Goal: Information Seeking & Learning: Learn about a topic

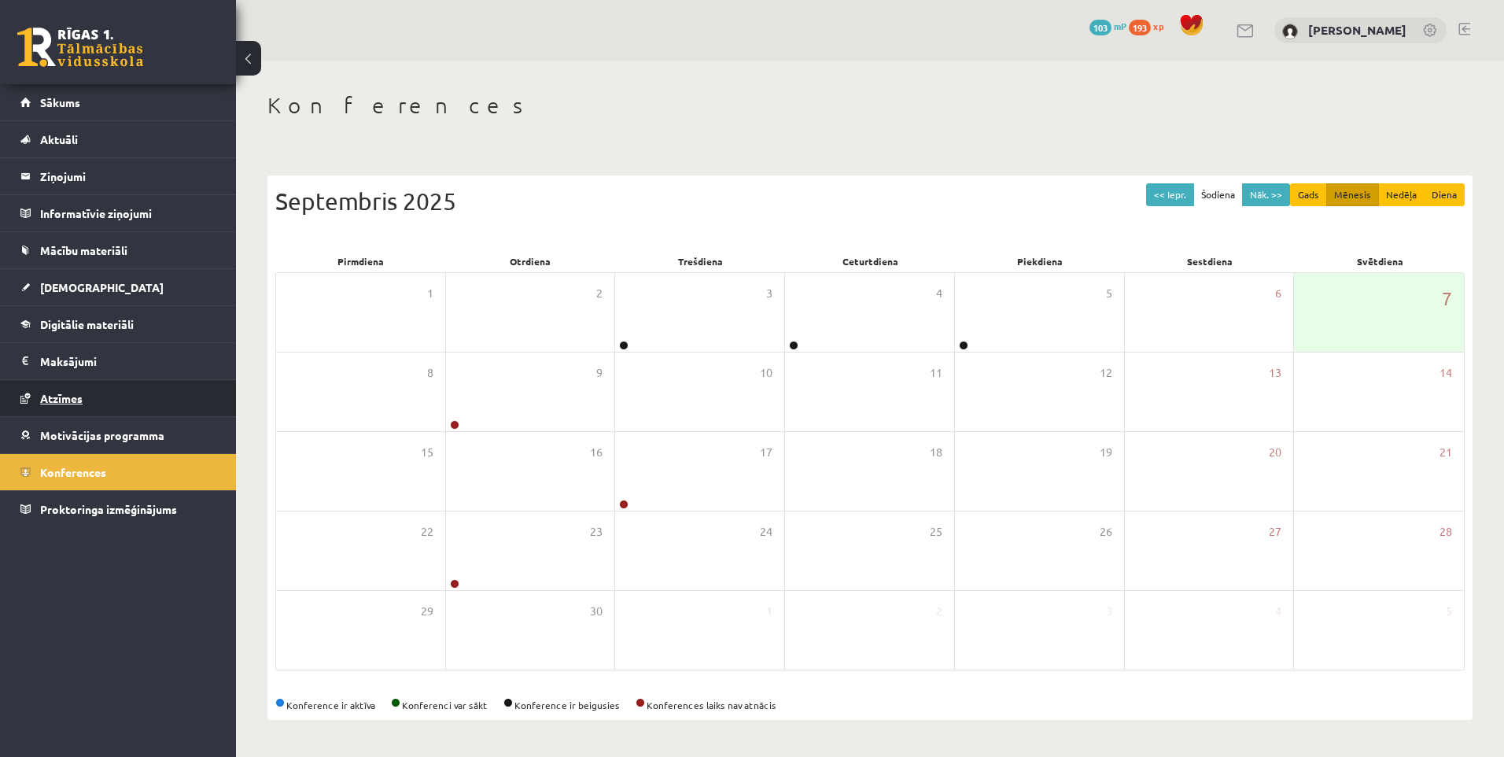
click at [56, 399] on span "Atzīmes" at bounding box center [61, 398] width 42 height 14
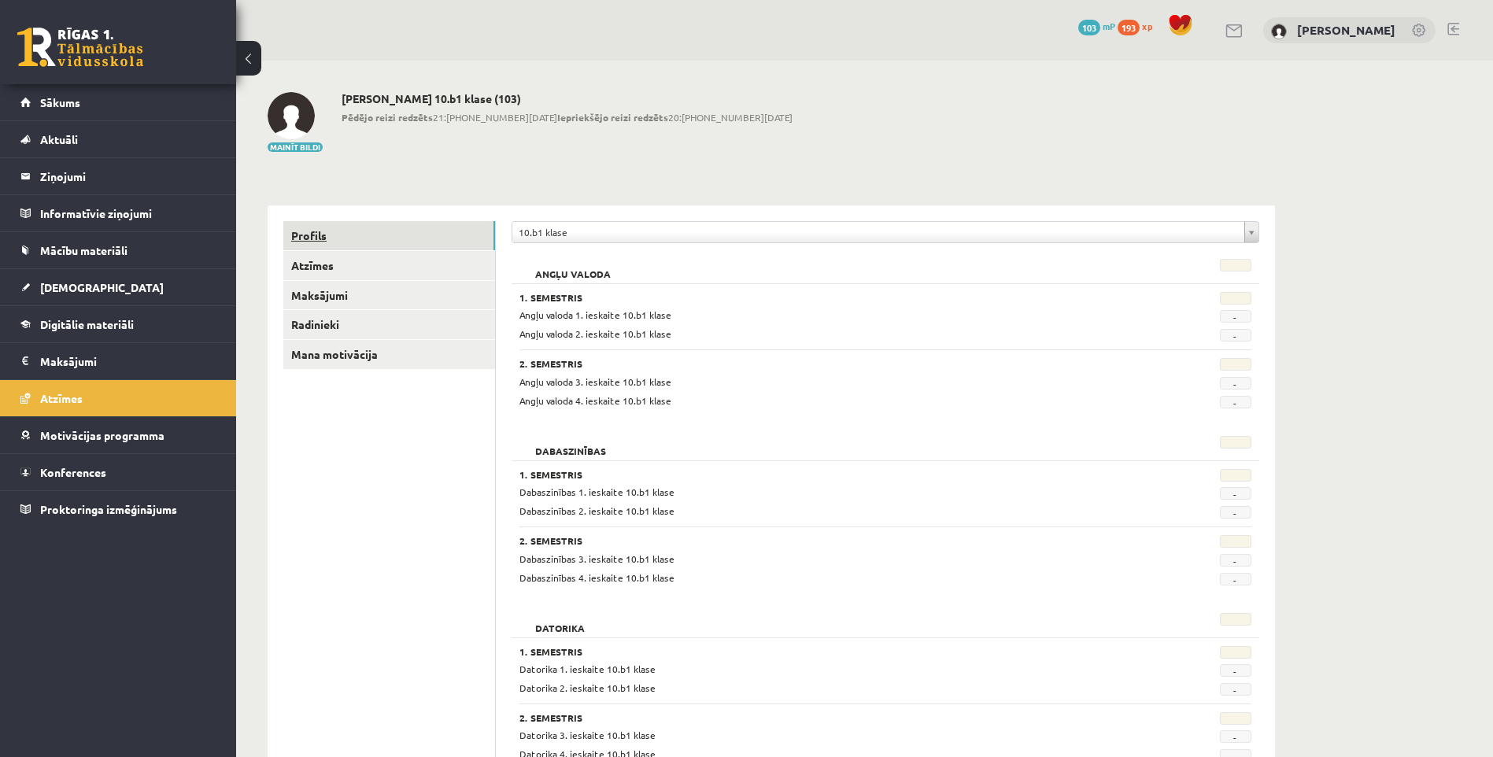
click at [318, 242] on link "Profils" at bounding box center [389, 235] width 212 height 29
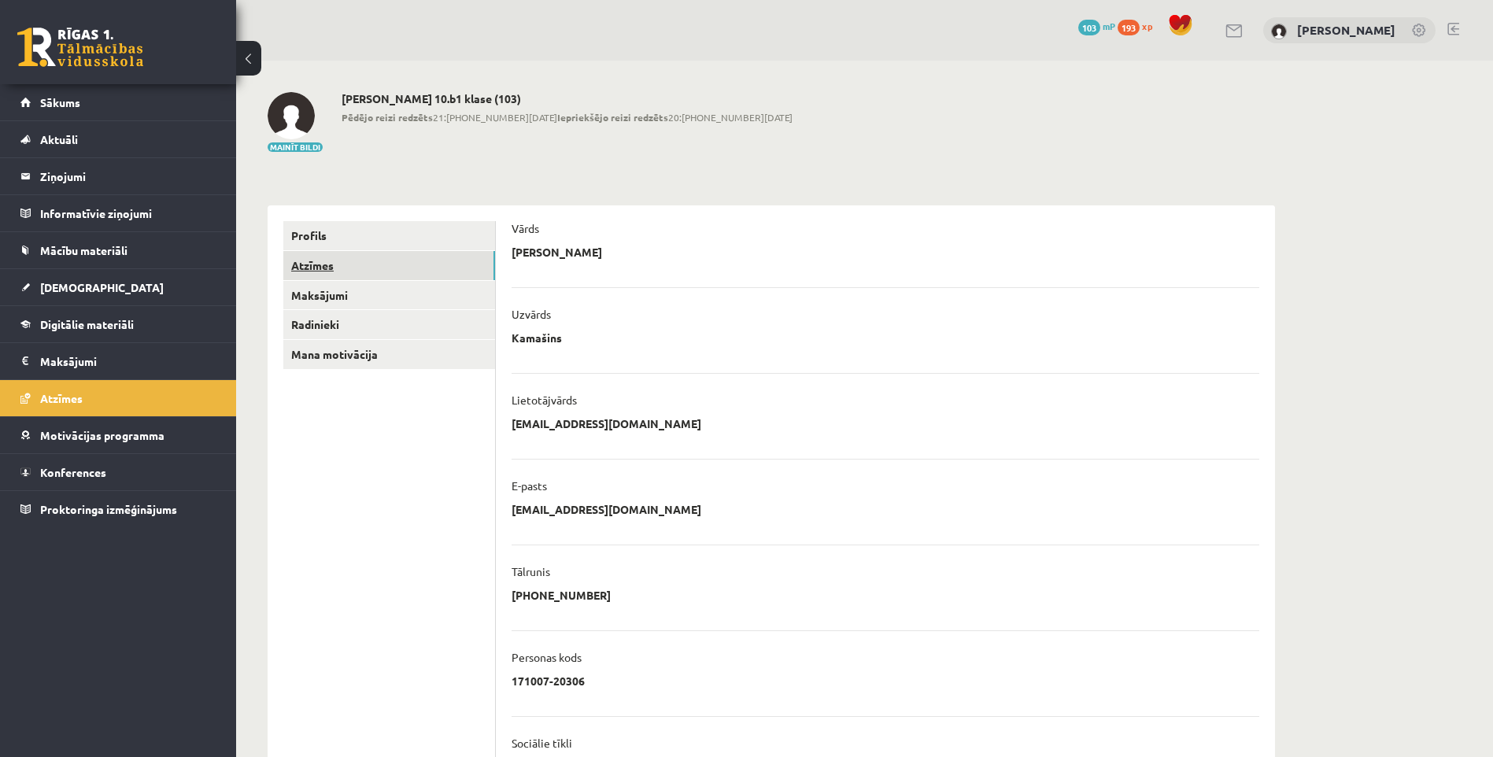
click at [345, 261] on link "Atzīmes" at bounding box center [389, 265] width 212 height 29
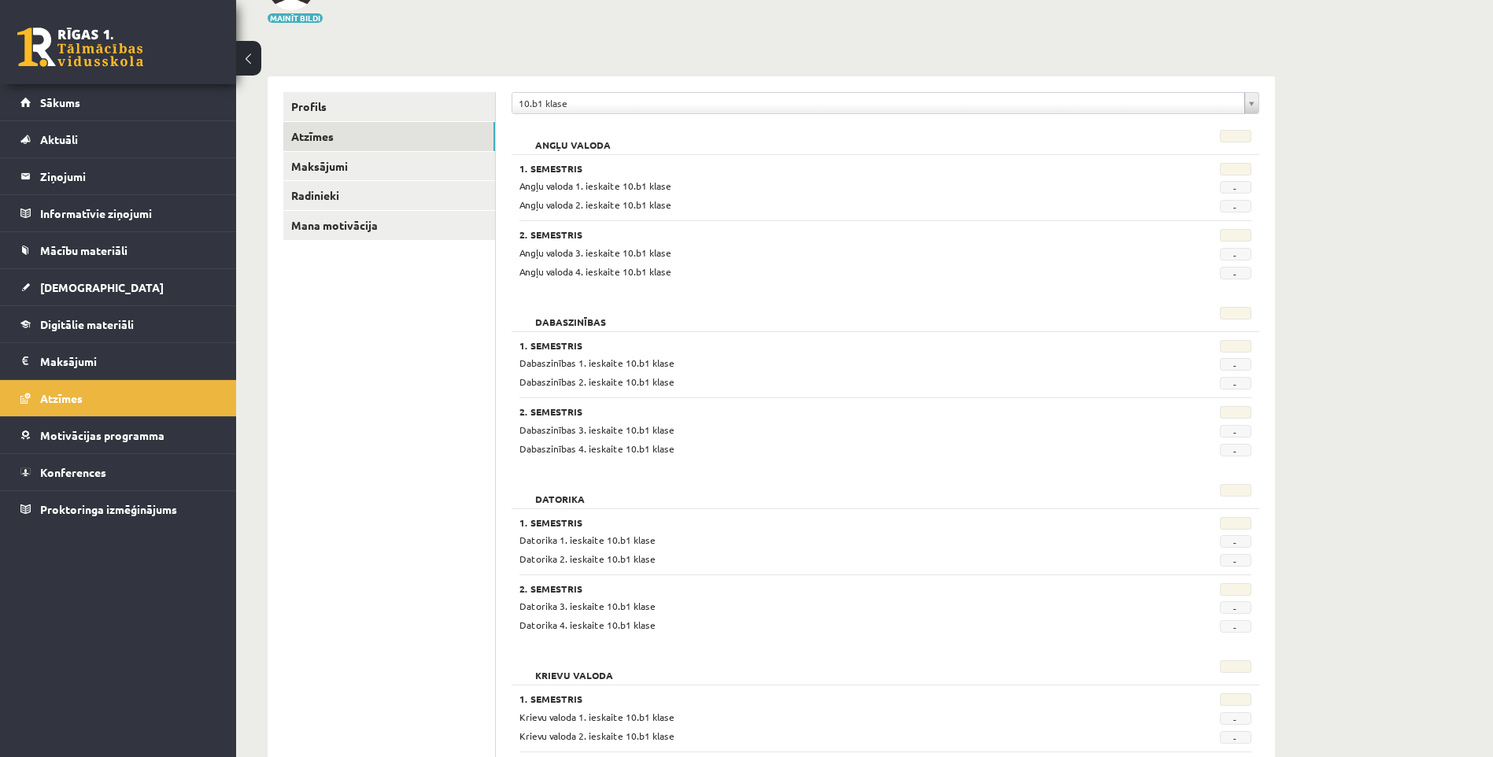
scroll to position [157, 0]
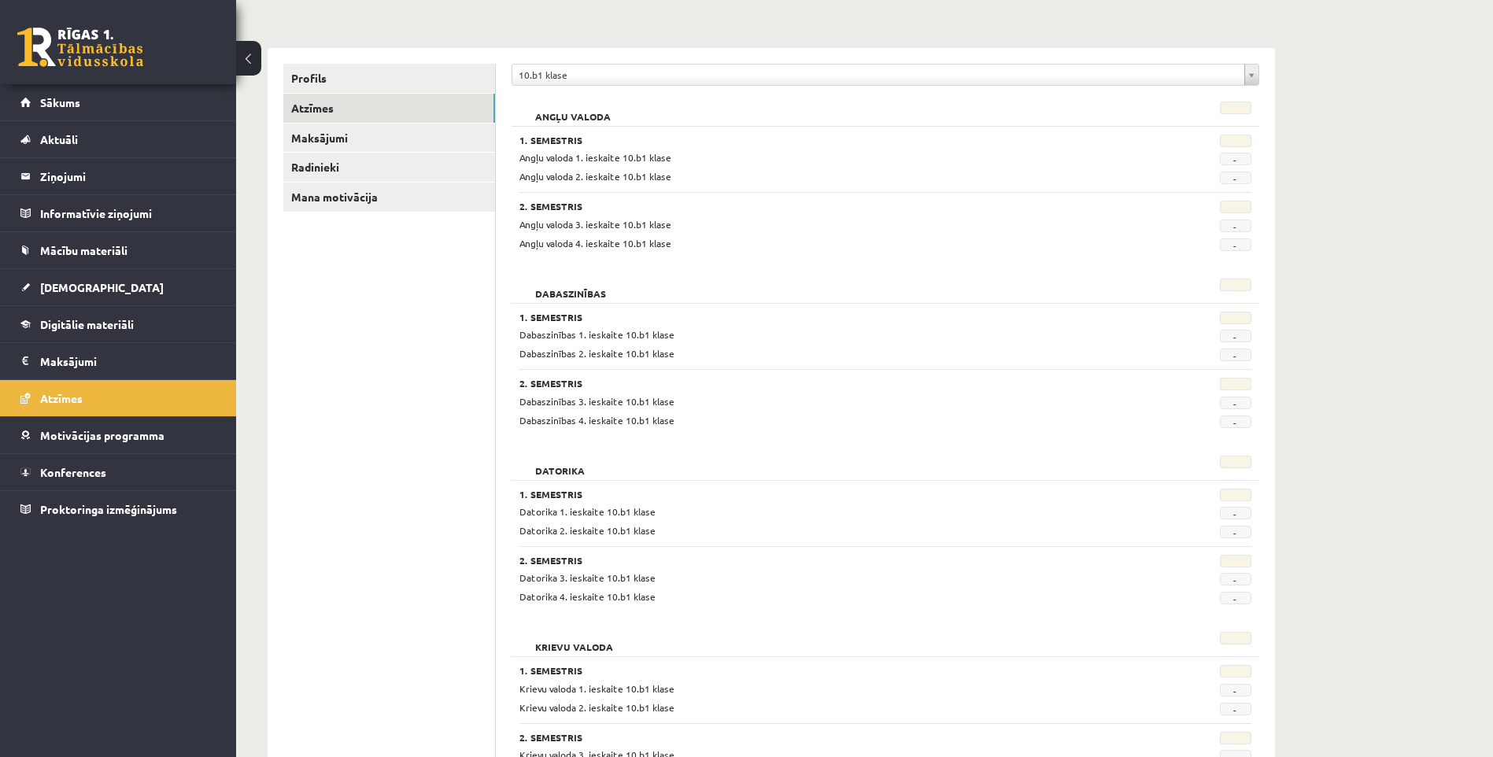
click at [710, 182] on div "1. Semestris Angļu valoda 1. ieskaite 10.b1 klase - Angļu valoda 2. ieskaite 10…" at bounding box center [885, 160] width 732 height 50
click at [729, 188] on div "1. Semestris Angļu valoda 1. ieskaite 10.b1 klase - Angļu valoda 2. ieskaite 10…" at bounding box center [884, 188] width 747 height 125
click at [59, 100] on span "Sākums" at bounding box center [60, 102] width 40 height 14
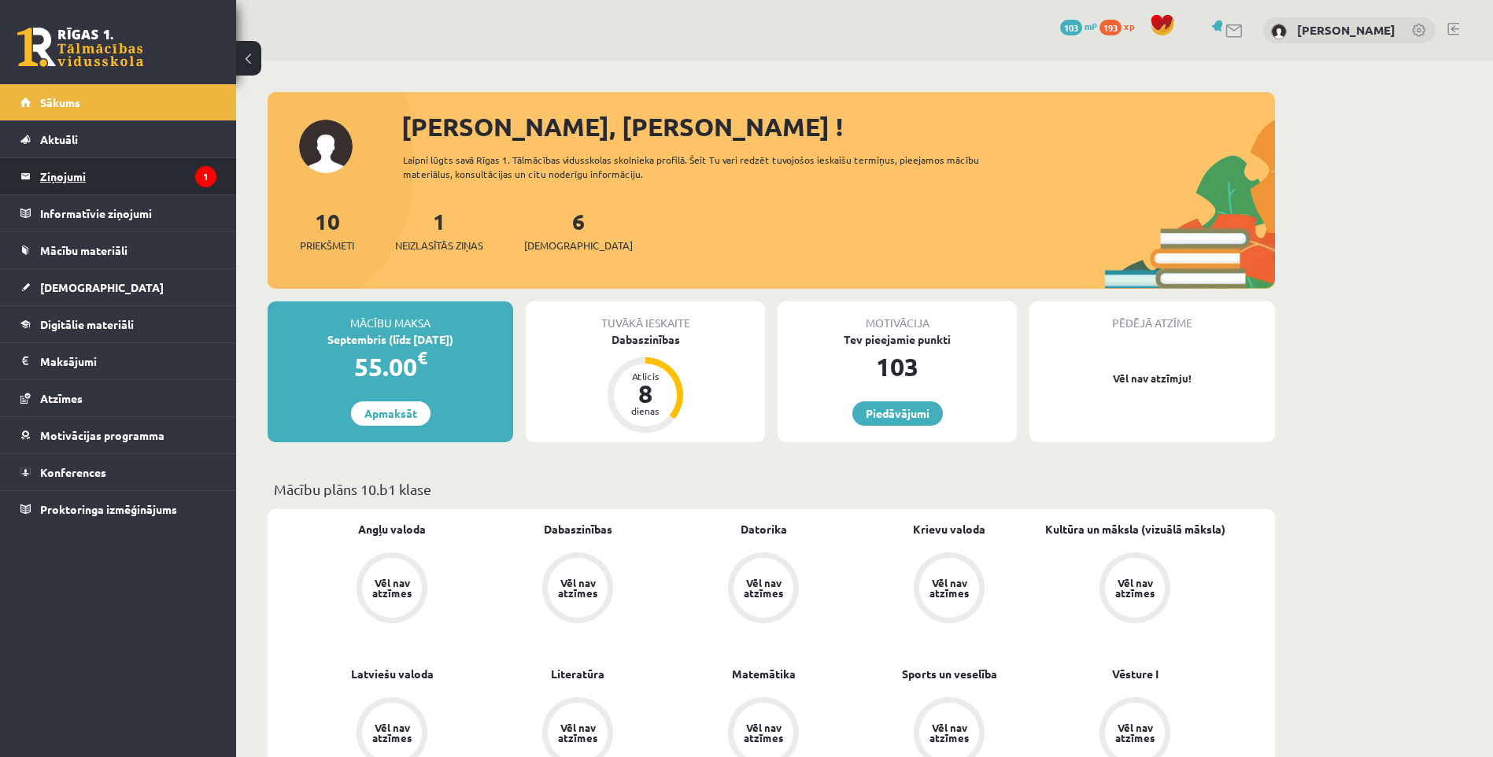
click at [124, 185] on legend "Ziņojumi 1" at bounding box center [128, 176] width 176 height 36
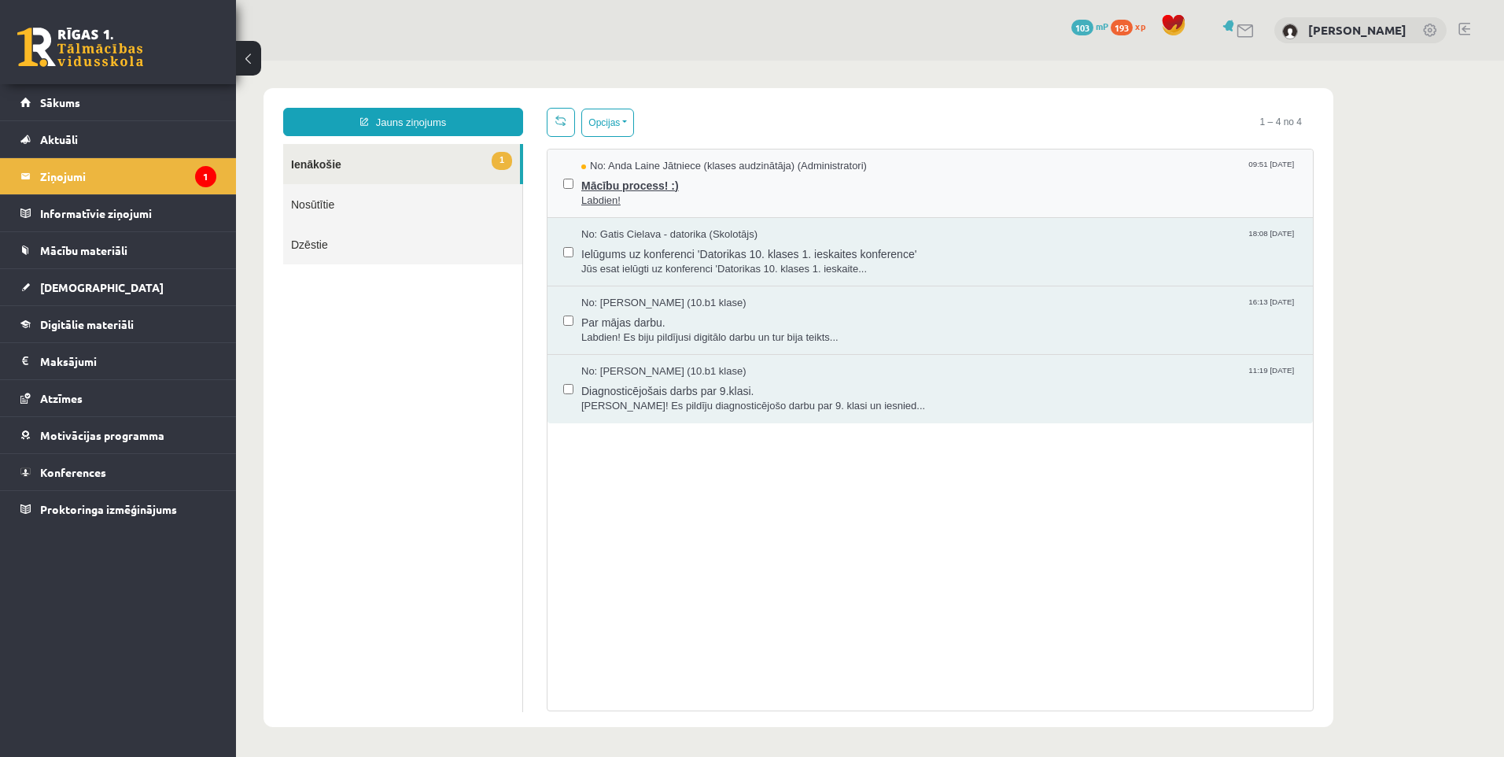
click at [651, 196] on span "Labdien!" at bounding box center [939, 201] width 716 height 15
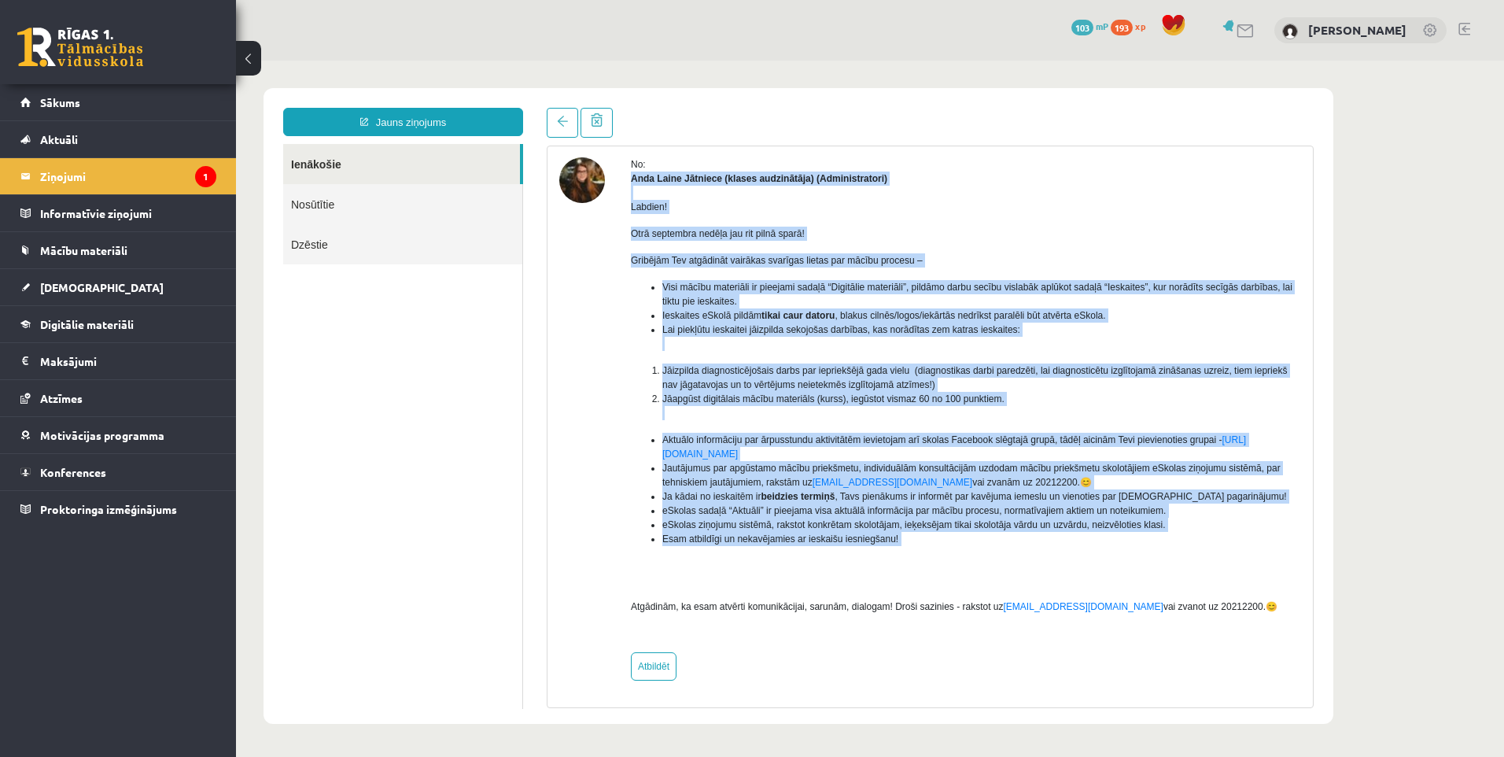
drag, startPoint x: 625, startPoint y: 179, endPoint x: 943, endPoint y: 555, distance: 493.0
click at [943, 555] on div "No: Anda Laine Jātniece (klases audzinātāja) (Administratori) Labdien! Otrā sep…" at bounding box center [930, 418] width 742 height 523
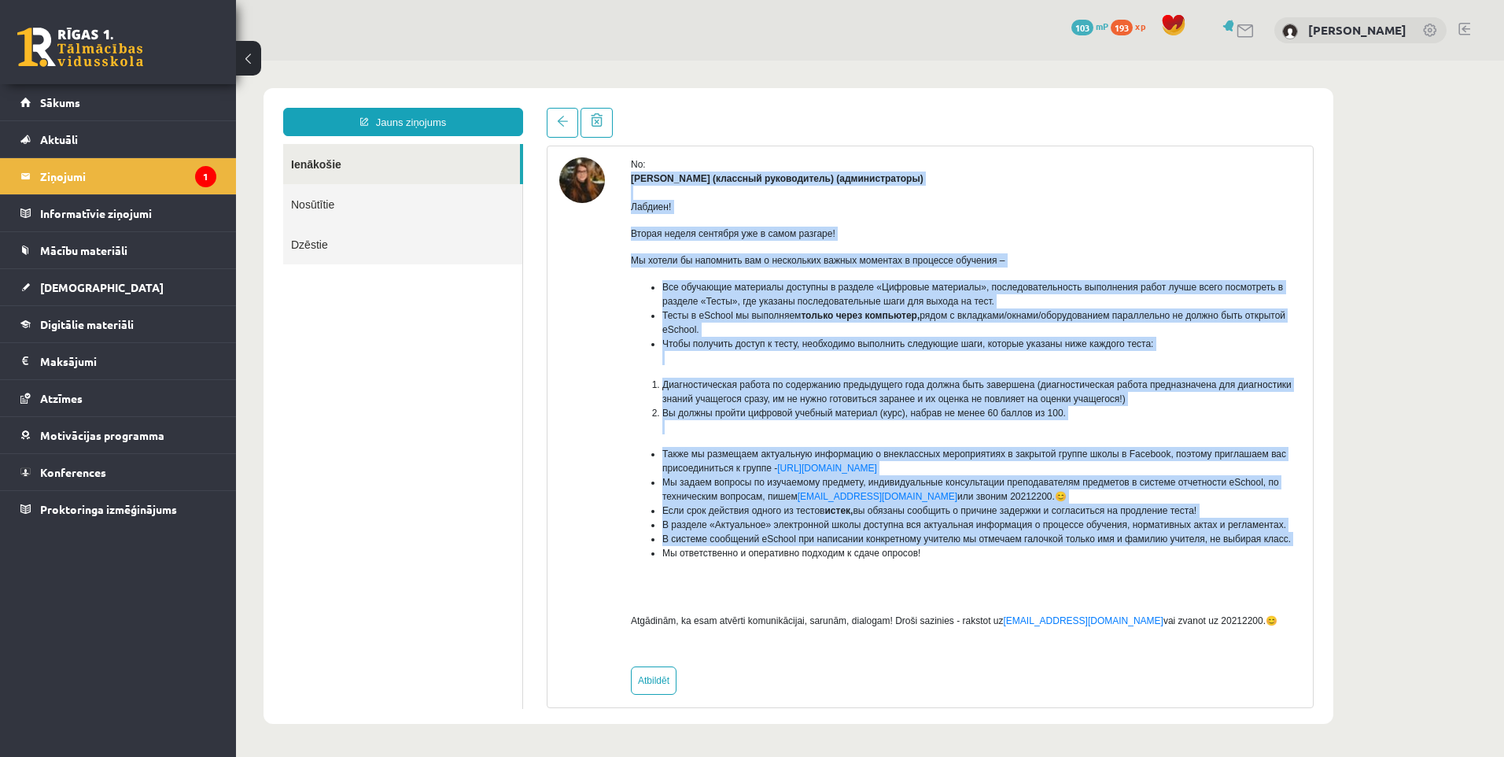
click at [1205, 298] on li "Все обучающие материалы доступны в разделе «Цифровые материалы», последовательн…" at bounding box center [981, 294] width 639 height 28
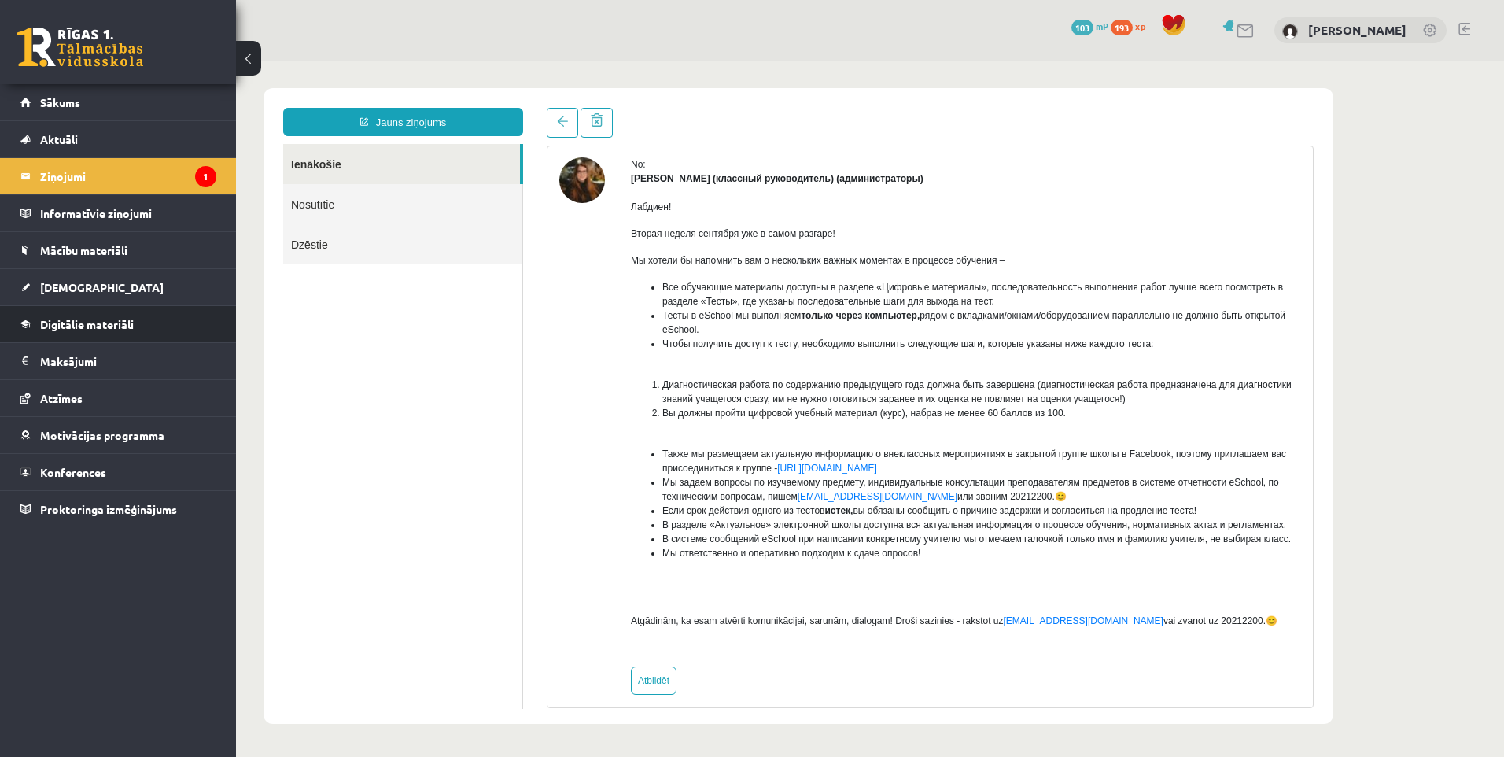
click at [81, 331] on link "Digitālie materiāli" at bounding box center [118, 324] width 196 height 36
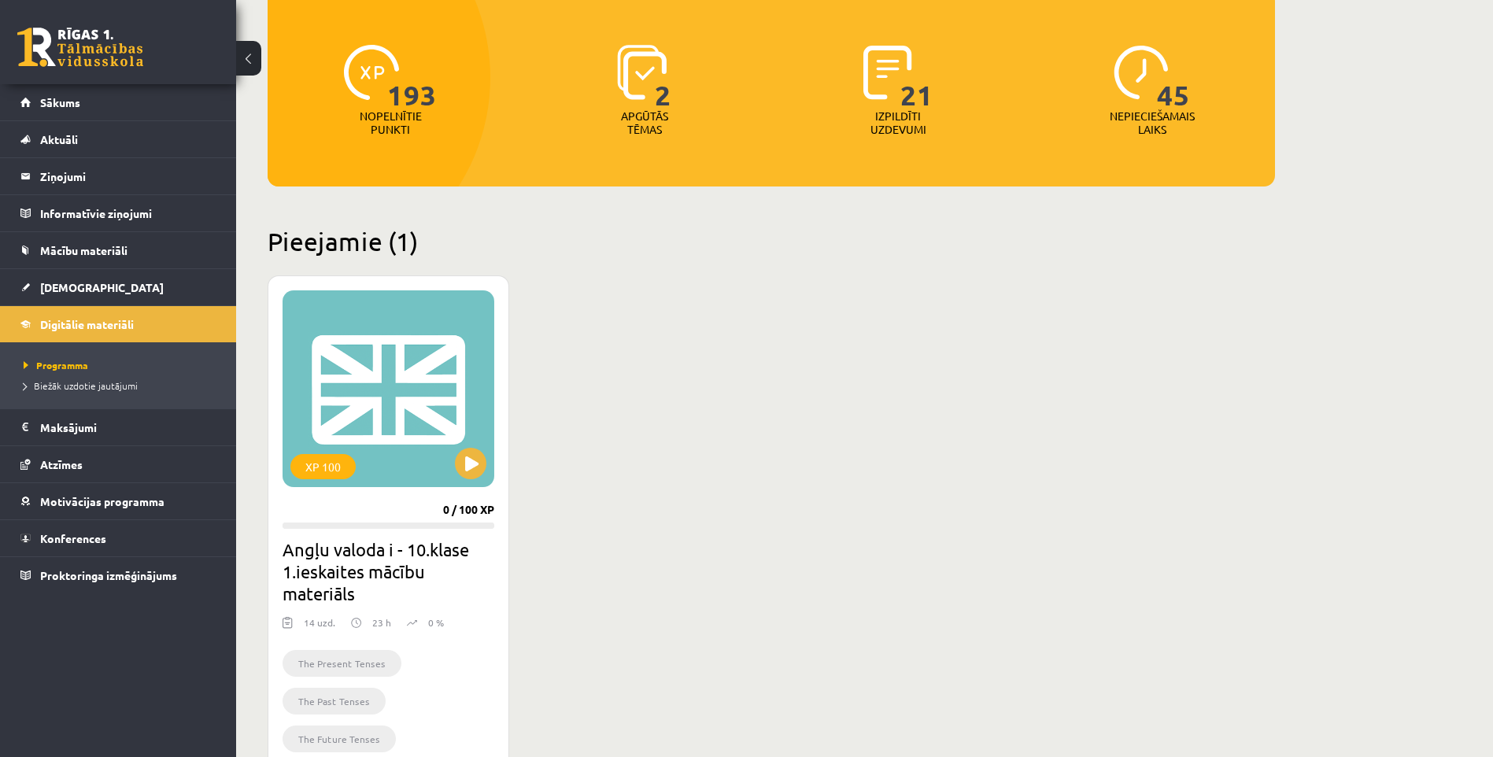
scroll to position [236, 0]
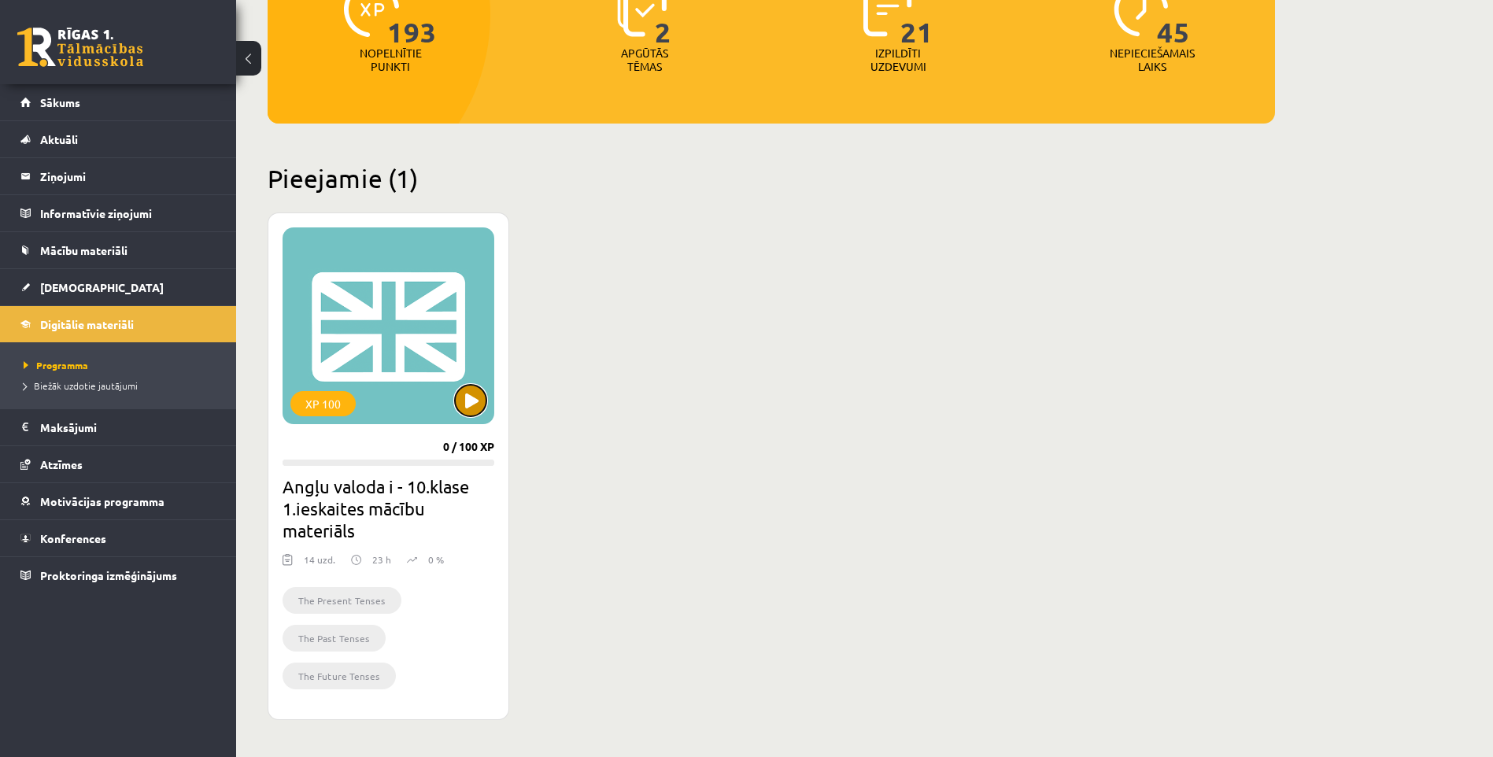
click at [473, 409] on button at bounding box center [470, 400] width 31 height 31
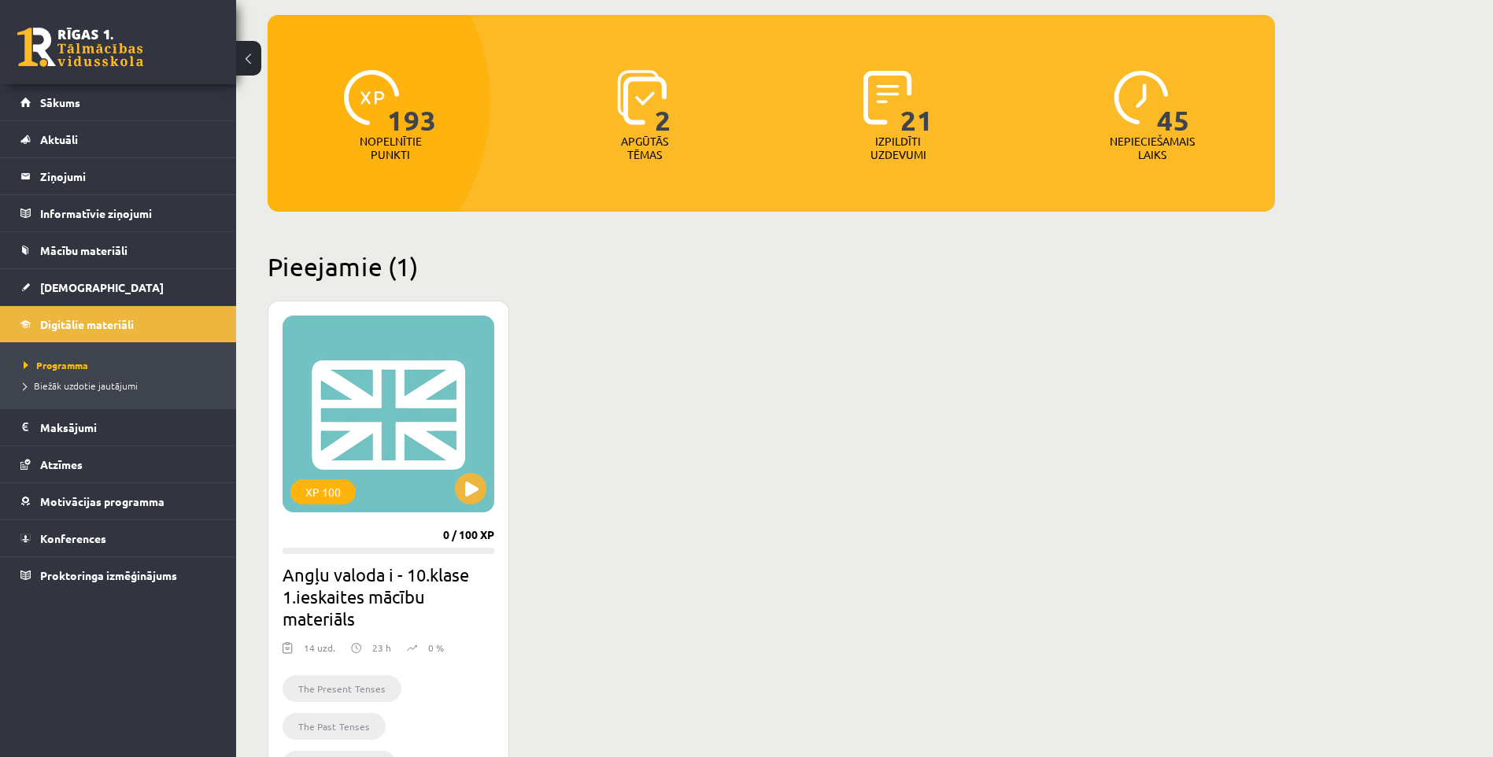
scroll to position [157, 0]
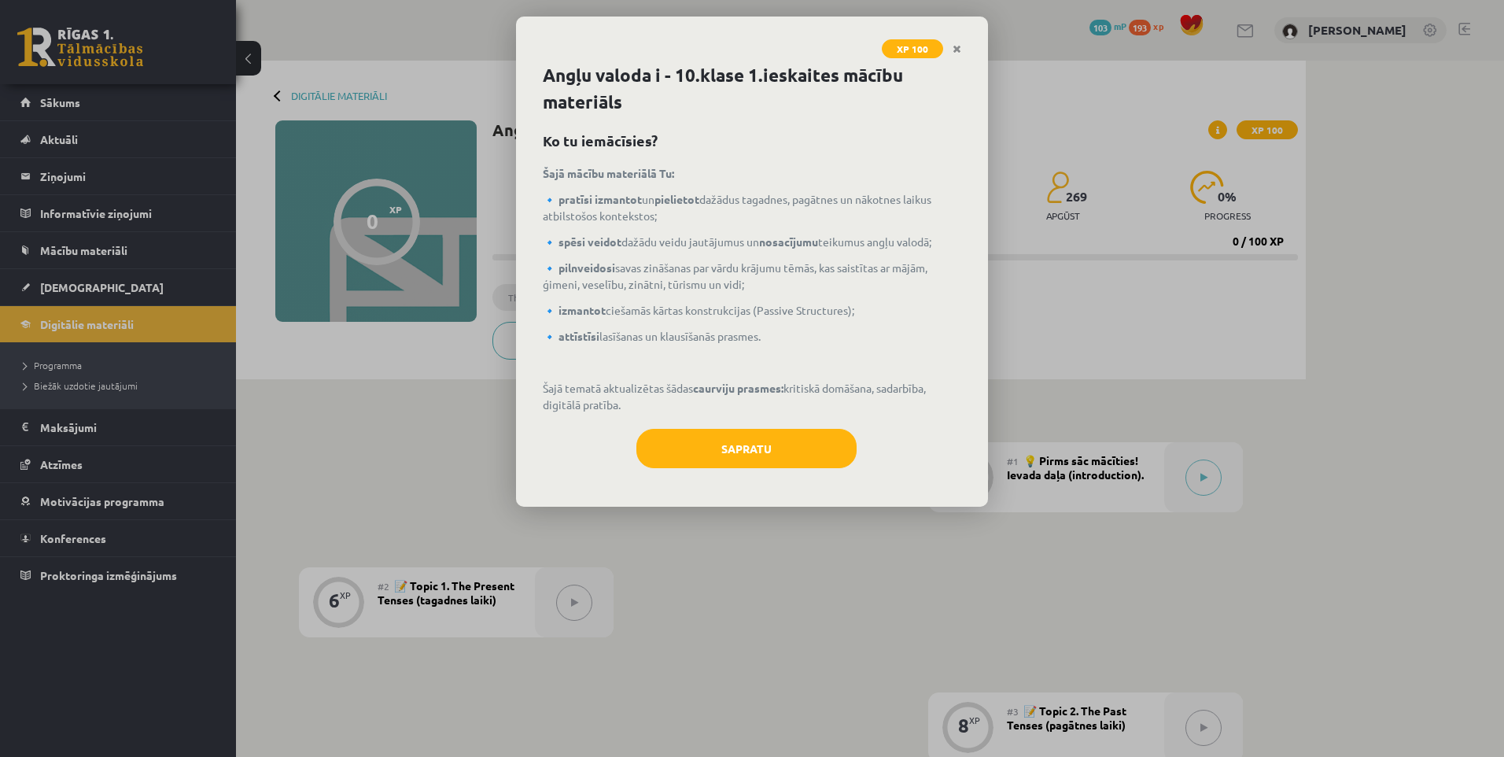
click at [725, 475] on div "Sapratu" at bounding box center [752, 454] width 419 height 51
click at [740, 464] on button "Sapratu" at bounding box center [747, 448] width 220 height 39
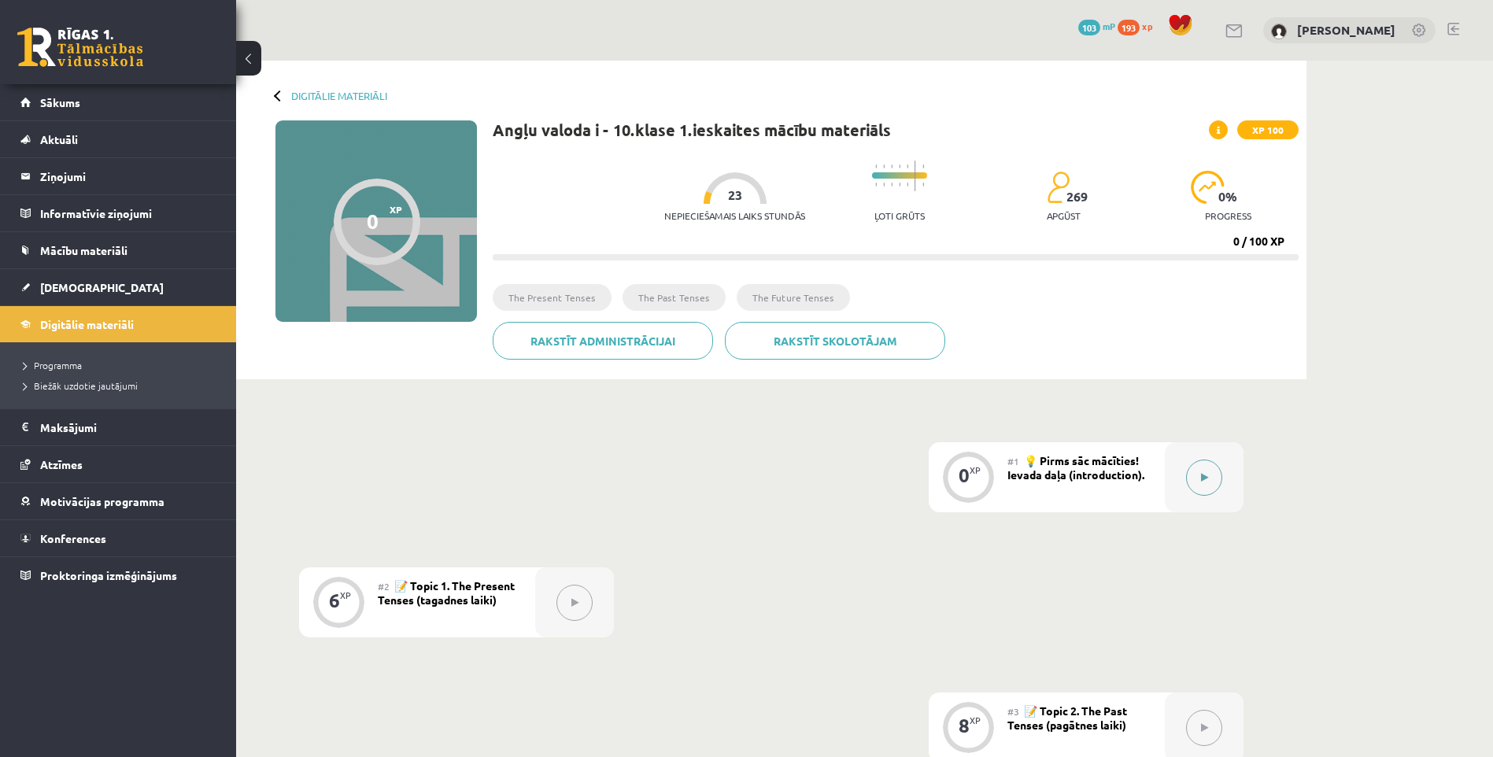
click at [1206, 477] on icon at bounding box center [1204, 477] width 7 height 9
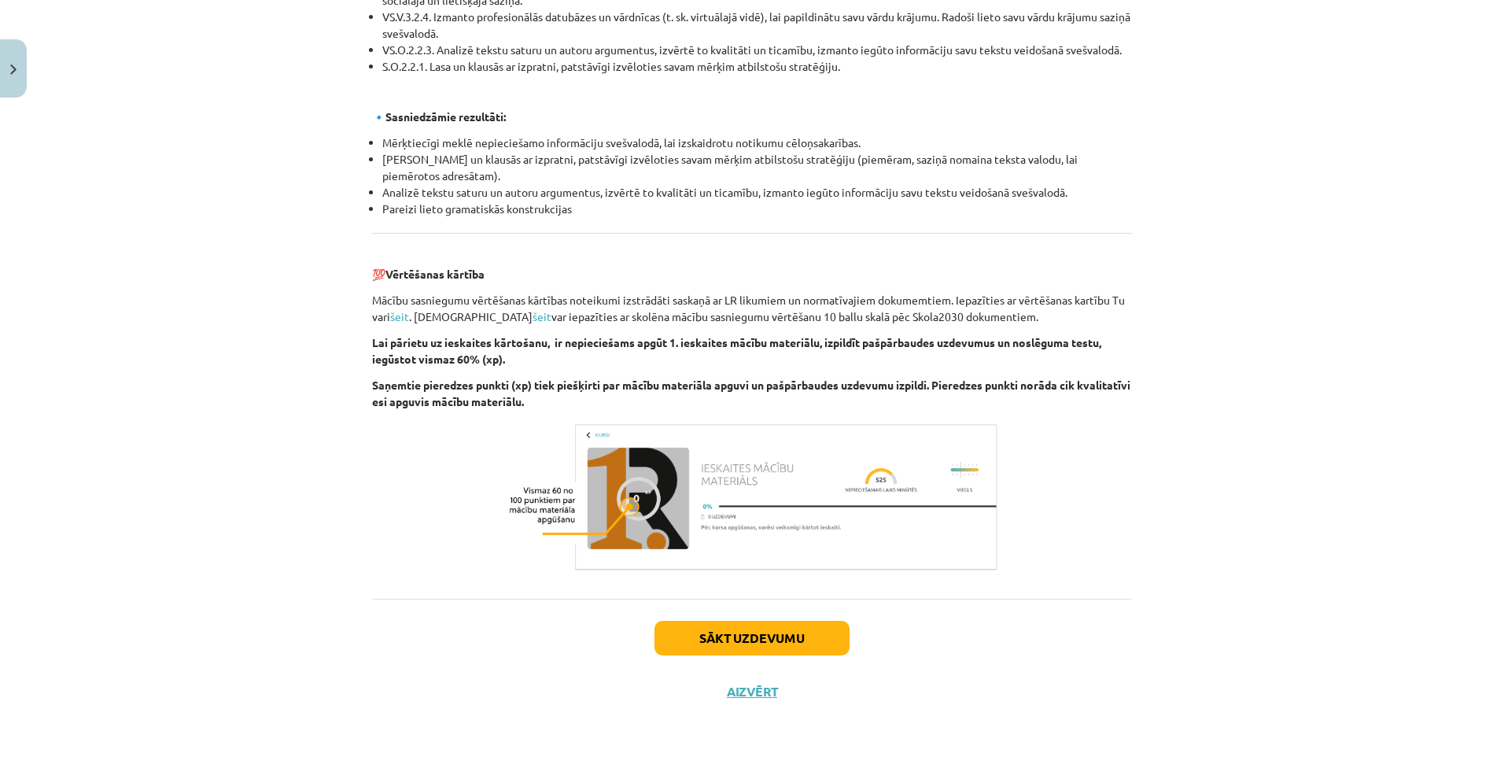
scroll to position [1610, 0]
click at [777, 612] on div "Sākt uzdevumu Aizvērt" at bounding box center [752, 653] width 760 height 110
click at [777, 619] on div "Sākt uzdevumu Aizvērt" at bounding box center [752, 653] width 760 height 110
click at [775, 631] on button "Sākt uzdevumu" at bounding box center [752, 637] width 195 height 35
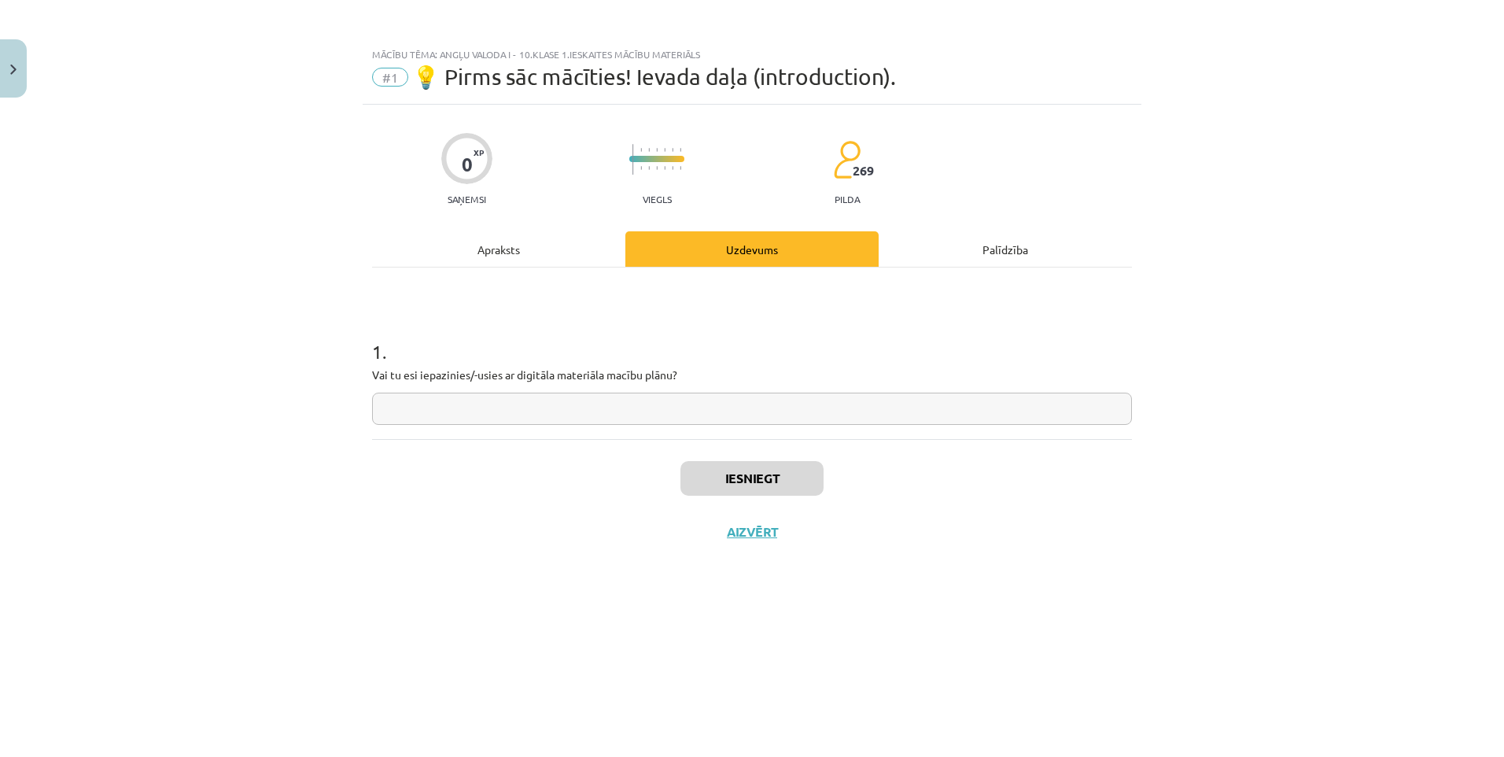
scroll to position [0, 0]
drag, startPoint x: 370, startPoint y: 372, endPoint x: 827, endPoint y: 376, distance: 457.1
click at [827, 376] on div "0 XP Saņemsi Viegls 269 pilda Apraksts Uzdevums Palīdzība 1 . Vai tu esi iepazi…" at bounding box center [752, 411] width 779 height 613
copy p "Vai tu esi iepazinies/-usies ar digitāla materiāla macību plānu?"
click at [658, 353] on h1 "1 ." at bounding box center [752, 337] width 760 height 49
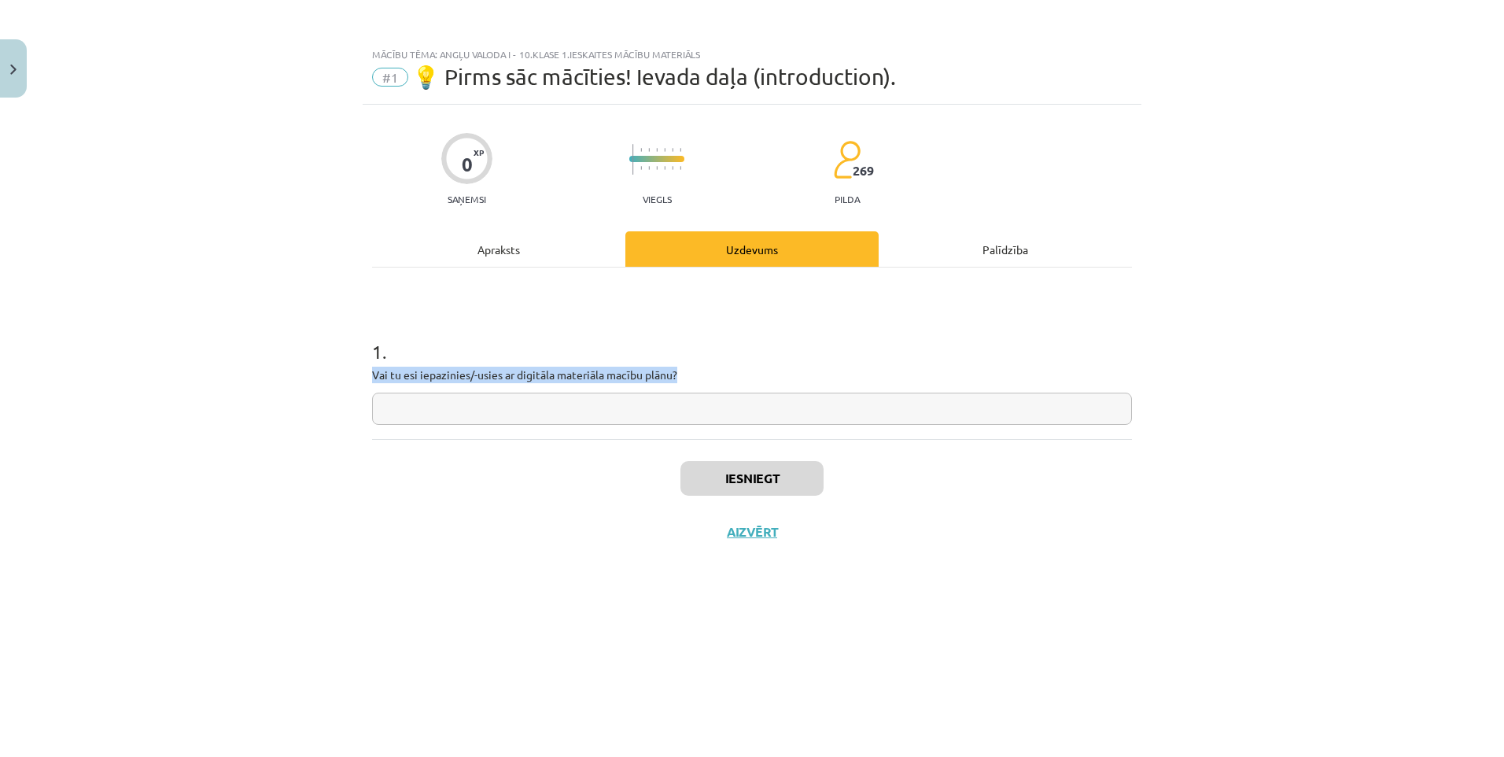
drag, startPoint x: 686, startPoint y: 371, endPoint x: 357, endPoint y: 370, distance: 328.9
click at [357, 370] on div "Mācību tēma: Angļu valoda i - 10.klase 1.ieskaites mācību materiāls #1 💡 Pirms …" at bounding box center [752, 378] width 1504 height 757
click at [513, 502] on div "Iesniegt Aizvērt" at bounding box center [752, 494] width 760 height 110
click at [541, 401] on input "text" at bounding box center [752, 409] width 760 height 32
click at [525, 401] on input "text" at bounding box center [752, 409] width 760 height 32
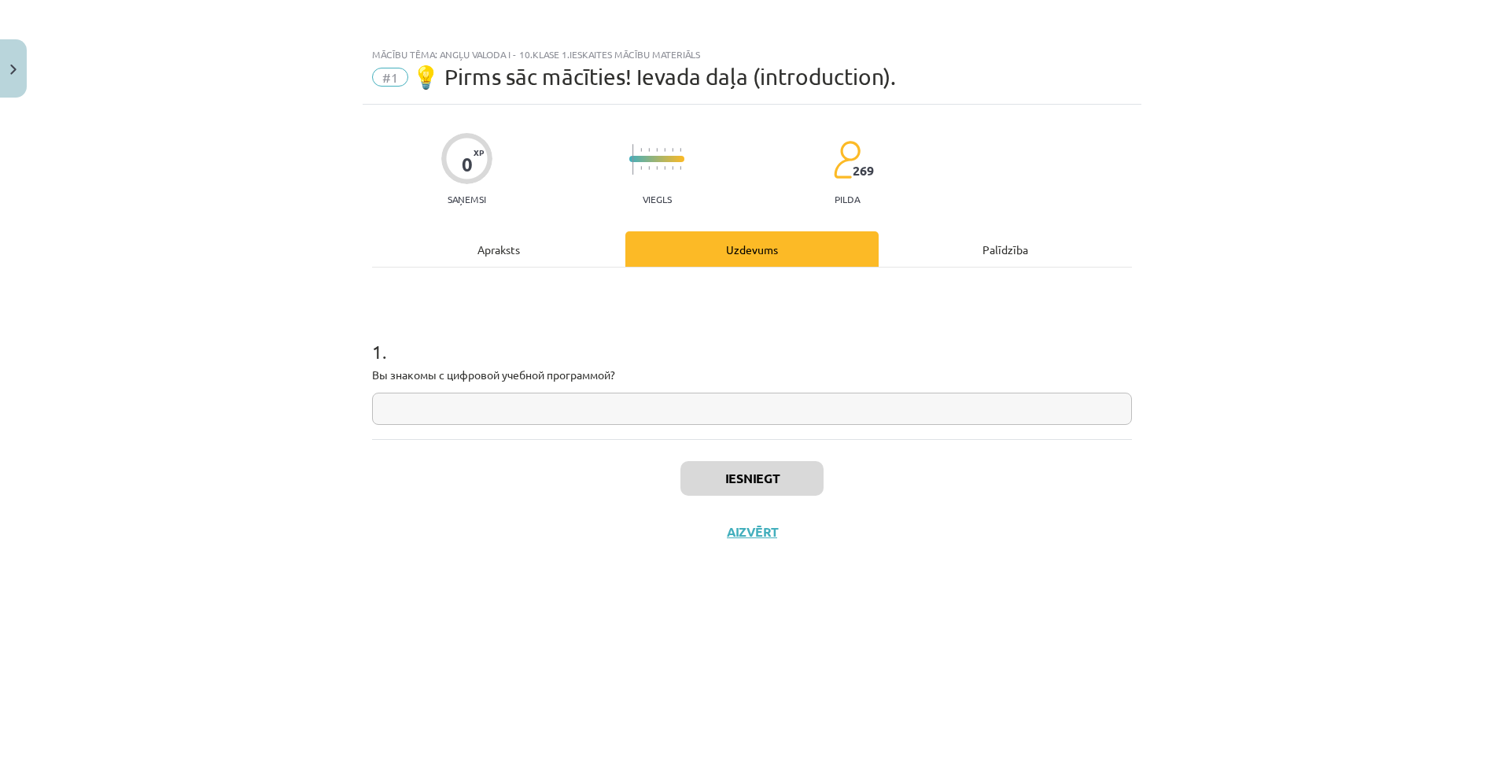
paste input "**********"
type input "**********"
click at [732, 485] on button "Iesniegt" at bounding box center [752, 478] width 143 height 35
click at [882, 472] on div "Iesniegts Nākamā nodarbība Aizvērt" at bounding box center [752, 519] width 760 height 161
click at [768, 542] on button "Nākamā nodarbība" at bounding box center [752, 542] width 154 height 36
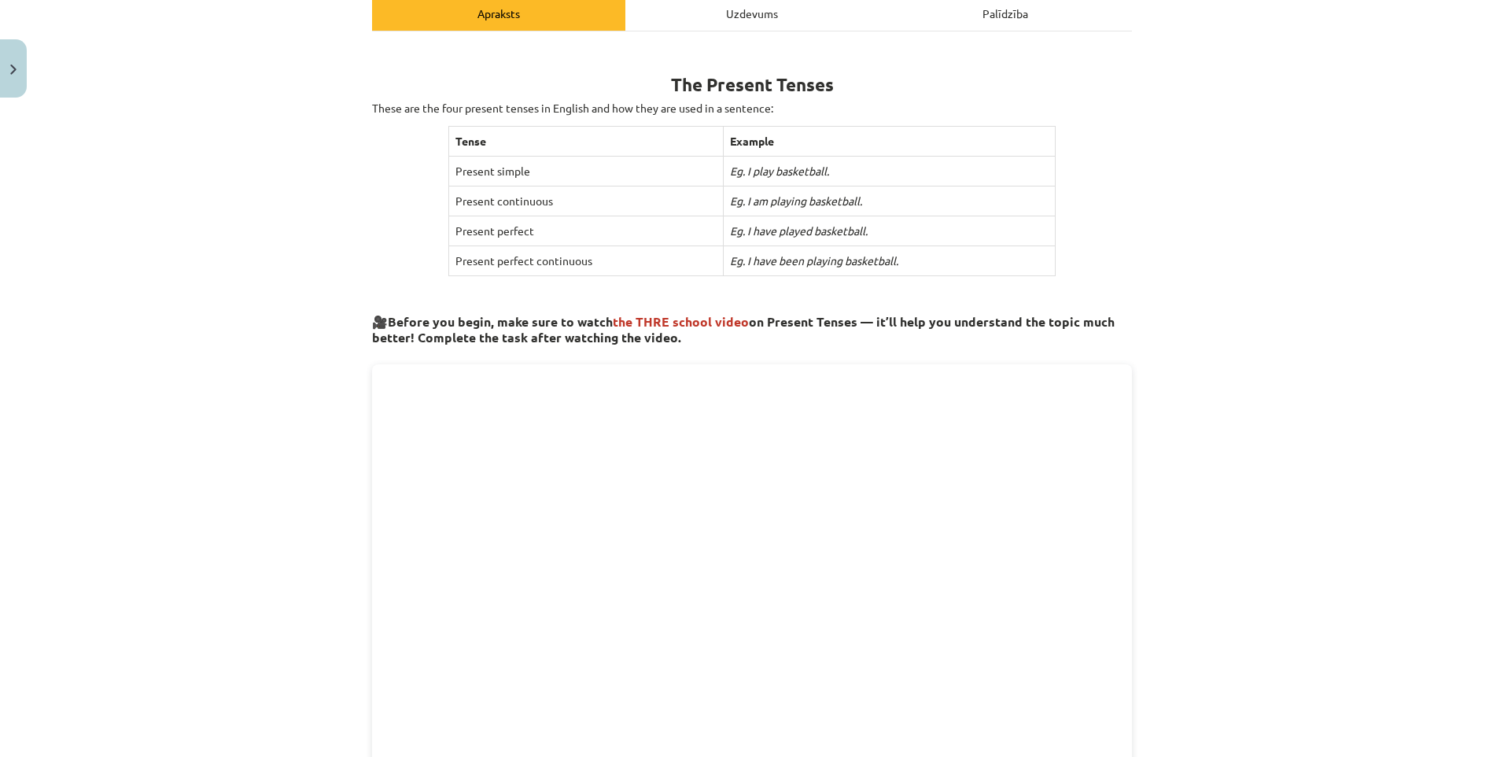
click at [757, 30] on div "Uzdevums" at bounding box center [752, 12] width 253 height 35
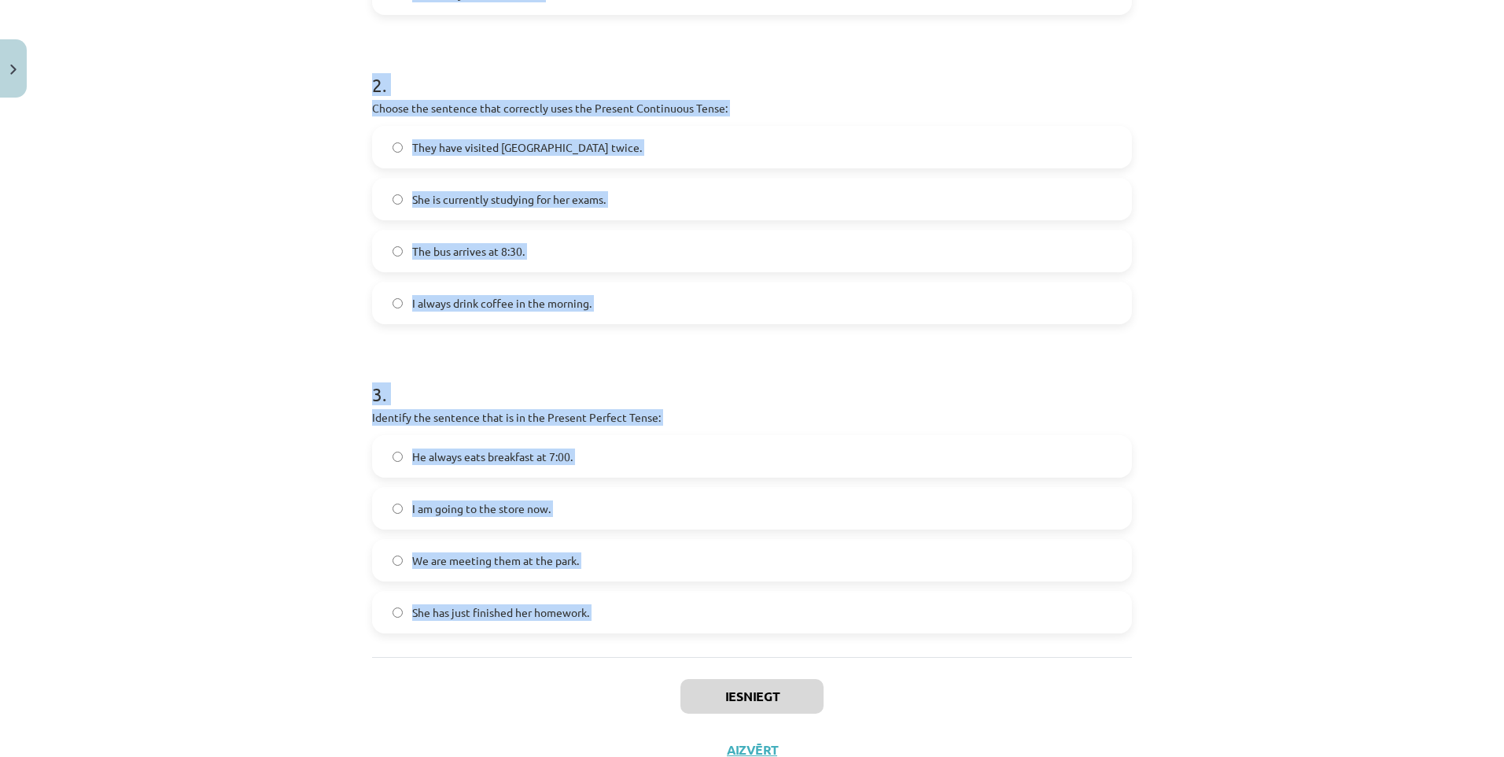
scroll to position [635, 0]
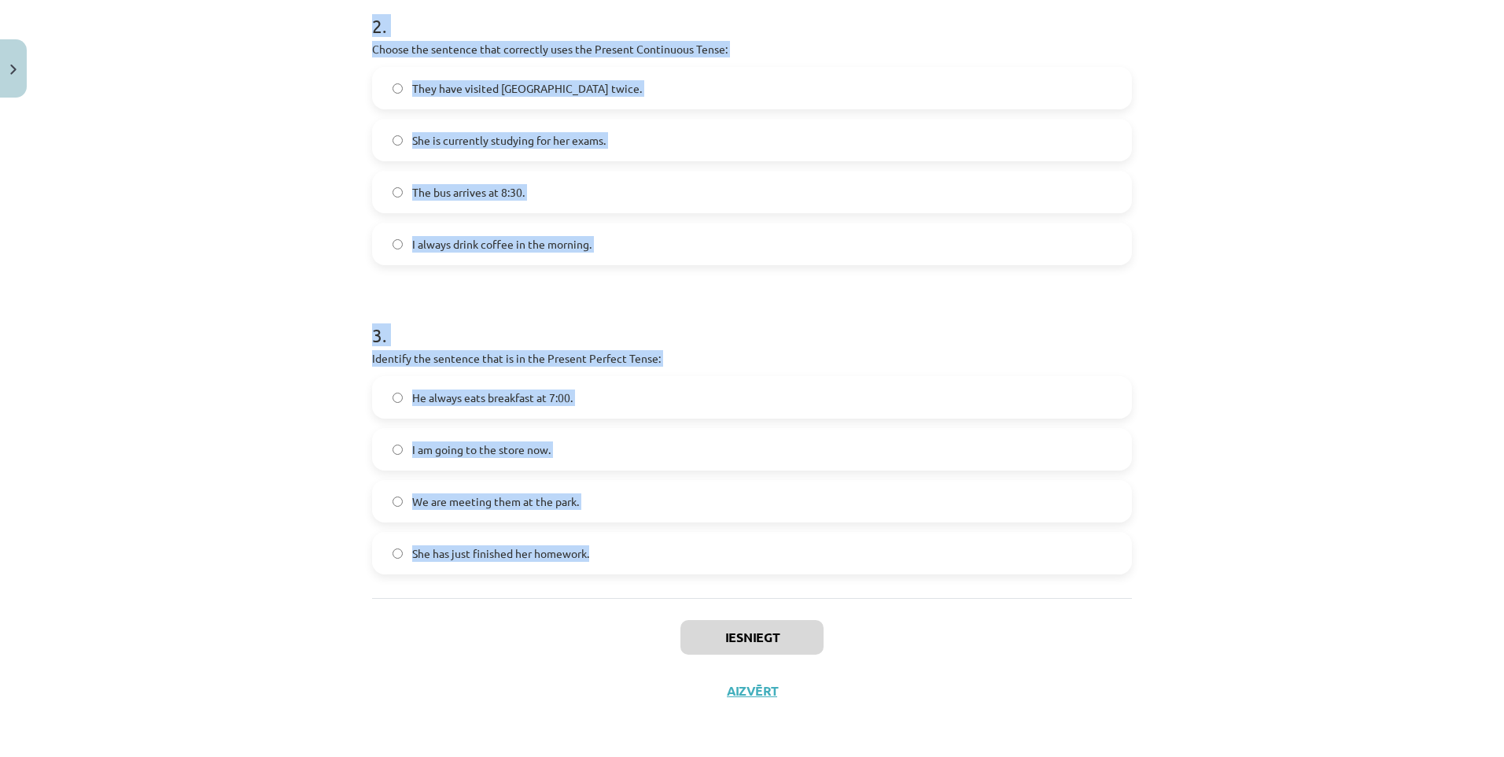
drag, startPoint x: 359, startPoint y: 74, endPoint x: 609, endPoint y: 563, distance: 549.6
click at [618, 561] on div "Mācību tēma: Angļu valoda i - 10.klase 1.ieskaites mācību materiāls #2 📝 Topic …" at bounding box center [752, 378] width 1504 height 757
copy form "1 . Which sentence is in the Simple Present Tense? They have been playing socce…"
click at [519, 267] on form "1 . Which sentence is in the Simple Present Tense? They have been playing socce…" at bounding box center [752, 126] width 760 height 896
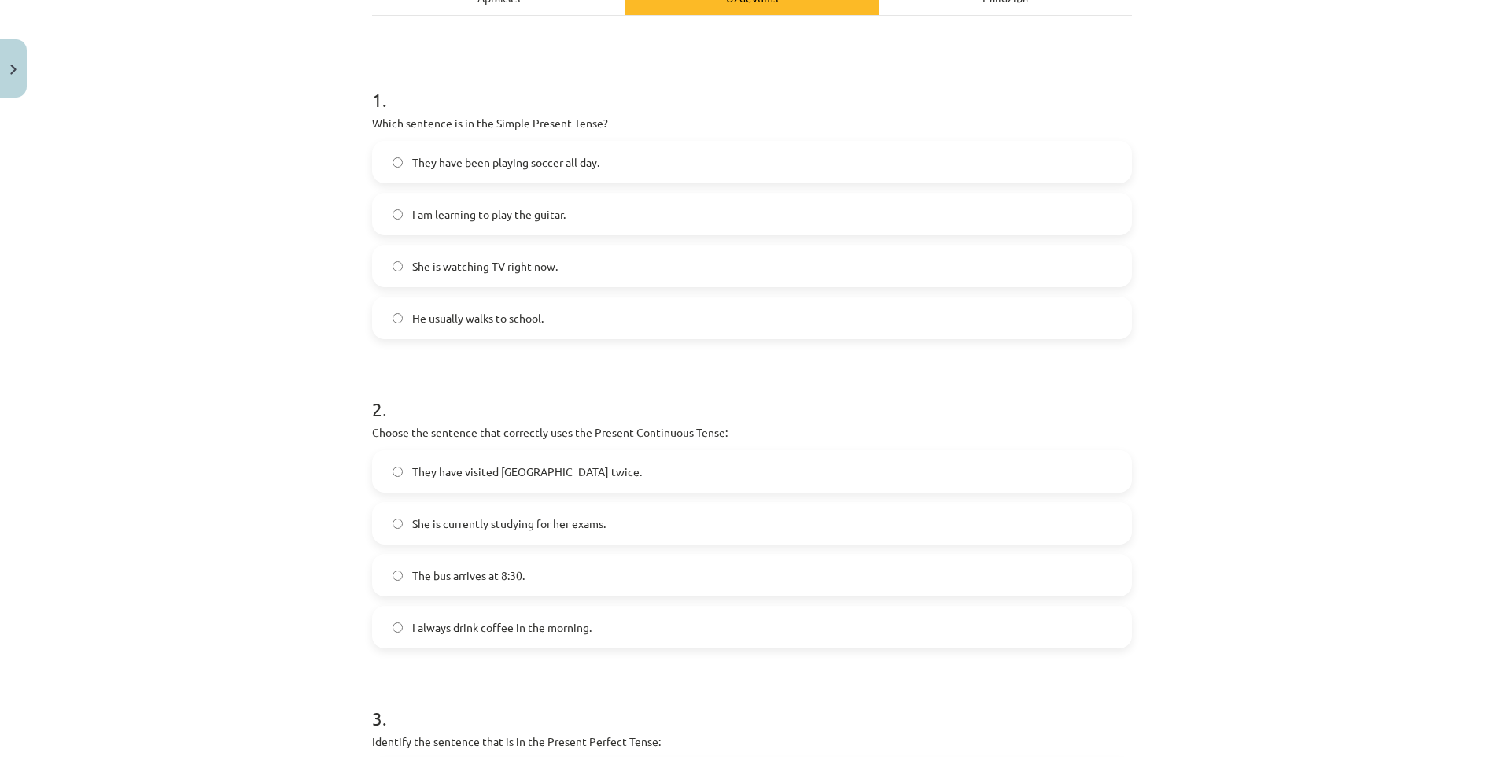
scroll to position [242, 0]
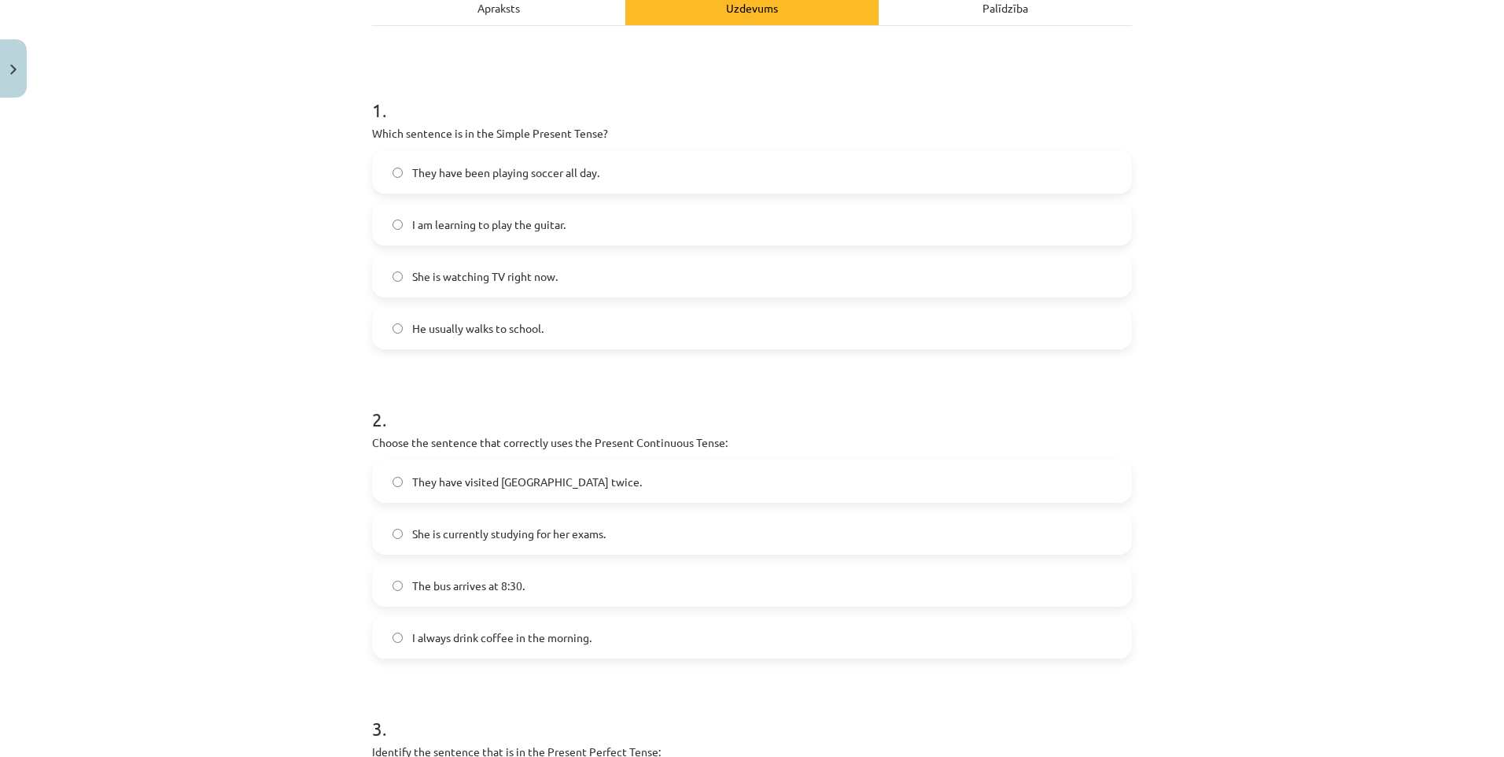
click at [421, 323] on span "He usually walks to school." at bounding box center [477, 328] width 131 height 17
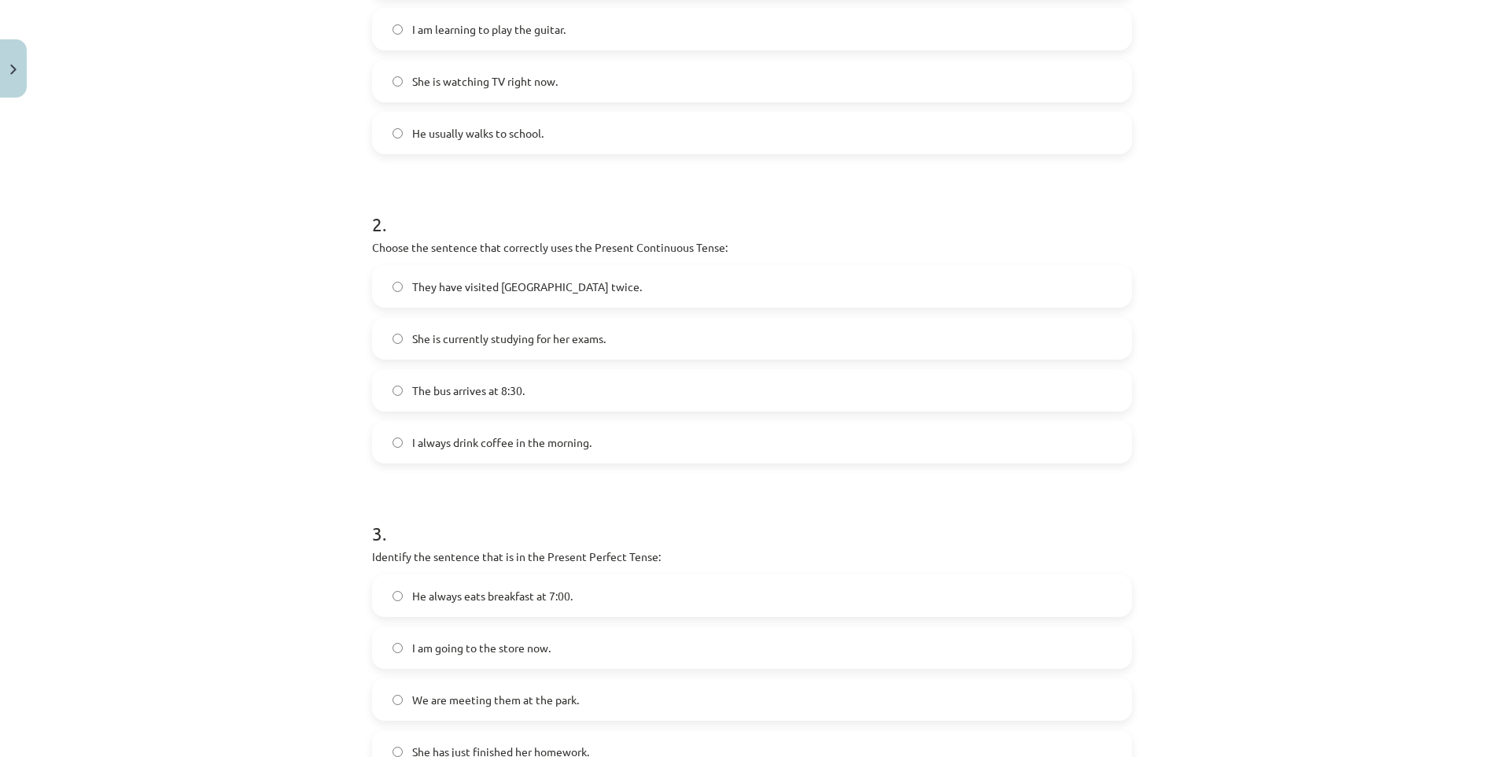
scroll to position [478, 0]
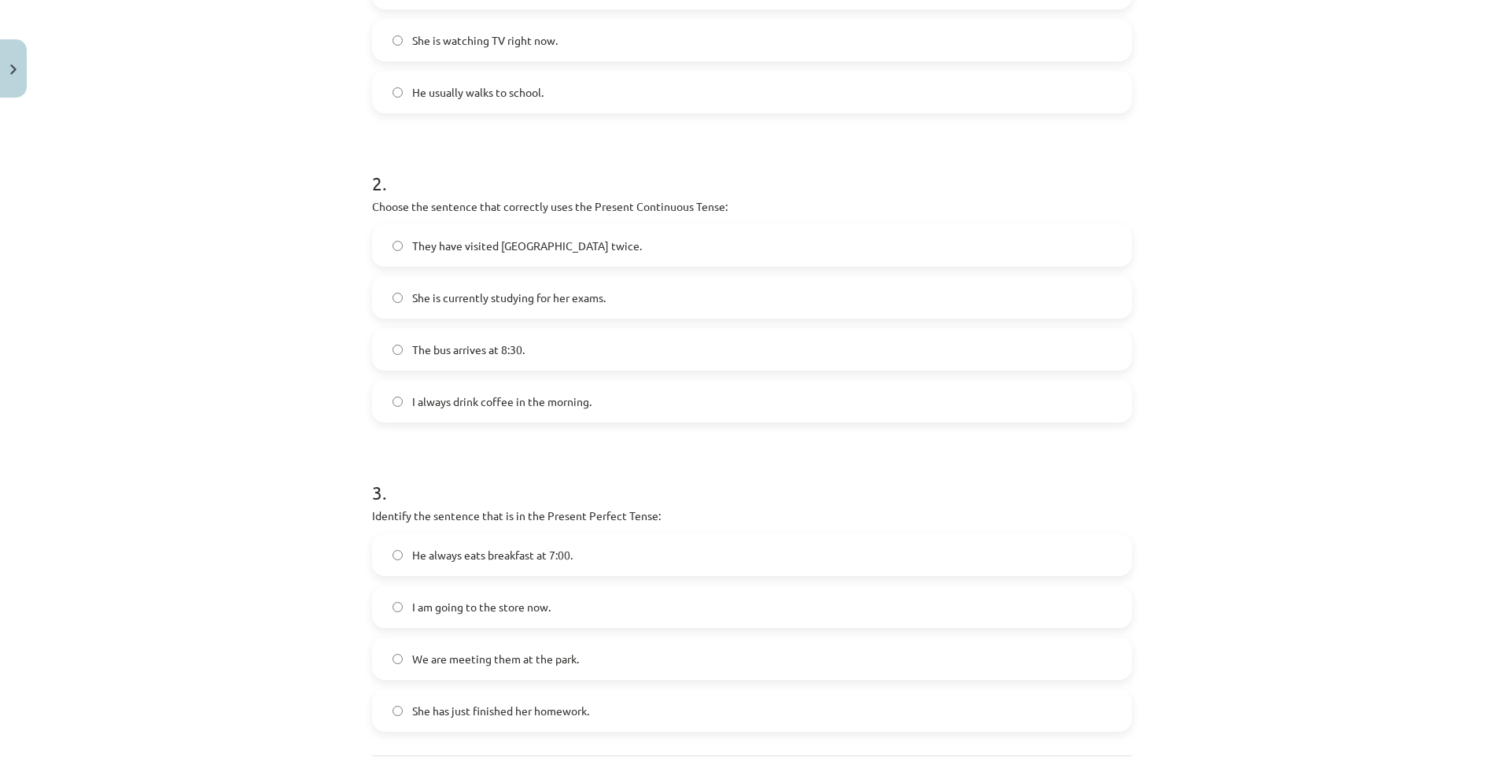
click at [425, 292] on span "She is currently studying for her exams." at bounding box center [509, 298] width 194 height 17
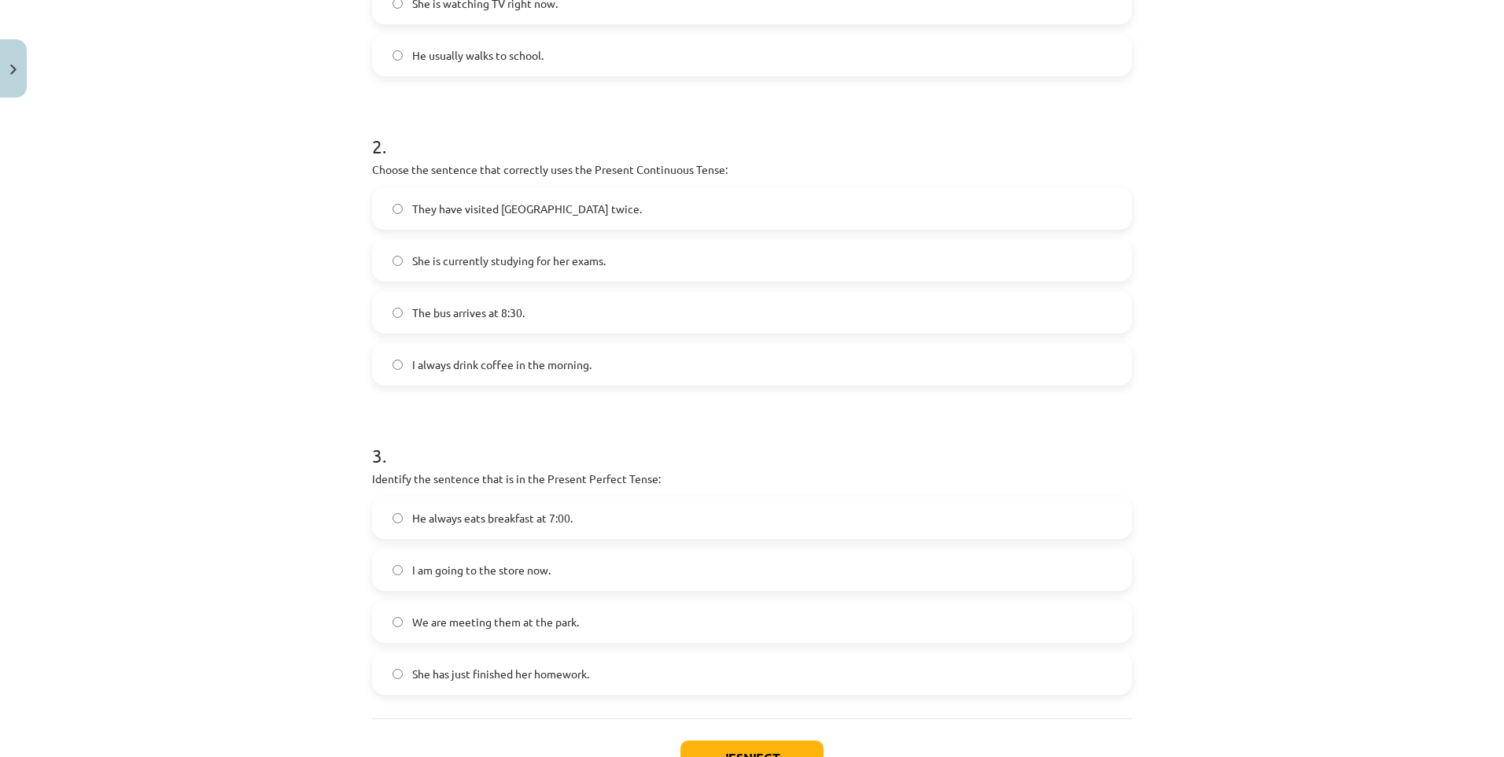
scroll to position [635, 0]
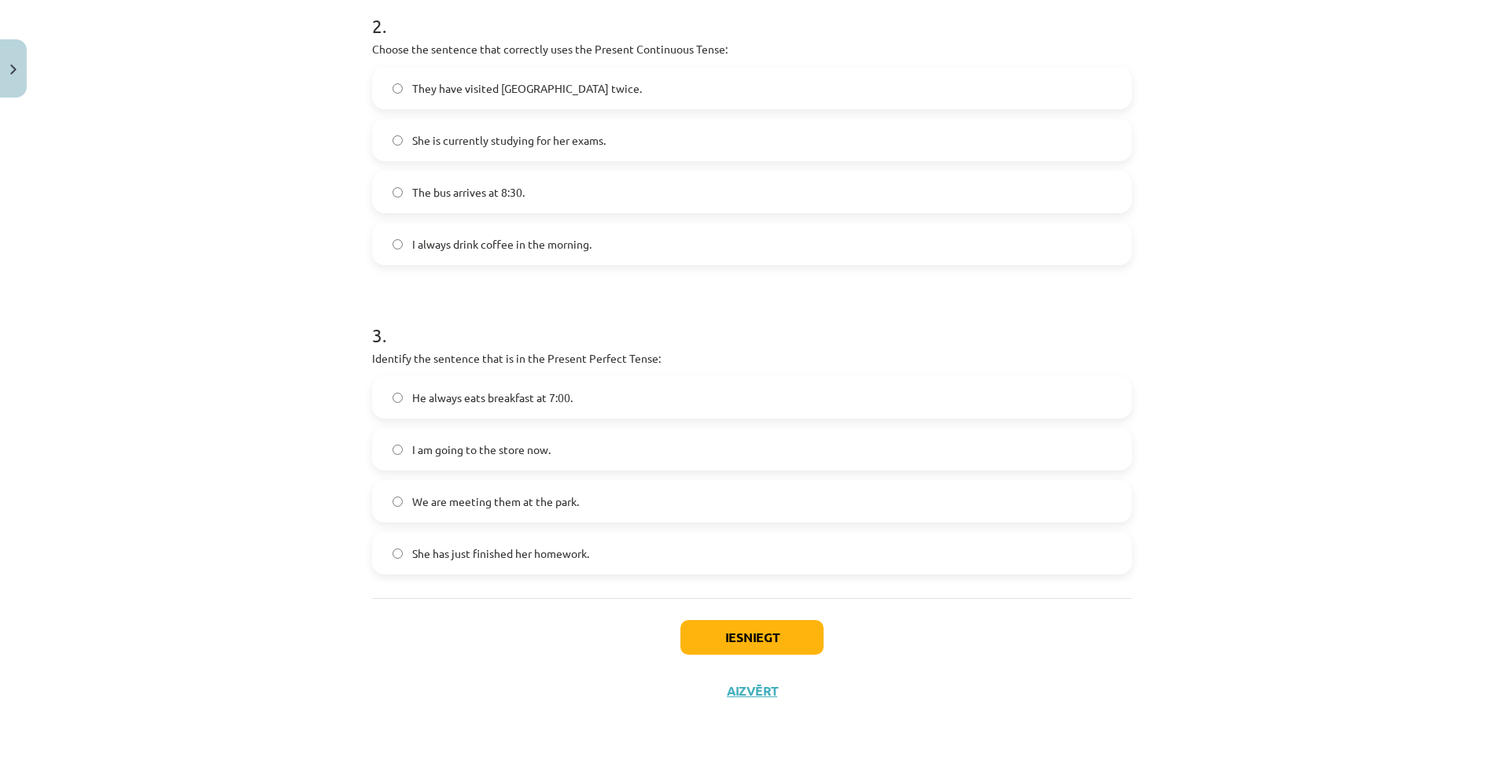
click at [460, 550] on span "She has just finished her homework." at bounding box center [500, 553] width 177 height 17
click at [701, 629] on button "Iesniegt" at bounding box center [752, 637] width 143 height 35
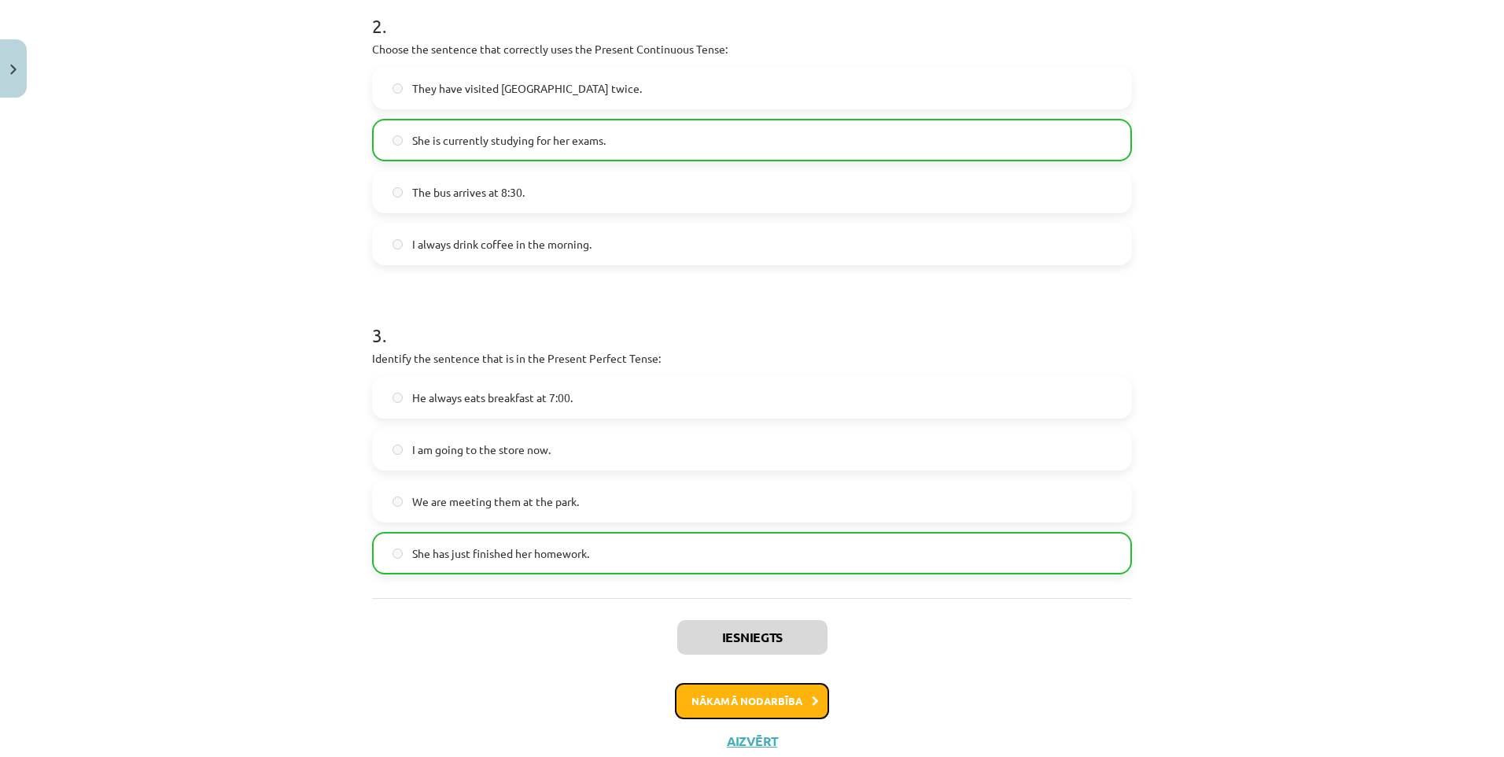
click at [759, 693] on button "Nākamā nodarbība" at bounding box center [752, 701] width 154 height 36
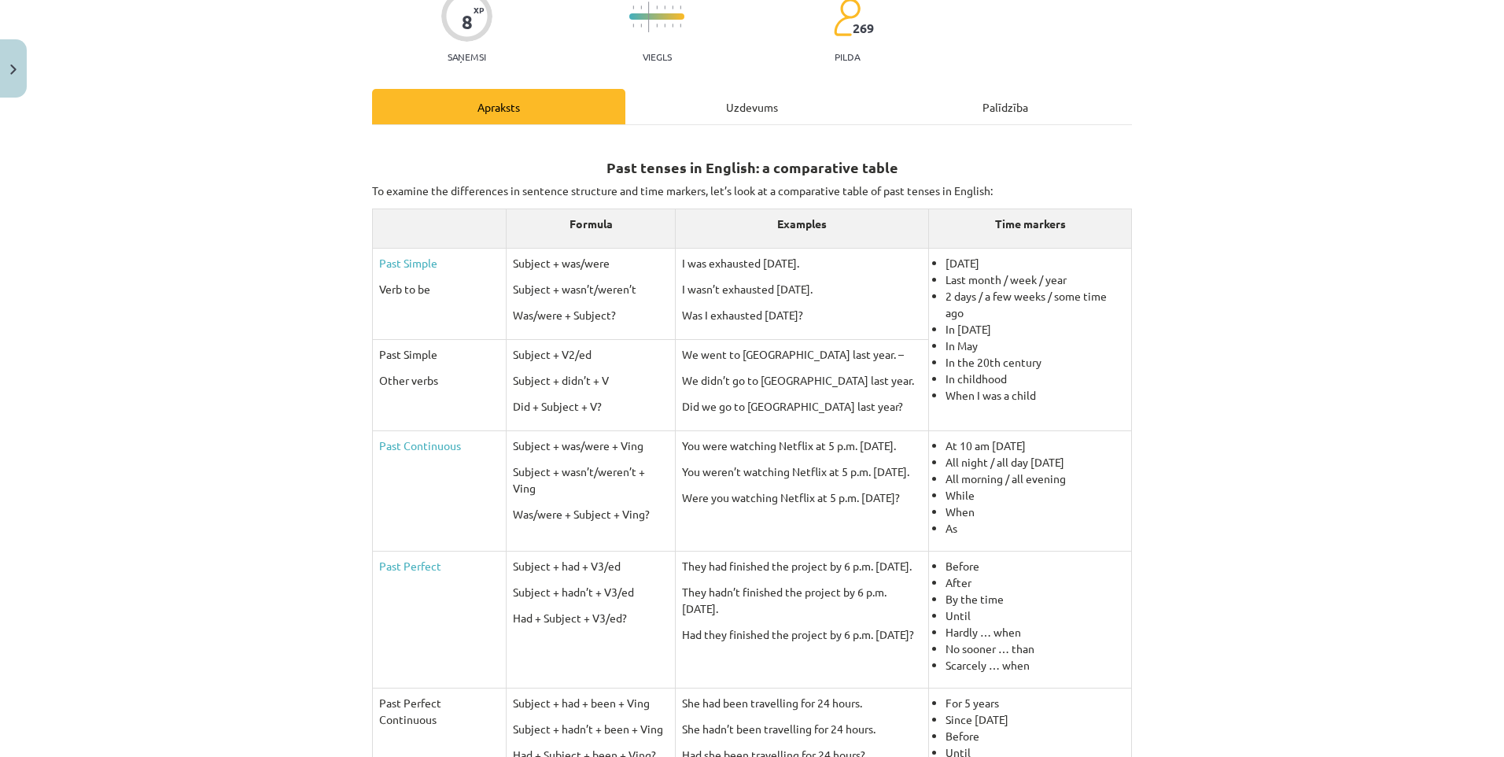
scroll to position [39, 0]
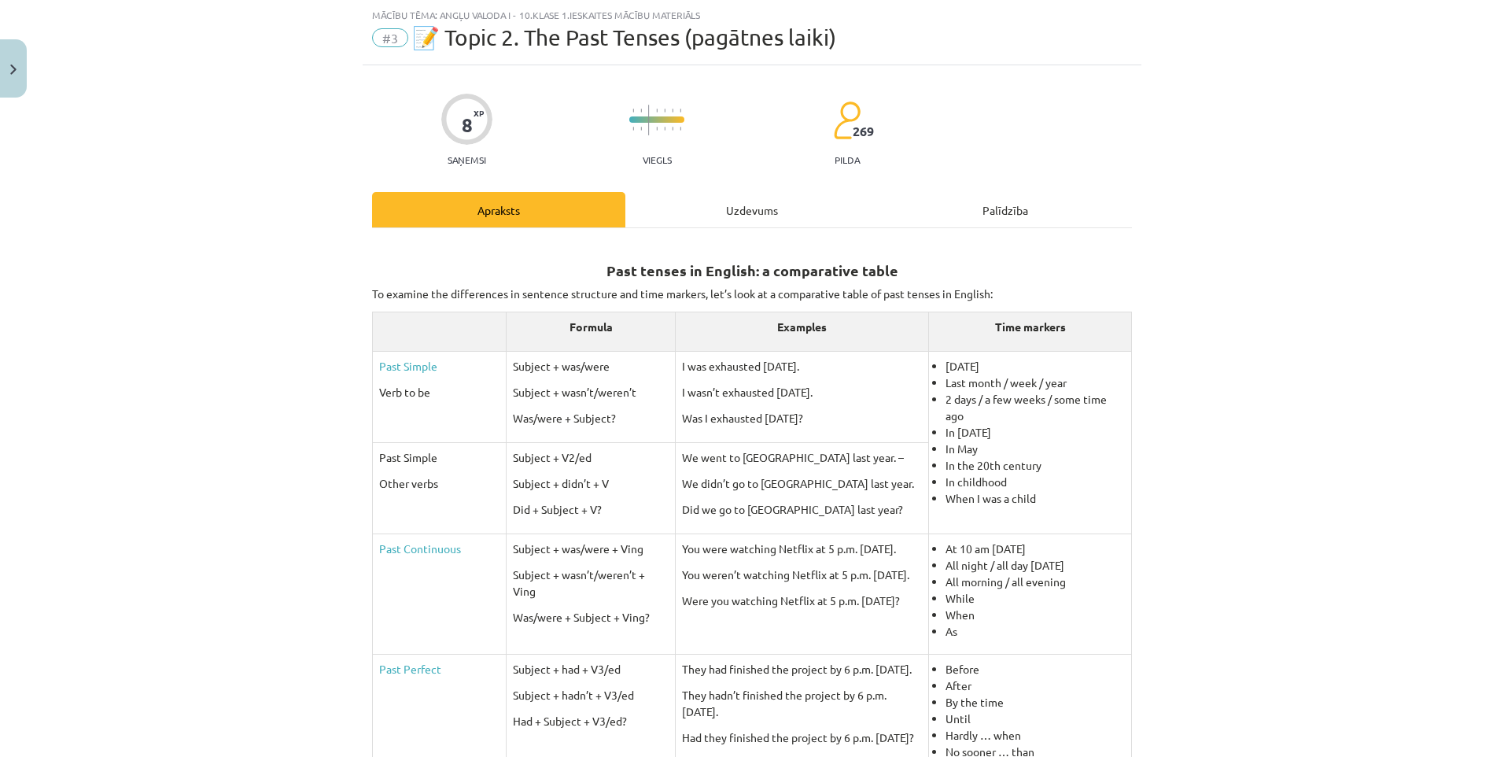
click at [727, 193] on div "Uzdevums" at bounding box center [752, 209] width 253 height 35
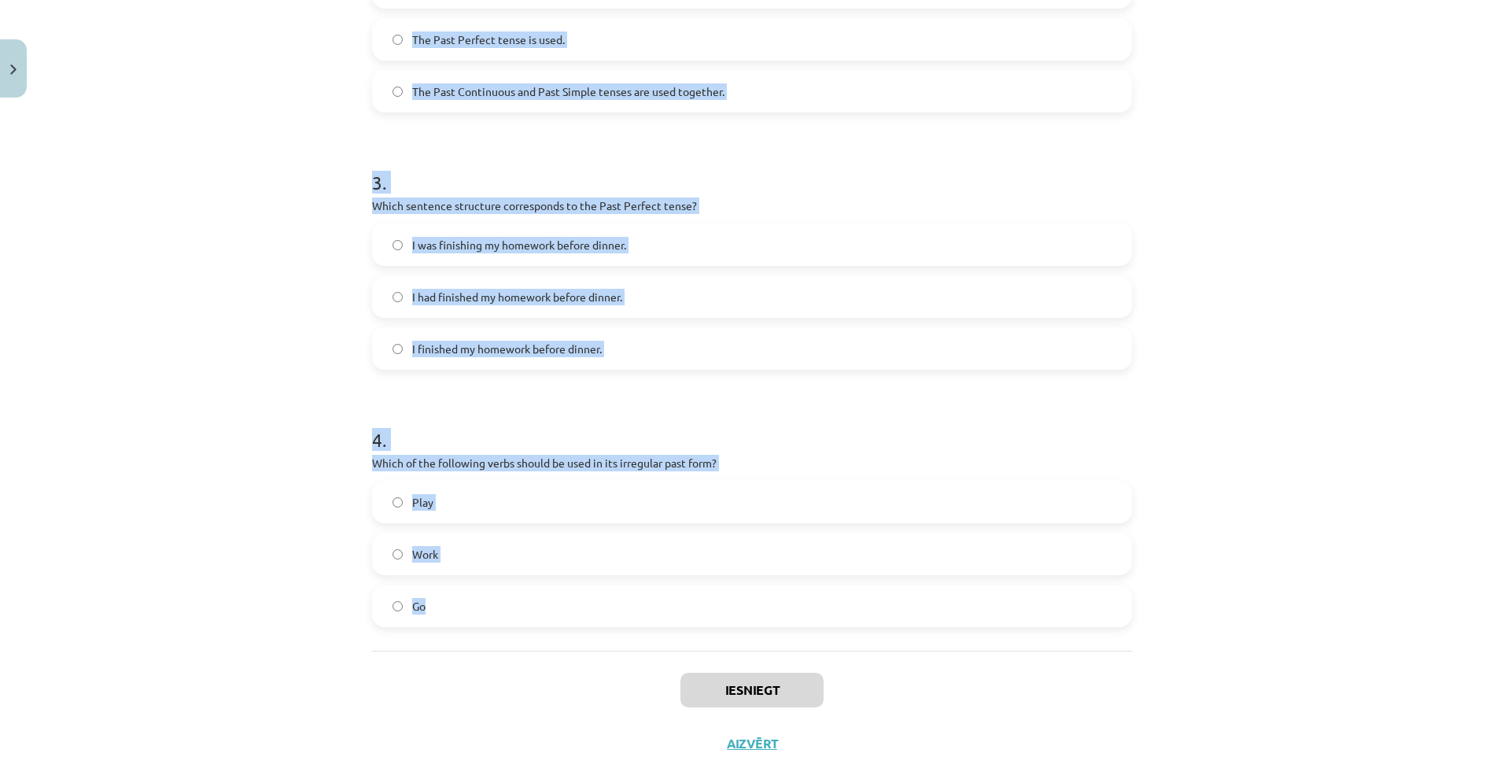
scroll to position [736, 0]
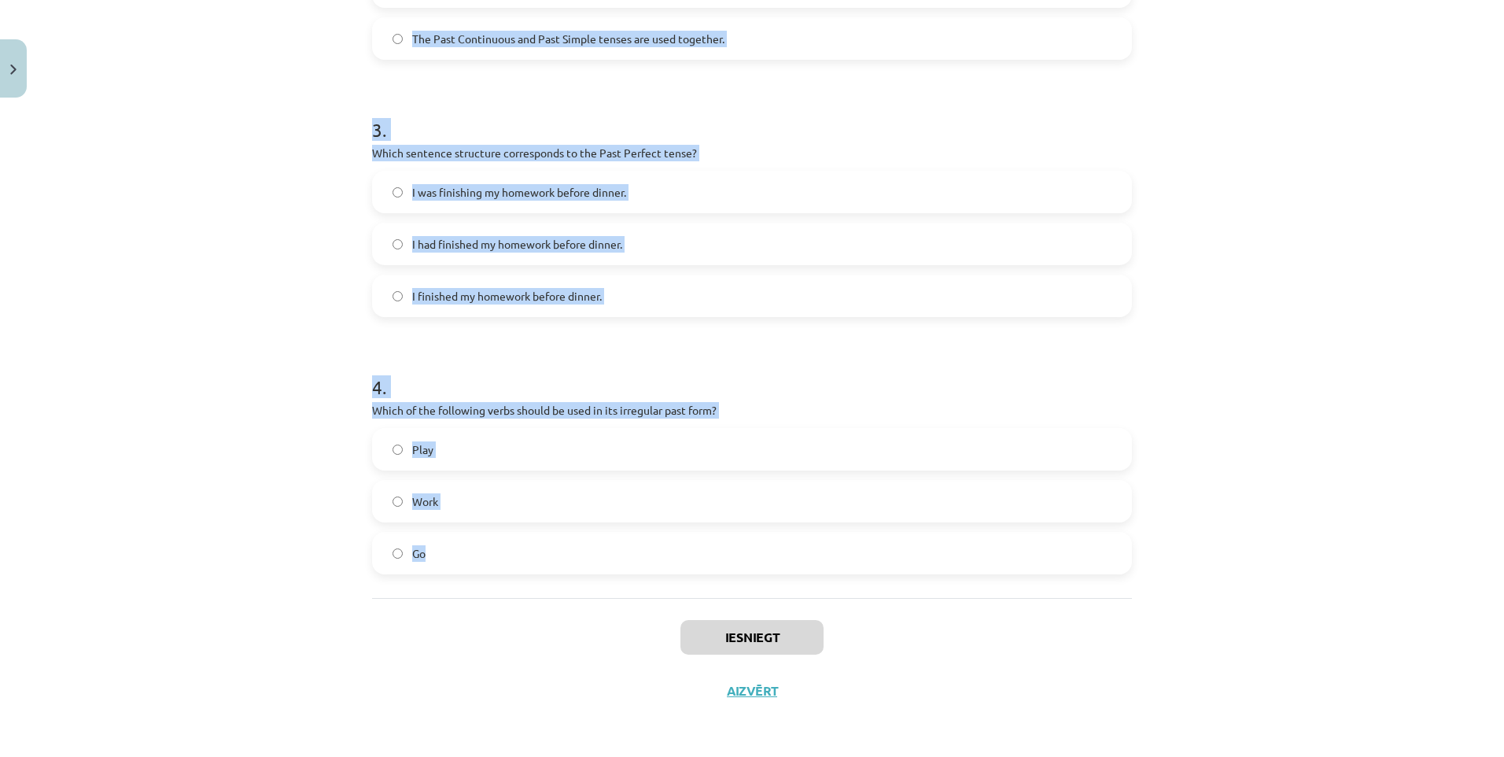
drag, startPoint x: 360, startPoint y: 234, endPoint x: 696, endPoint y: 555, distance: 464.7
click at [696, 555] on div "8 XP Saņemsi Viegls 269 pilda Apraksts Uzdevums Palīdzība 1 . Which of the foll…" at bounding box center [752, 42] width 779 height 1349
copy form "1 . Which of the following sentences is correct in the Past Simple tense? He we…"
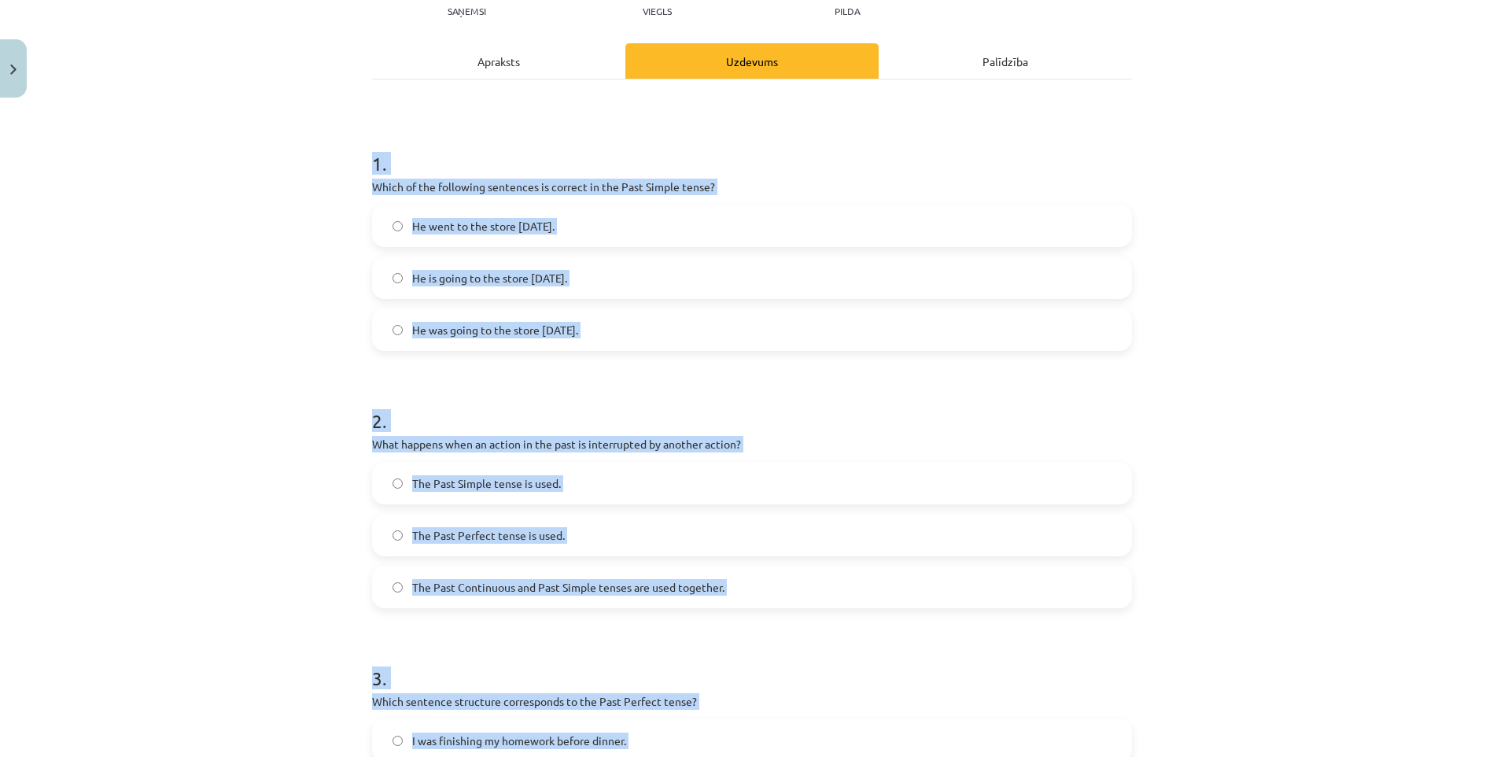
scroll to position [186, 0]
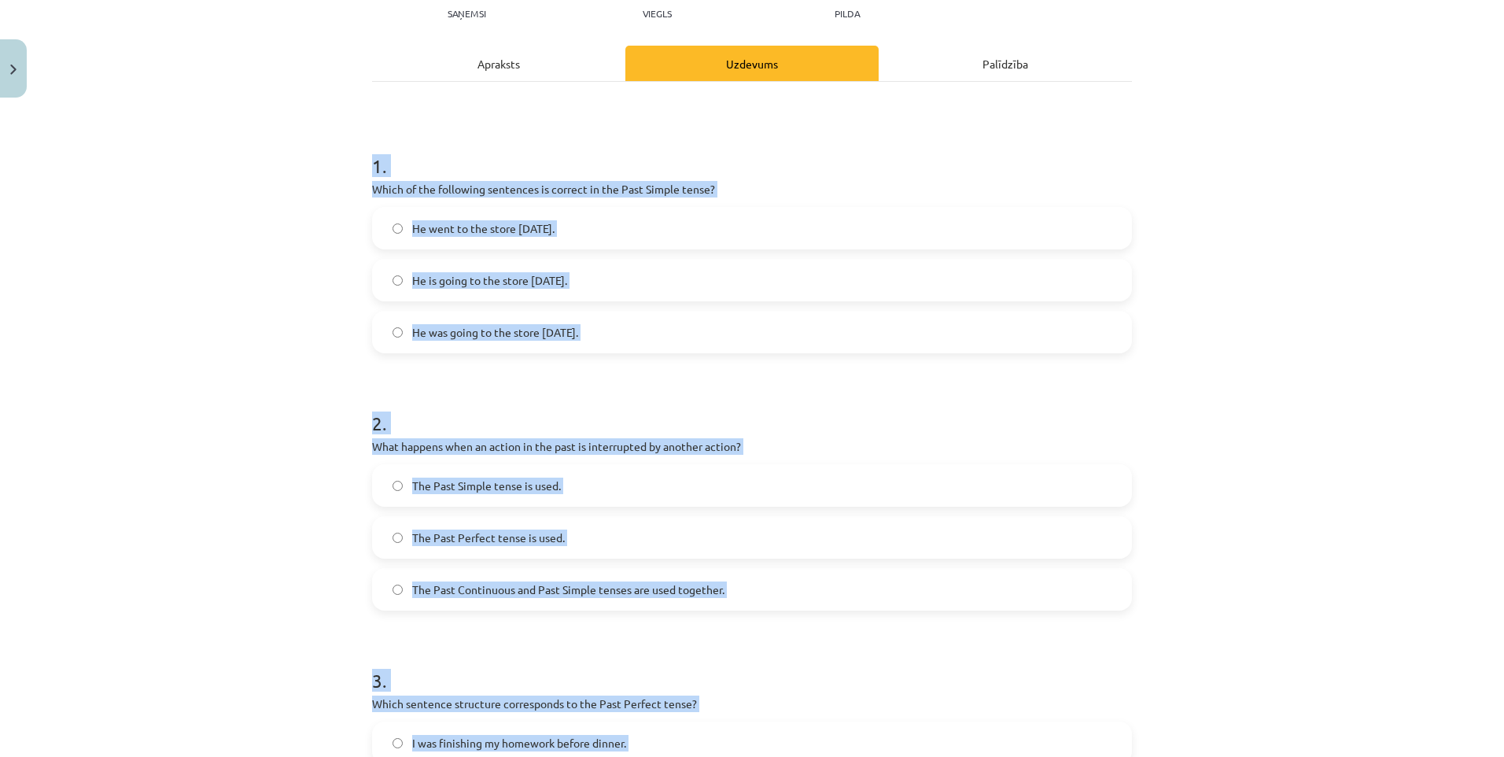
click at [349, 271] on div "Mācību tēma: Angļu valoda i - 10.klase 1.ieskaites mācību materiāls #3 📝 Topic …" at bounding box center [752, 378] width 1504 height 757
click at [258, 291] on div "Mācību tēma: Angļu valoda i - 10.klase 1.ieskaites mācību materiāls #3 📝 Topic …" at bounding box center [752, 378] width 1504 height 757
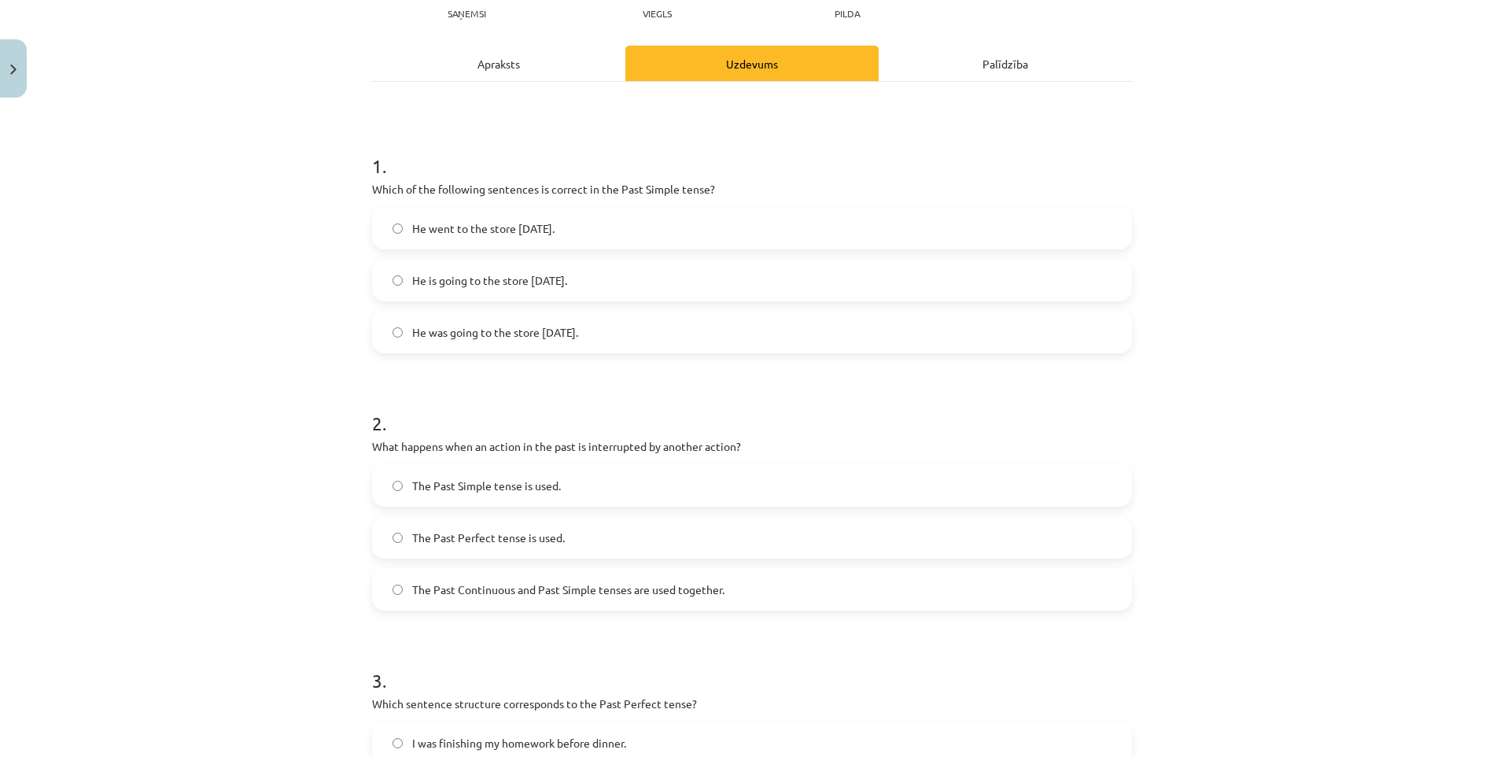
click at [467, 237] on label "He went to the store yesterday." at bounding box center [752, 228] width 757 height 39
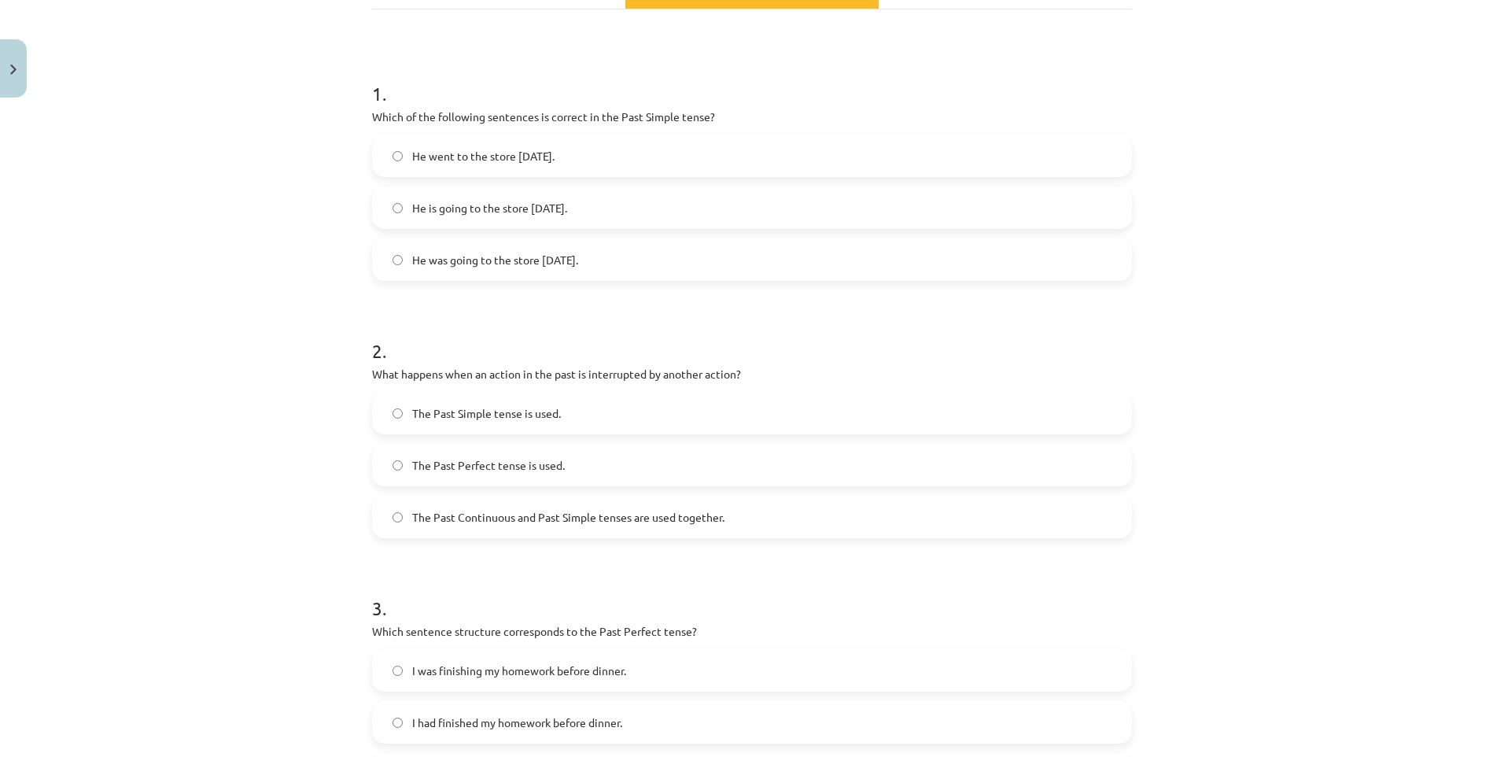
scroll to position [264, 0]
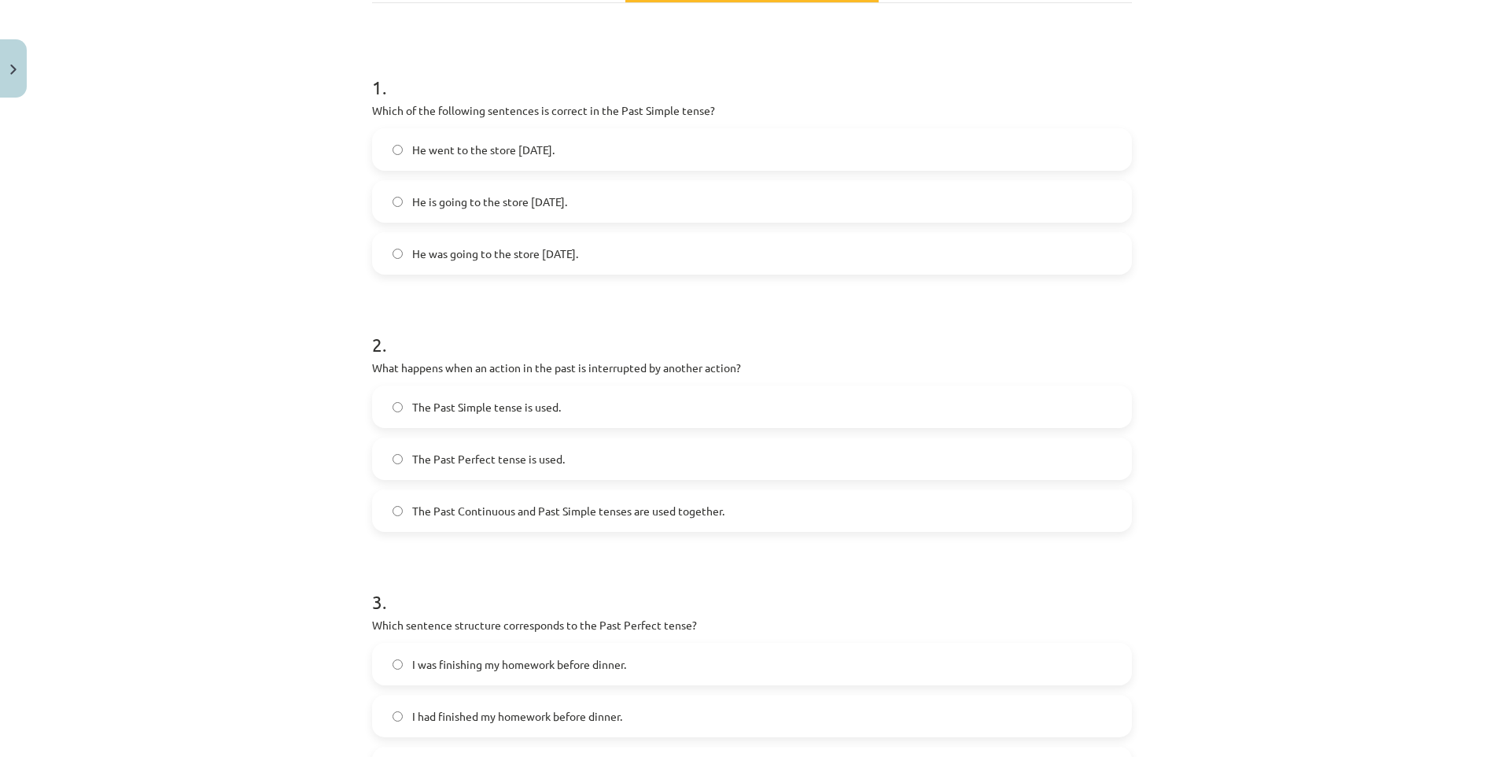
click at [479, 505] on span "The Past Continuous and Past Simple tenses are used together." at bounding box center [568, 511] width 312 height 17
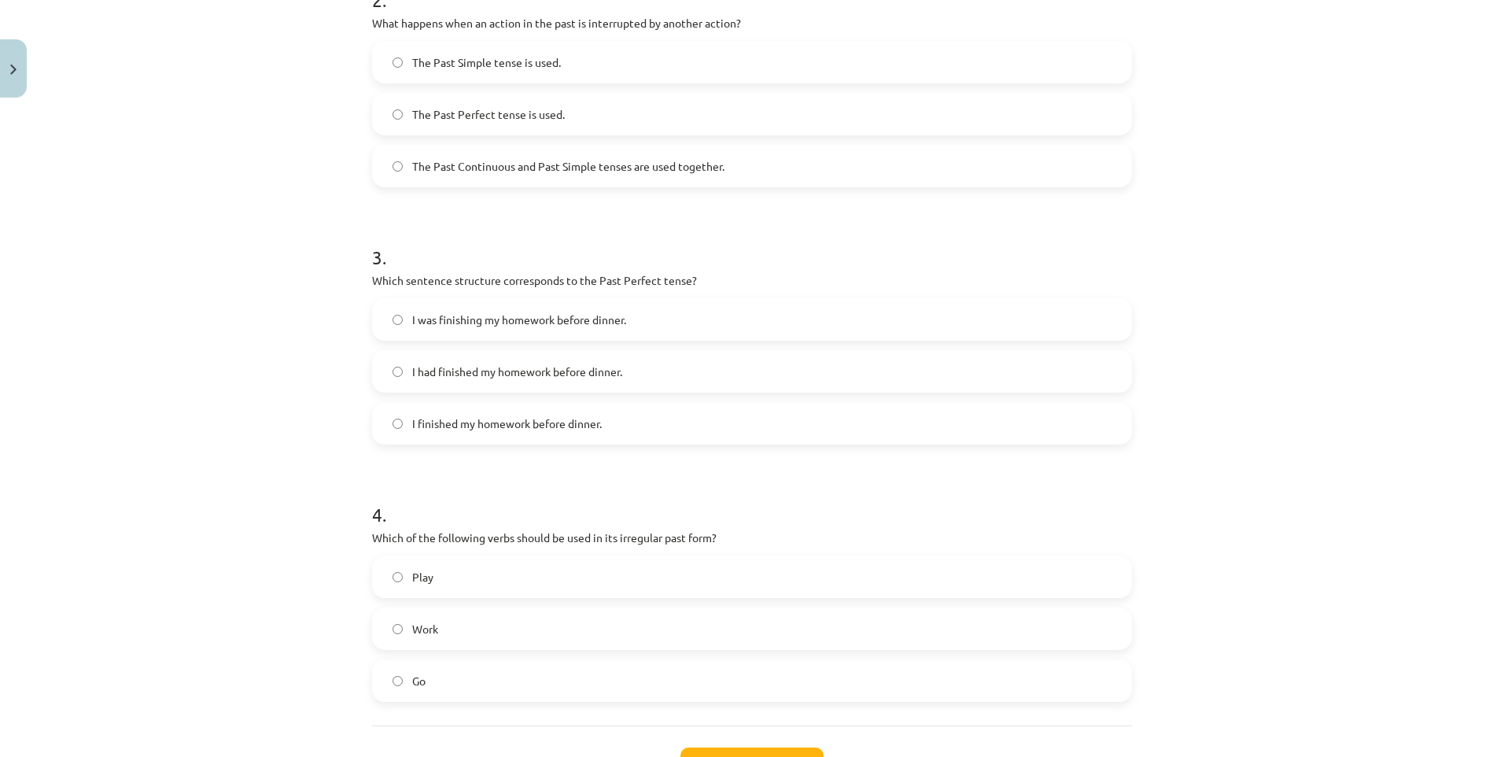
scroll to position [658, 0]
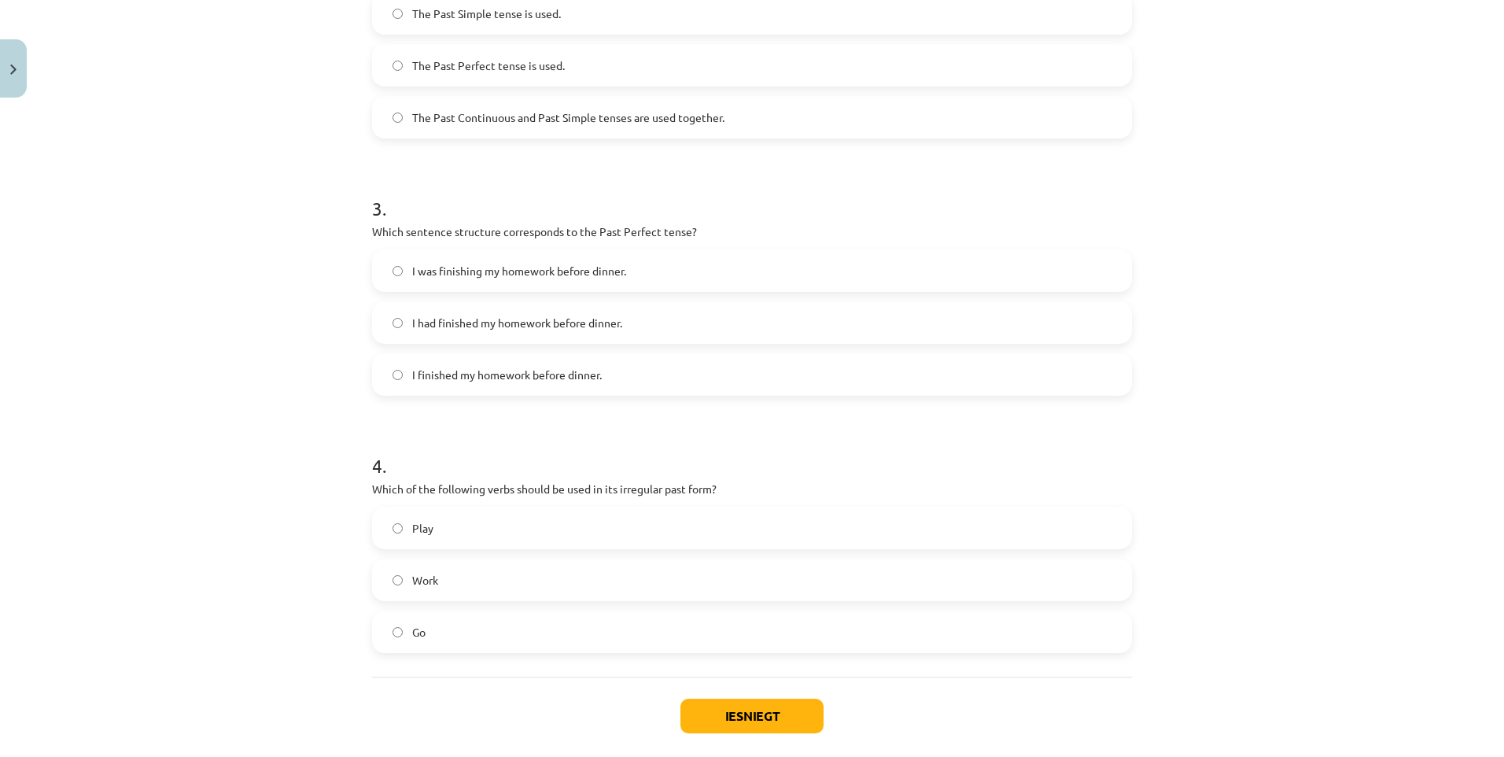
click at [404, 323] on label "I had finished my homework before dinner." at bounding box center [752, 322] width 757 height 39
click at [734, 685] on div "Iesniegt Aizvērt" at bounding box center [752, 732] width 760 height 110
click at [766, 696] on div "Iesniegt Aizvērt" at bounding box center [752, 732] width 760 height 110
drag, startPoint x: 779, startPoint y: 713, endPoint x: 787, endPoint y: 717, distance: 8.8
click at [781, 714] on button "Iesniegt" at bounding box center [752, 716] width 143 height 35
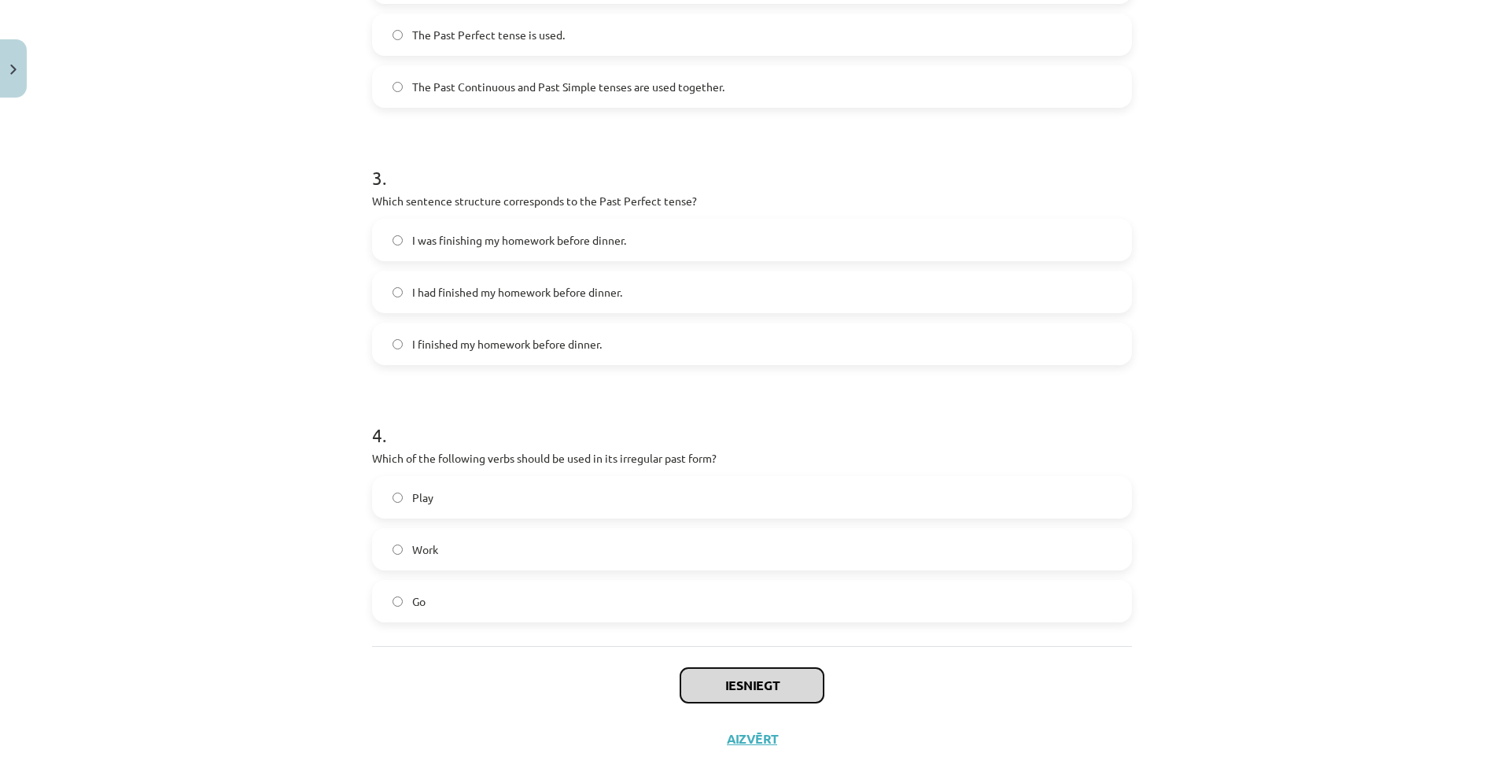
scroll to position [736, 0]
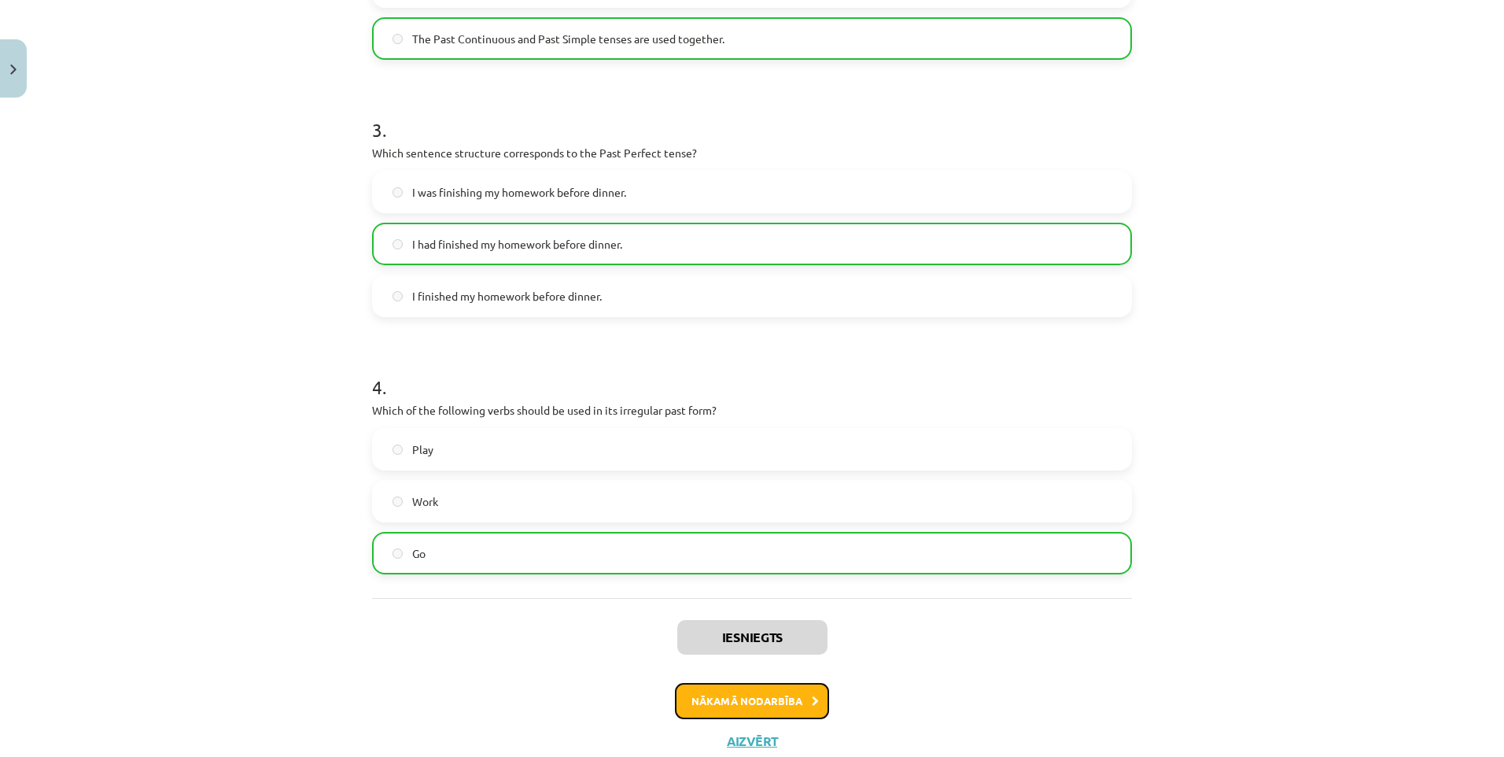
click at [762, 687] on button "Nākamā nodarbība" at bounding box center [752, 701] width 154 height 36
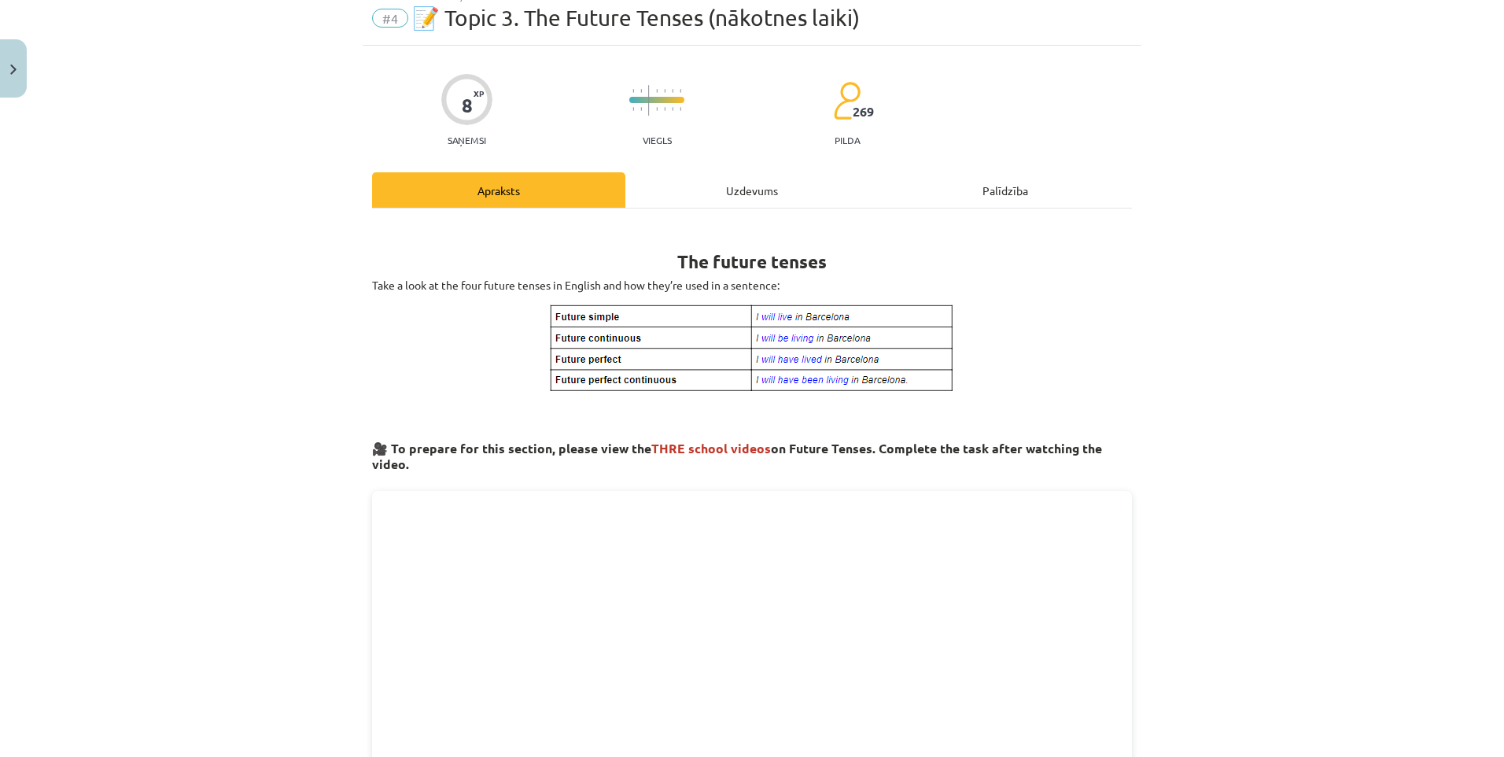
scroll to position [39, 0]
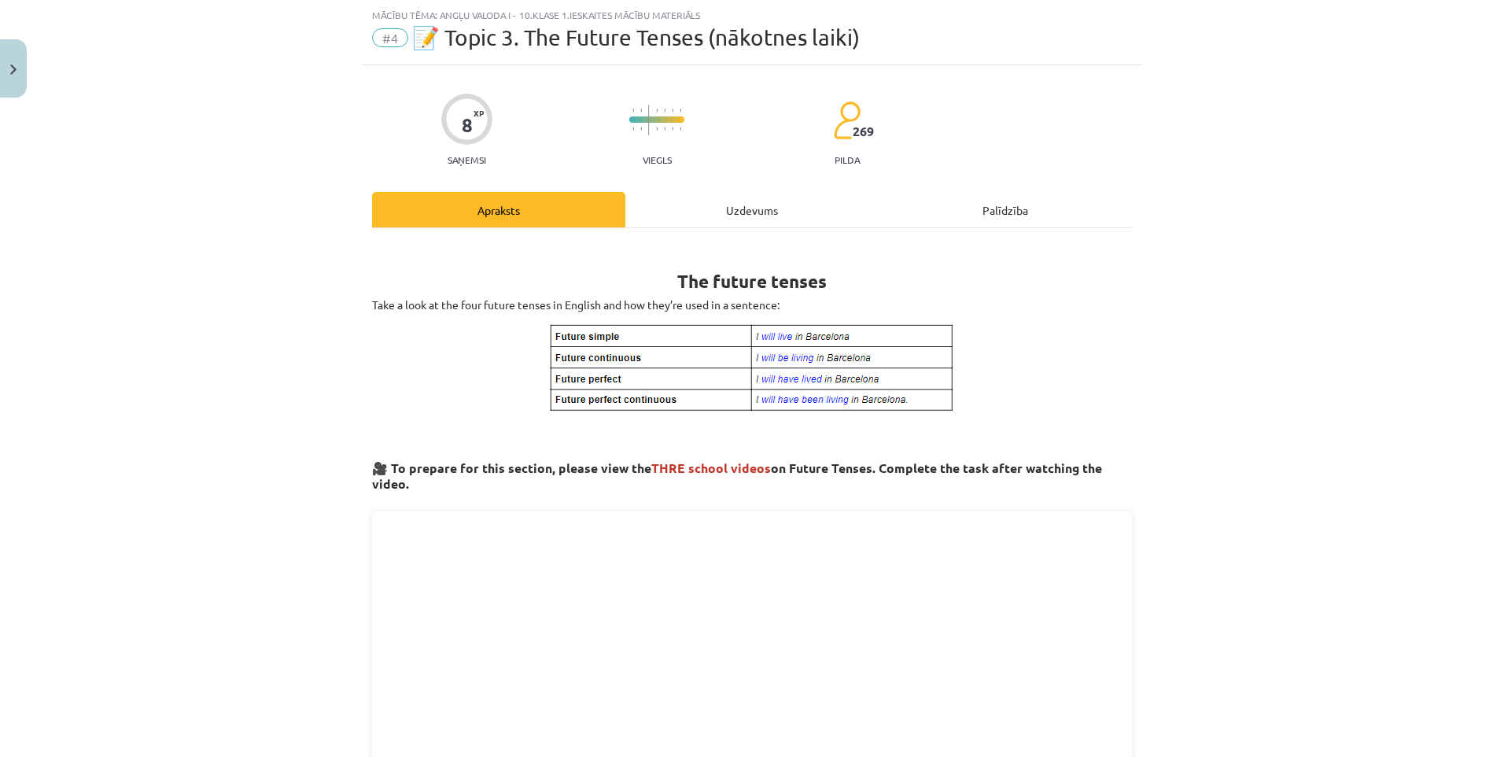
click at [723, 201] on div "Uzdevums" at bounding box center [752, 209] width 253 height 35
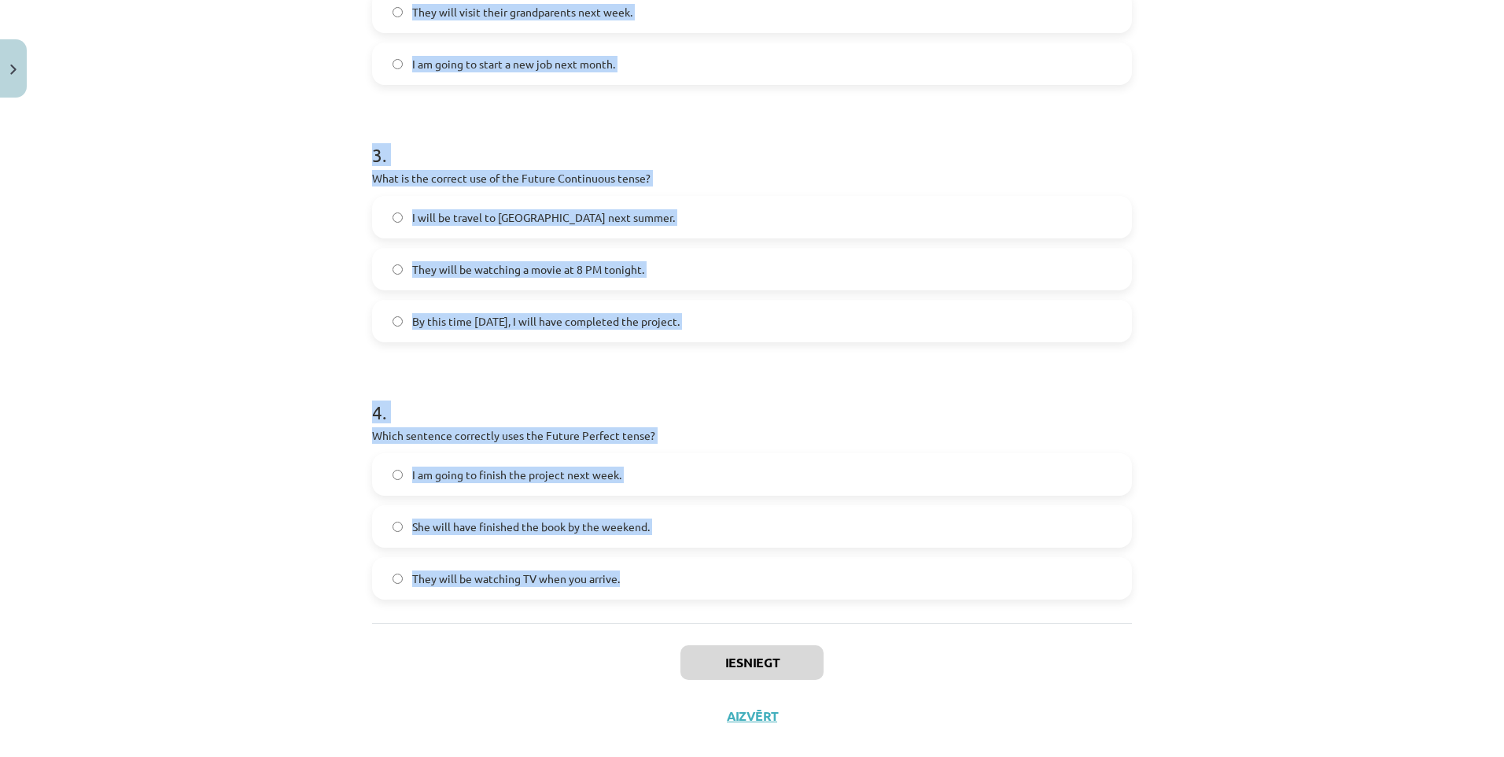
scroll to position [736, 0]
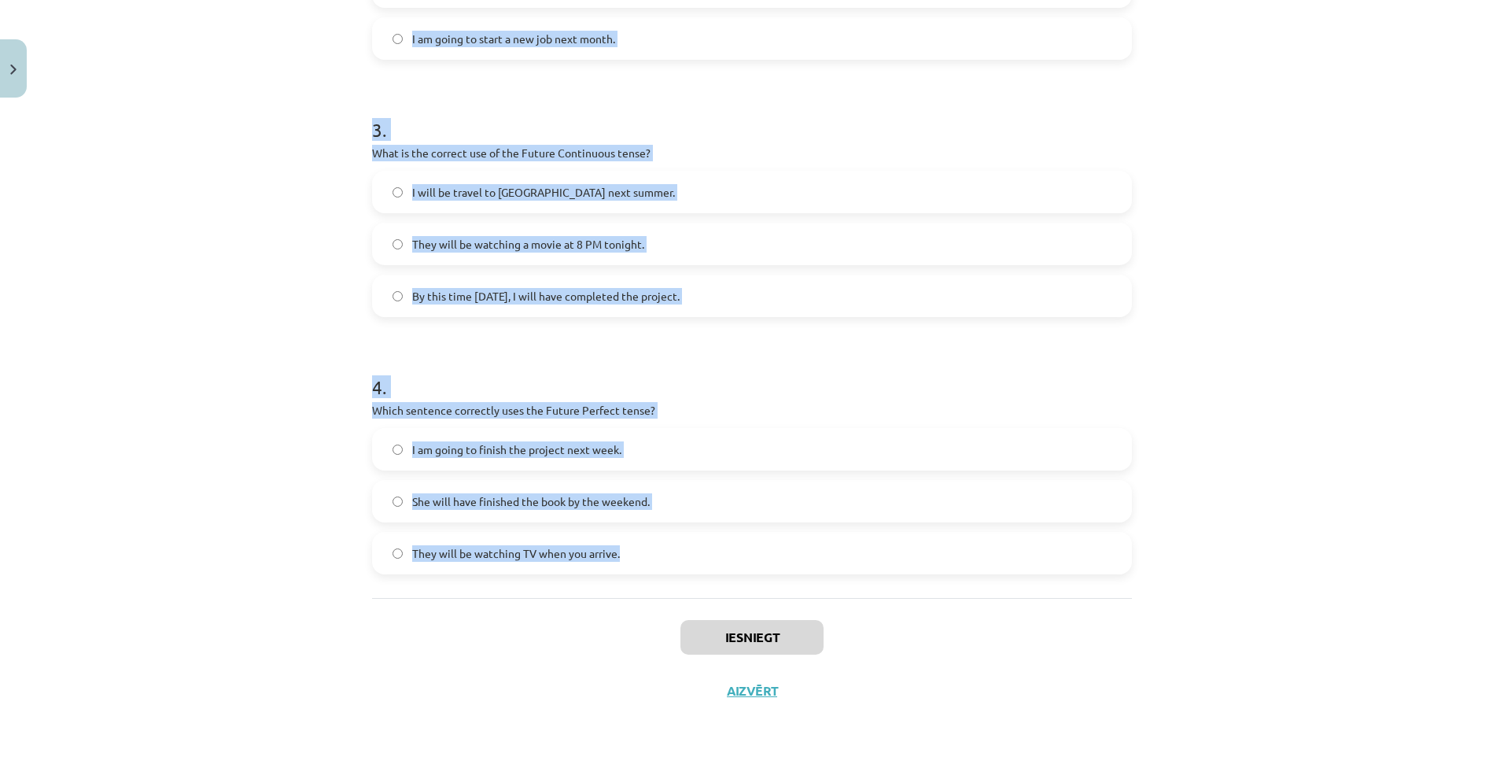
drag, startPoint x: 337, startPoint y: 299, endPoint x: 629, endPoint y: 564, distance: 394.9
click at [629, 564] on div "Mācību tēma: Angļu valoda i - 10.klase 1.ieskaites mācību materiāls #4 📝 Topic …" at bounding box center [752, 378] width 1504 height 757
copy form "1 . Which sentence correctly uses "will" to make a prediction? She is going to …"
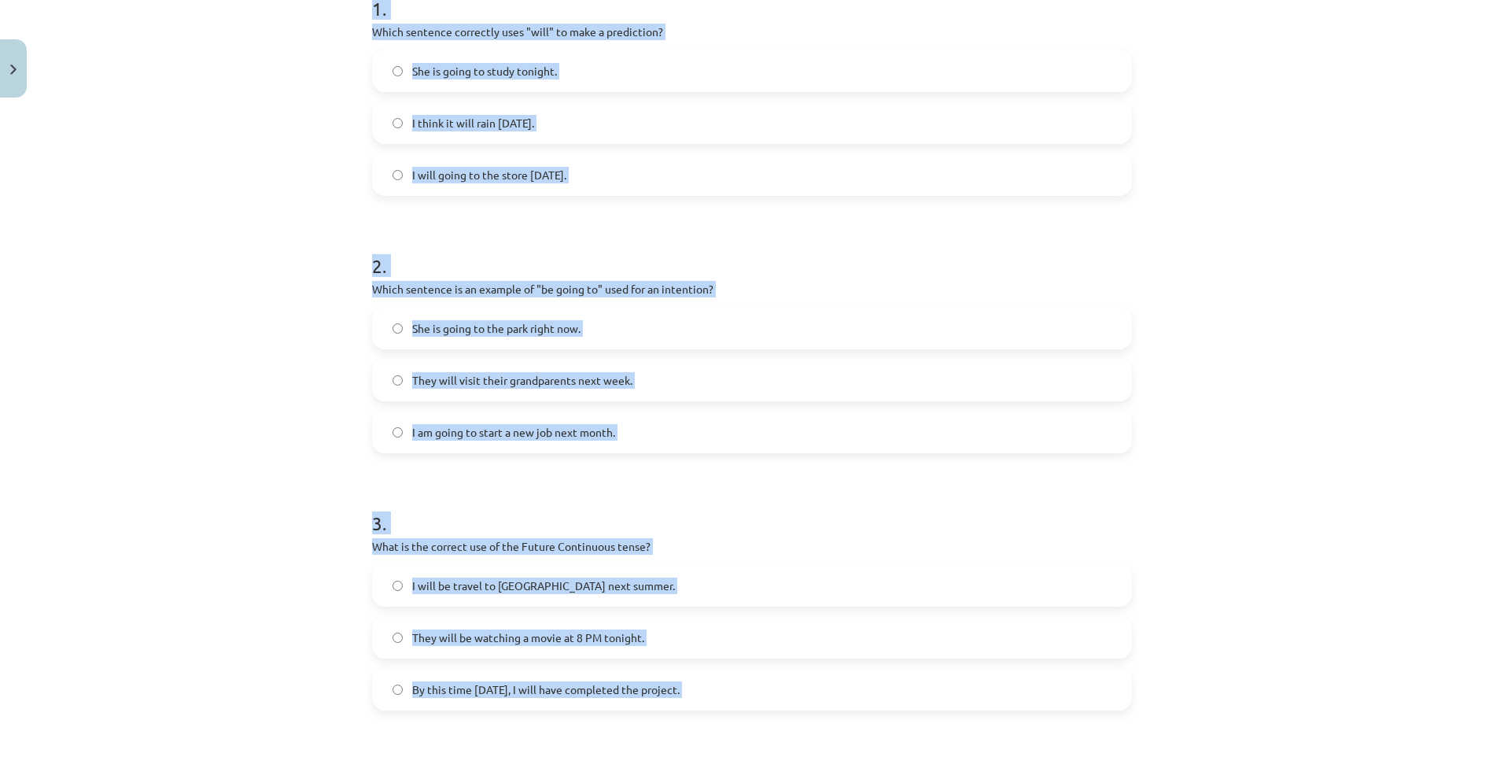
click at [307, 229] on div "Mācību tēma: Angļu valoda i - 10.klase 1.ieskaites mācību materiāls #4 📝 Topic …" at bounding box center [752, 378] width 1504 height 757
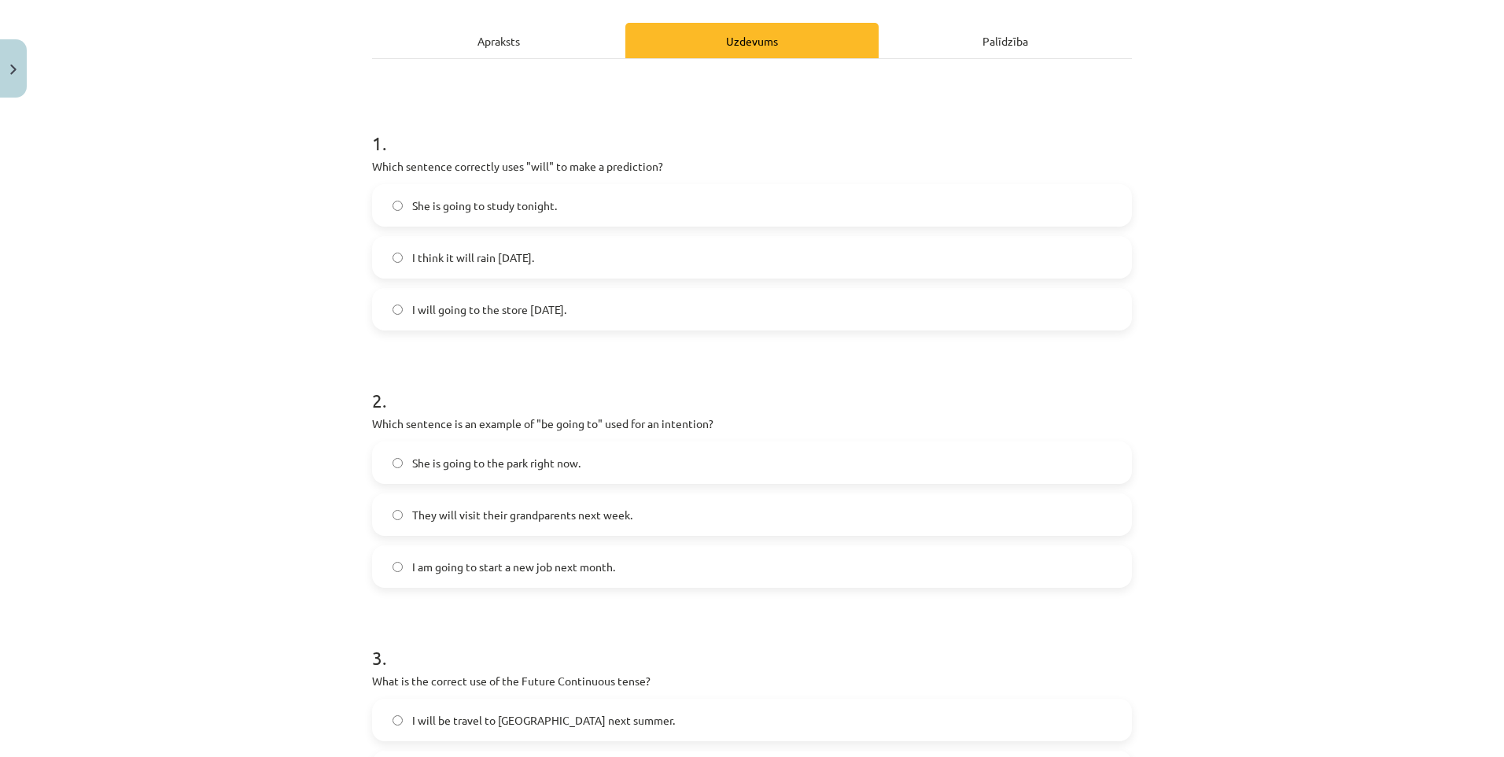
scroll to position [186, 0]
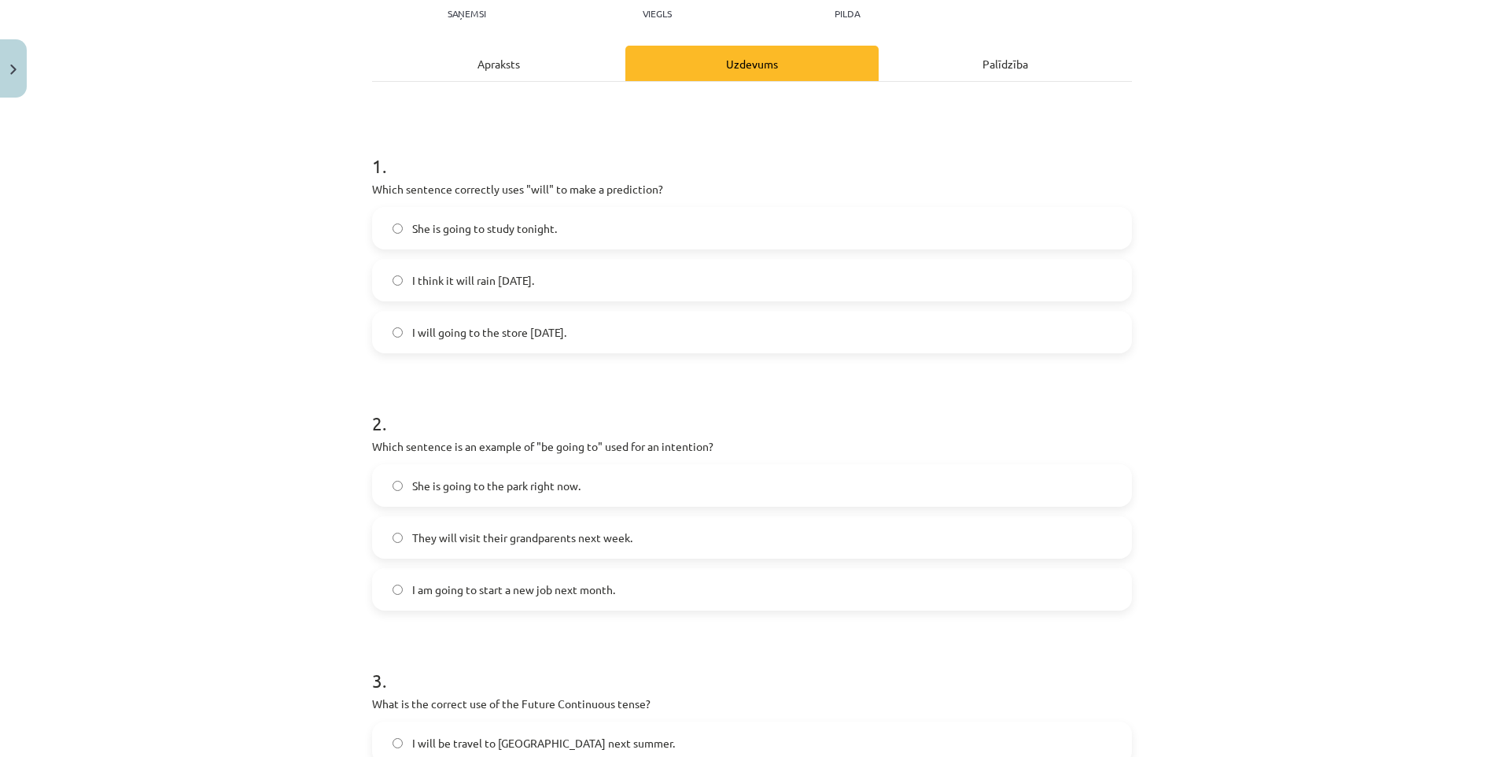
click at [397, 273] on label "I think it will rain tomorrow." at bounding box center [752, 279] width 757 height 39
click at [446, 585] on span "I am going to start a new job next month." at bounding box center [513, 589] width 203 height 17
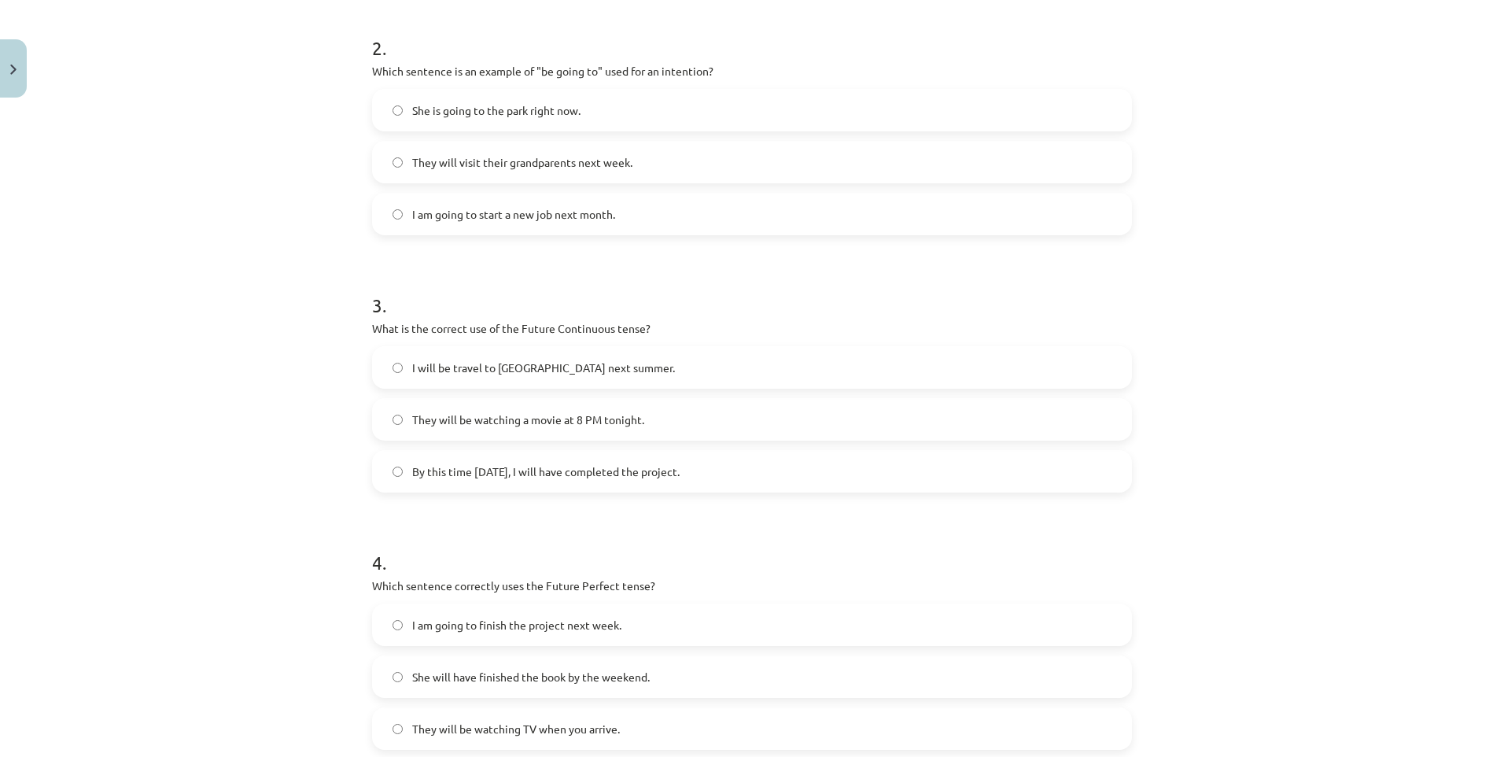
scroll to position [579, 0]
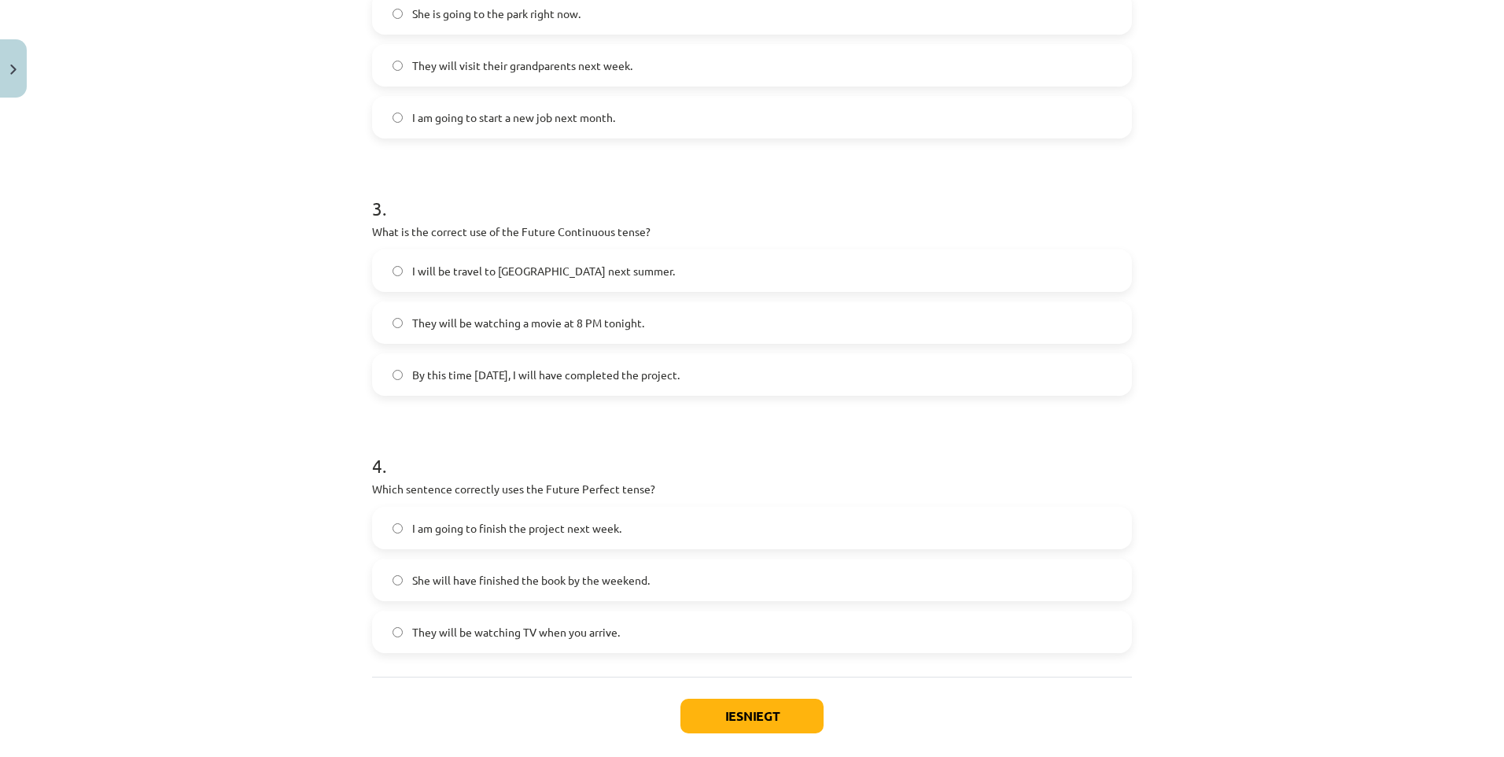
click at [452, 320] on span "They will be watching a movie at 8 PM tonight." at bounding box center [528, 323] width 232 height 17
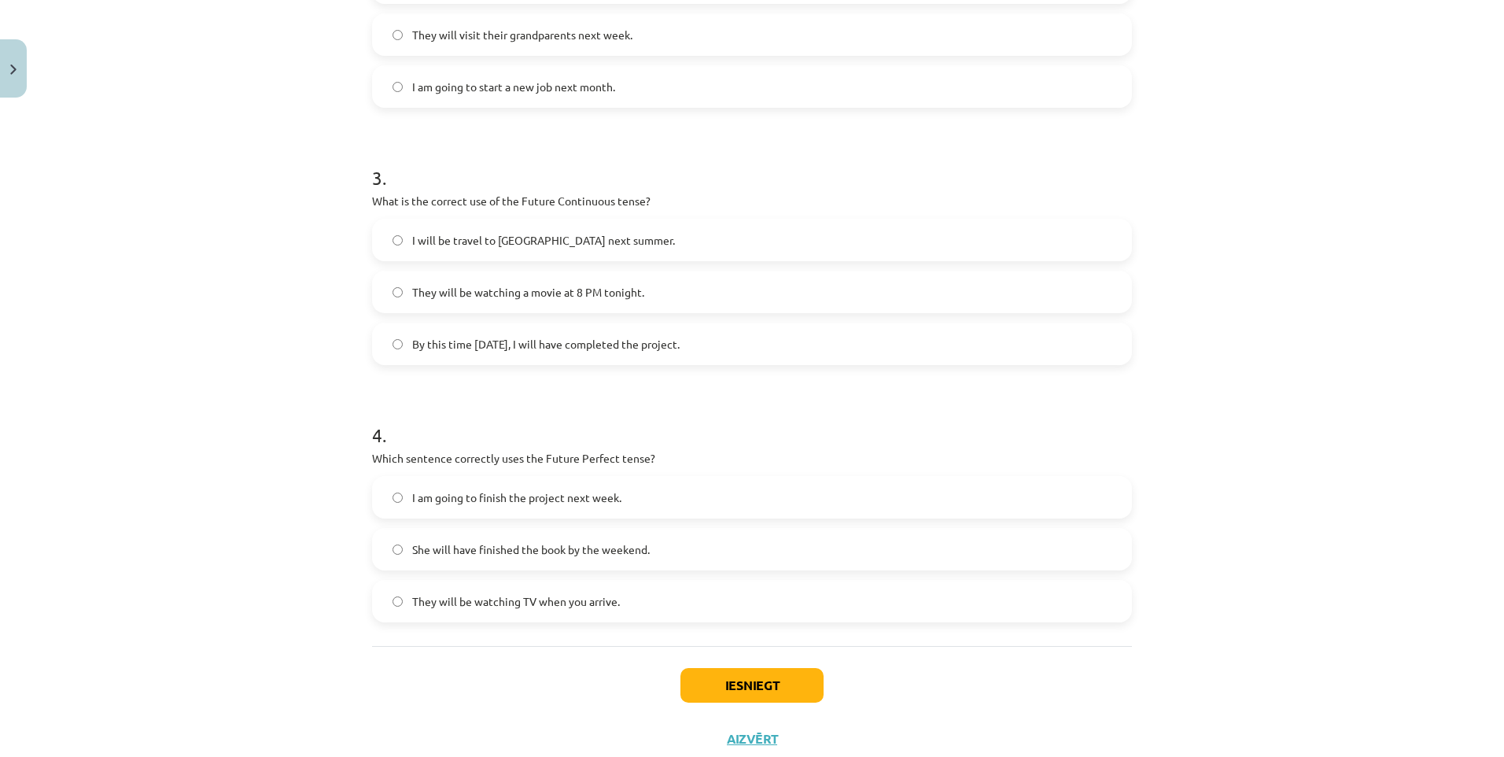
scroll to position [736, 0]
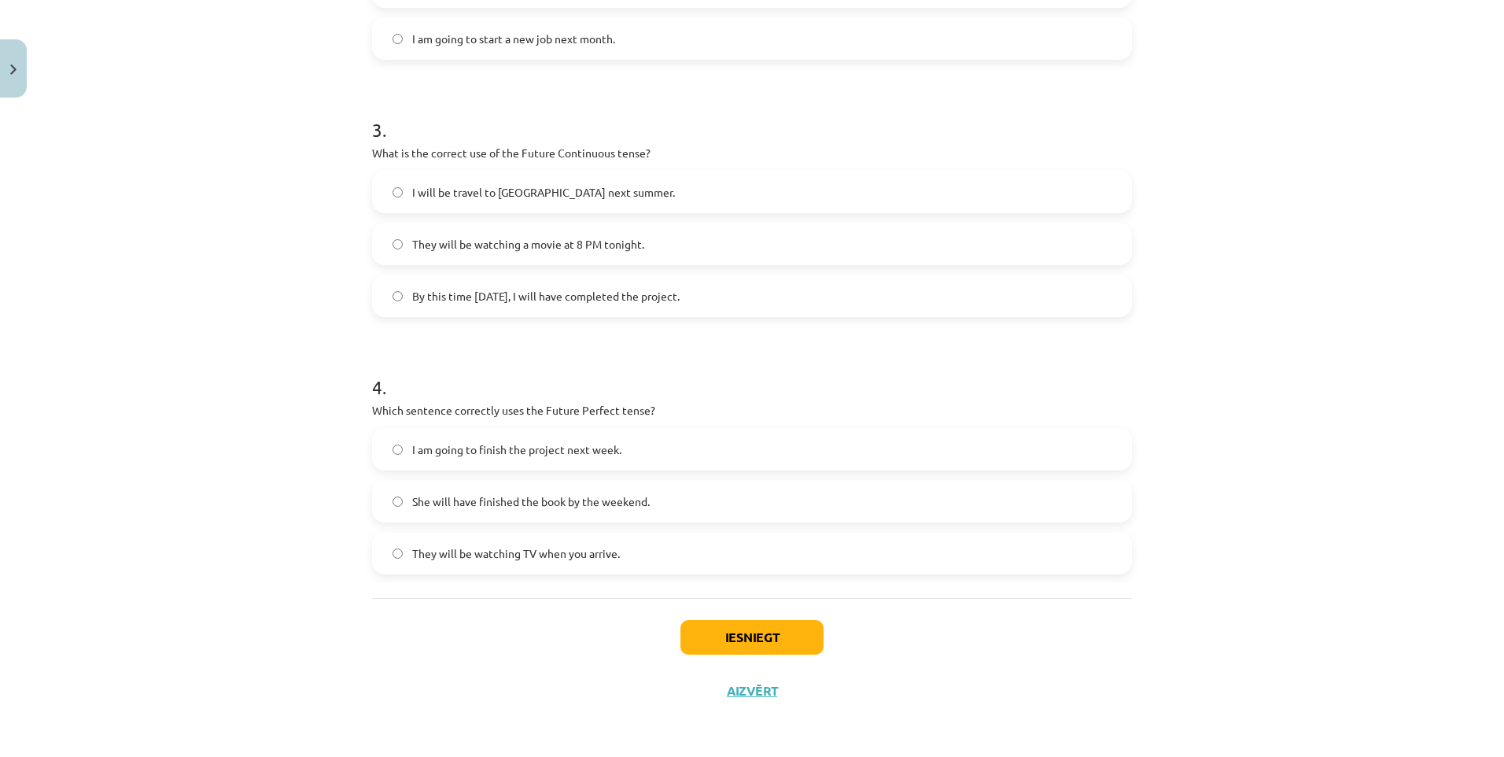
click at [456, 510] on label "She will have finished the book by the weekend." at bounding box center [752, 501] width 757 height 39
click at [773, 627] on button "Iesniegt" at bounding box center [752, 637] width 143 height 35
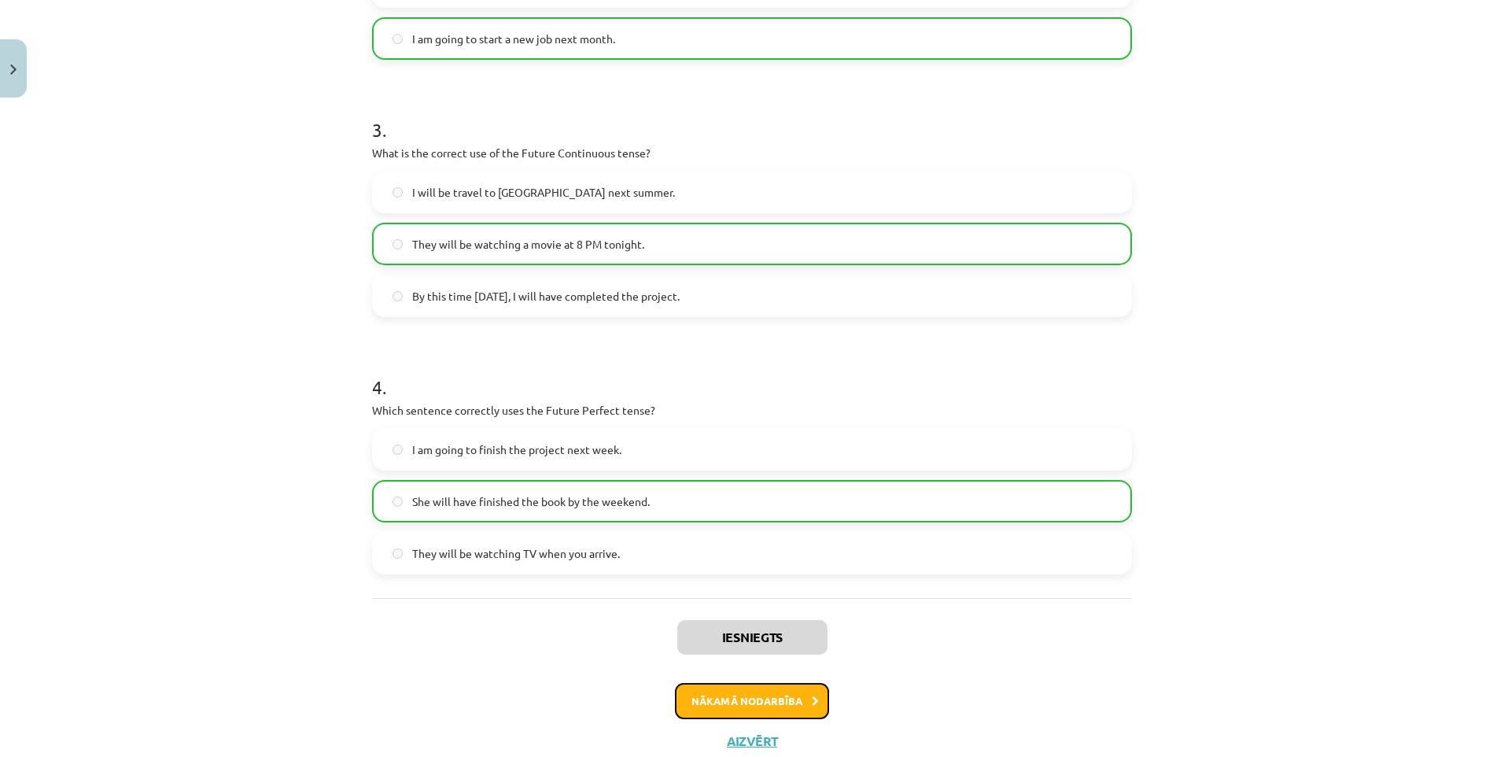
click at [754, 694] on button "Nākamā nodarbība" at bounding box center [752, 701] width 154 height 36
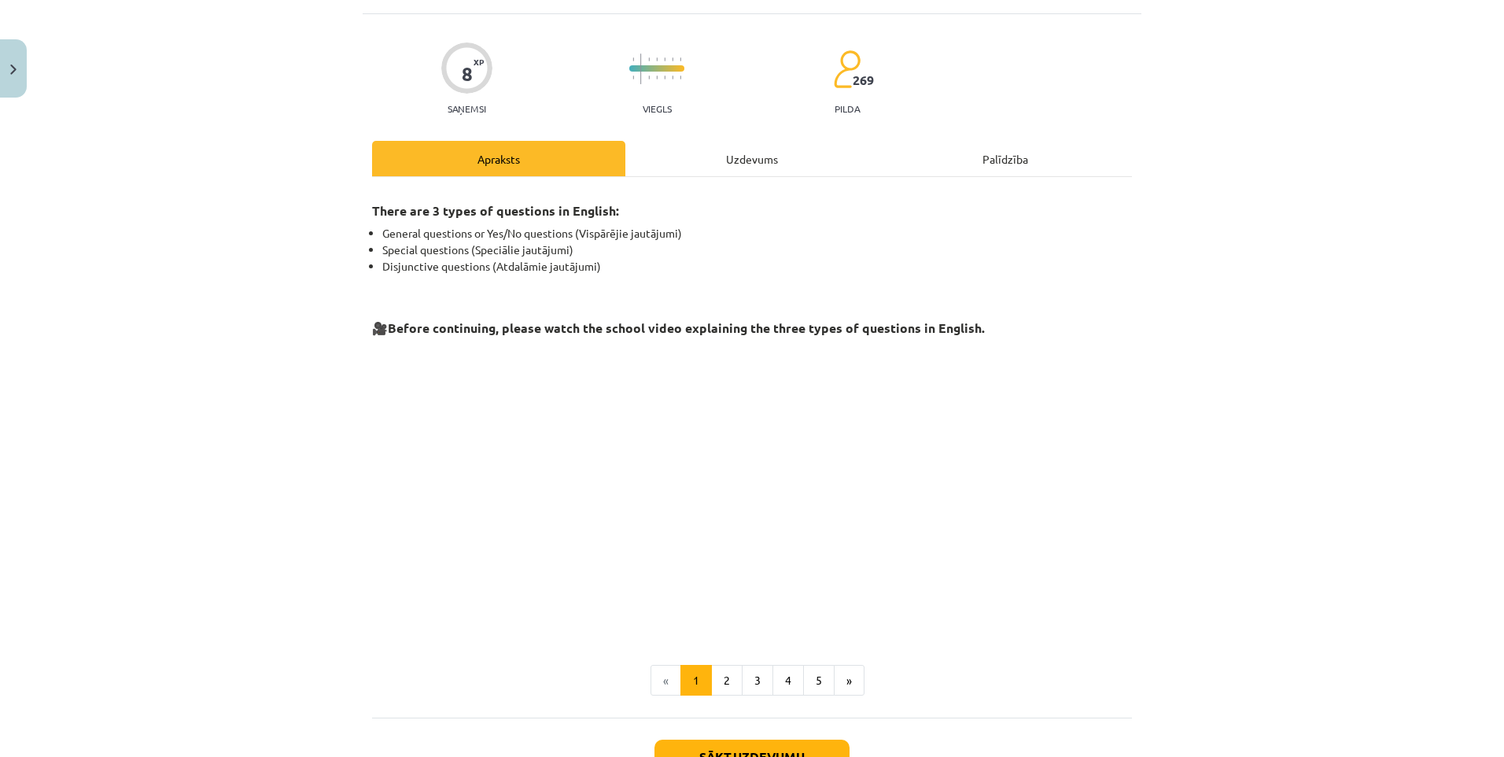
scroll to position [39, 0]
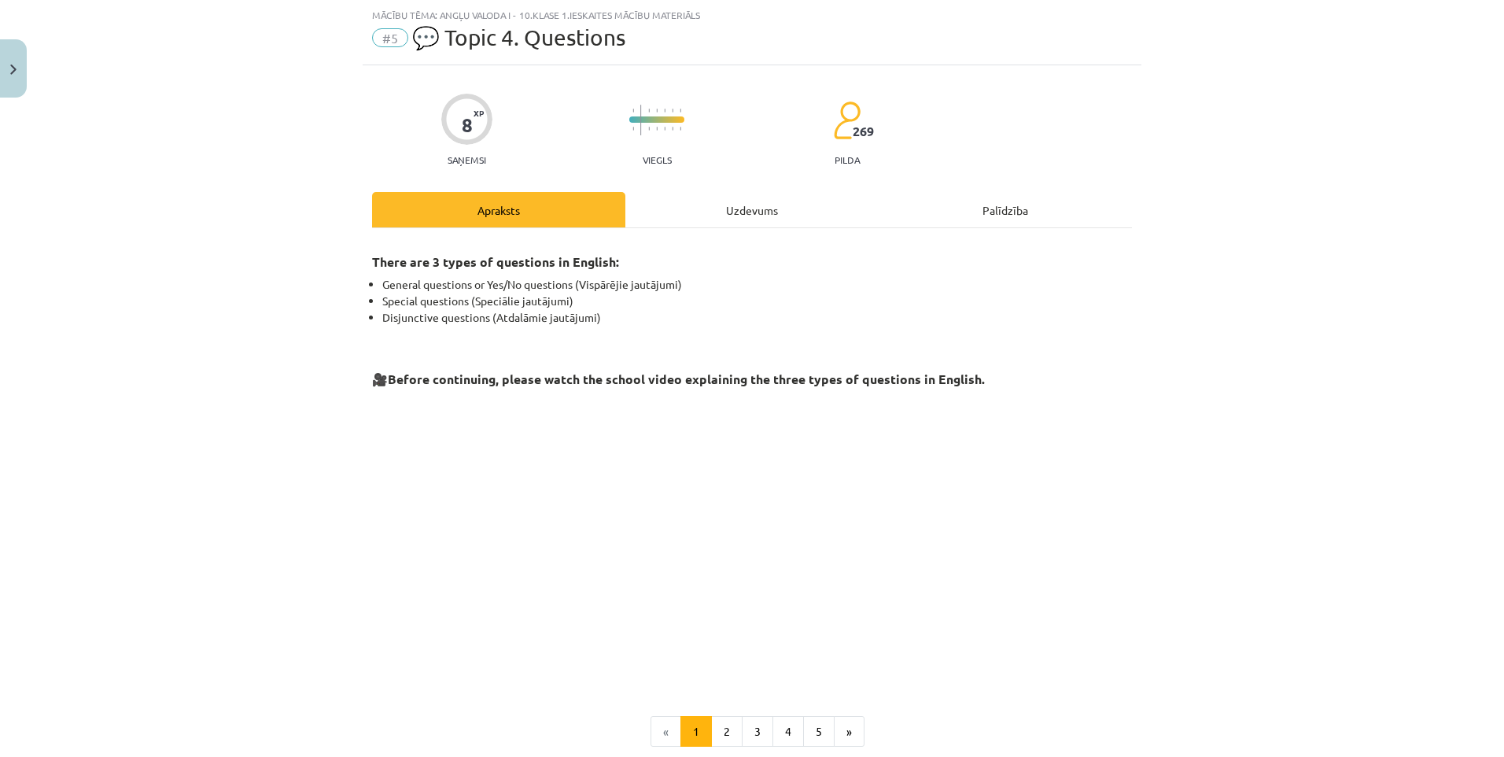
click at [714, 205] on div "Uzdevums" at bounding box center [752, 209] width 253 height 35
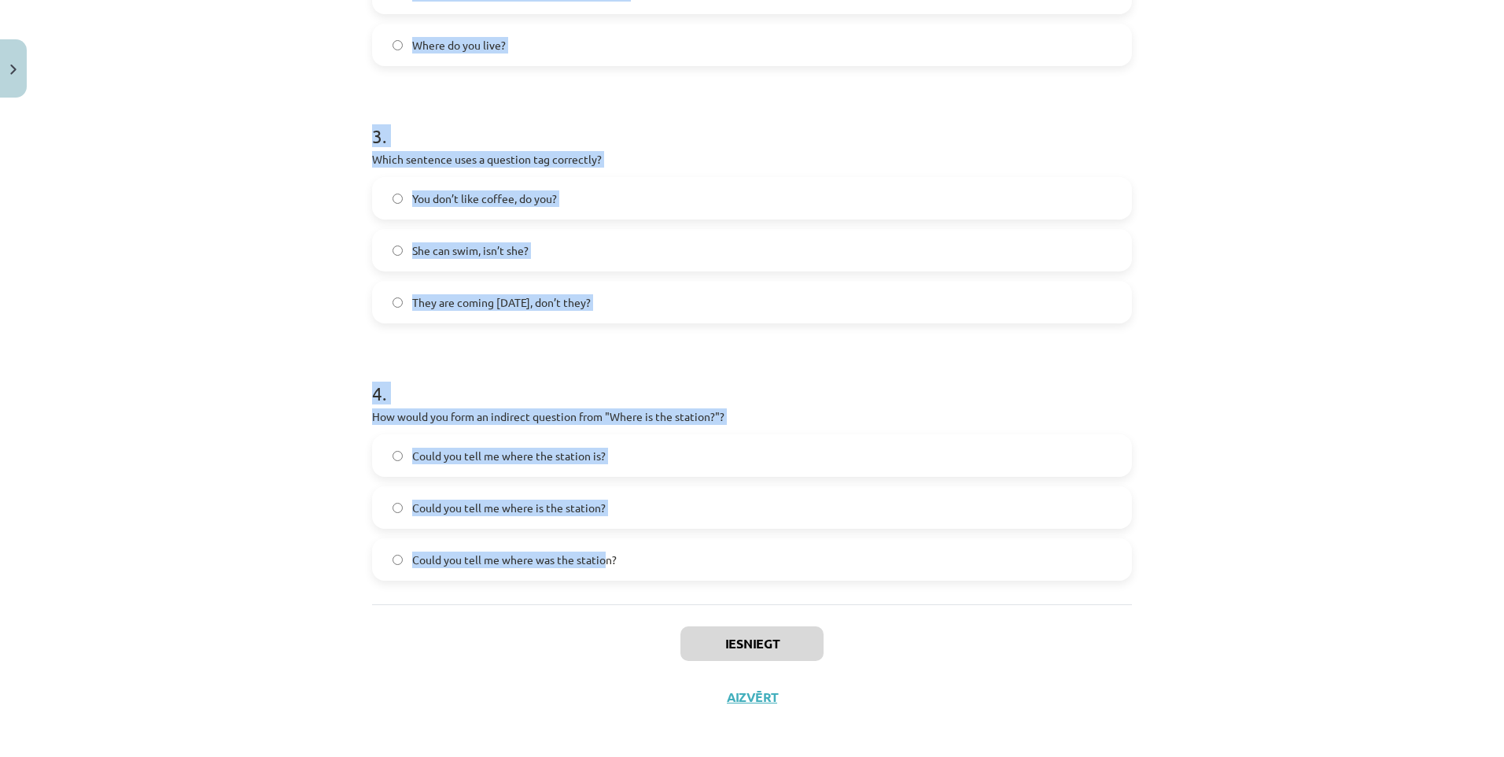
scroll to position [736, 0]
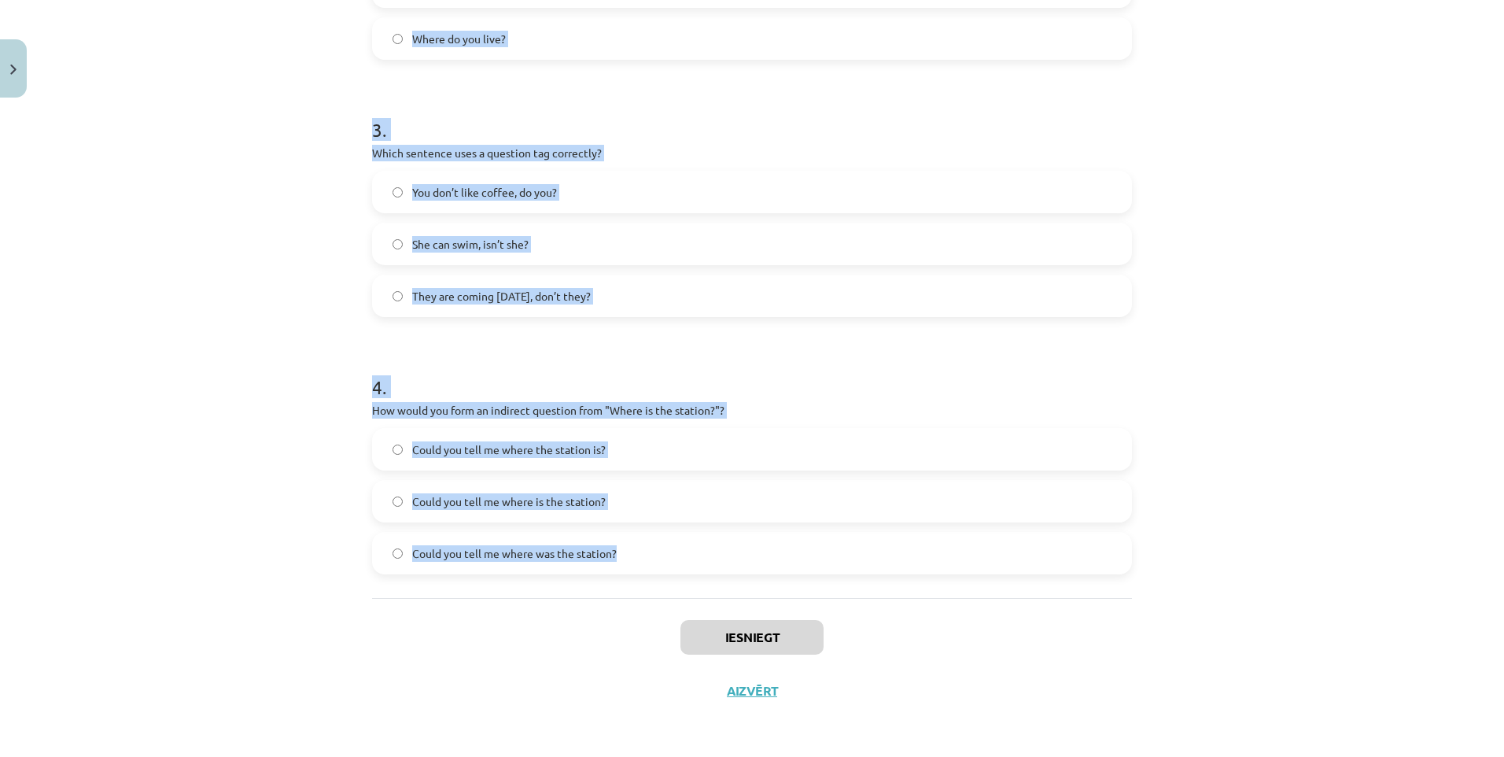
drag, startPoint x: 391, startPoint y: 339, endPoint x: 622, endPoint y: 552, distance: 313.5
click at [622, 552] on div "8 XP Saņemsi Viegls 269 pilda Apraksts Uzdevums Palīdzība 1 . What is the corre…" at bounding box center [752, 42] width 779 height 1349
copy form "1 . What is the correct word order for a question in the Present Simple tense? …"
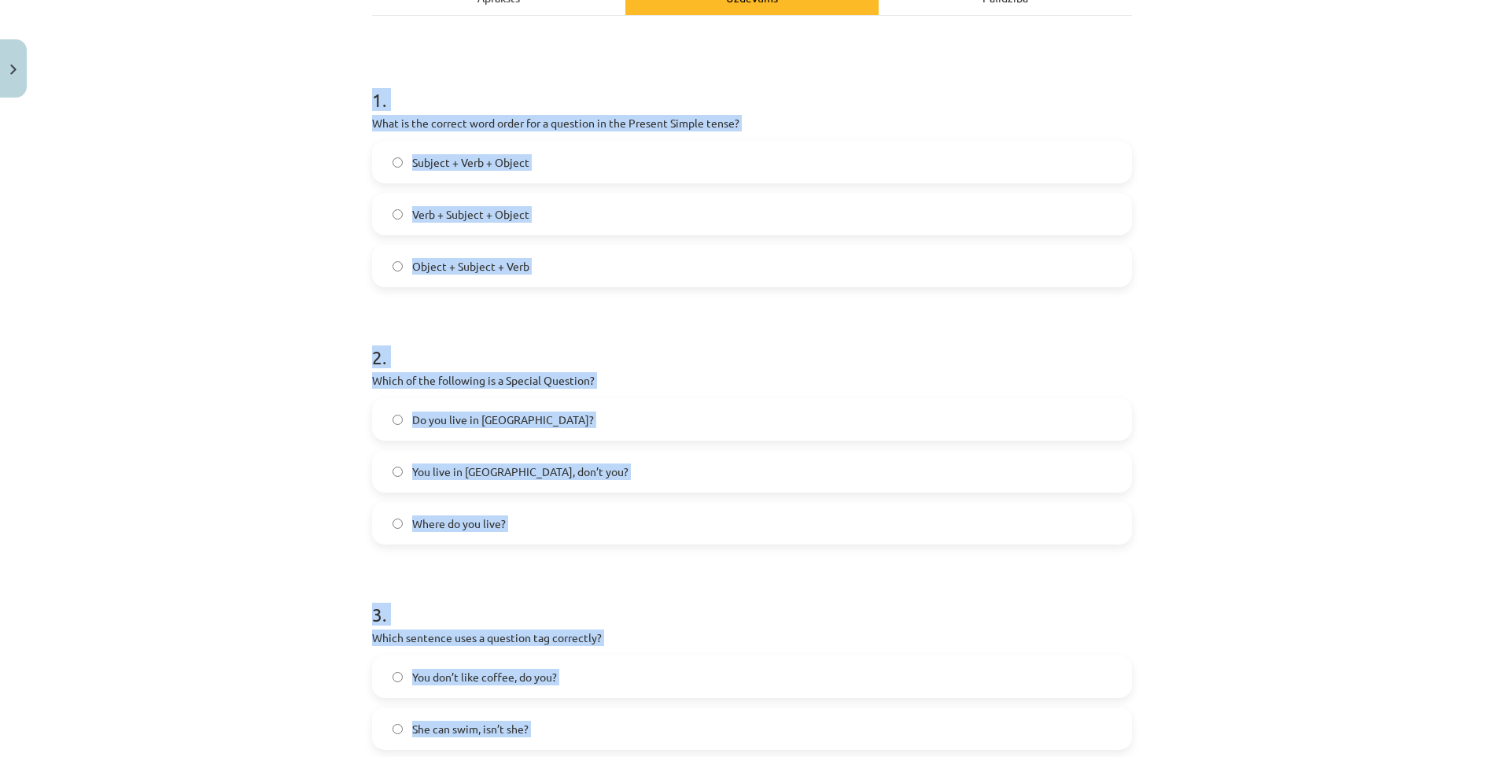
scroll to position [186, 0]
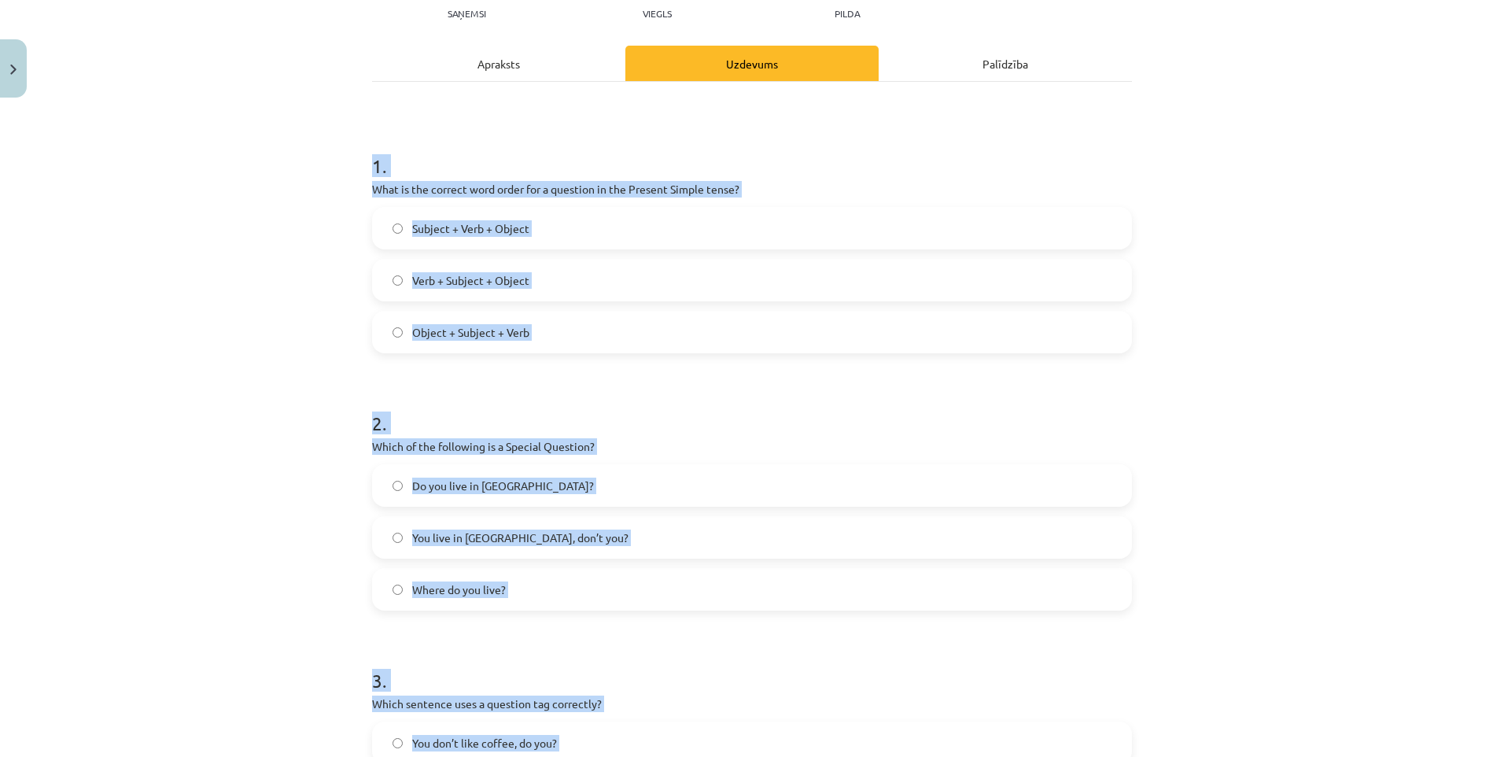
click at [303, 306] on div "Mācību tēma: Angļu valoda i - 10.klase 1.ieskaites mācību materiāls #5 💬 Topic …" at bounding box center [752, 378] width 1504 height 757
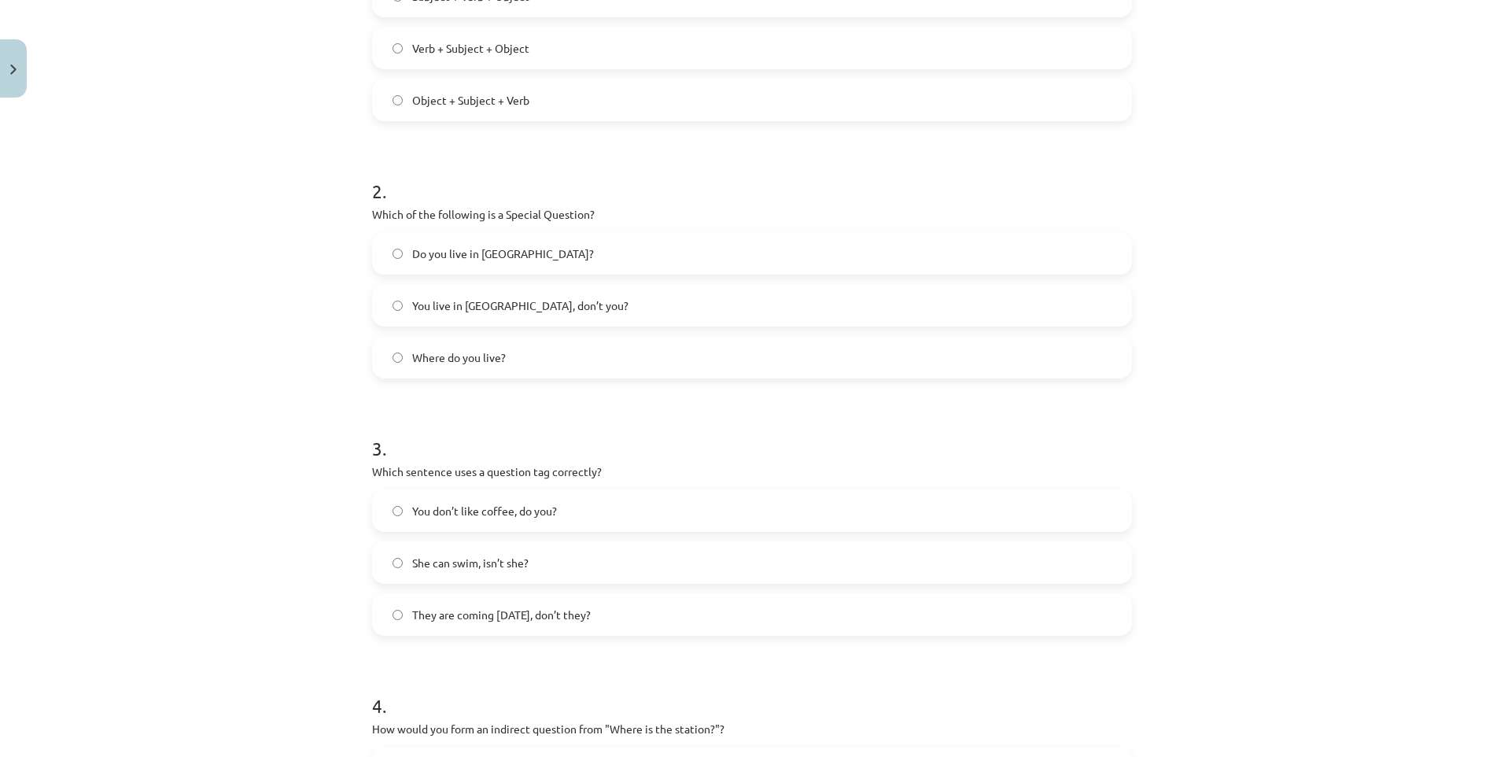
scroll to position [422, 0]
click at [416, 351] on span "Where do you live?" at bounding box center [459, 353] width 94 height 17
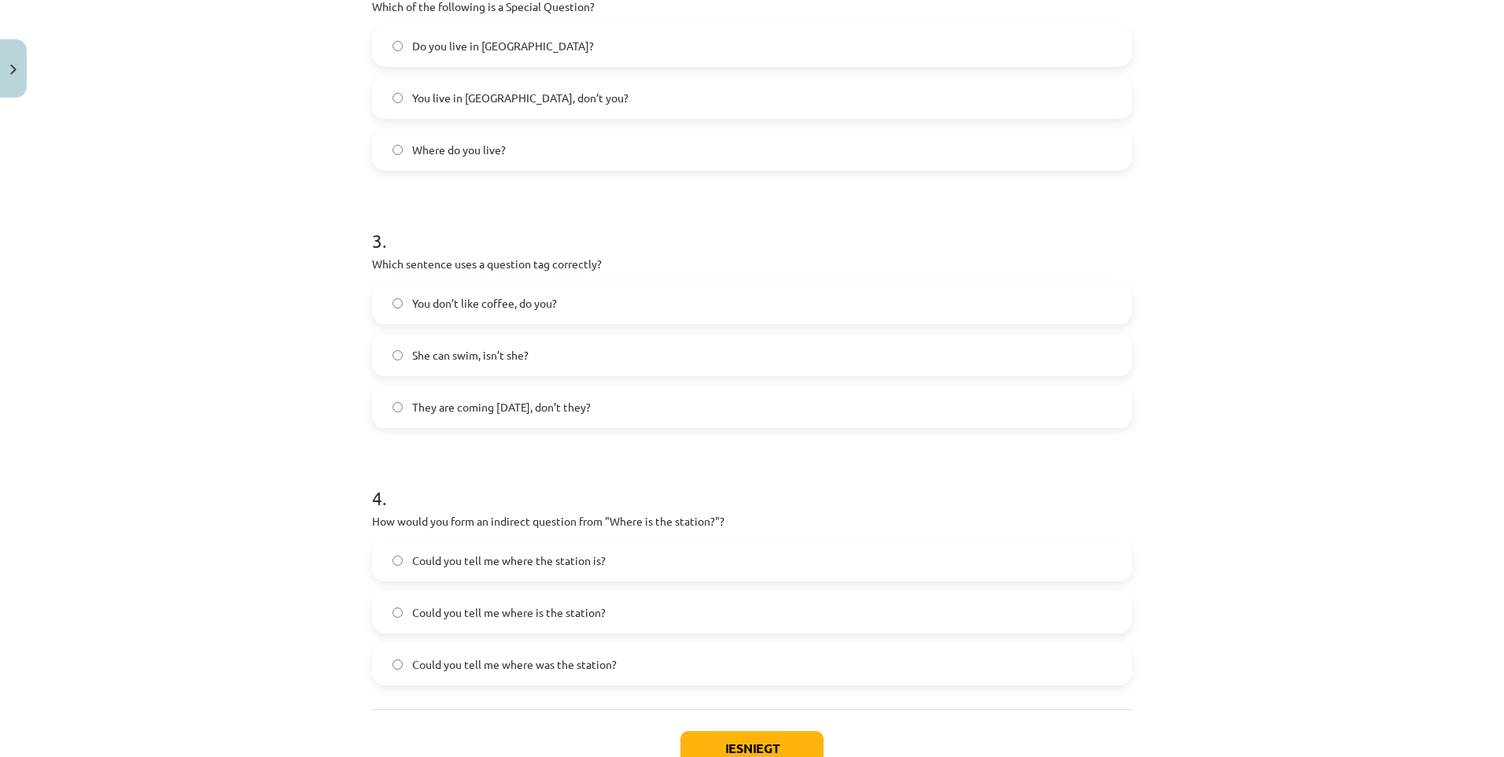
scroll to position [658, 0]
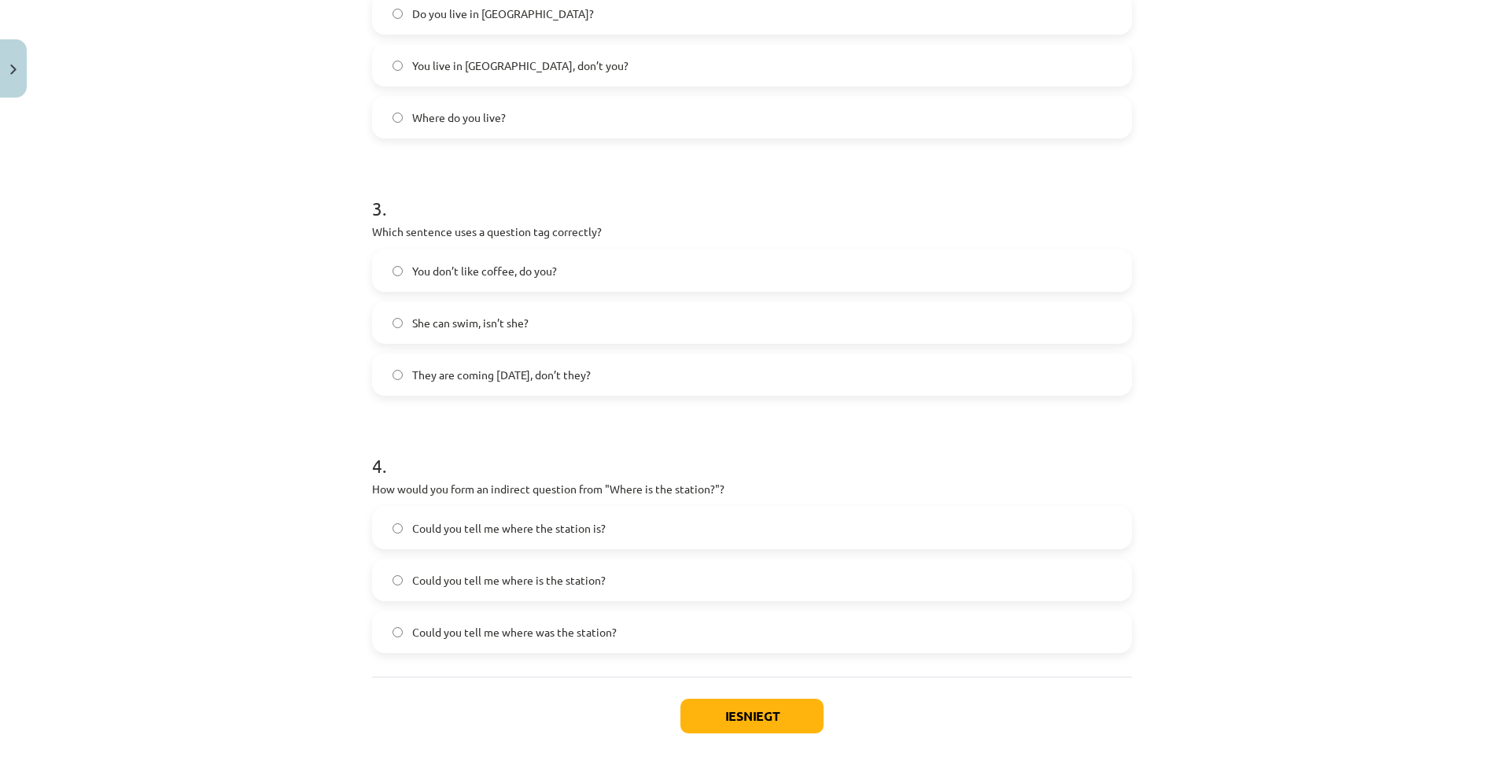
click at [403, 271] on label "You don’t like coffee, do you?" at bounding box center [752, 270] width 757 height 39
click at [535, 537] on label "Could you tell me where the station is?" at bounding box center [752, 527] width 757 height 39
click at [755, 703] on button "Iesniegt" at bounding box center [752, 716] width 143 height 35
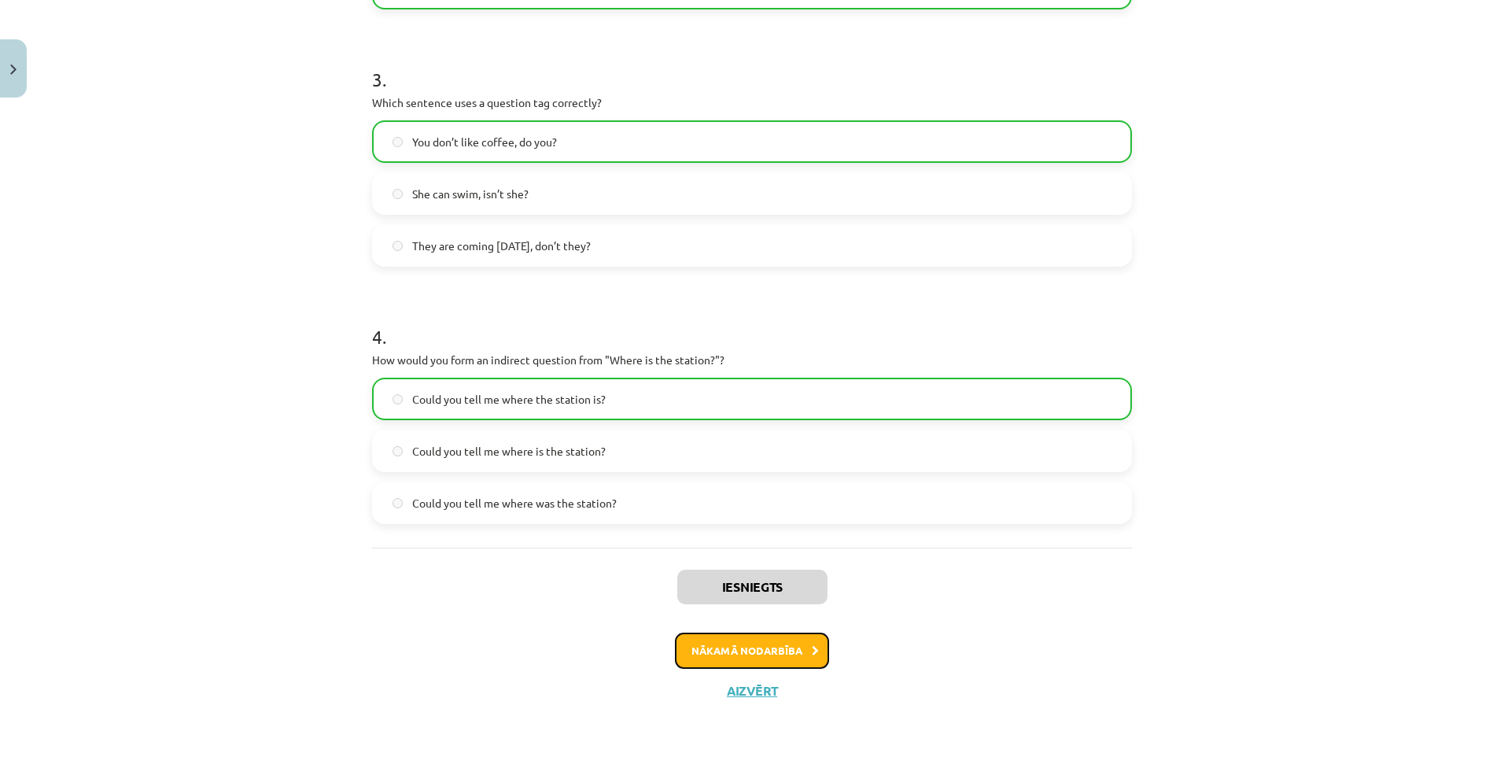
click at [781, 653] on button "Nākamā nodarbība" at bounding box center [752, 651] width 154 height 36
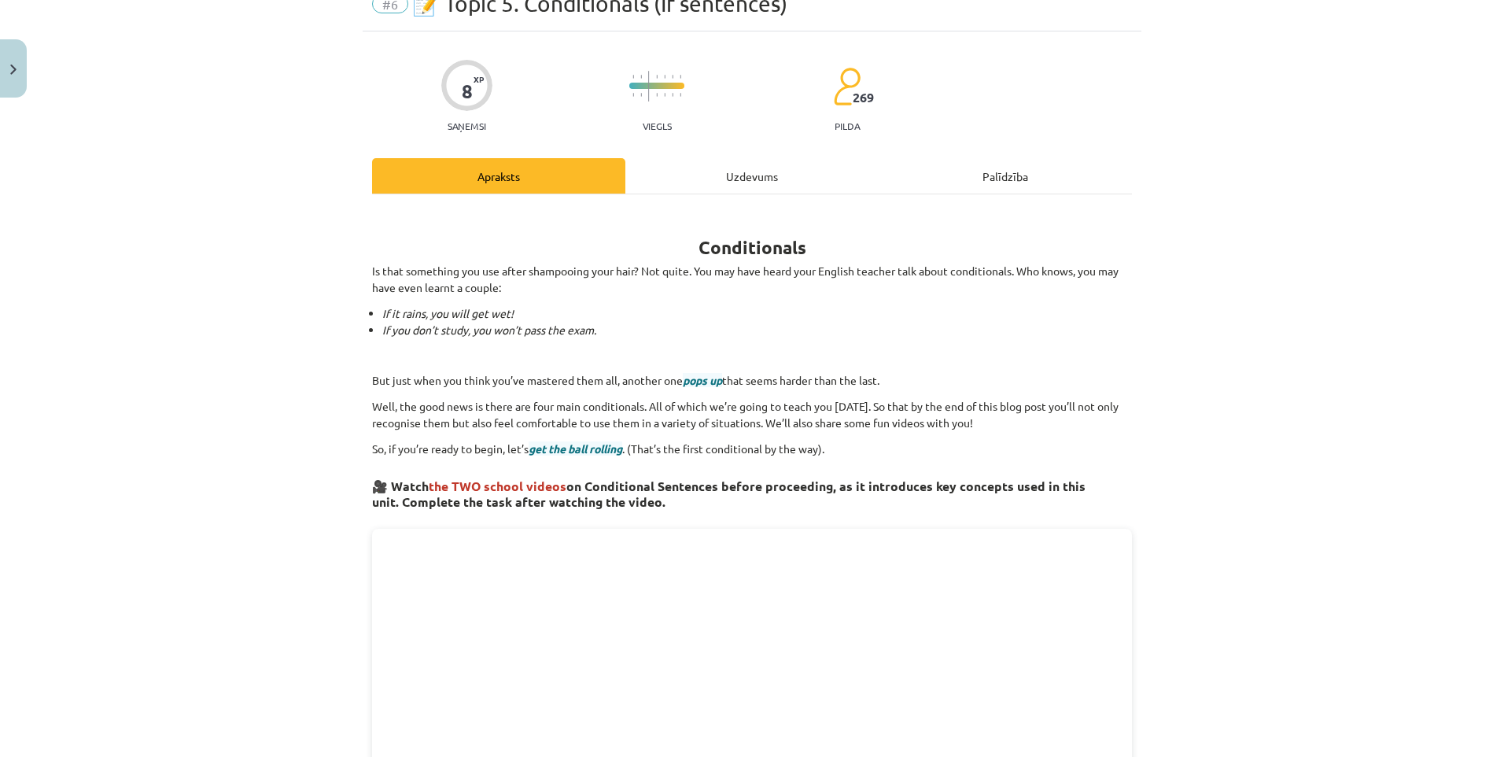
scroll to position [39, 0]
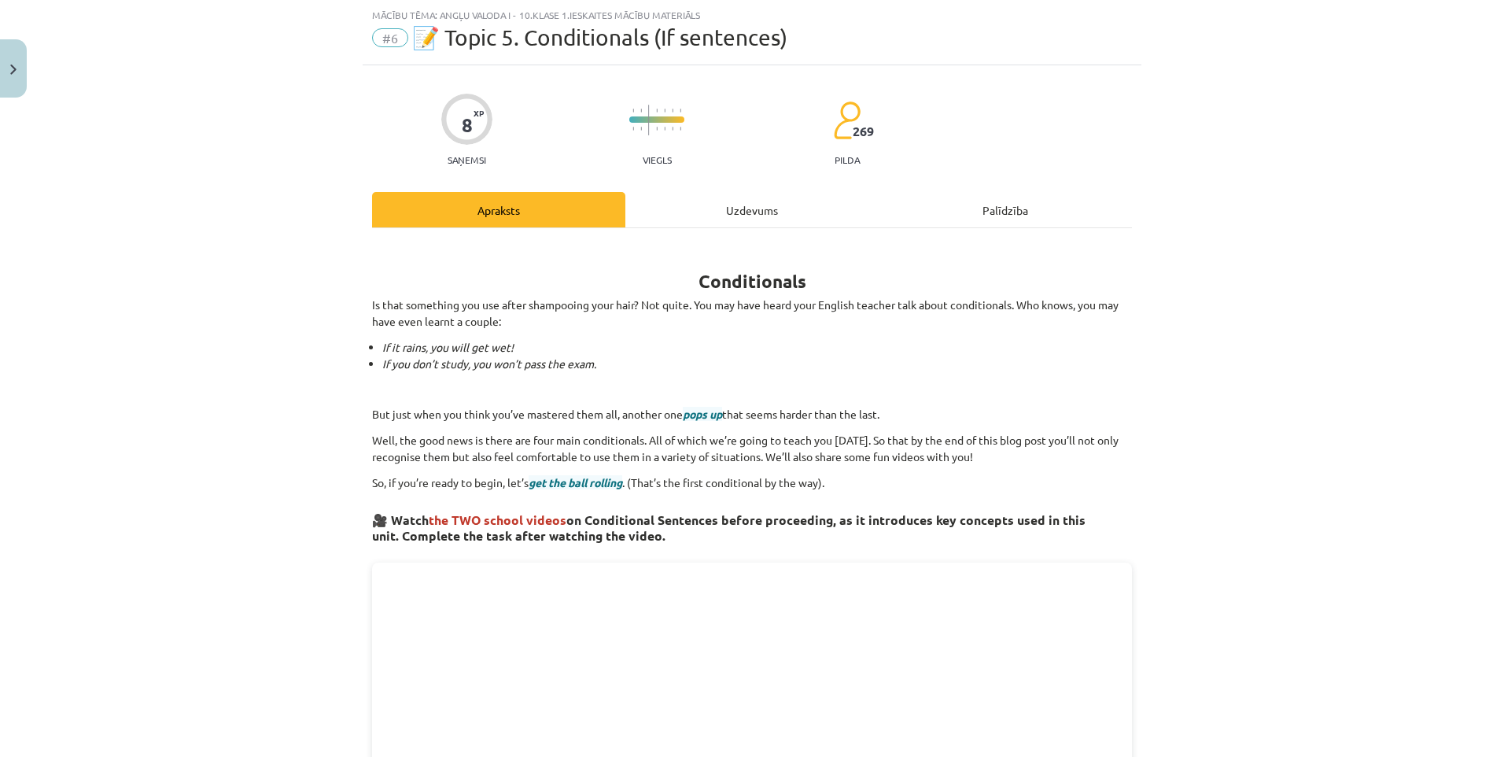
click at [757, 213] on div "Uzdevums" at bounding box center [752, 209] width 253 height 35
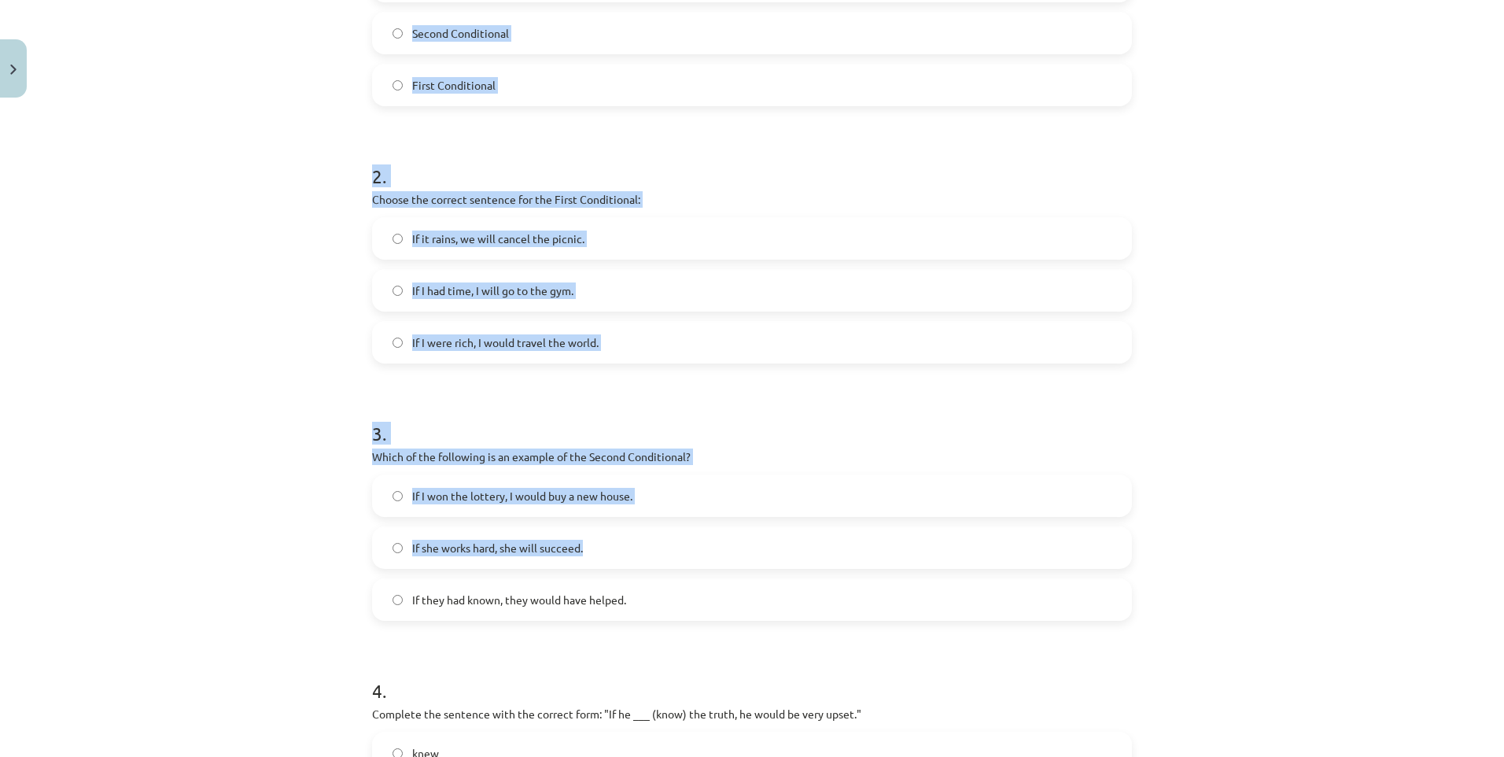
scroll to position [669, 0]
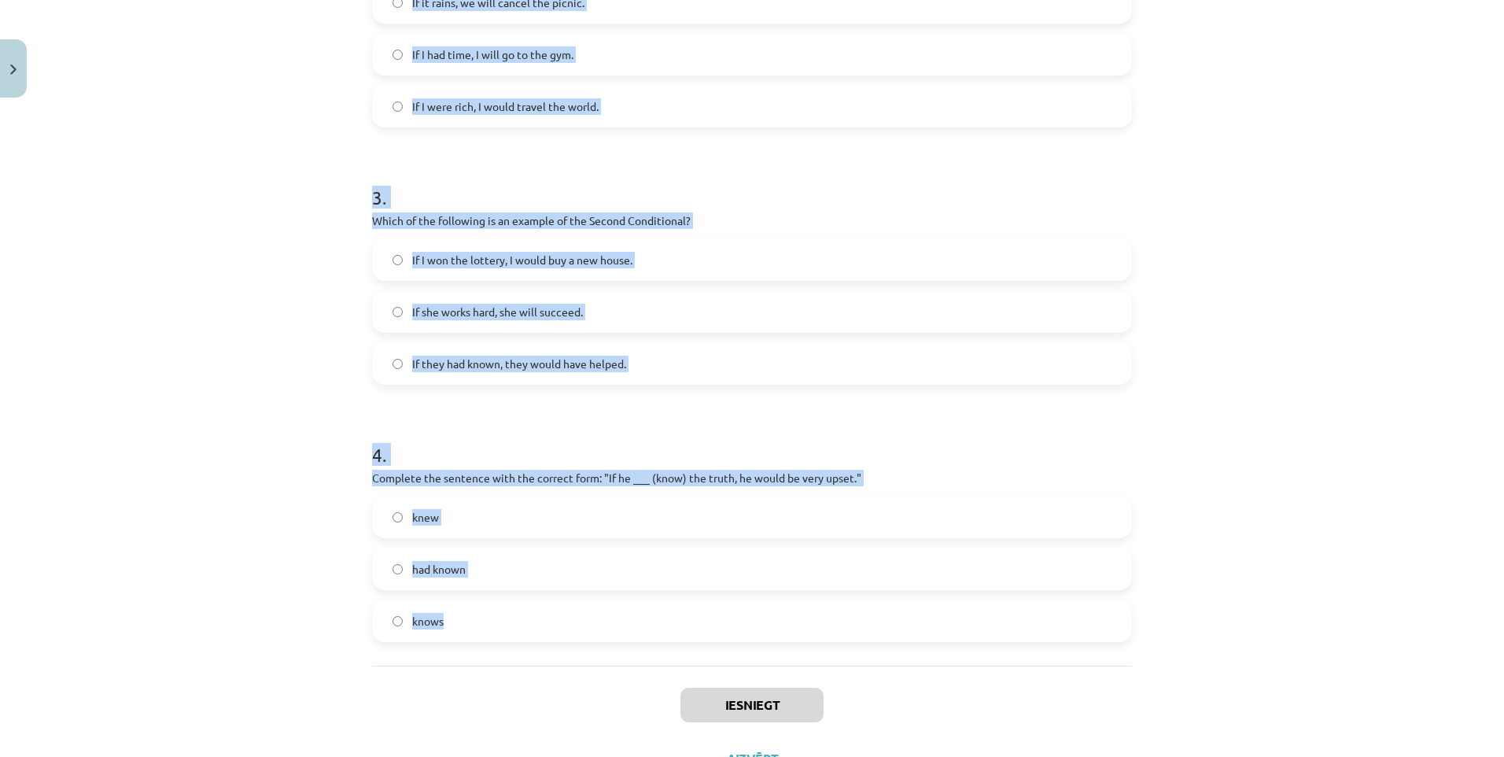
drag, startPoint x: 356, startPoint y: 224, endPoint x: 581, endPoint y: 625, distance: 459.0
click at [581, 625] on div "8 XP Saņemsi Viegls 269 pilda Apraksts Uzdevums Palīdzība 1 . Which conditional…" at bounding box center [752, 110] width 779 height 1349
copy form "1 . Which conditional is used to express a general truth? Zero Conditional Seco…"
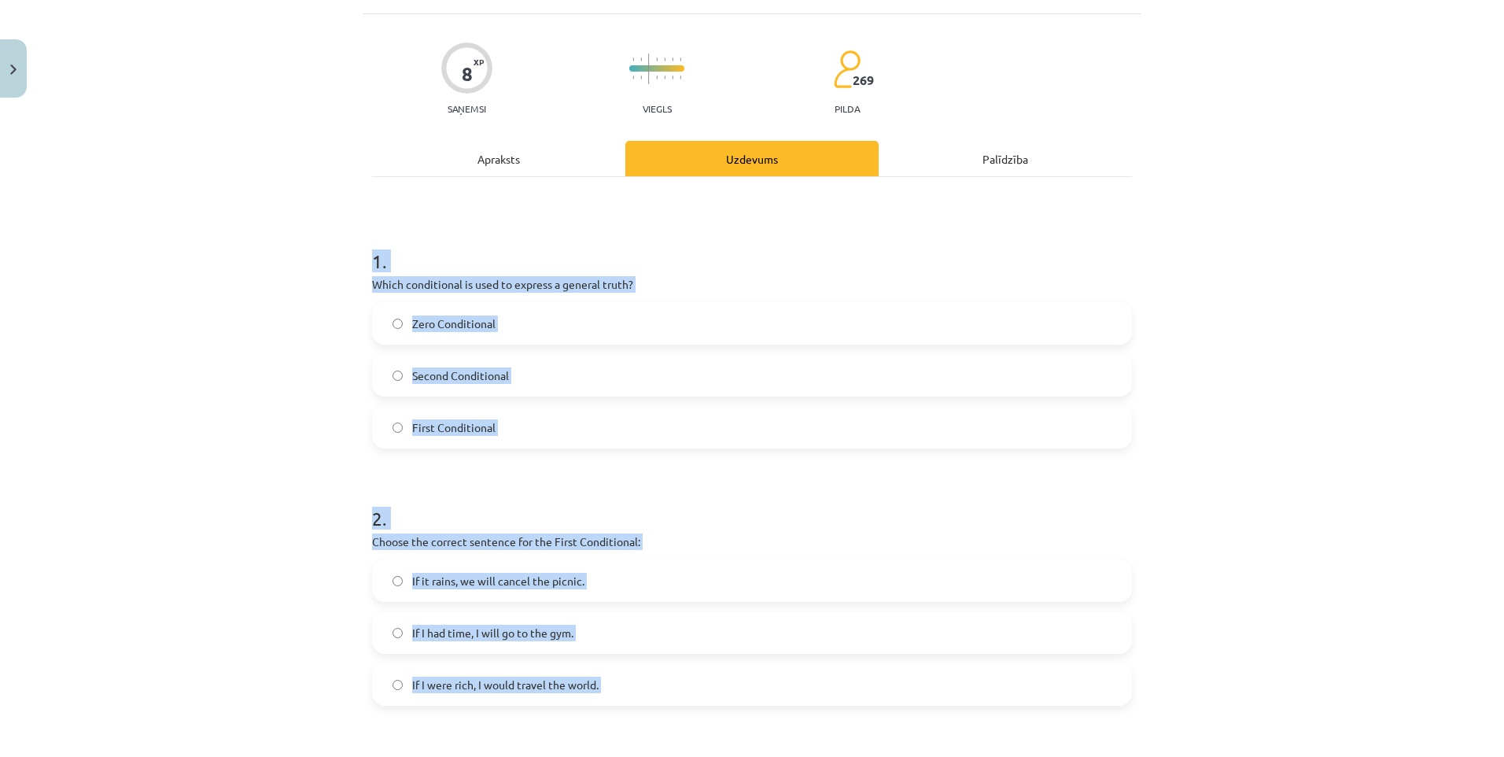
scroll to position [39, 0]
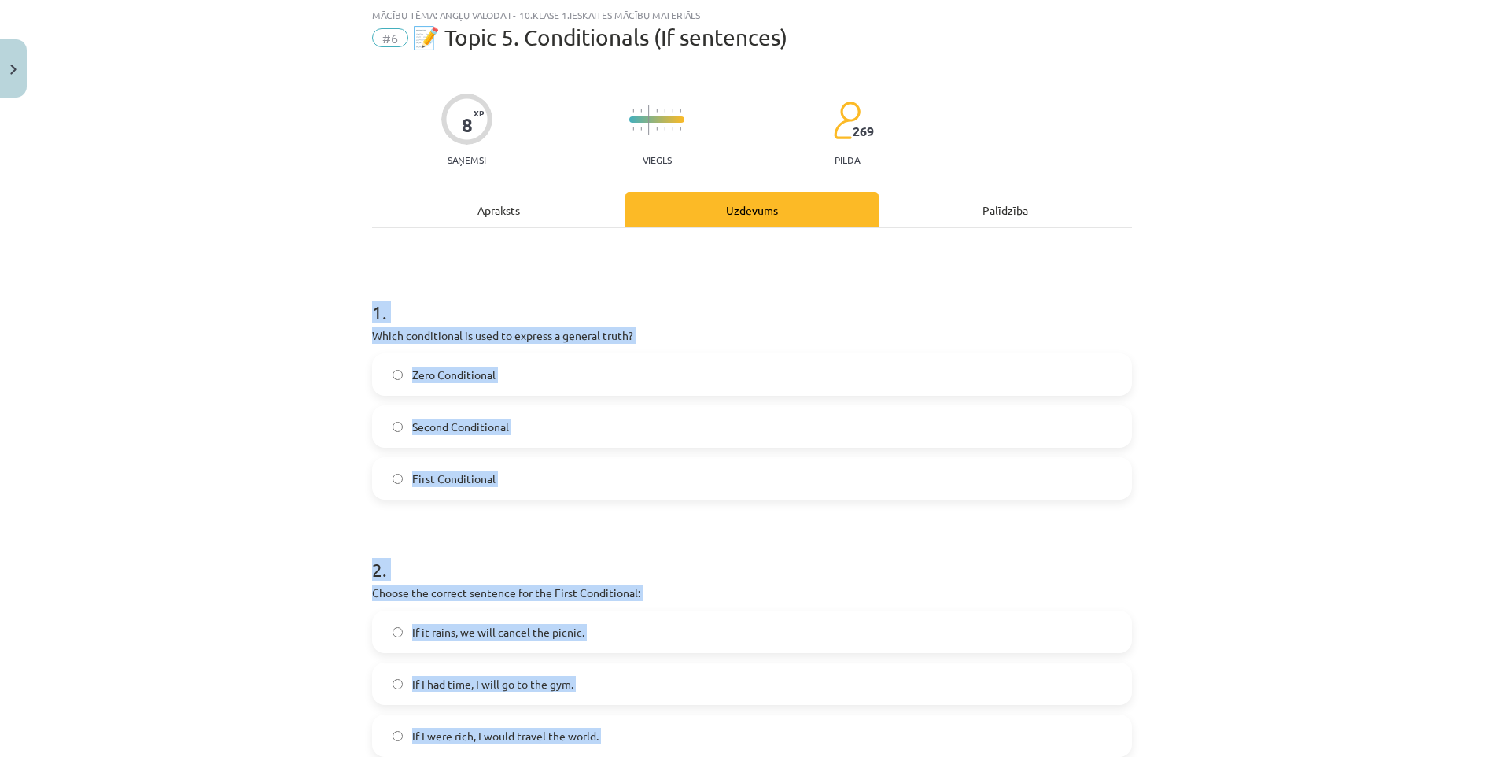
click at [436, 370] on span "Zero Conditional" at bounding box center [453, 375] width 83 height 17
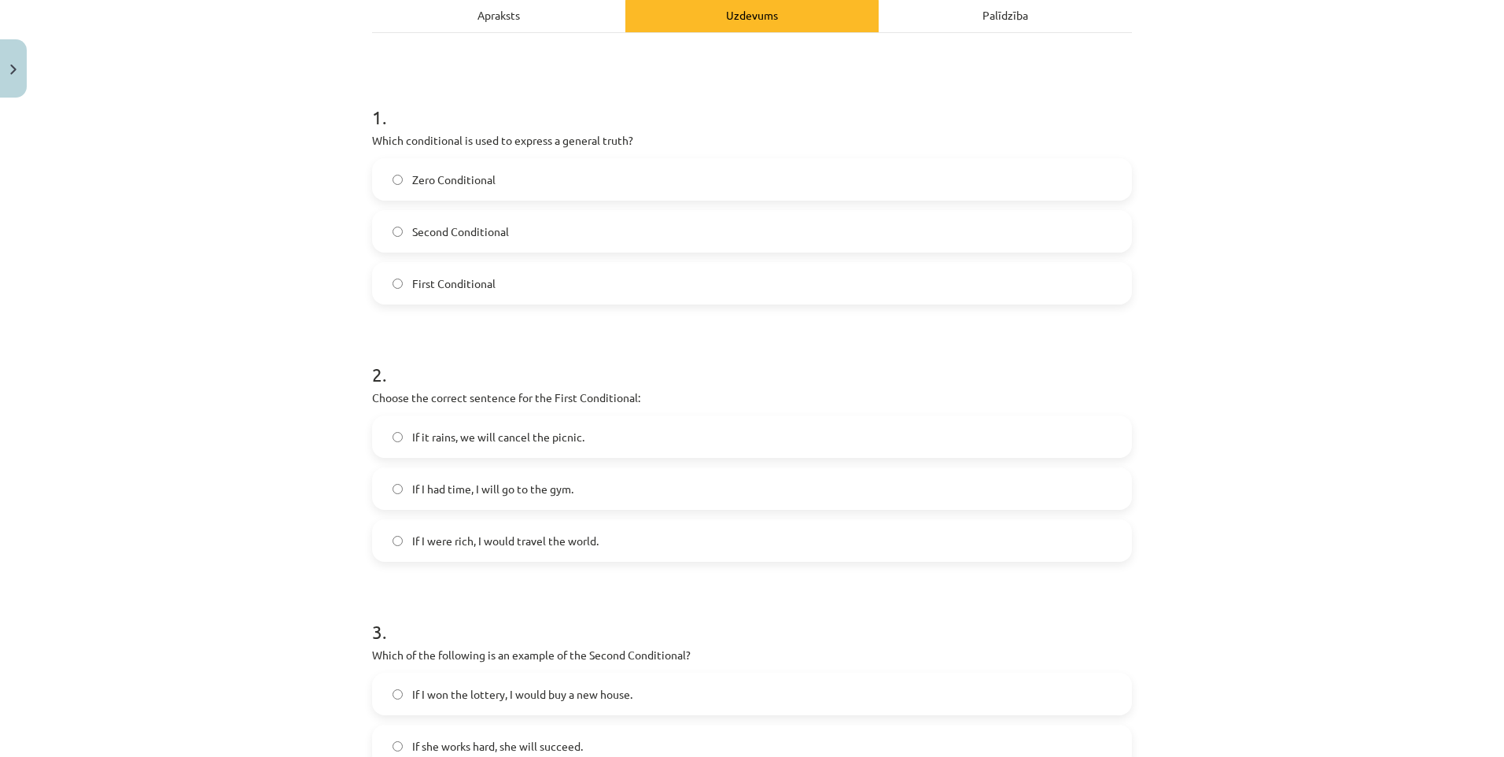
scroll to position [275, 0]
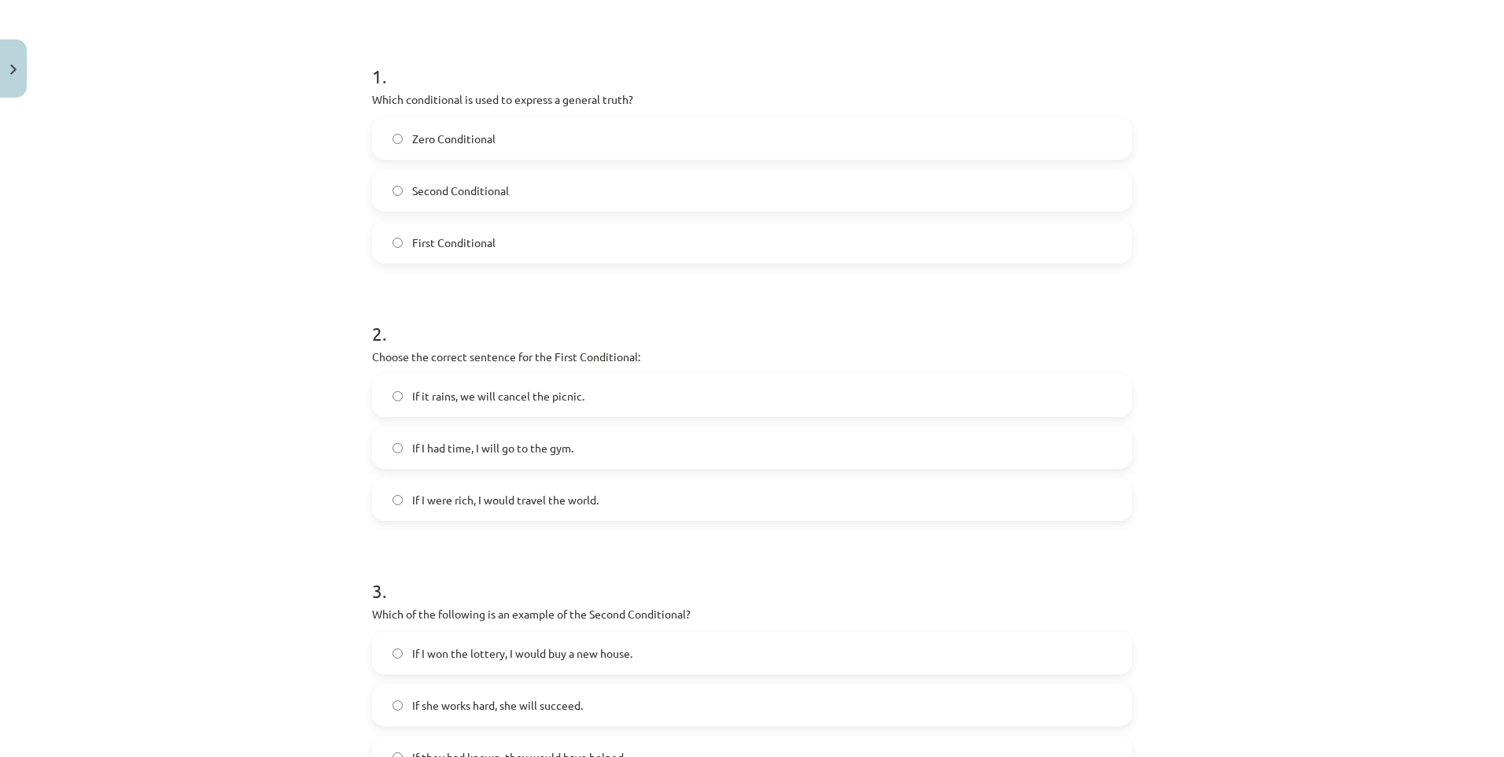
click at [469, 401] on span "If it rains, we will cancel the picnic." at bounding box center [498, 396] width 172 height 17
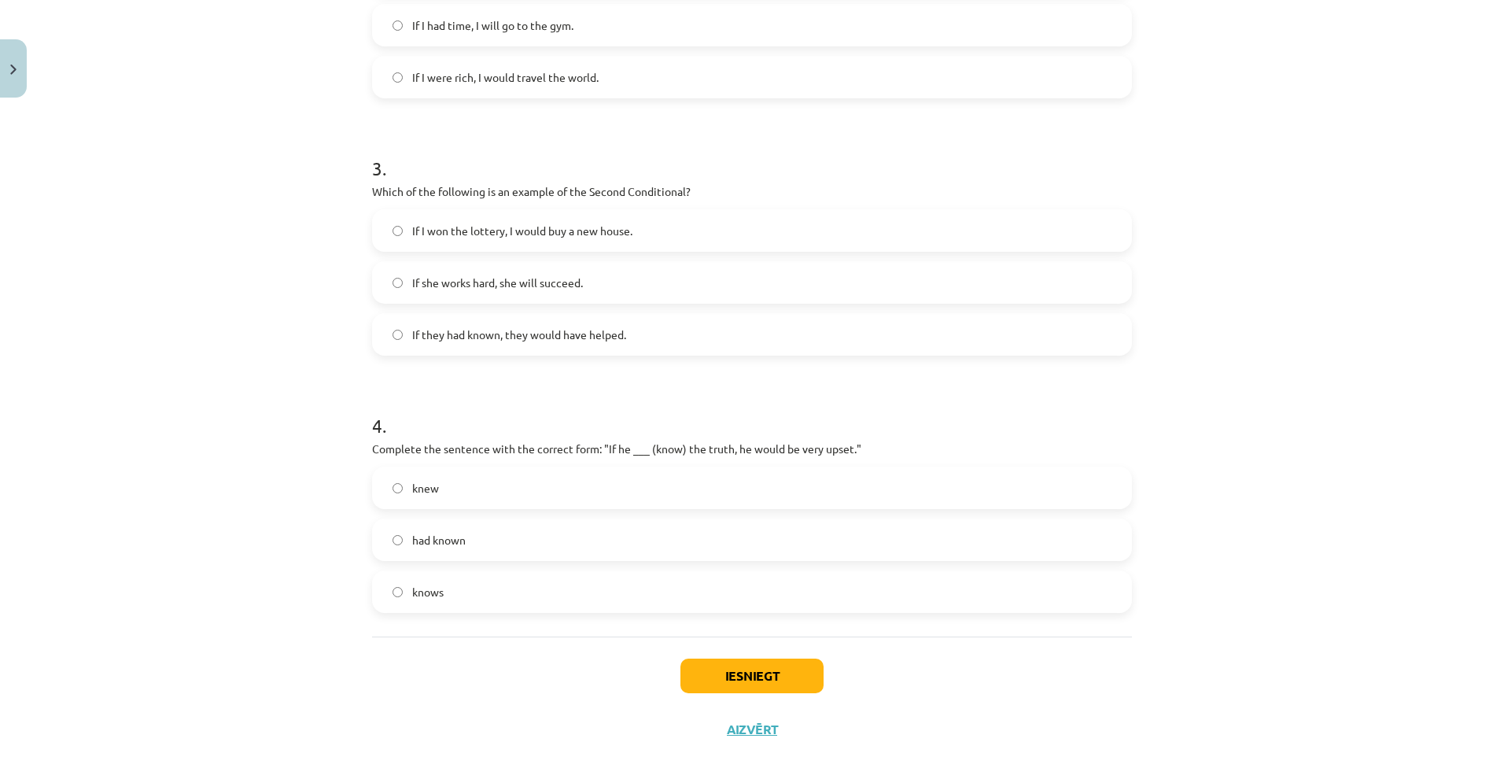
scroll to position [736, 0]
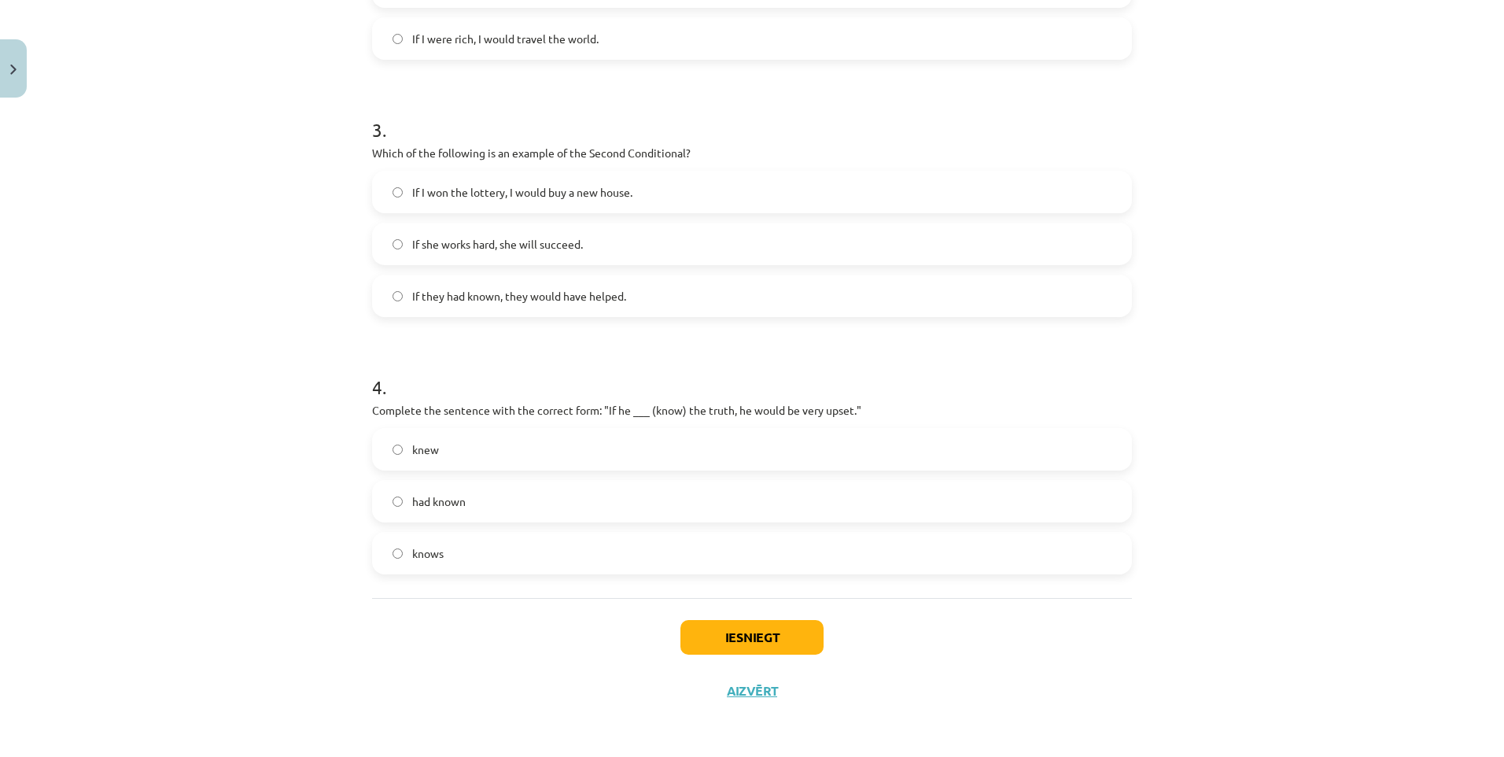
click at [413, 190] on span "If I won the lottery, I would buy a new house." at bounding box center [522, 192] width 220 height 17
click at [400, 445] on label "knew" at bounding box center [752, 449] width 757 height 39
click at [696, 643] on button "Iesniegt" at bounding box center [752, 637] width 143 height 35
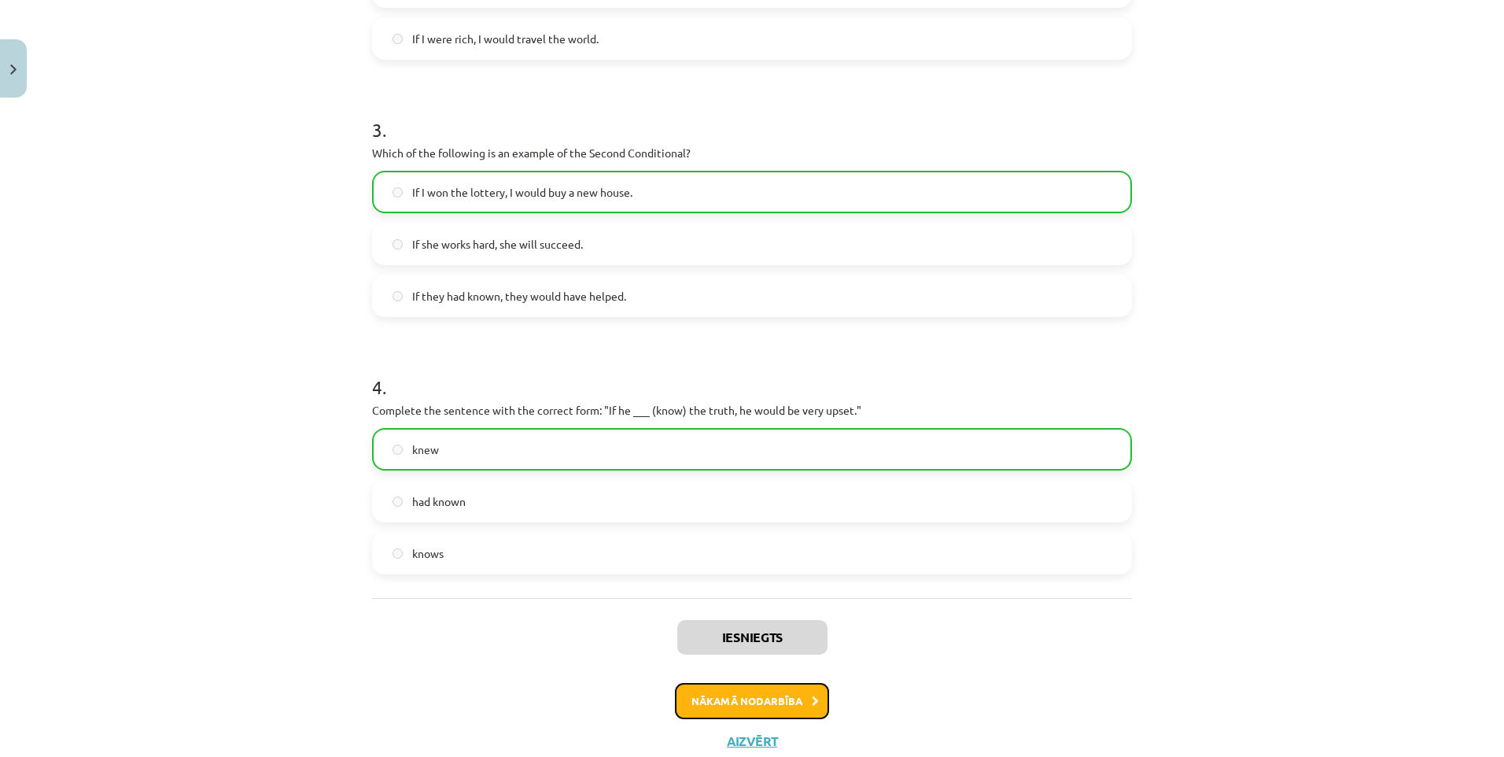
click at [751, 693] on button "Nākamā nodarbība" at bounding box center [752, 701] width 154 height 36
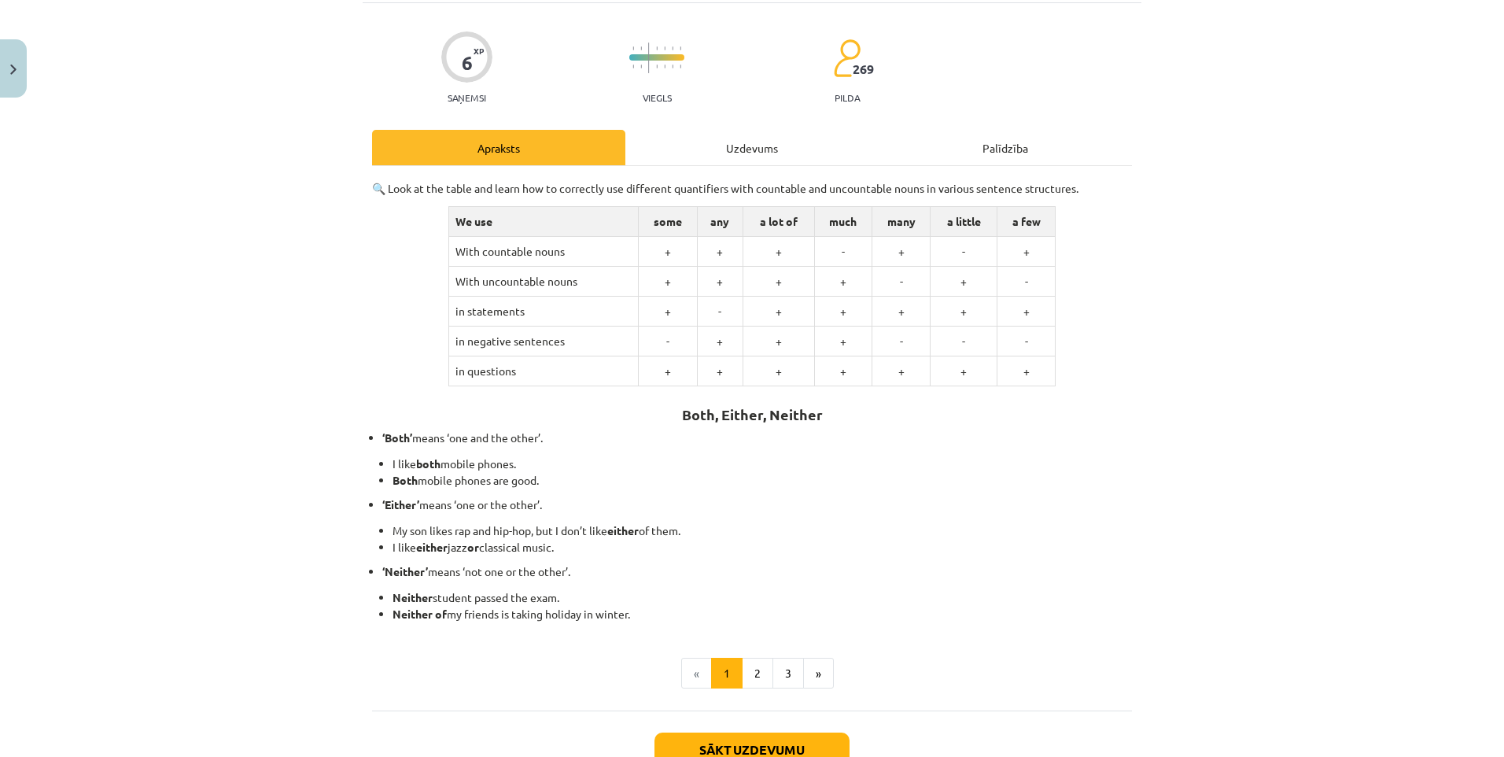
scroll to position [39, 0]
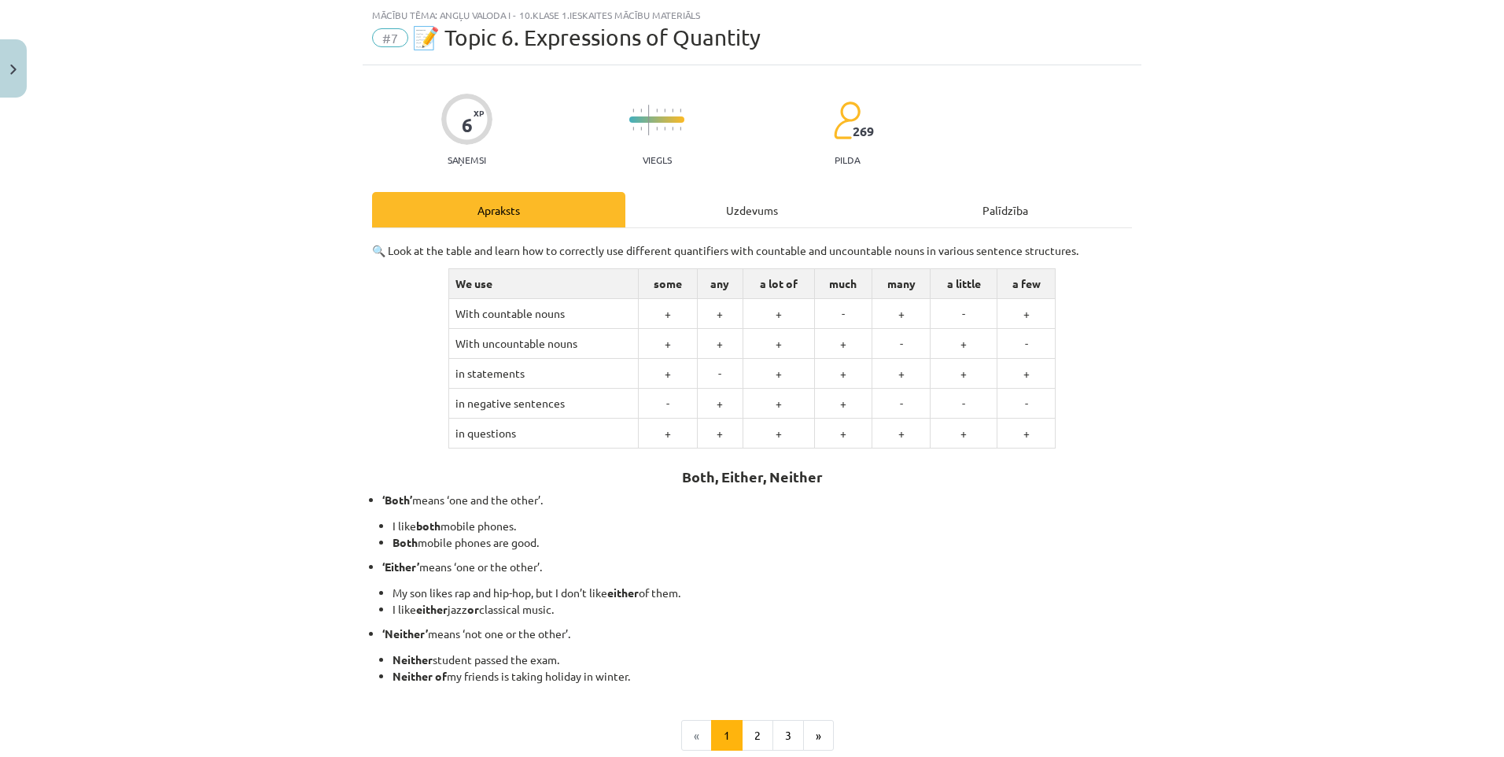
click at [736, 230] on div "🔍 Look at the table and learn how to correctly use different quantifiers with c…" at bounding box center [752, 500] width 760 height 544
click at [738, 223] on div "Uzdevums" at bounding box center [752, 209] width 253 height 35
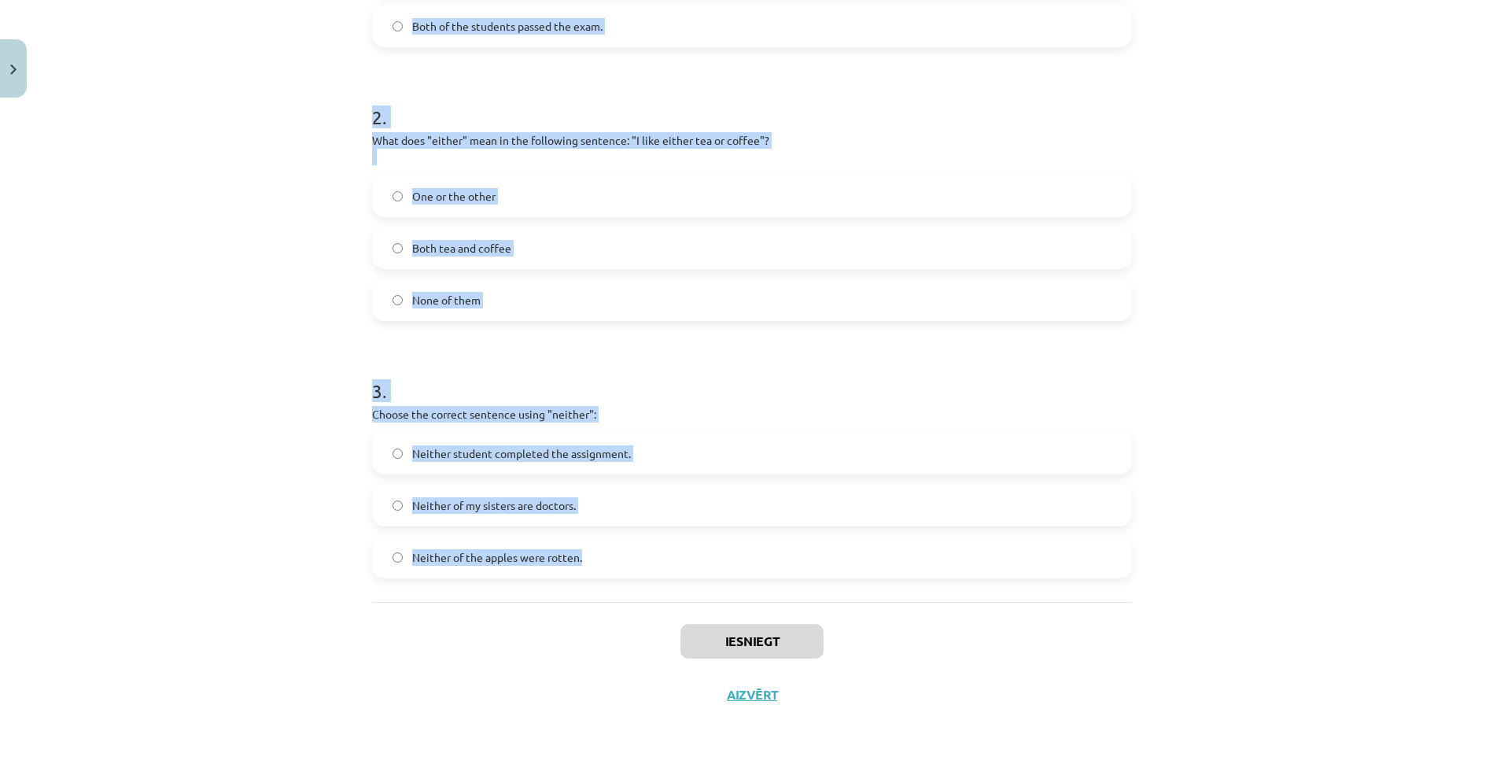
scroll to position [496, 0]
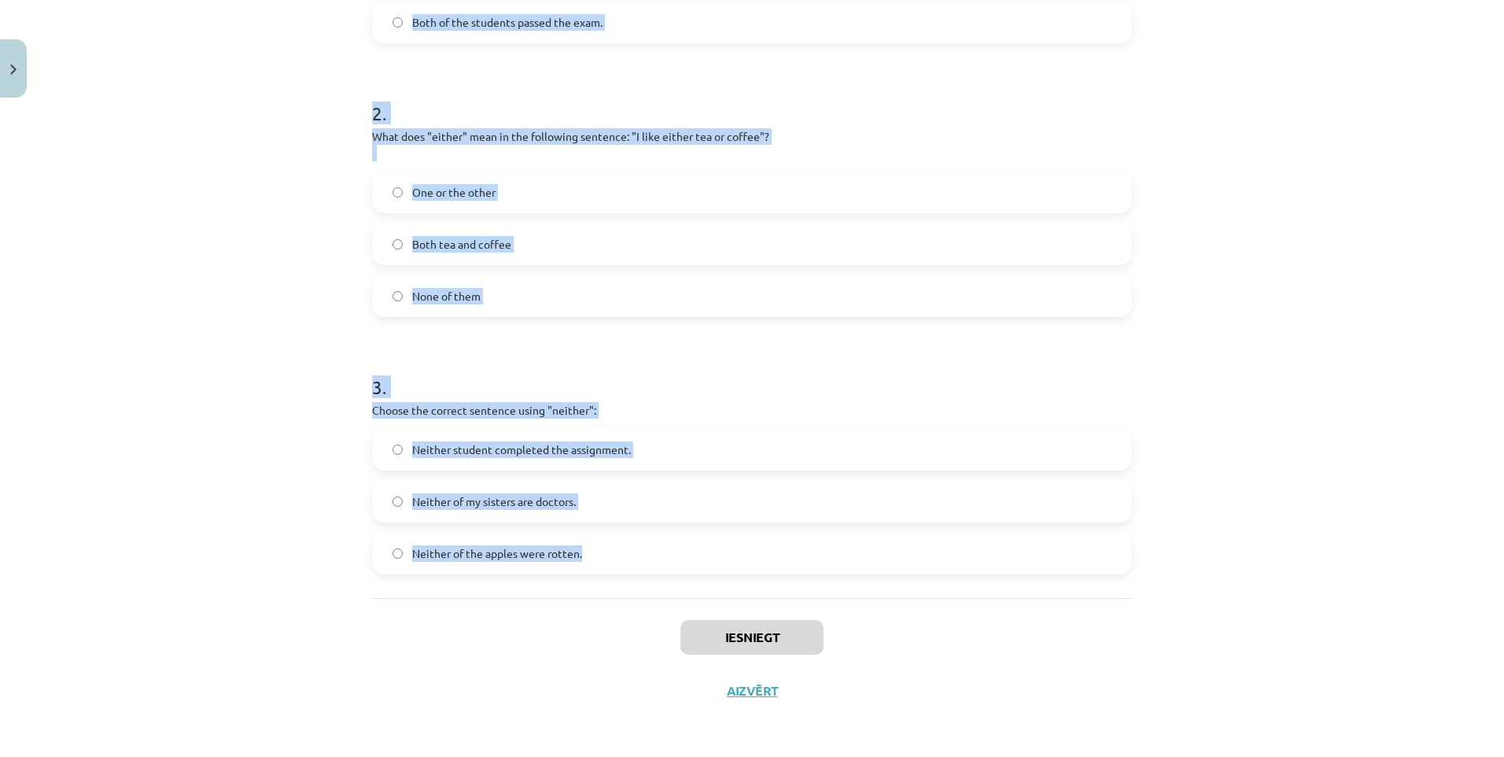
drag, startPoint x: 344, startPoint y: 310, endPoint x: 659, endPoint y: 557, distance: 400.7
click at [660, 557] on div "Mācību tēma: Angļu valoda i - 10.klase 1.ieskaites mācību materiāls #7 📝 Topic …" at bounding box center [752, 378] width 1504 height 757
copy form "1 . Which sentence correctly uses the word "both"? Neither of the answers is co…"
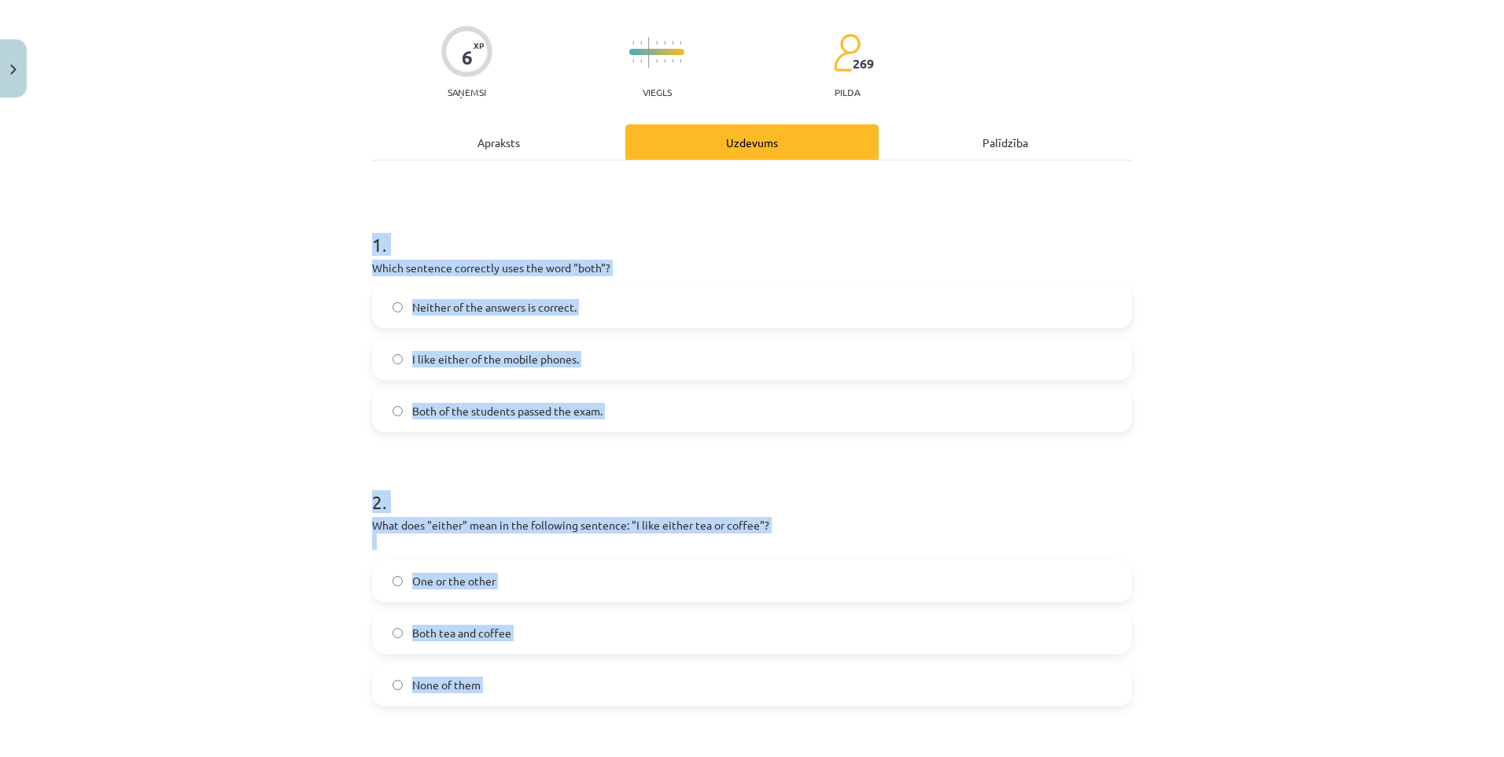
scroll to position [102, 0]
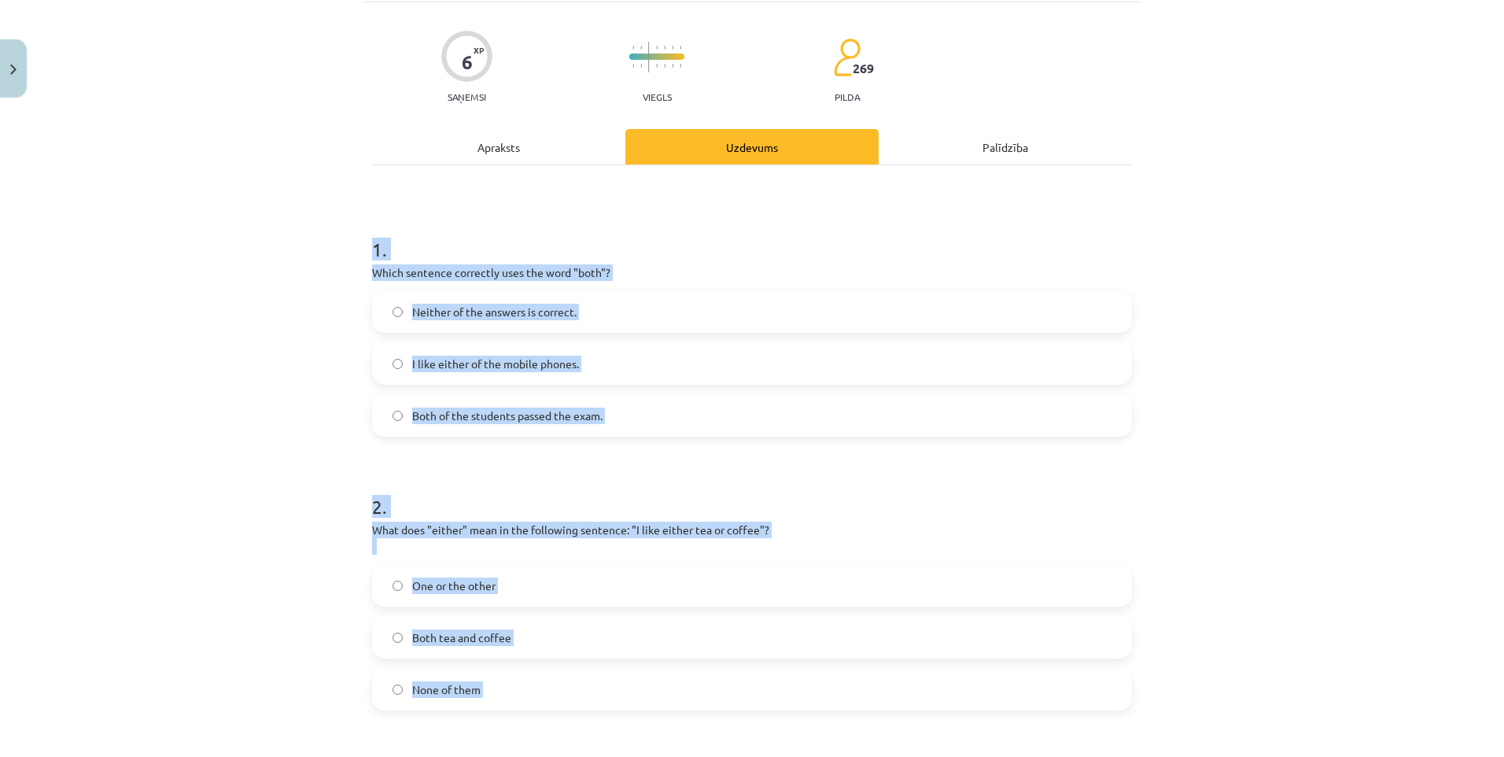
click at [325, 347] on div "Mācību tēma: Angļu valoda i - 10.klase 1.ieskaites mācību materiāls #7 📝 Topic …" at bounding box center [752, 378] width 1504 height 757
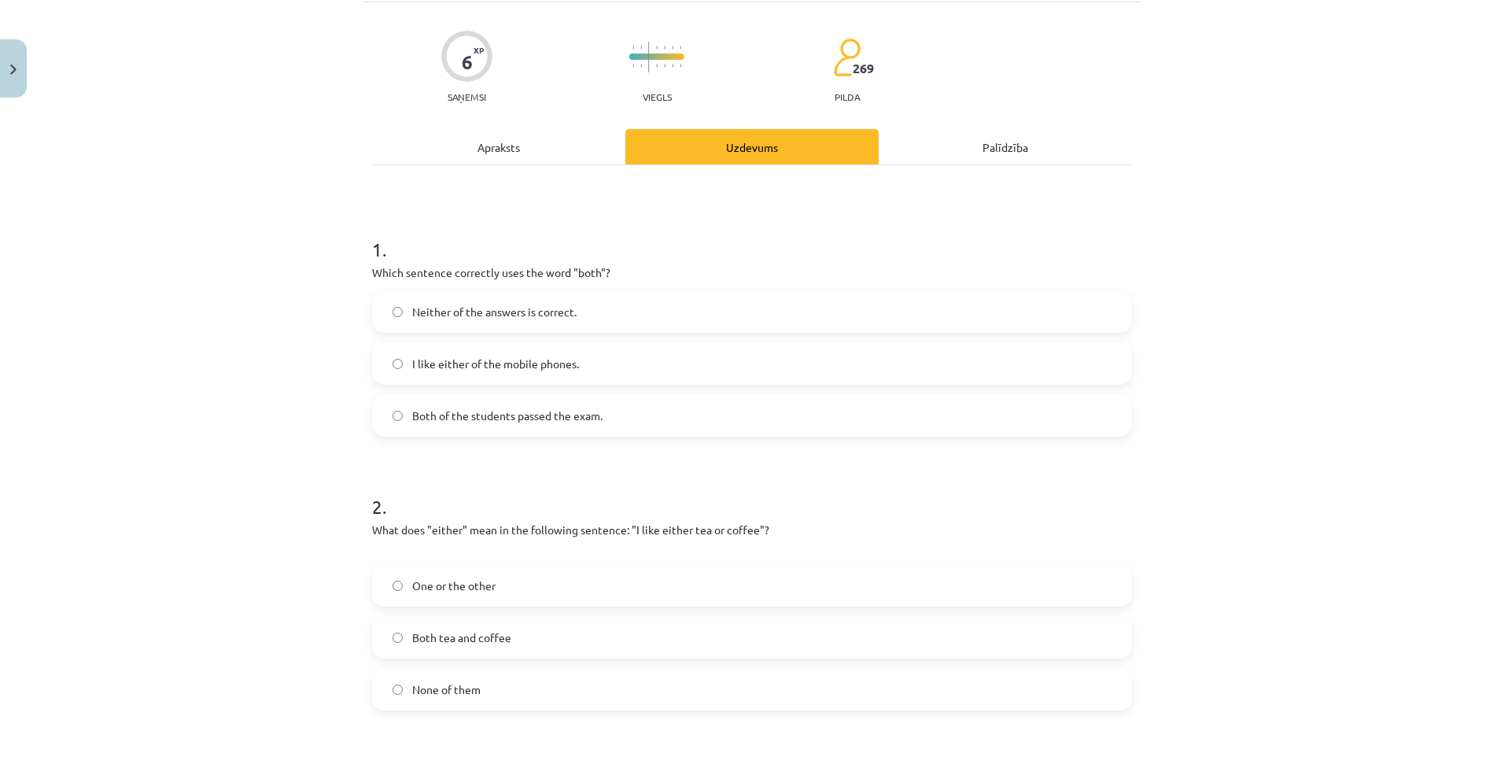
click at [398, 413] on label "Both of the students passed the exam." at bounding box center [752, 415] width 757 height 39
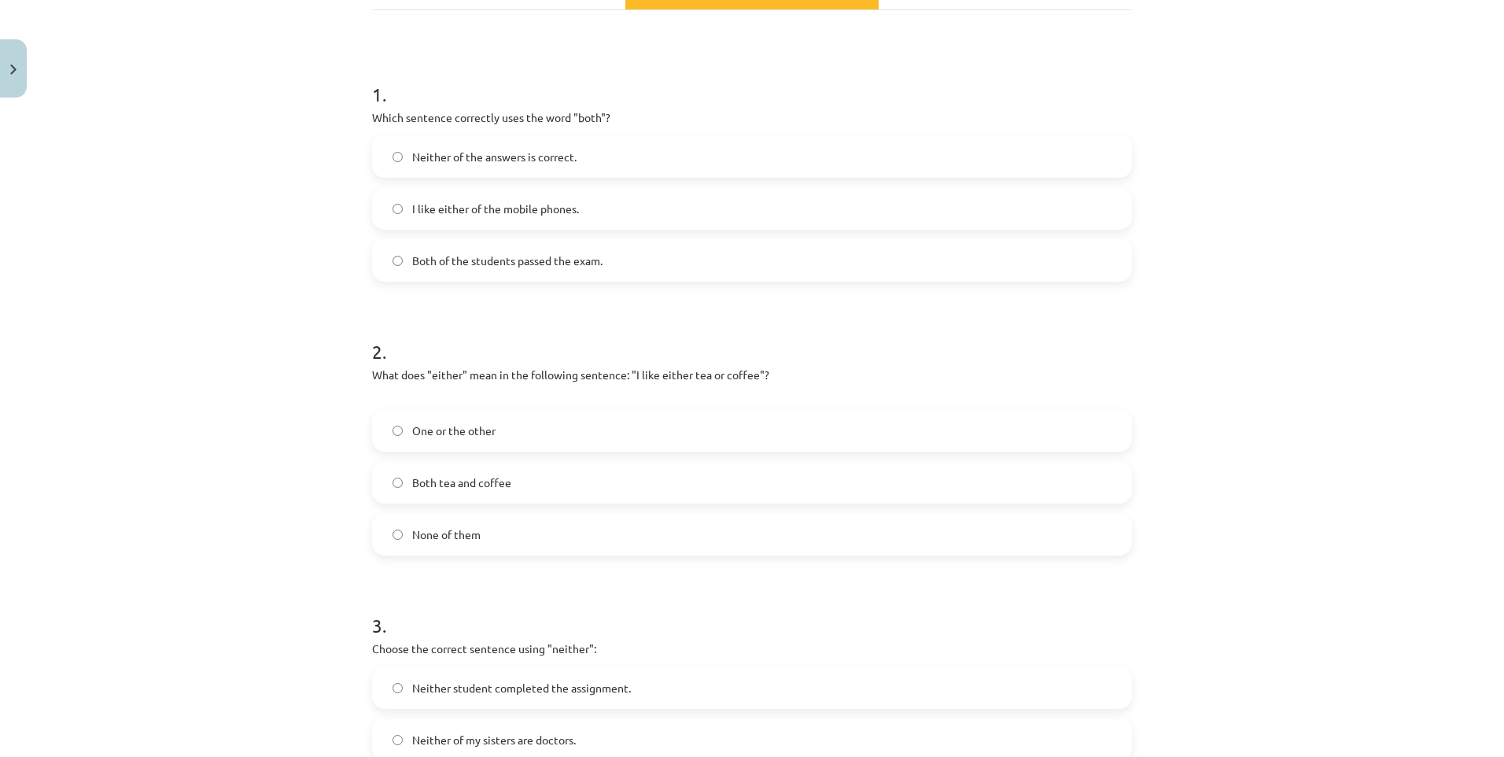
scroll to position [338, 0]
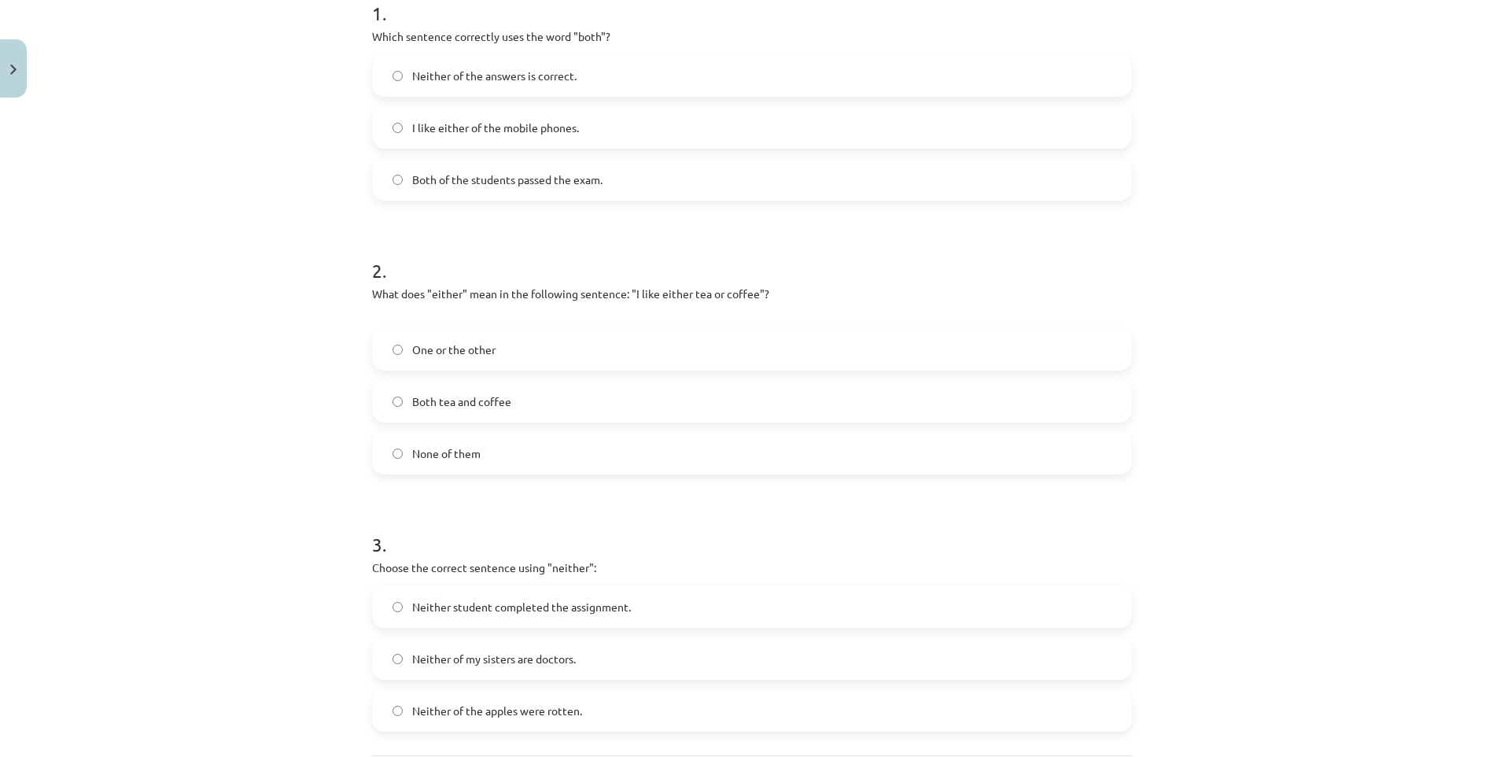
click at [422, 343] on span "One or the other" at bounding box center [453, 349] width 83 height 17
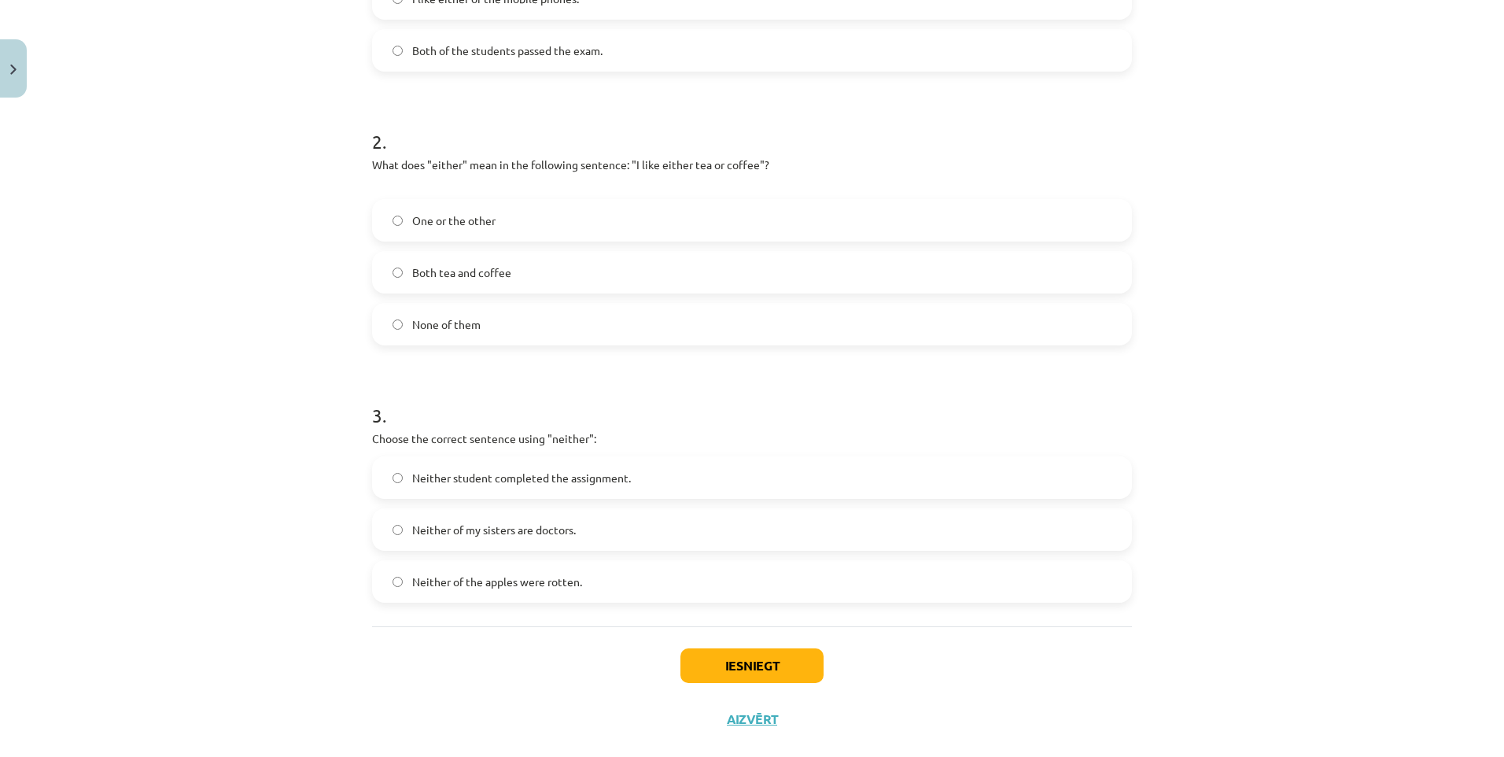
scroll to position [496, 0]
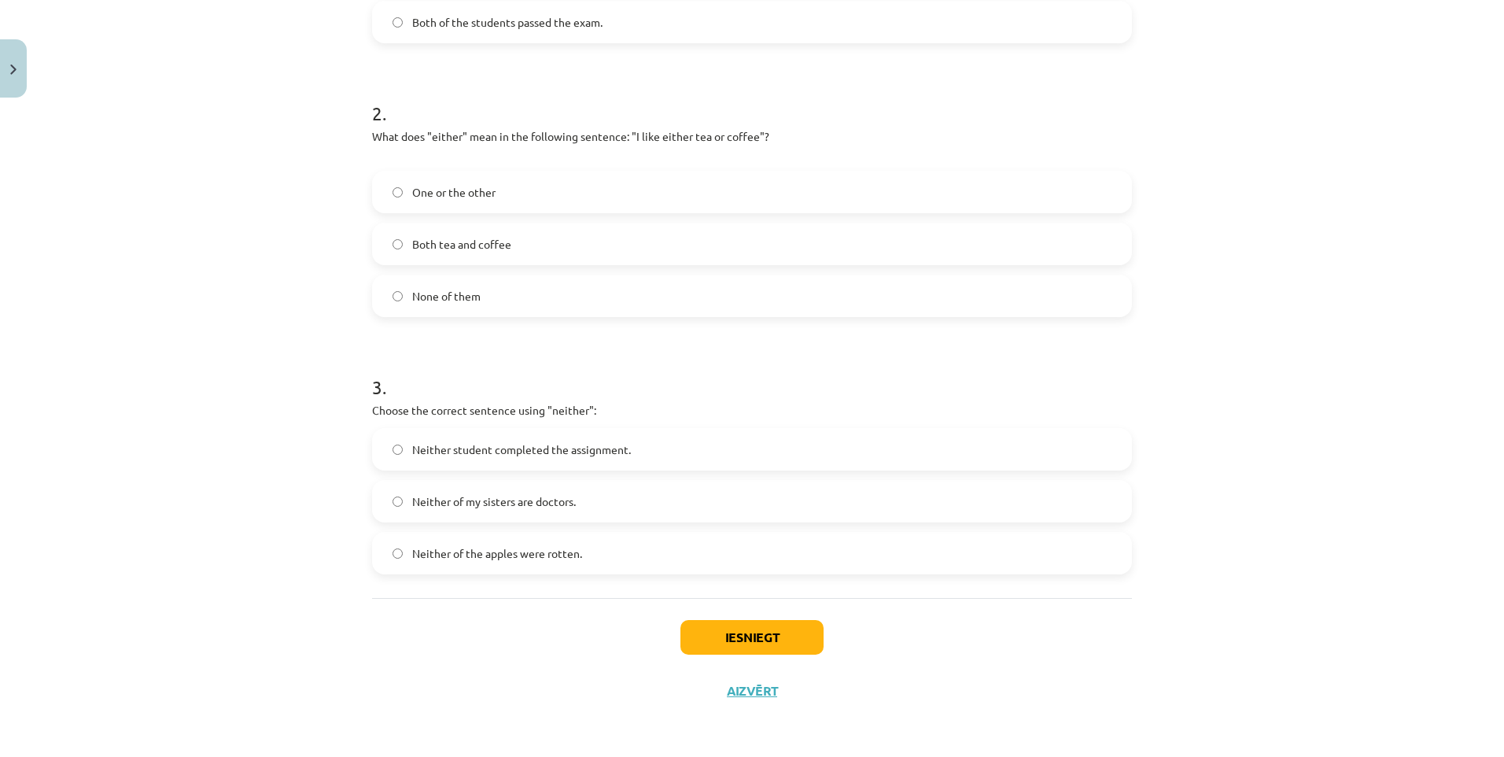
click at [456, 498] on span "Neither of my sisters are doctors." at bounding box center [494, 501] width 164 height 17
click at [486, 444] on span "Neither student completed the assignment." at bounding box center [521, 449] width 219 height 17
click at [729, 640] on button "Iesniegt" at bounding box center [752, 637] width 143 height 35
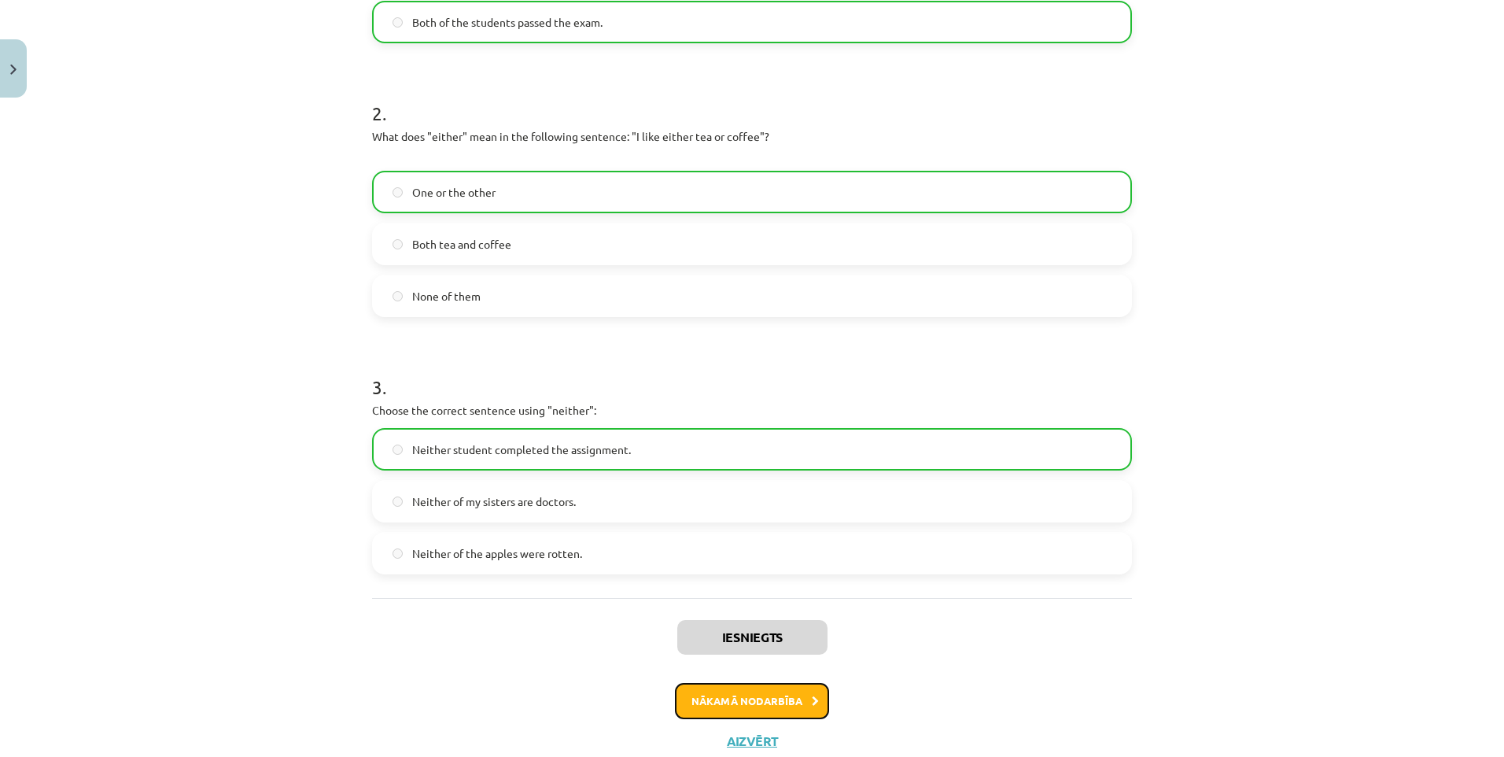
click at [785, 687] on button "Nākamā nodarbība" at bounding box center [752, 701] width 154 height 36
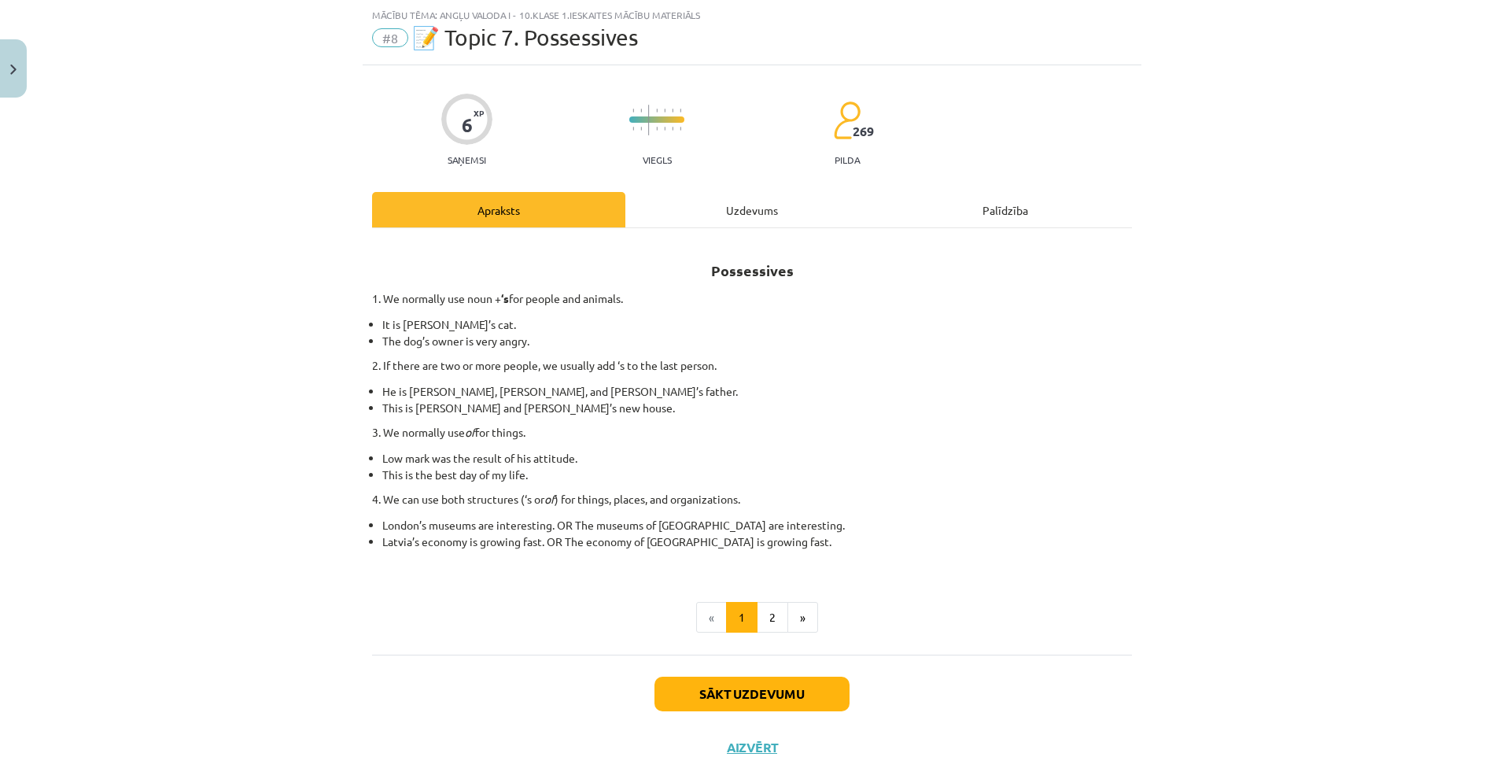
click at [764, 208] on div "Uzdevums" at bounding box center [752, 209] width 253 height 35
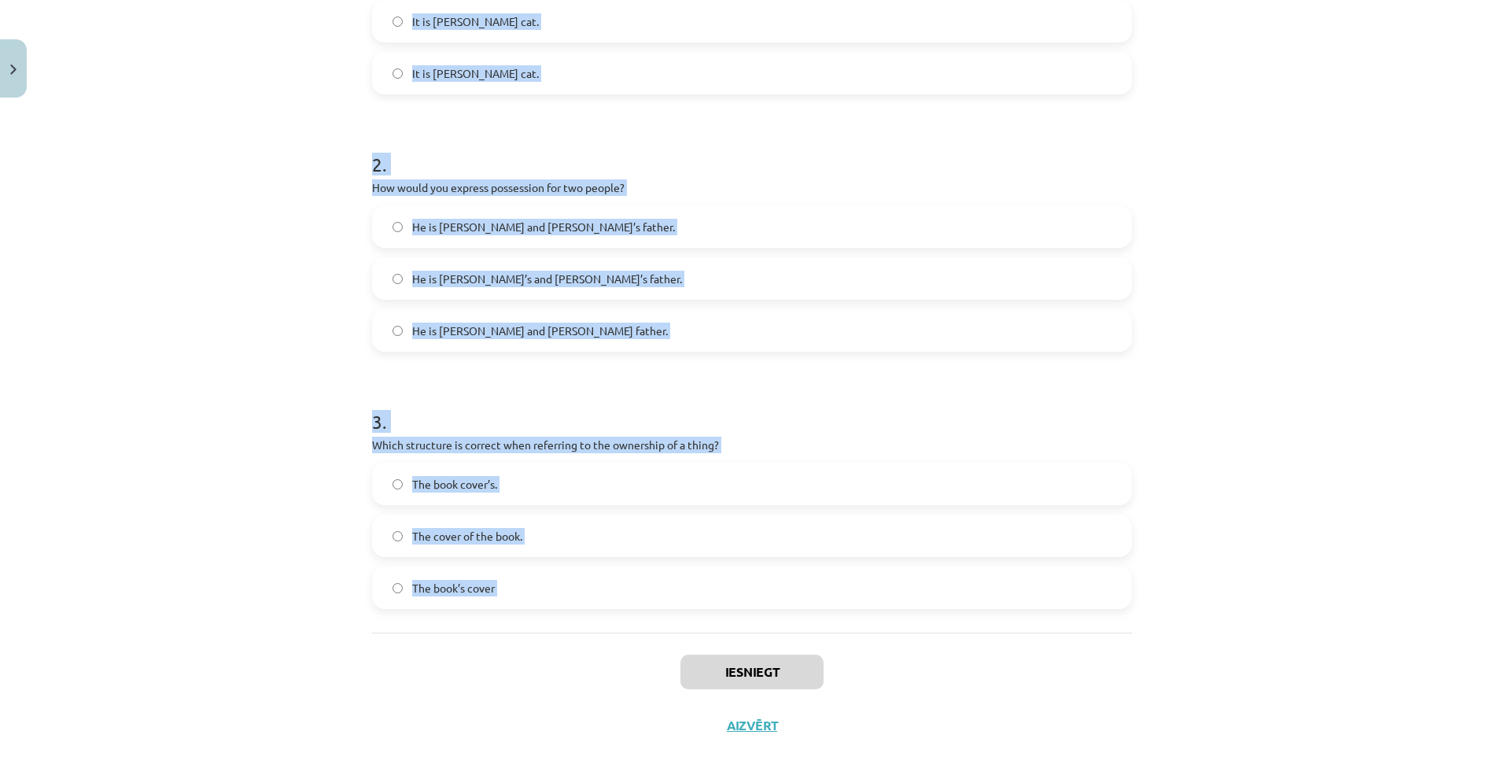
scroll to position [479, 0]
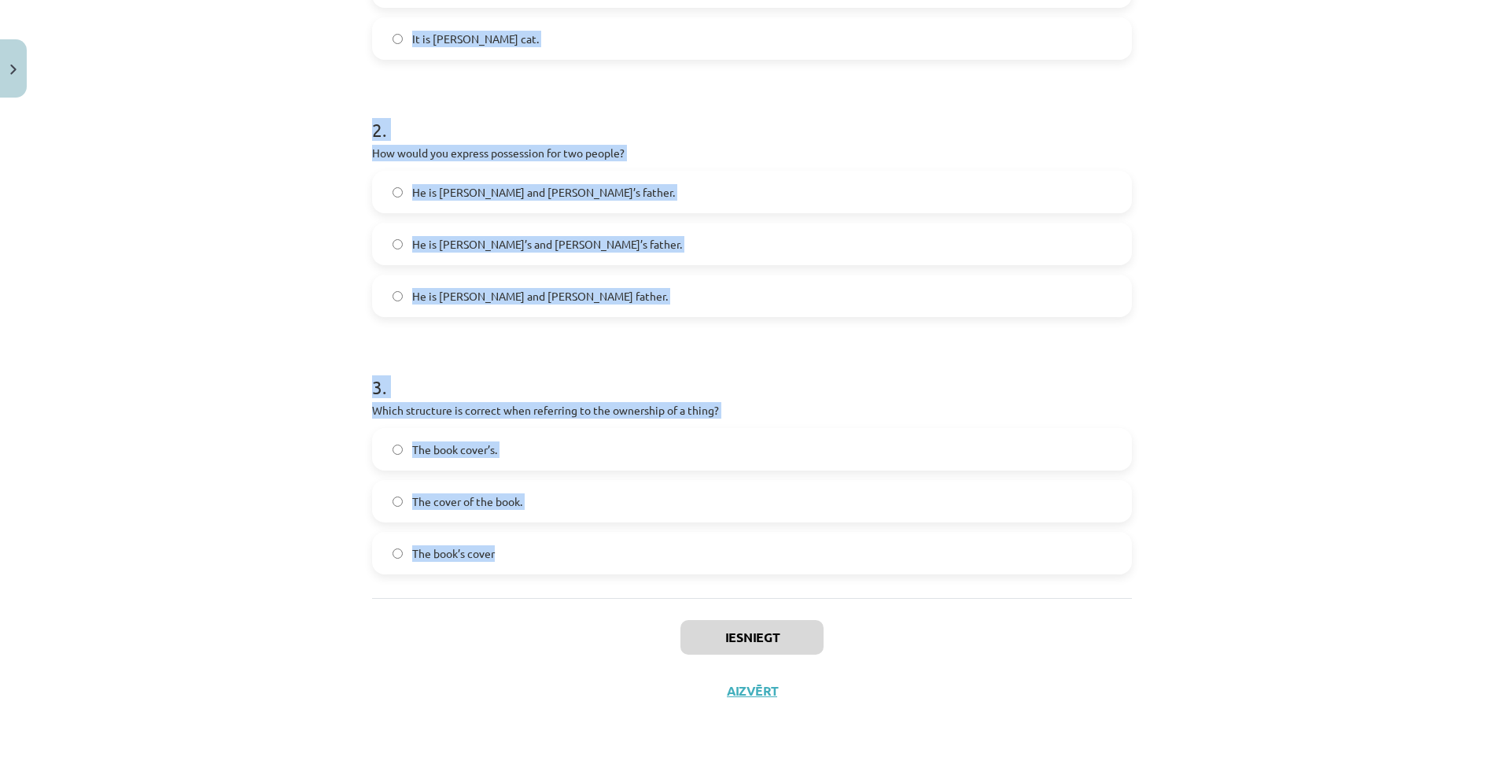
drag, startPoint x: 357, startPoint y: 306, endPoint x: 514, endPoint y: 482, distance: 235.7
click at [519, 565] on div "6 XP Saņemsi Viegls 269 pilda Apraksts Uzdevums Palīdzība 1 . Which sentence co…" at bounding box center [752, 171] width 779 height 1092
copy form "1 . Which sentence correctly shows possession for a single person? It is Jane’s…"
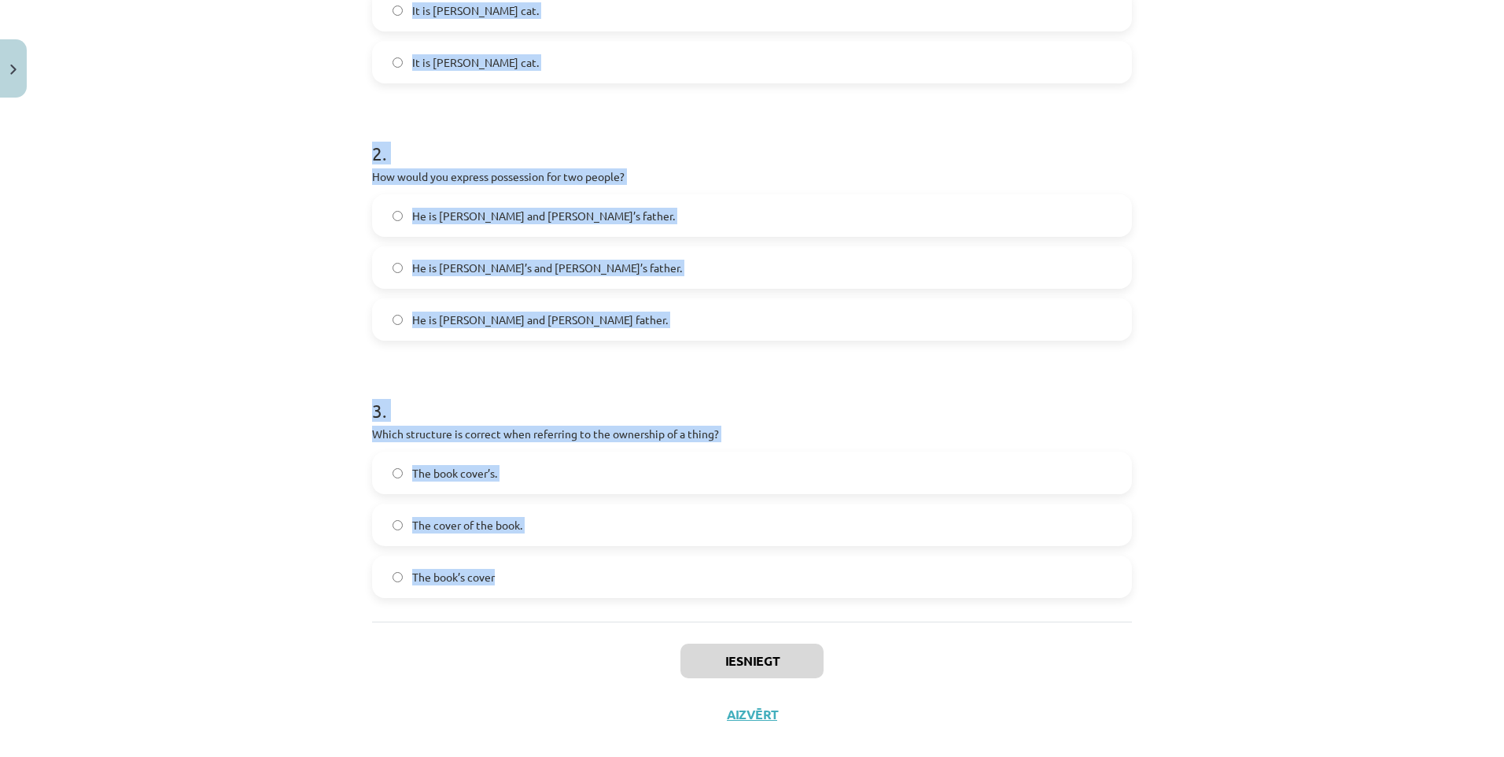
scroll to position [243, 0]
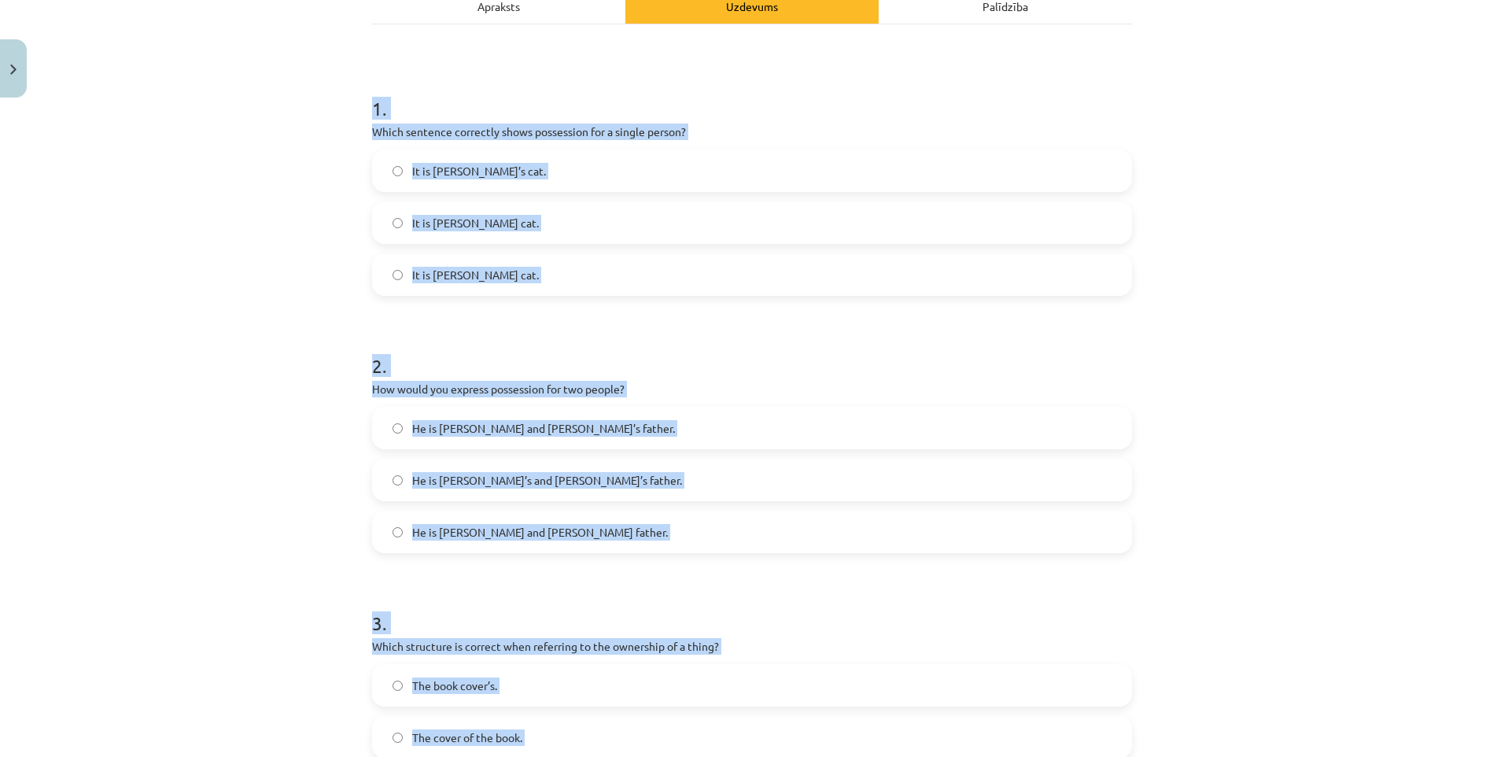
click at [563, 240] on label "It is Janes cat." at bounding box center [752, 222] width 757 height 39
click at [419, 168] on span "It is Jane’s cat." at bounding box center [475, 171] width 127 height 17
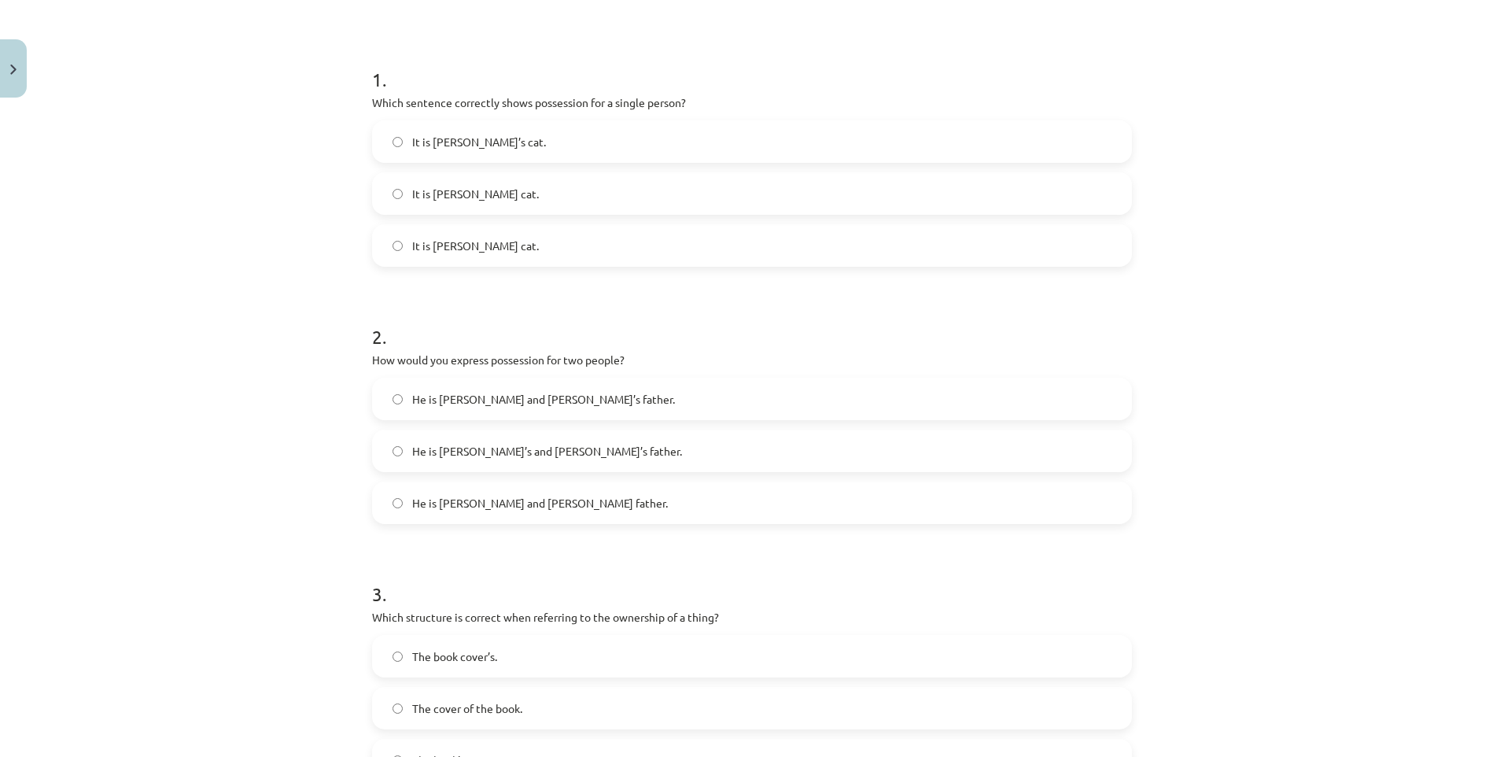
scroll to position [322, 0]
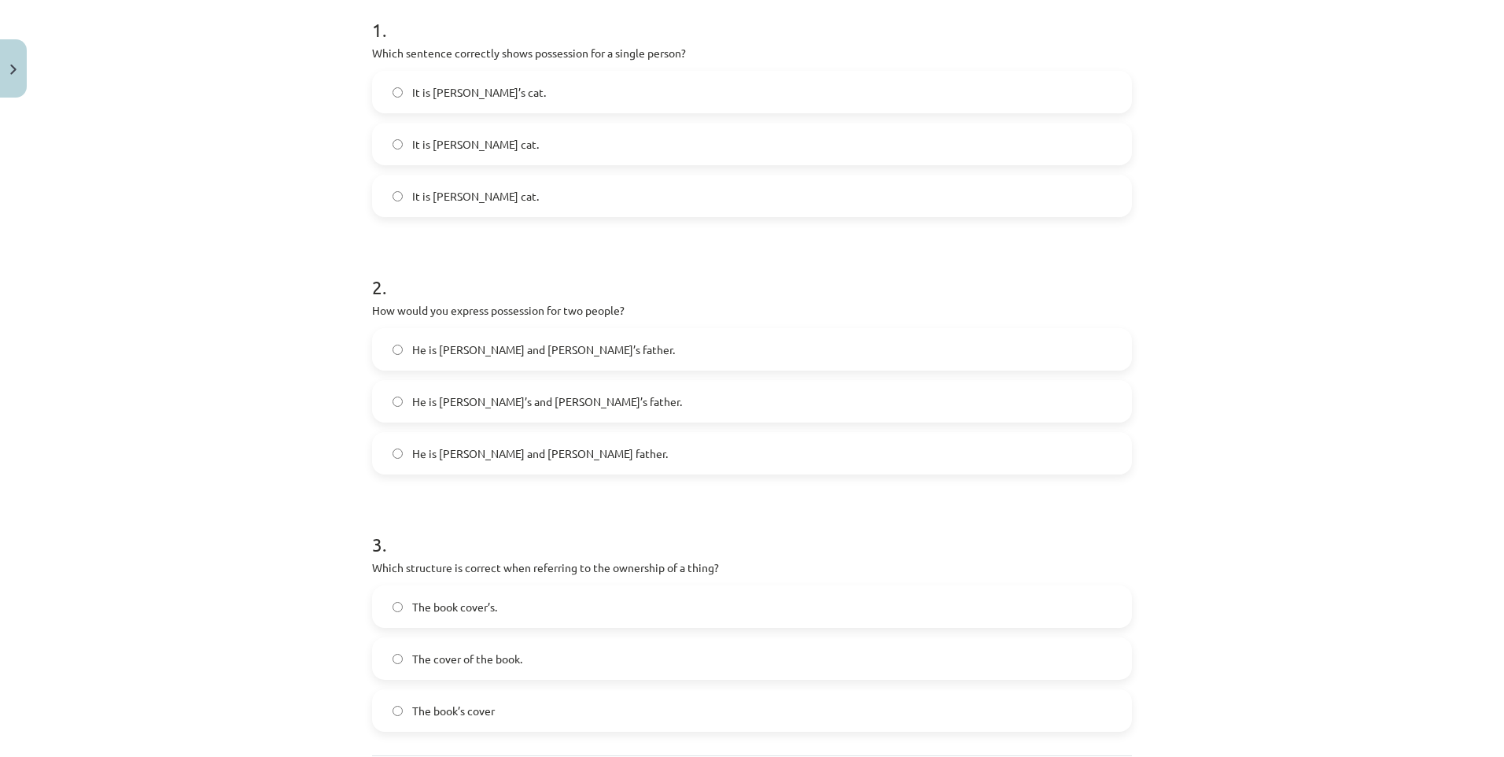
click at [494, 400] on span "He is Alice’s and James’s father." at bounding box center [540, 401] width 256 height 17
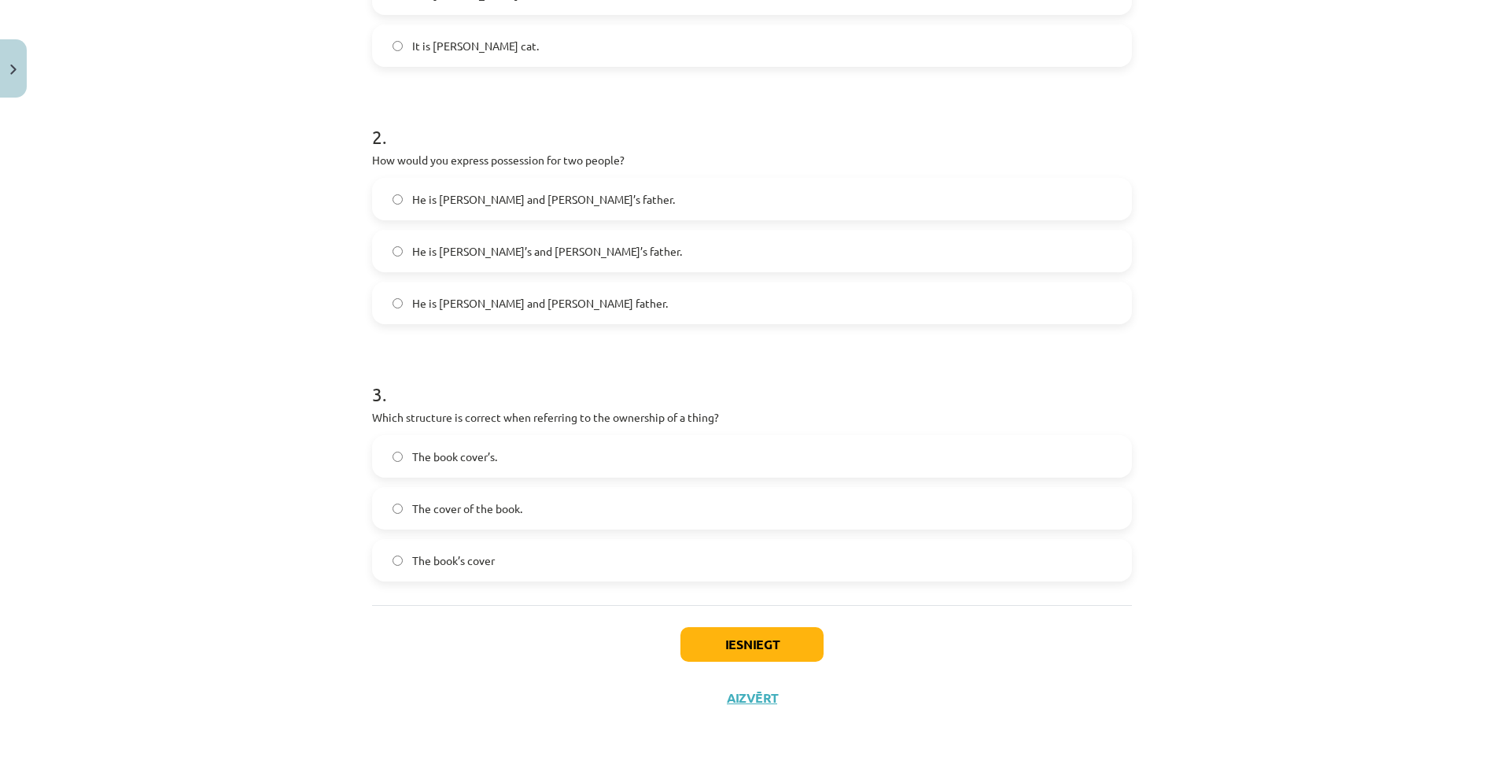
scroll to position [479, 0]
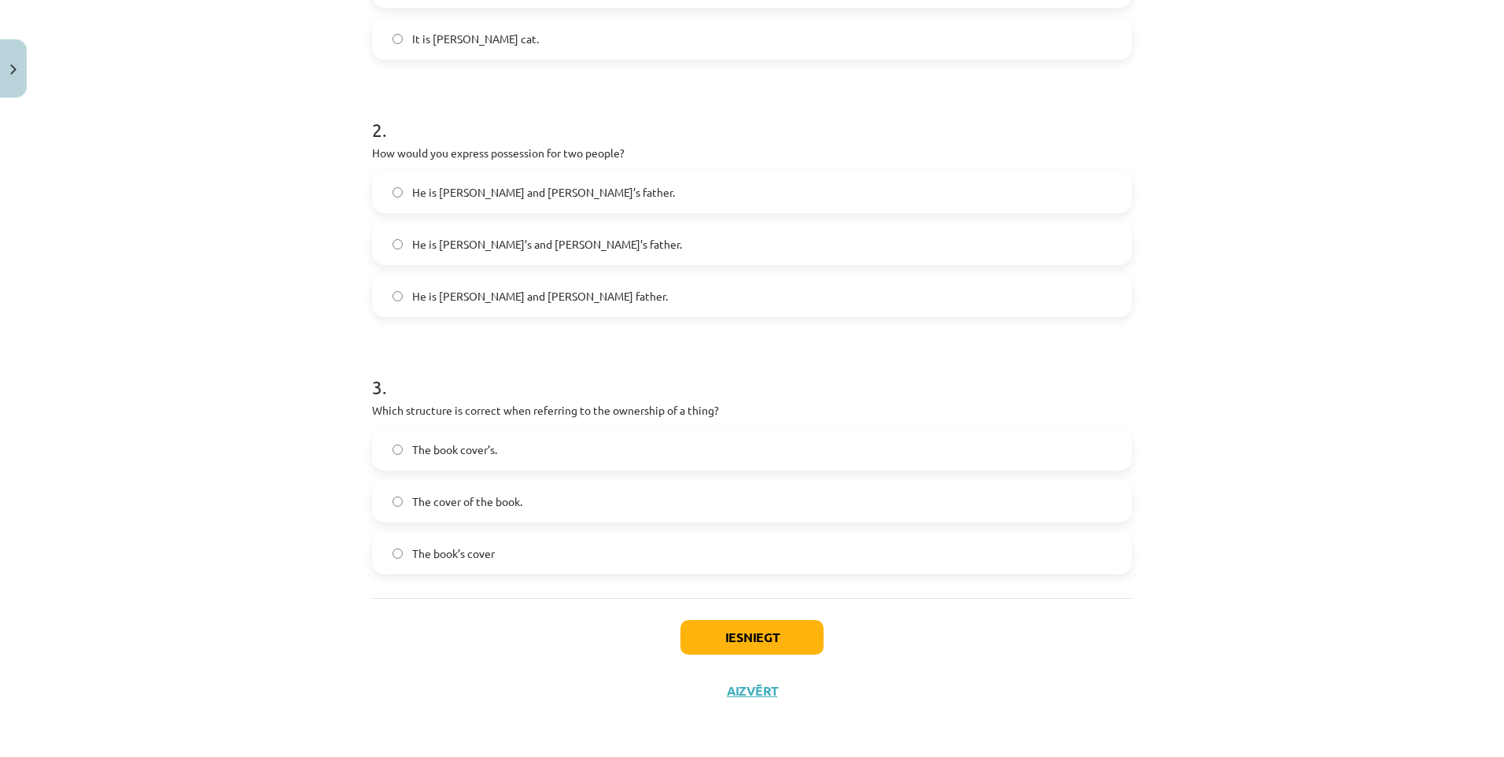
drag, startPoint x: 467, startPoint y: 565, endPoint x: 478, endPoint y: 587, distance: 24.6
click at [467, 566] on label "The book’s cover" at bounding box center [752, 552] width 757 height 39
click at [733, 645] on button "Iesniegt" at bounding box center [752, 637] width 143 height 35
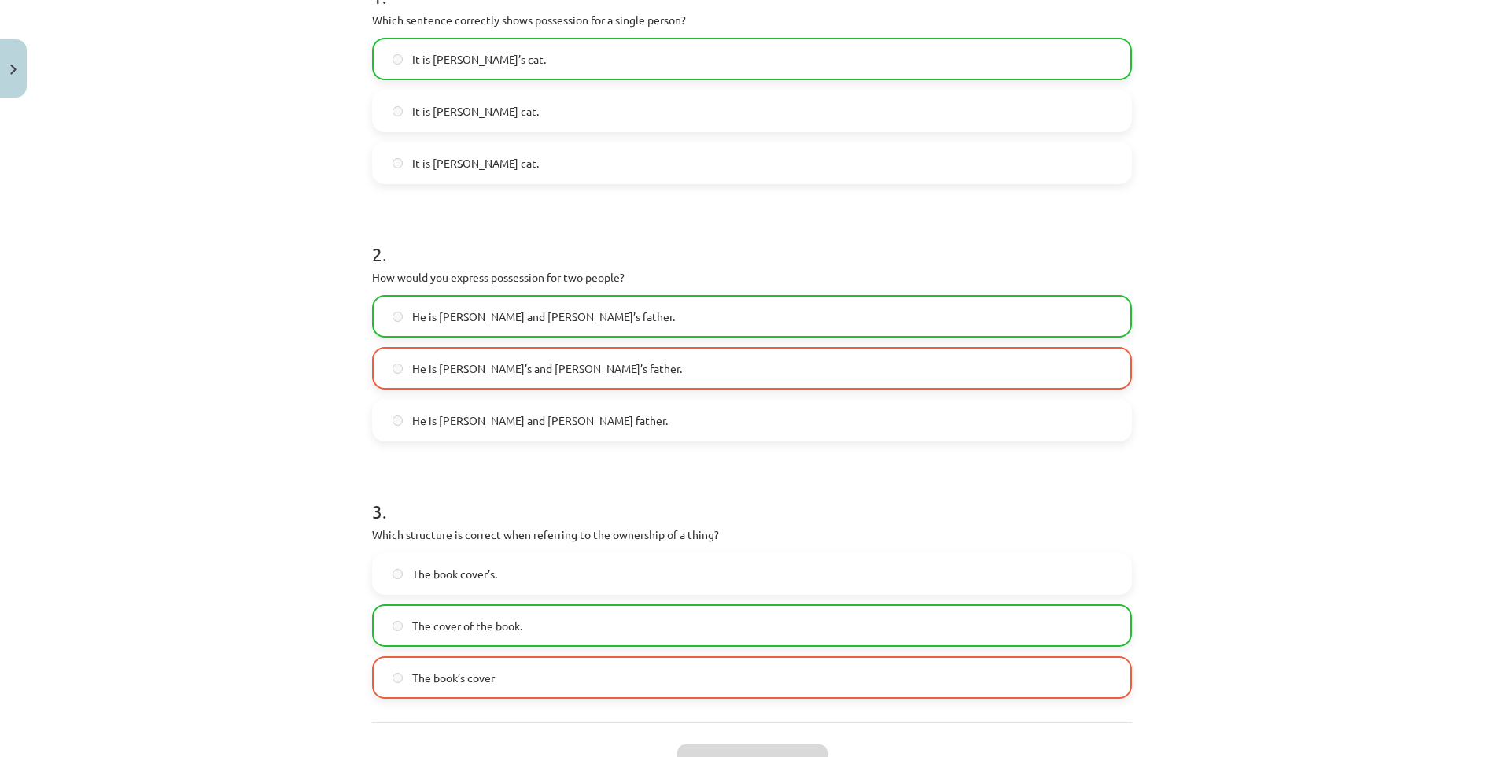
scroll to position [322, 0]
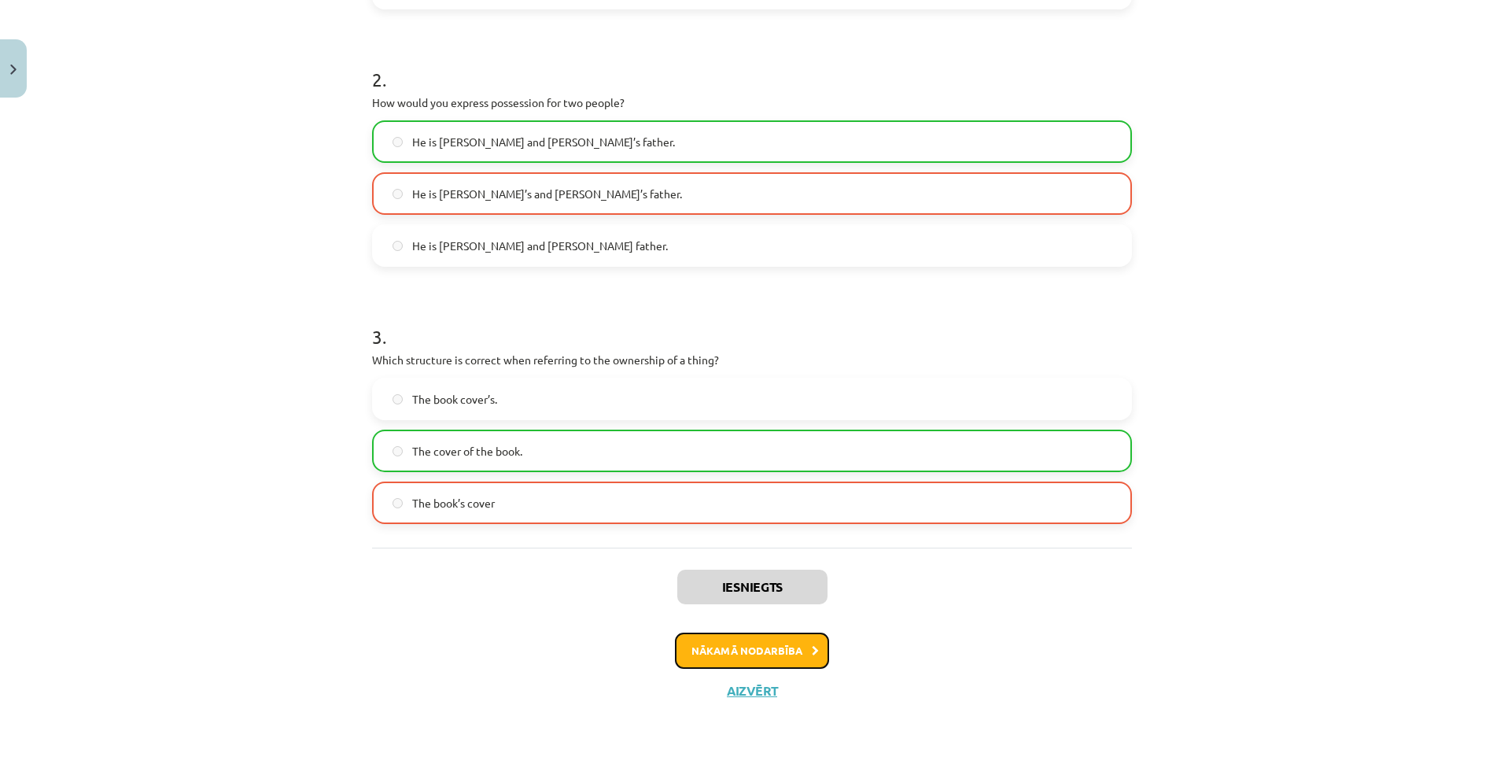
click at [757, 645] on button "Nākamā nodarbība" at bounding box center [752, 651] width 154 height 36
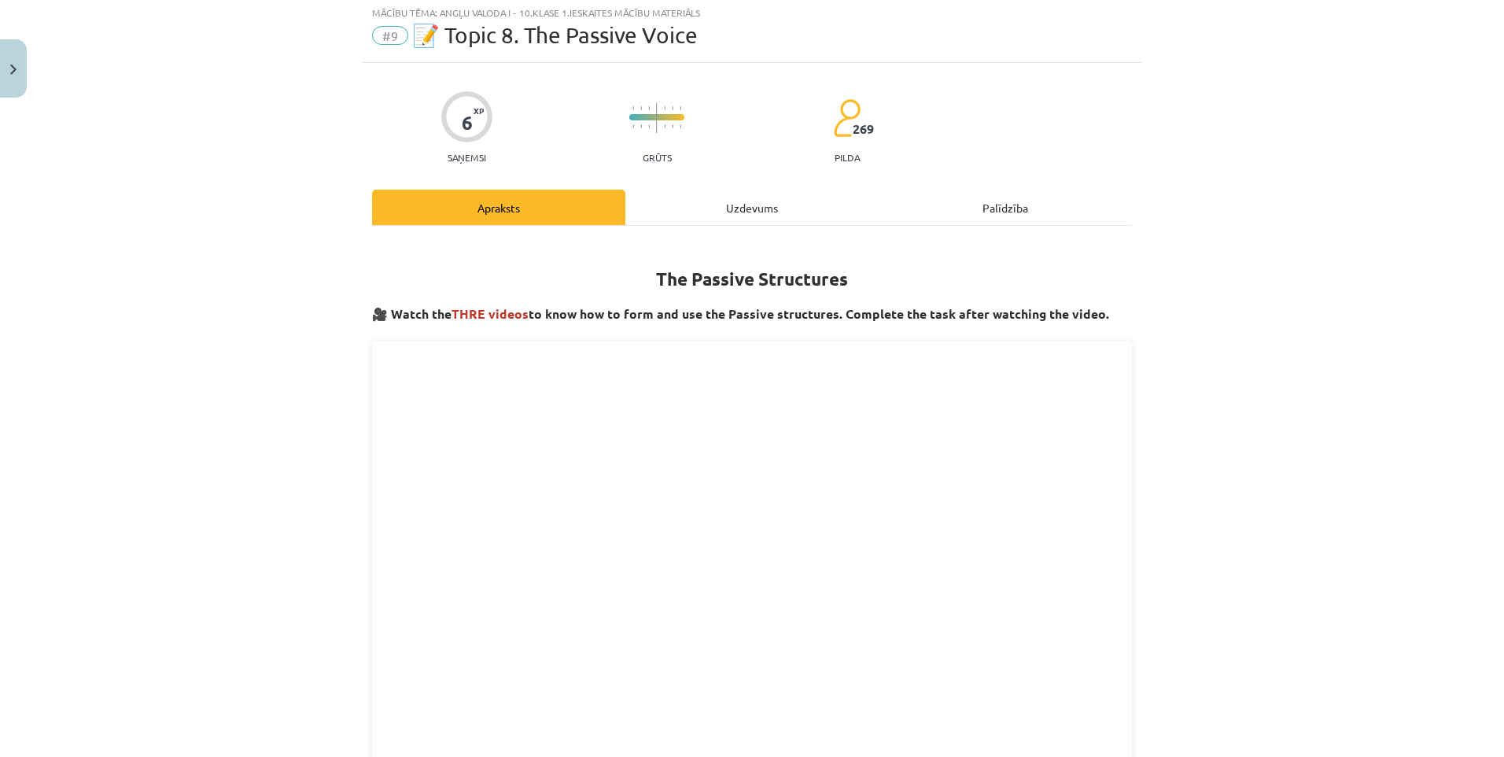
scroll to position [39, 0]
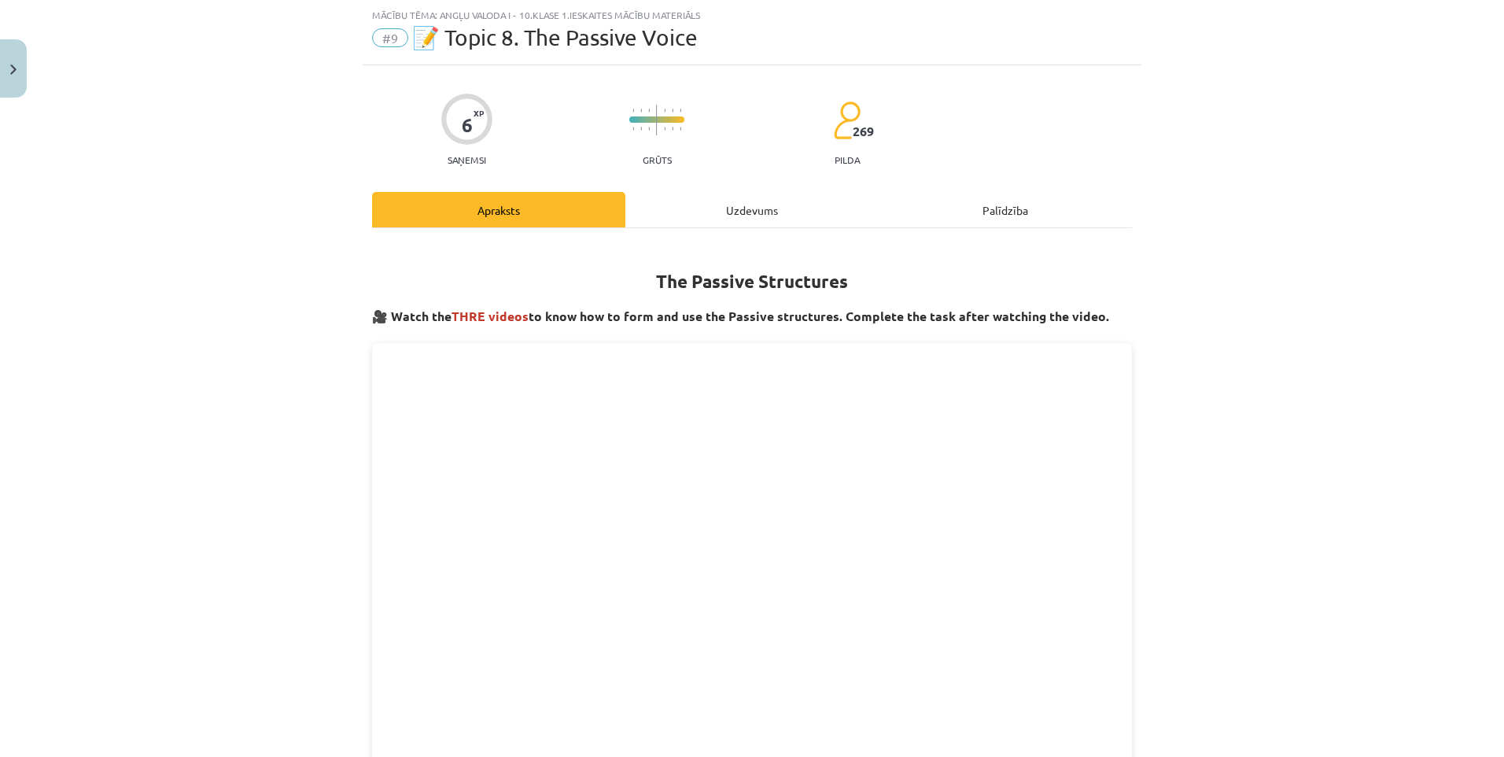
click at [708, 209] on div "Uzdevums" at bounding box center [752, 209] width 253 height 35
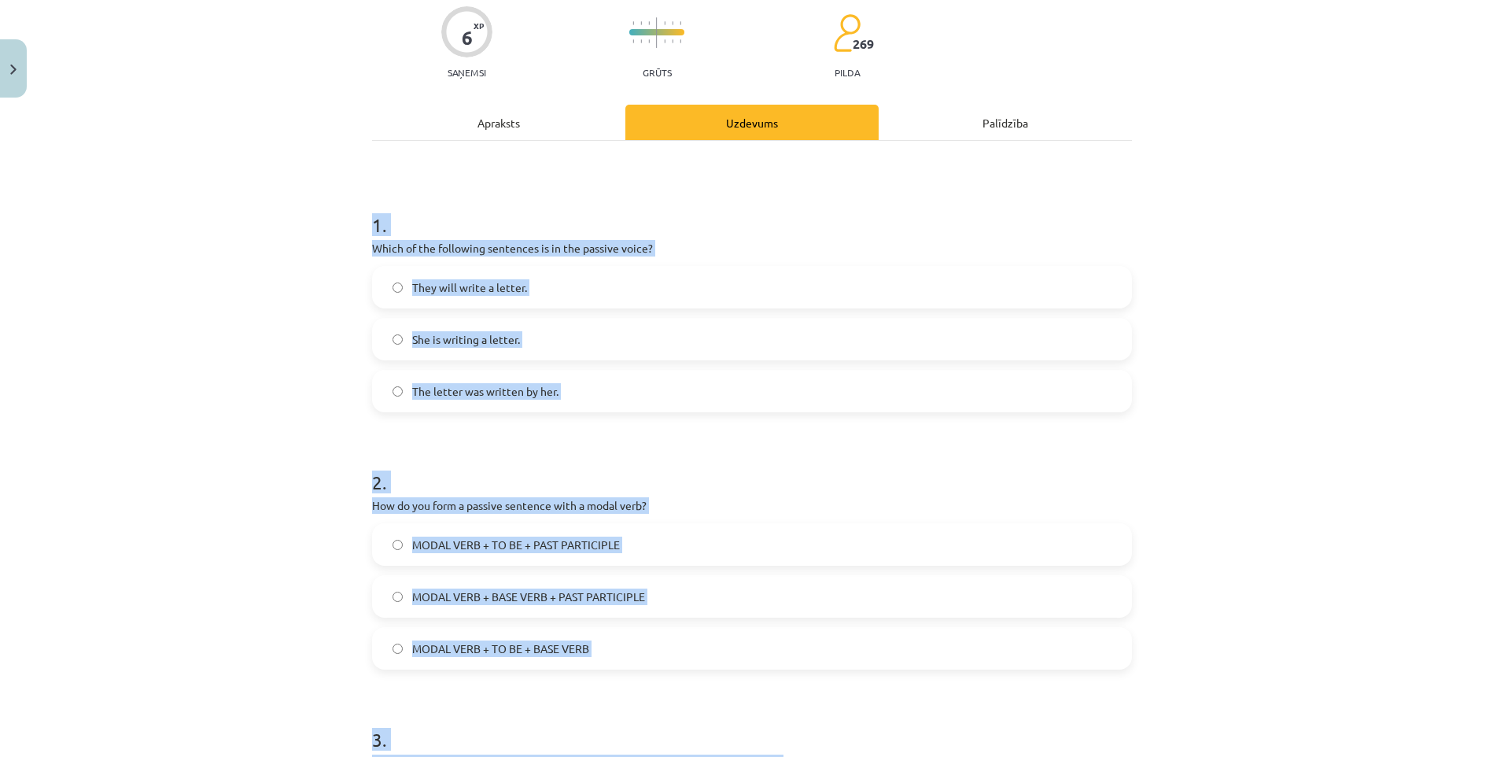
scroll to position [479, 0]
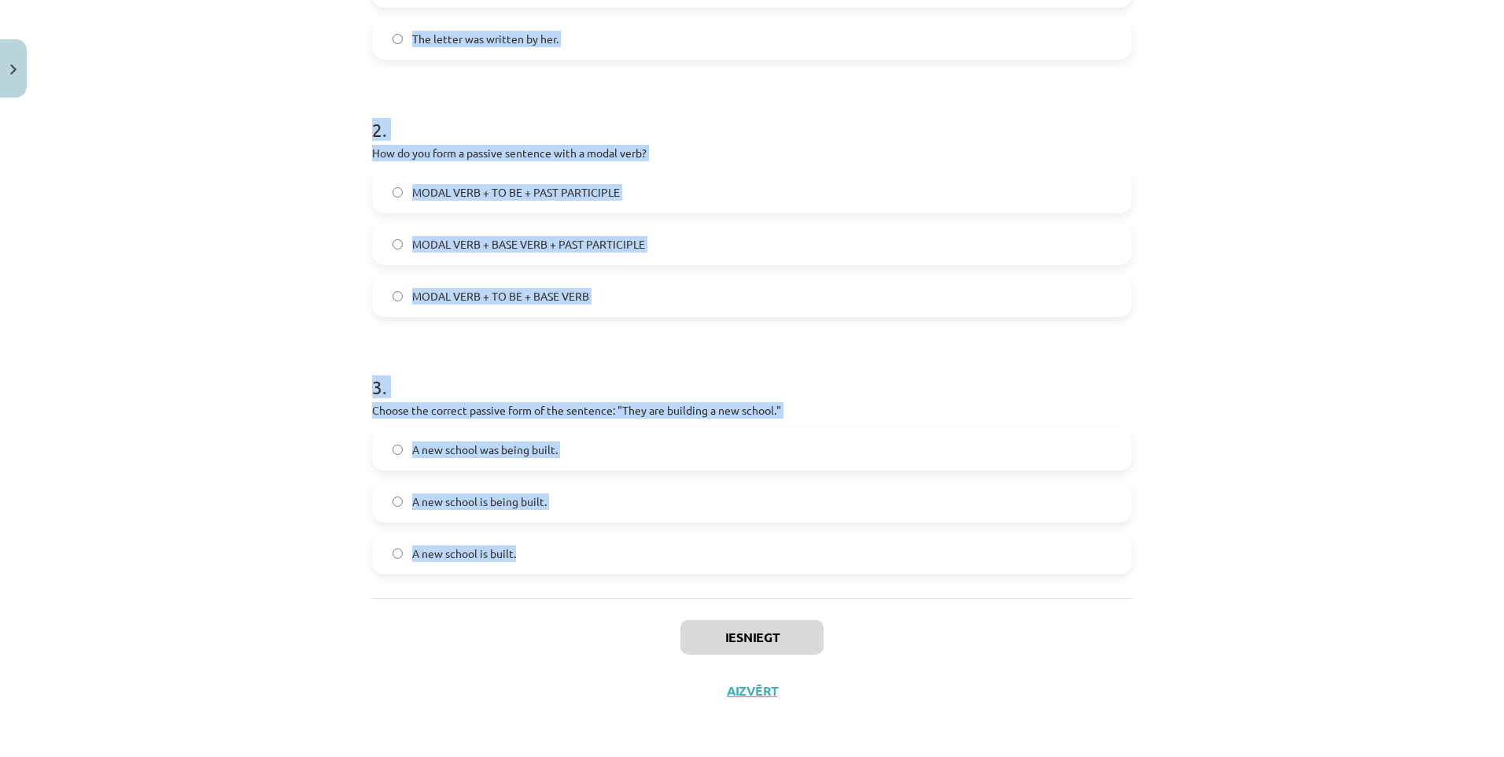
drag, startPoint x: 349, startPoint y: 311, endPoint x: 651, endPoint y: 582, distance: 406.2
click at [651, 582] on div "Mācību tēma: Angļu valoda i - 10.klase 1.ieskaites mācību materiāls #9 📝 Topic …" at bounding box center [752, 378] width 1504 height 757
copy form "1 . Which of the following sentences is in the passive voice? They will write a…"
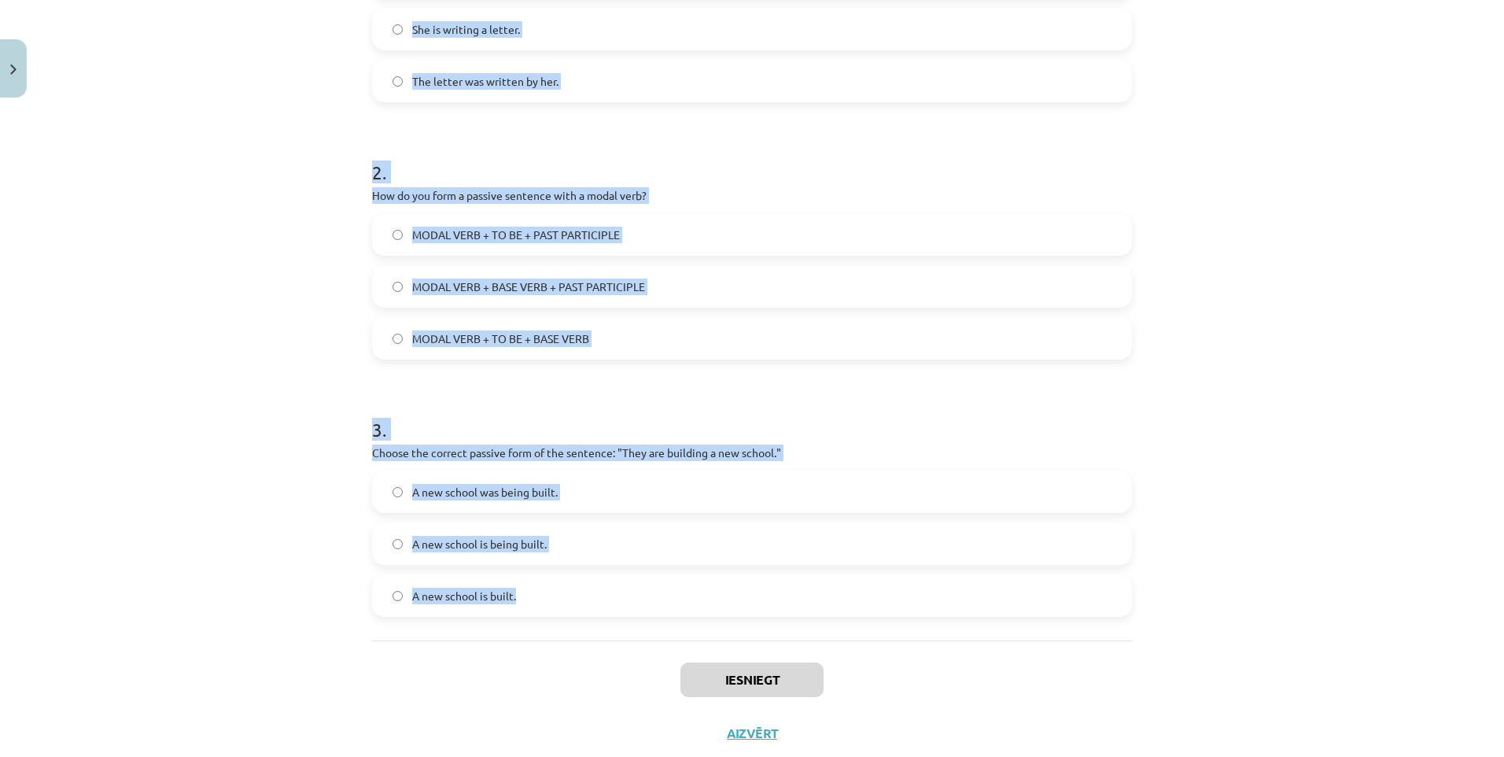
scroll to position [243, 0]
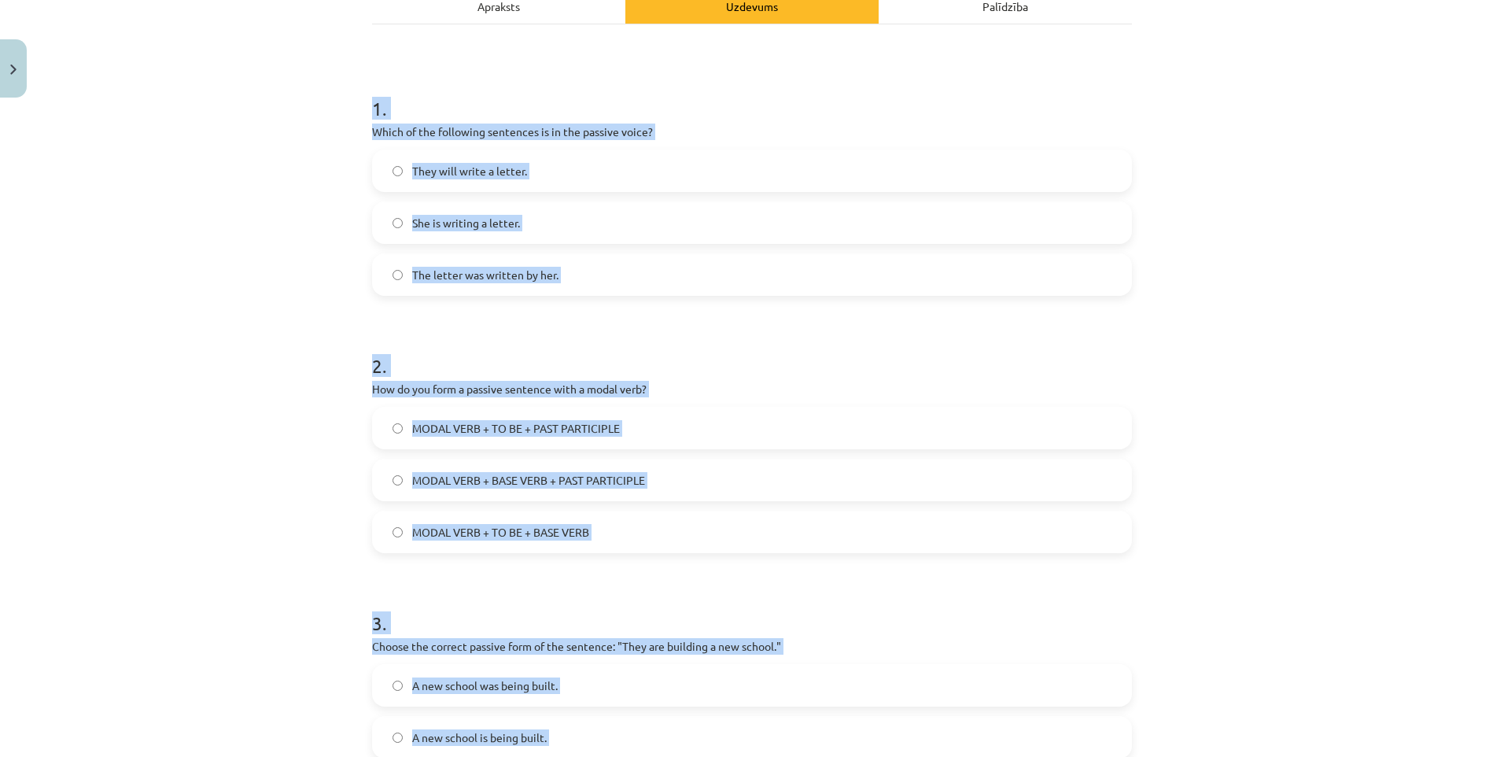
click at [316, 234] on div "Mācību tēma: Angļu valoda i - 10.klase 1.ieskaites mācību materiāls #9 📝 Topic …" at bounding box center [752, 378] width 1504 height 757
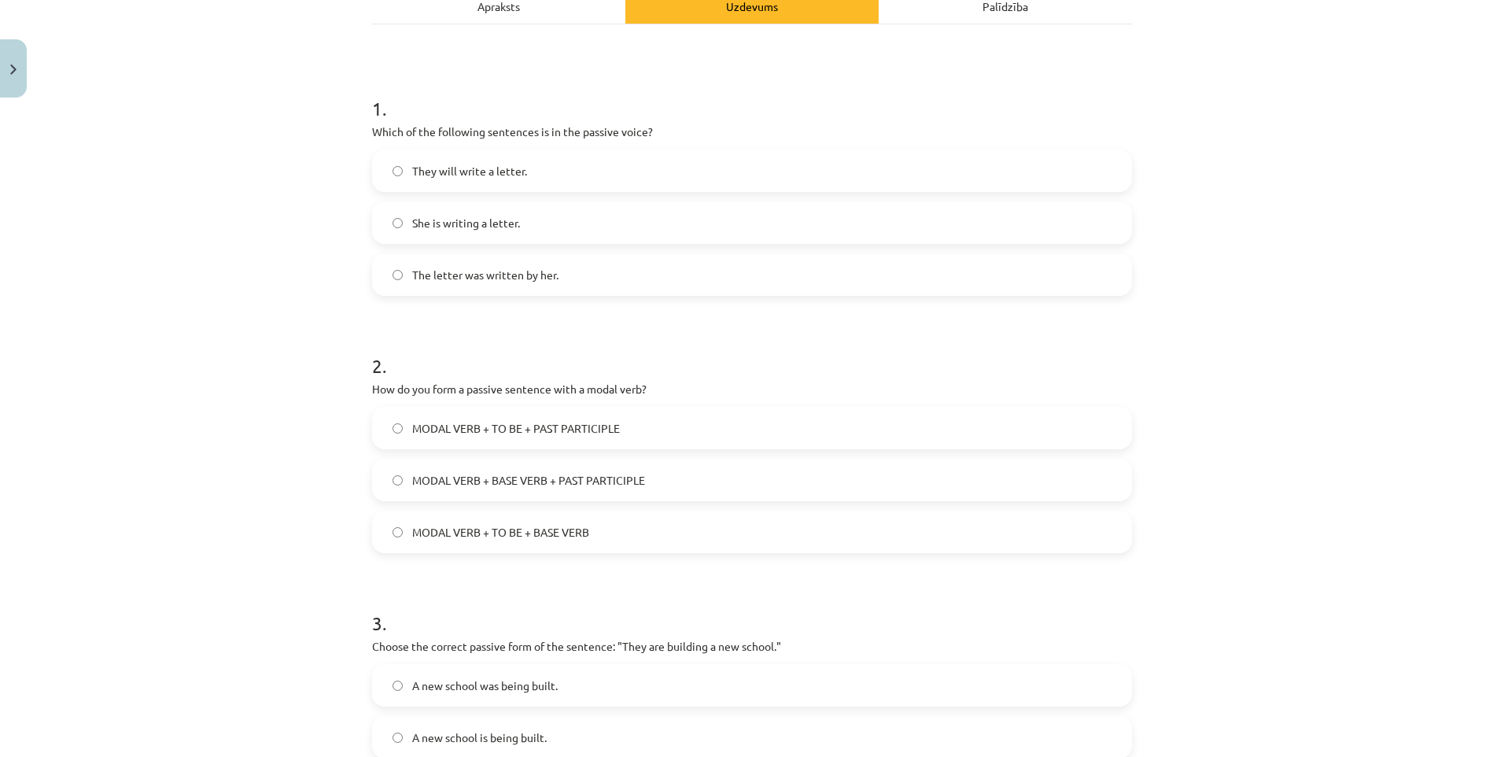
click at [414, 281] on span "The letter was written by her." at bounding box center [485, 275] width 146 height 17
click at [551, 423] on span "MODAL VERB + TO BE + PAST PARTICIPLE" at bounding box center [516, 428] width 208 height 17
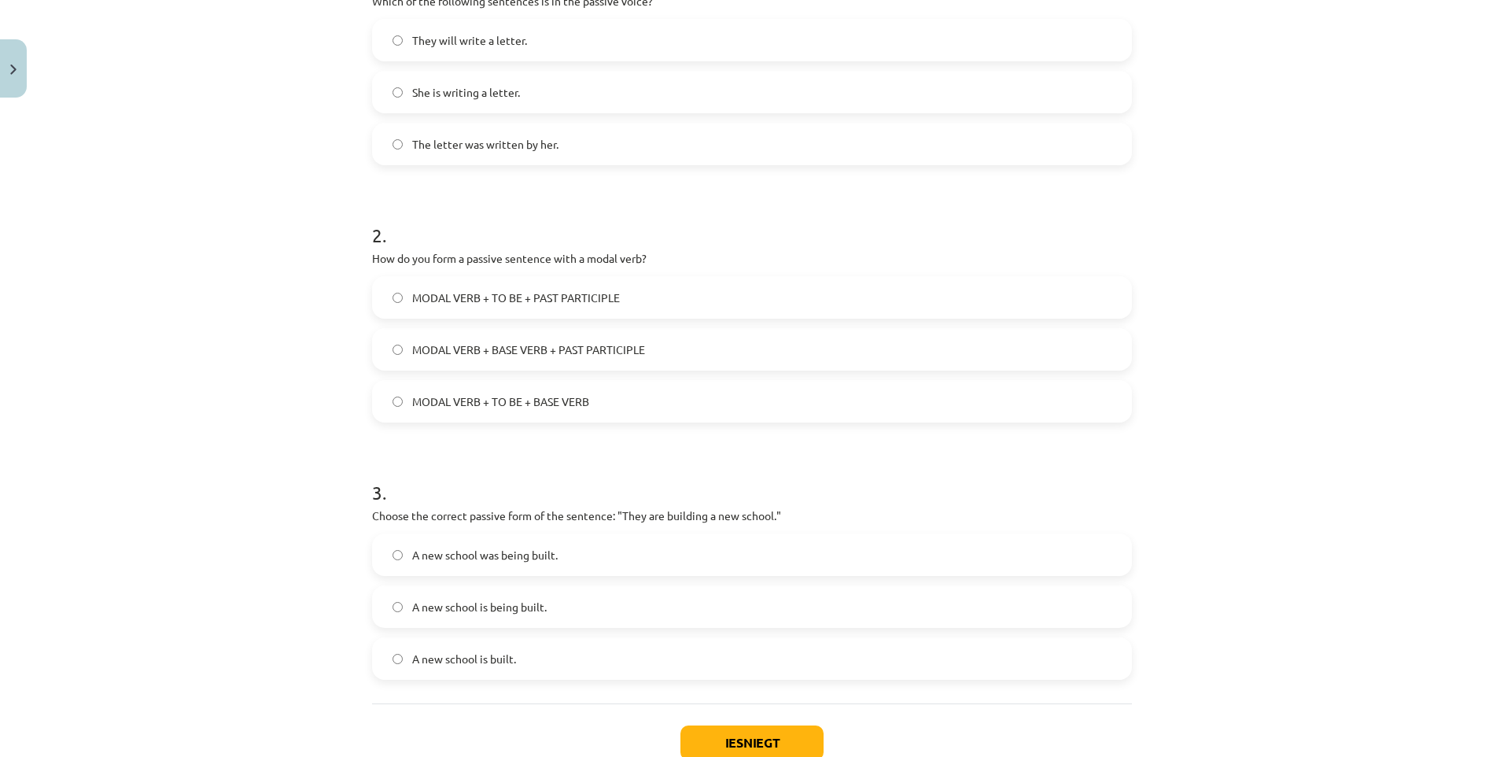
scroll to position [400, 0]
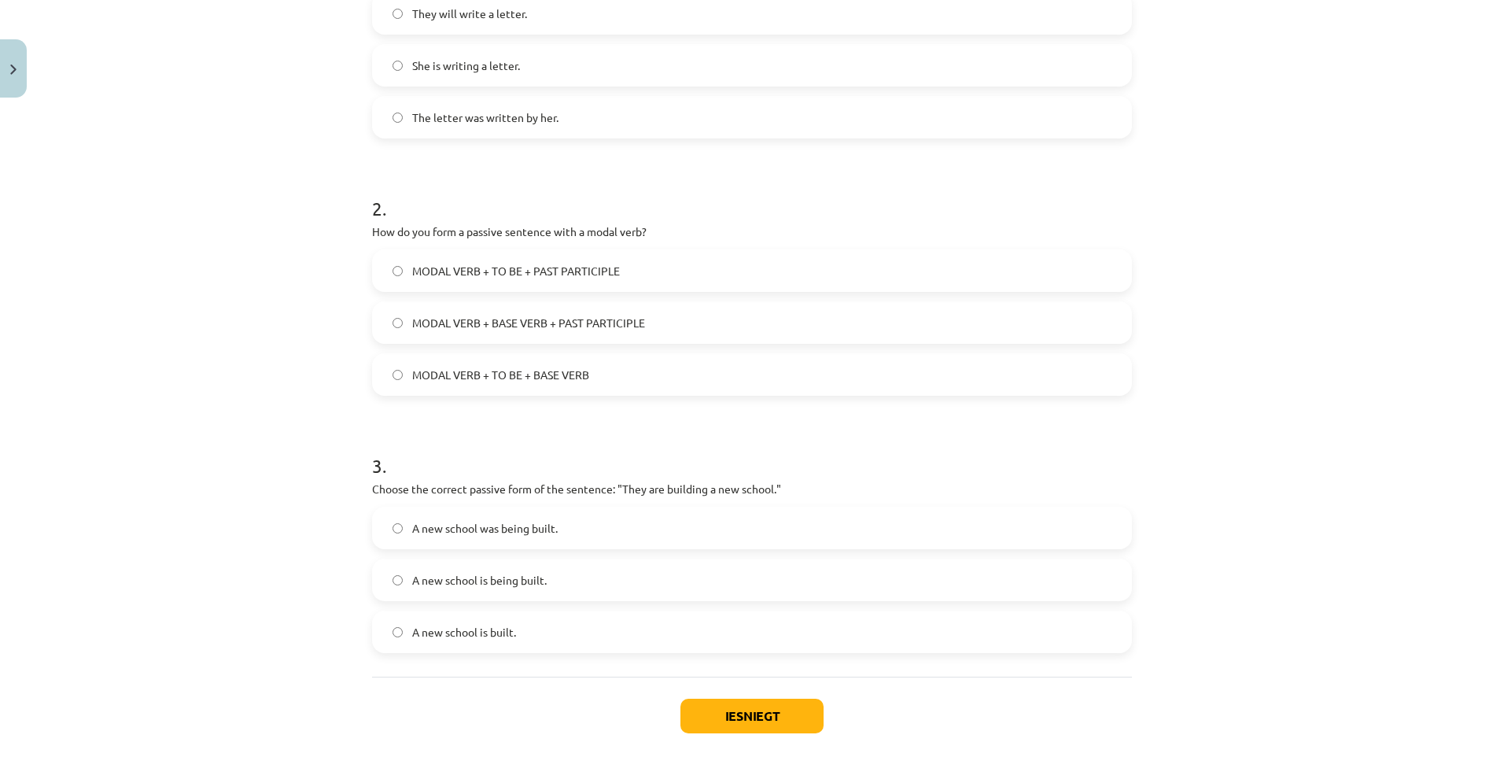
click at [486, 534] on span "A new school was being built." at bounding box center [485, 528] width 146 height 17
drag, startPoint x: 485, startPoint y: 563, endPoint x: 515, endPoint y: 590, distance: 40.1
click at [485, 563] on label "A new school is being built." at bounding box center [752, 579] width 757 height 39
click at [763, 720] on button "Iesniegt" at bounding box center [752, 716] width 143 height 35
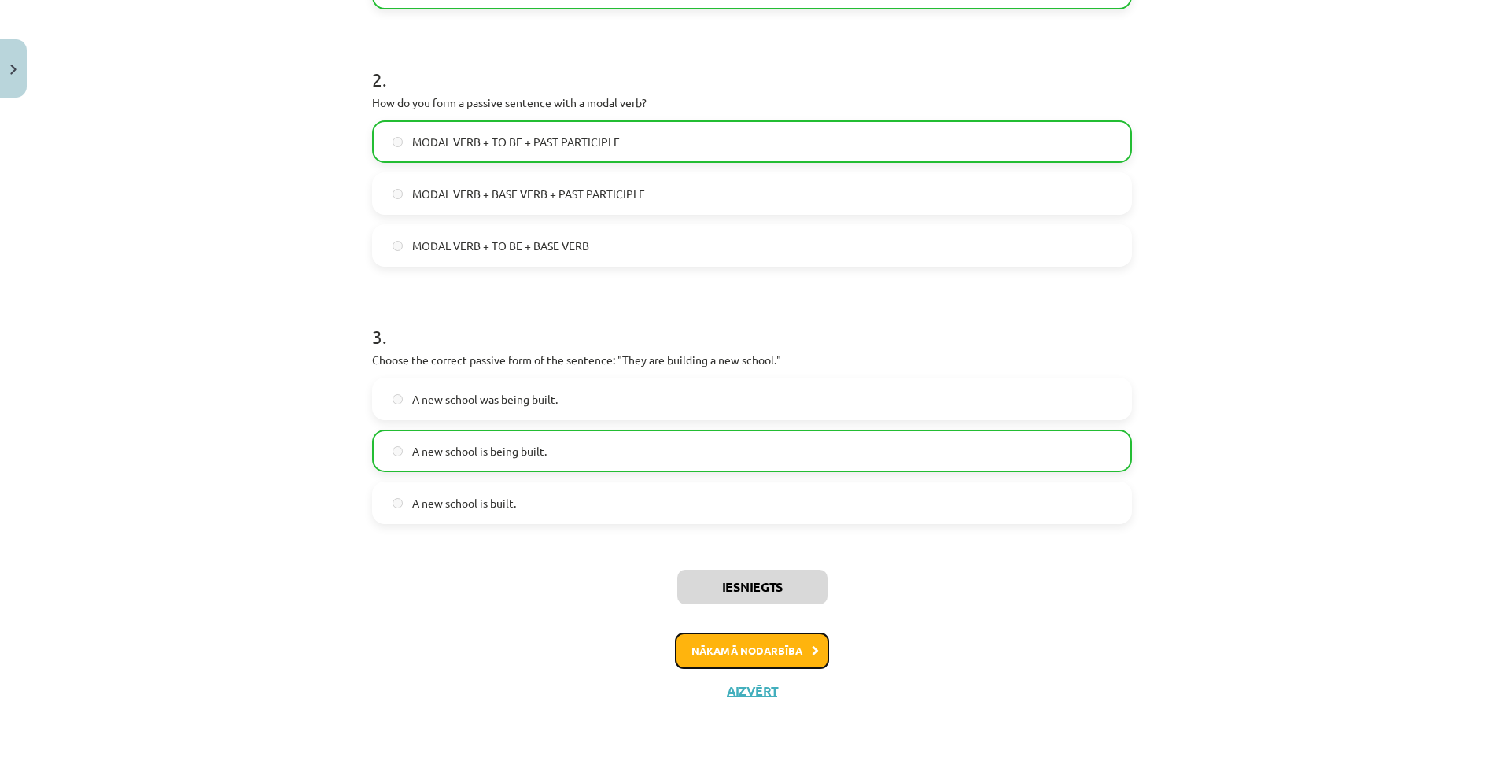
click at [755, 648] on button "Nākamā nodarbība" at bounding box center [752, 651] width 154 height 36
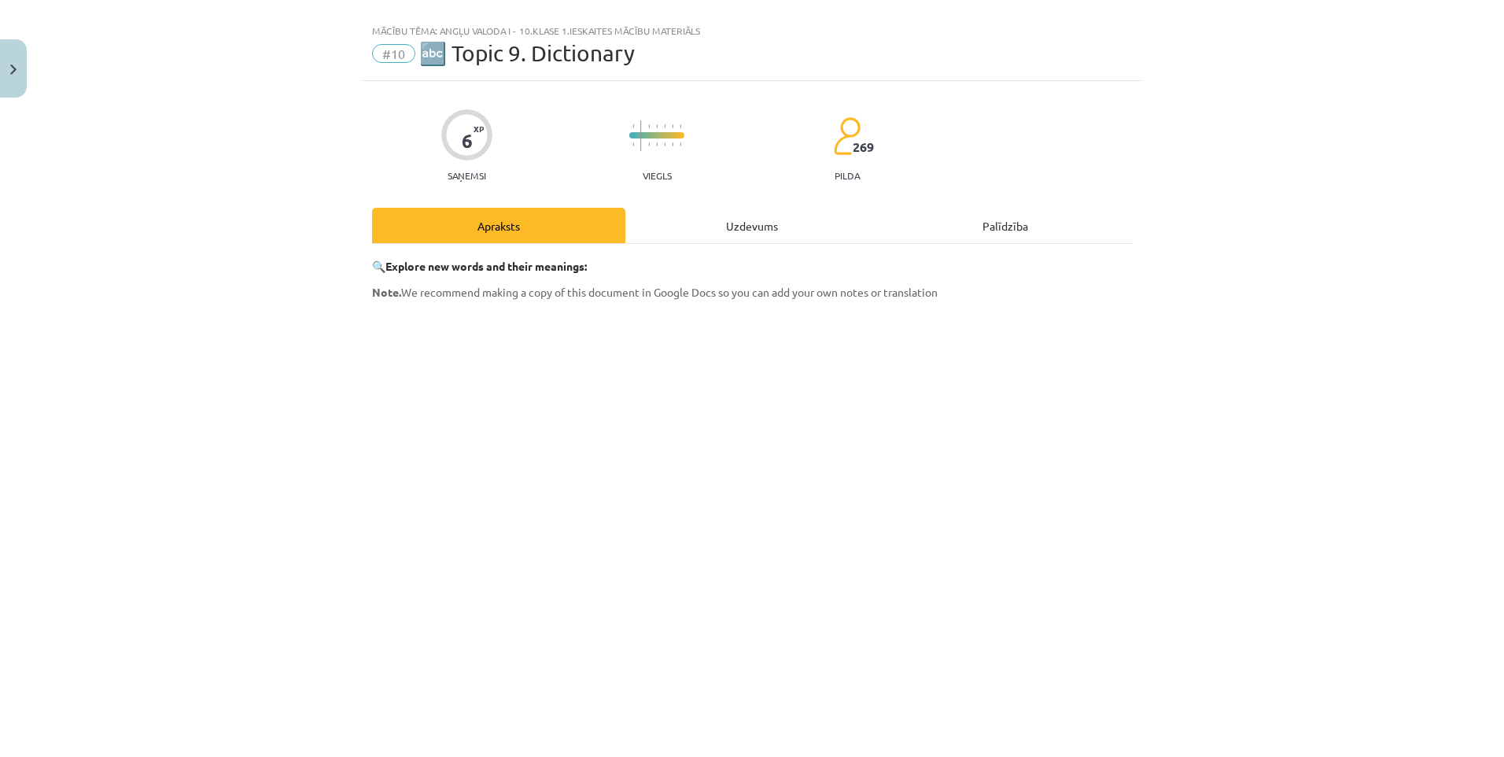
click at [774, 197] on div "6 XP Saņemsi Viegls 269 pilda Apraksts Uzdevums Palīdzība 🔍 Explore new words a…" at bounding box center [752, 517] width 779 height 872
click at [750, 223] on div "Uzdevums" at bounding box center [752, 225] width 253 height 35
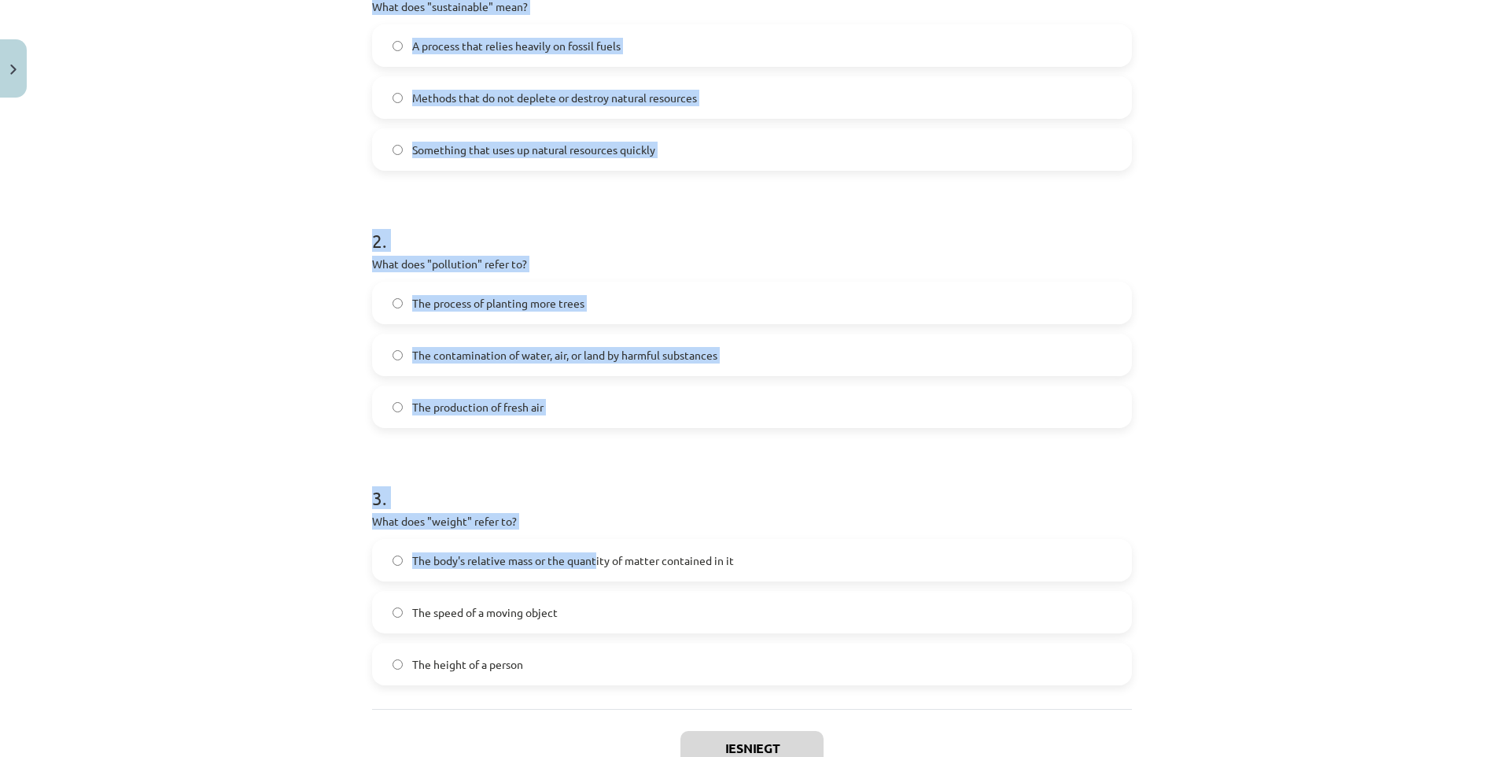
scroll to position [479, 0]
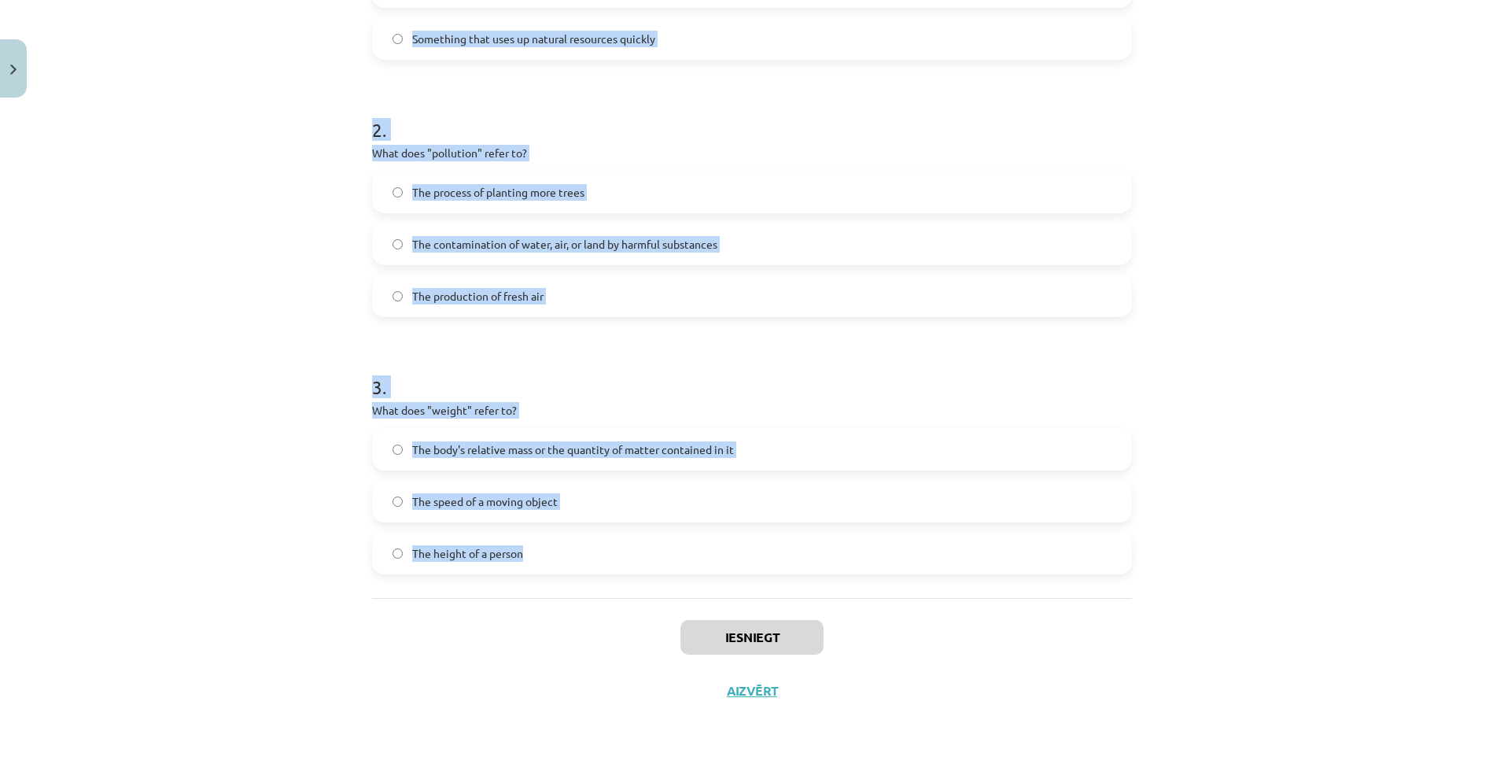
drag, startPoint x: 360, startPoint y: 153, endPoint x: 558, endPoint y: 537, distance: 432.1
click at [558, 537] on div "6 XP Saņemsi Viegls 269 pilda Apraksts Uzdevums Palīdzība 1 . What does "sustai…" at bounding box center [752, 171] width 779 height 1092
copy form "1 . What does "sustainable" mean? A process that relies heavily on fossil fuels…"
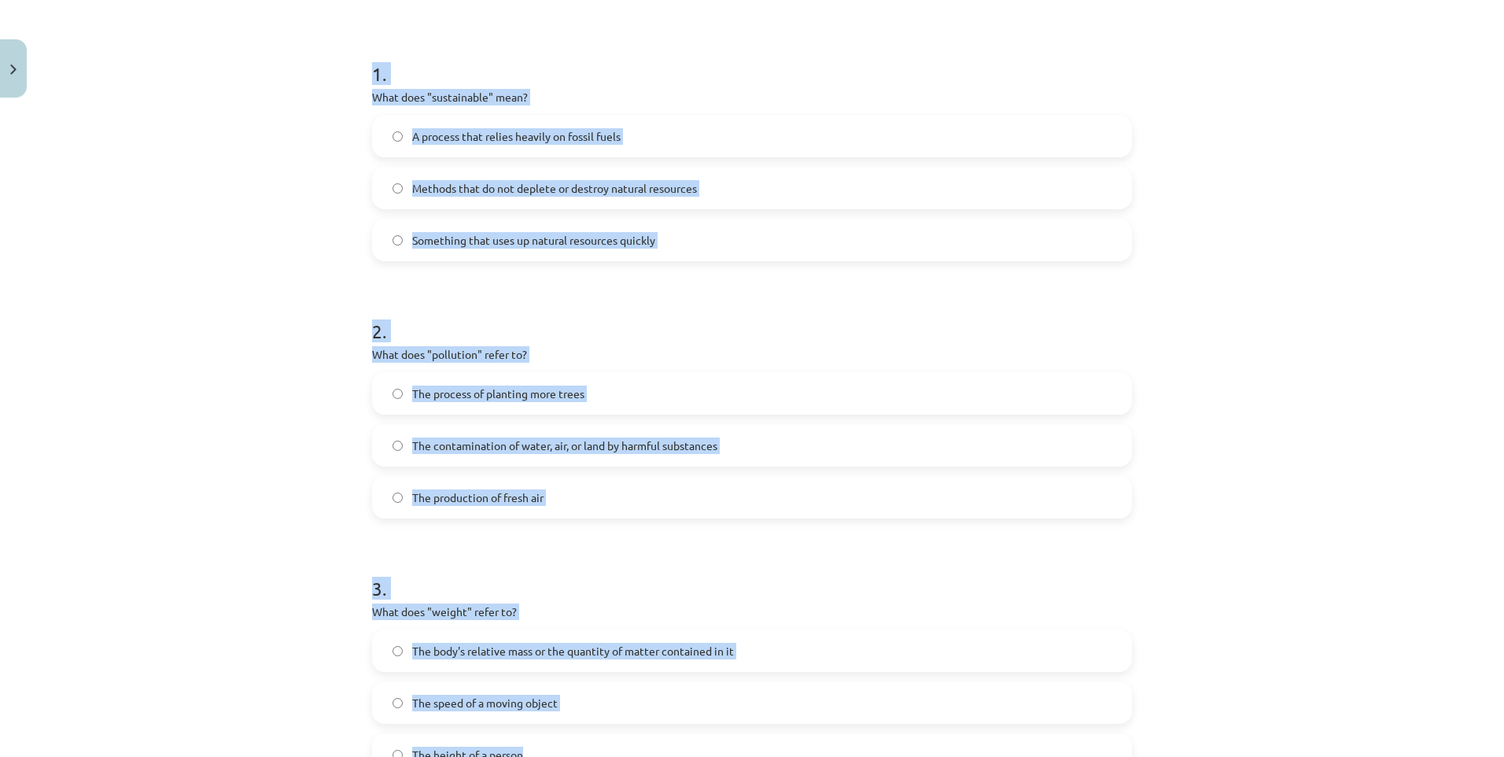
scroll to position [243, 0]
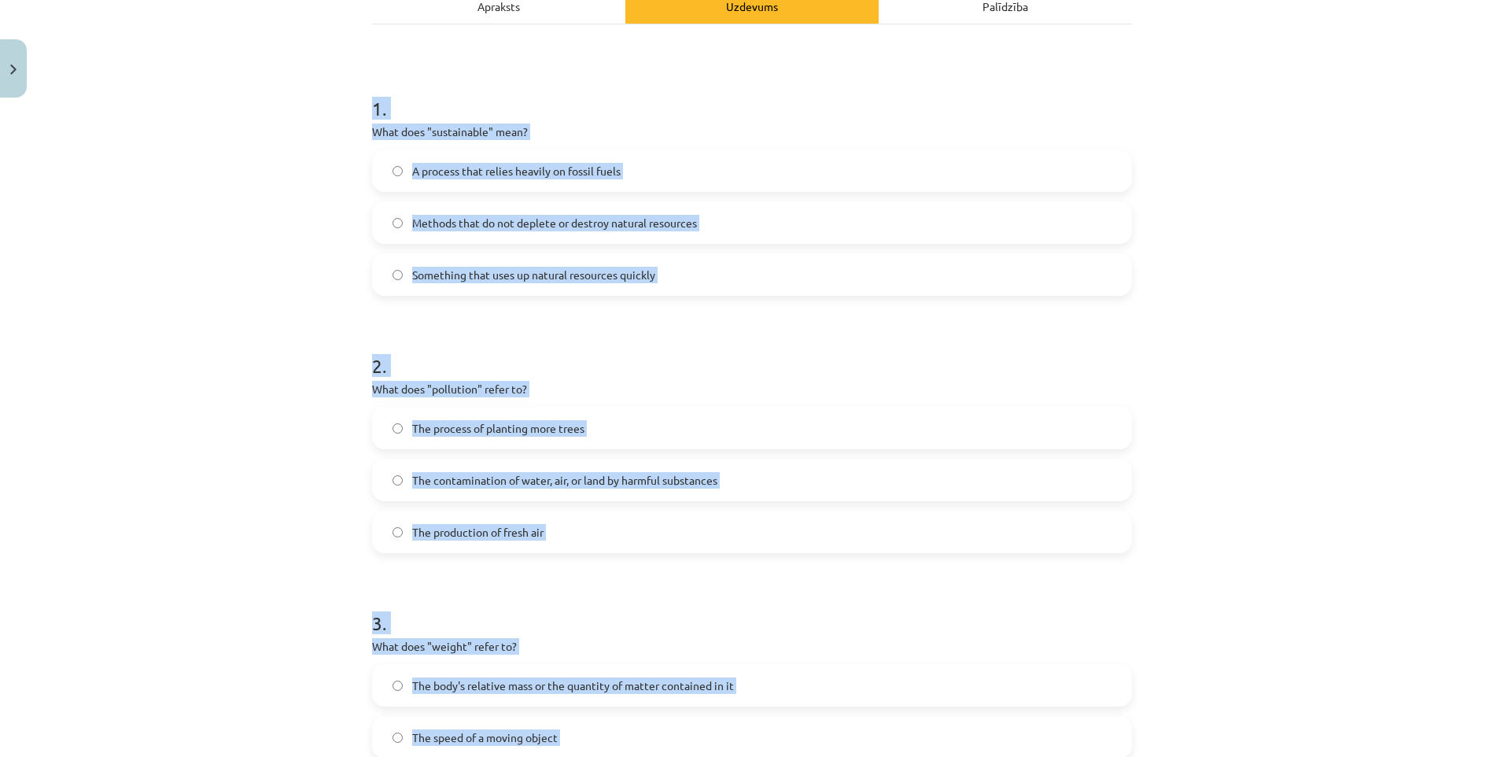
click at [260, 262] on div "Mācību tēma: Angļu valoda i - 10.klase 1.ieskaites mācību materiāls #10 🔤 Topic…" at bounding box center [752, 378] width 1504 height 757
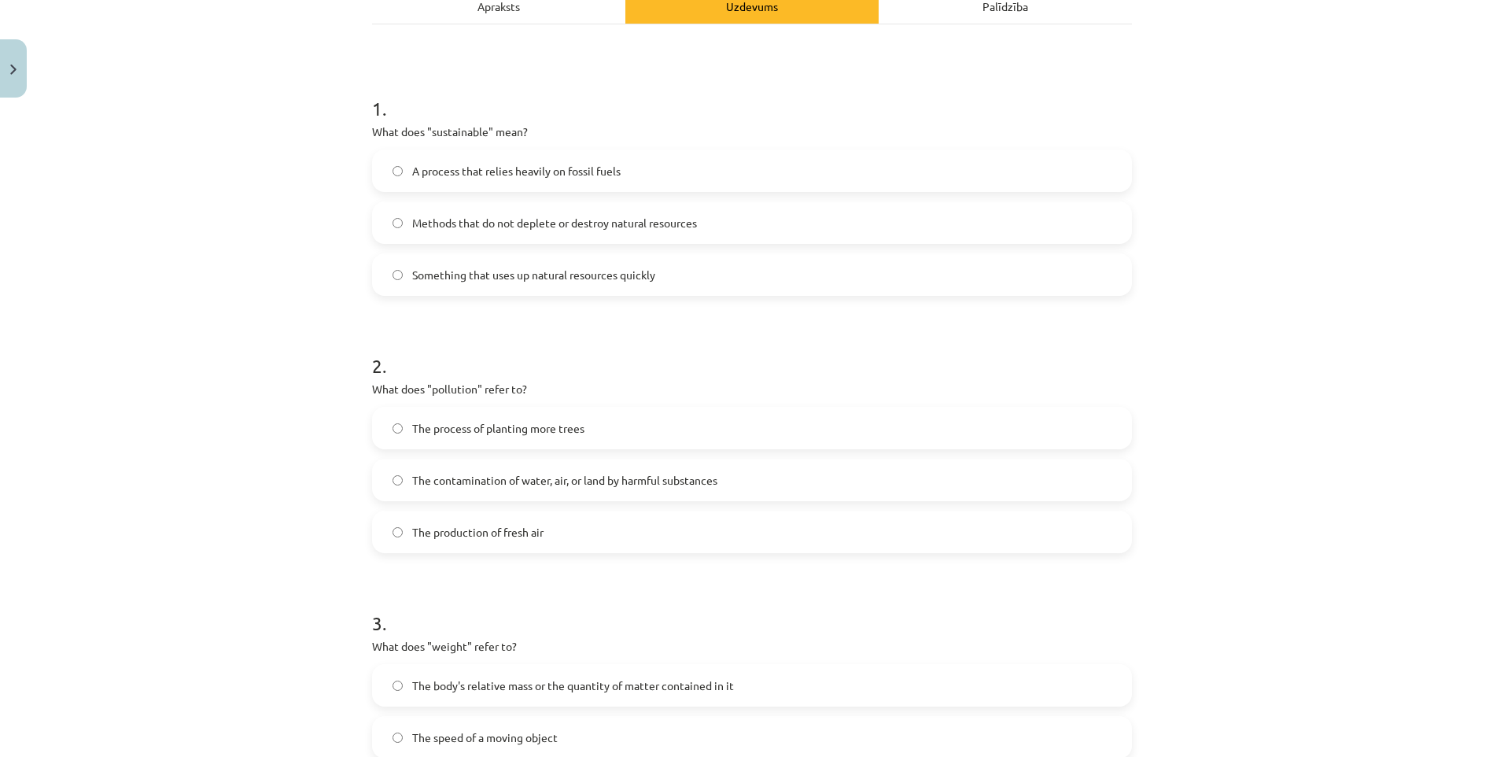
click at [448, 231] on label "Methods that do not deplete or destroy natural resources" at bounding box center [752, 222] width 757 height 39
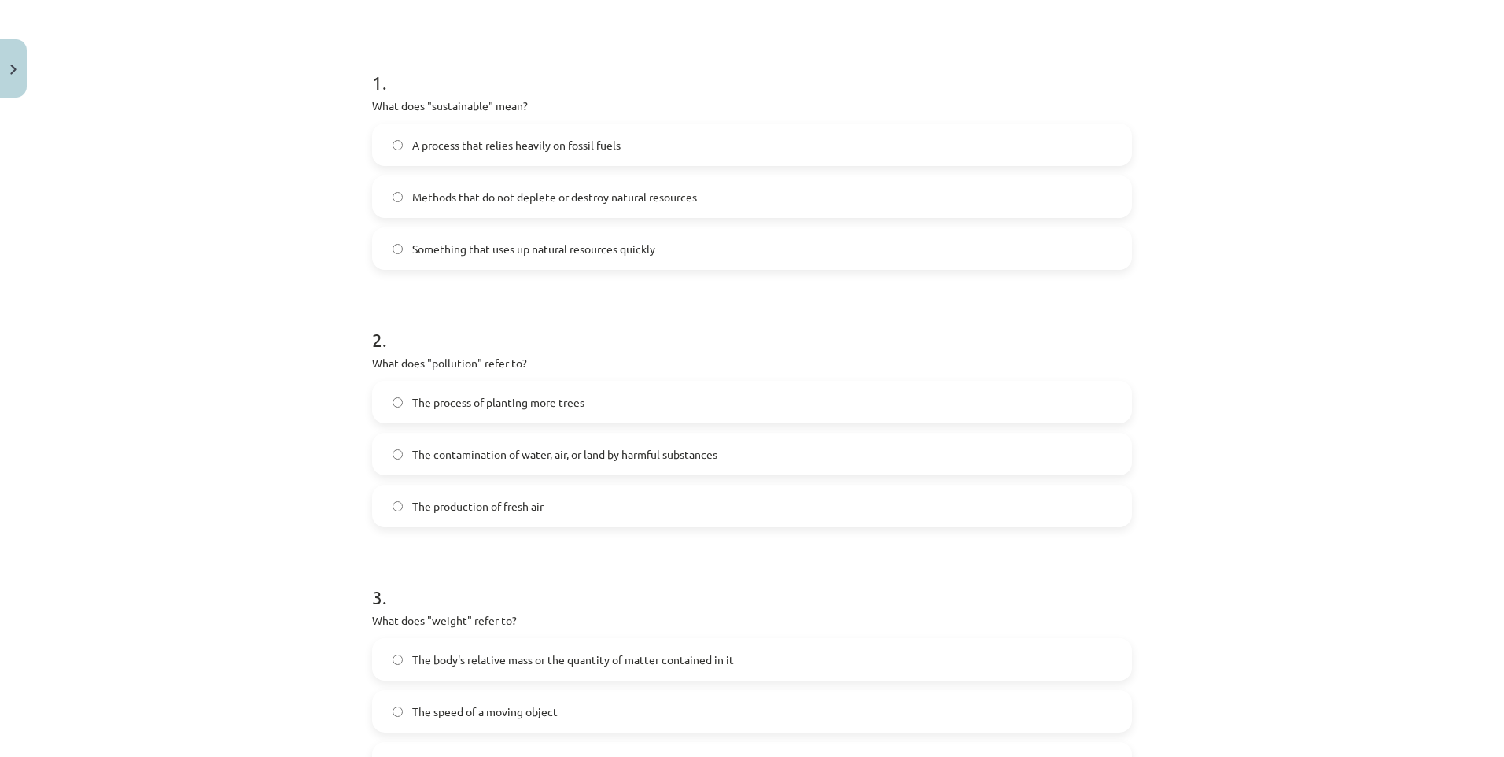
scroll to position [322, 0]
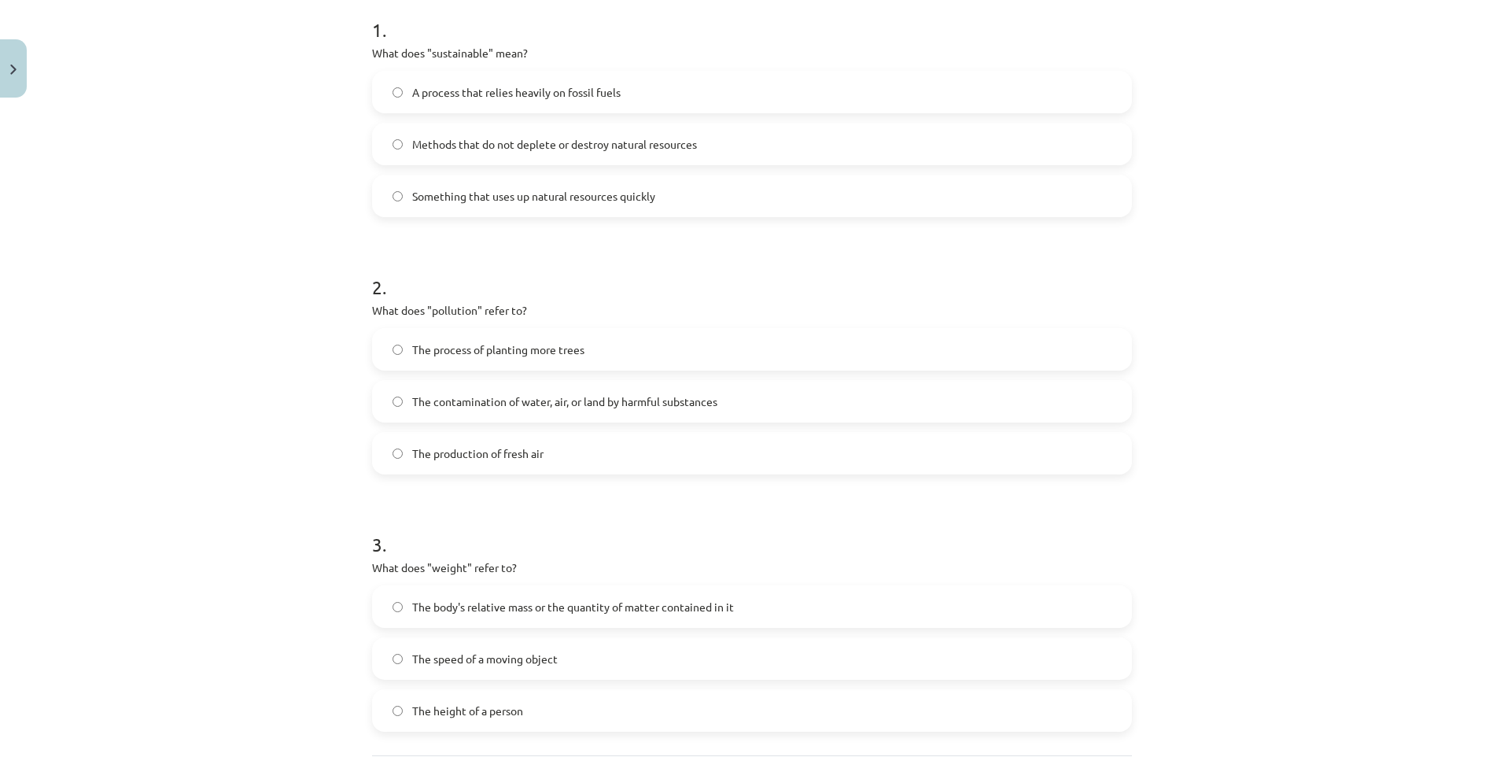
click at [481, 399] on span "The contamination of water, air, or land by harmful substances" at bounding box center [564, 401] width 305 height 17
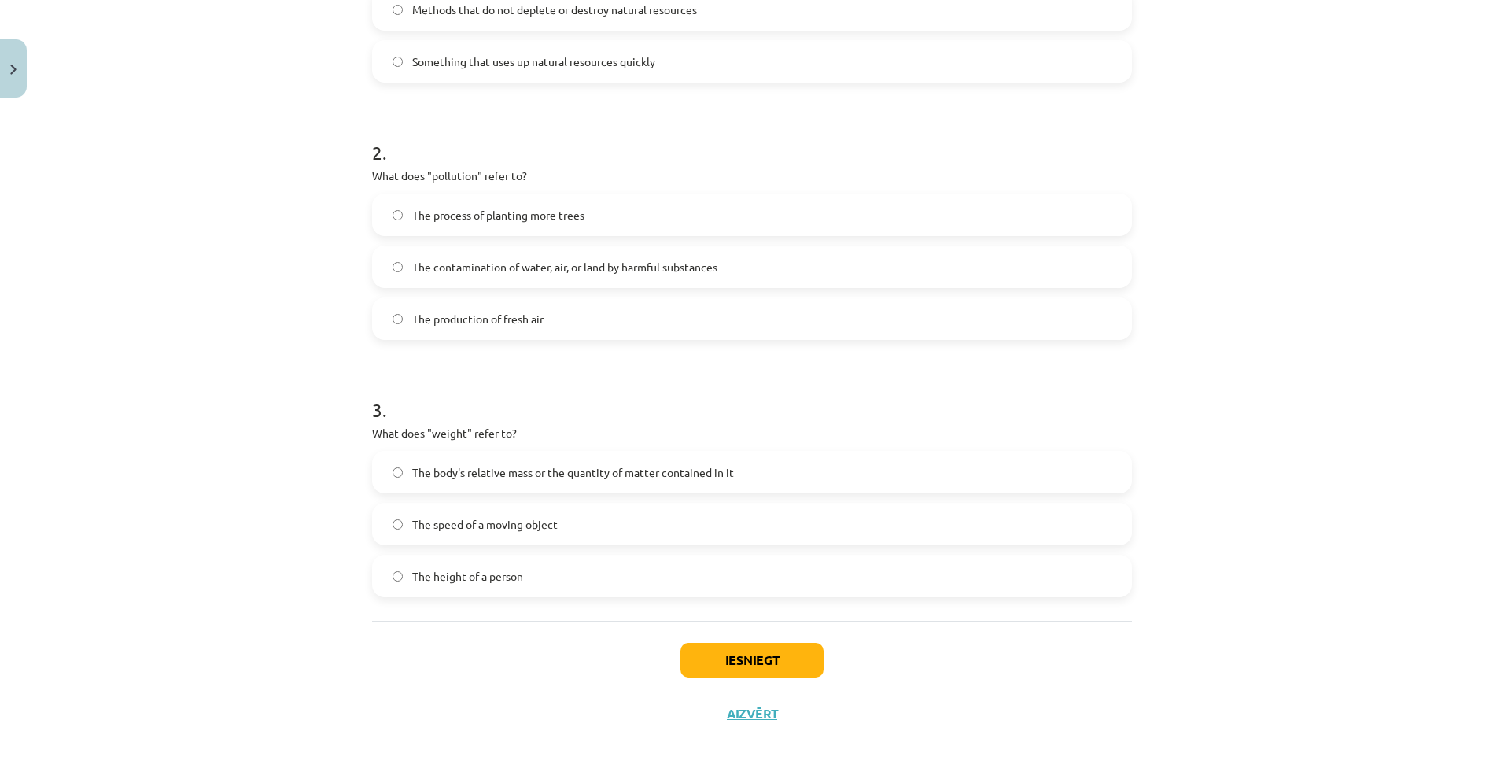
scroll to position [479, 0]
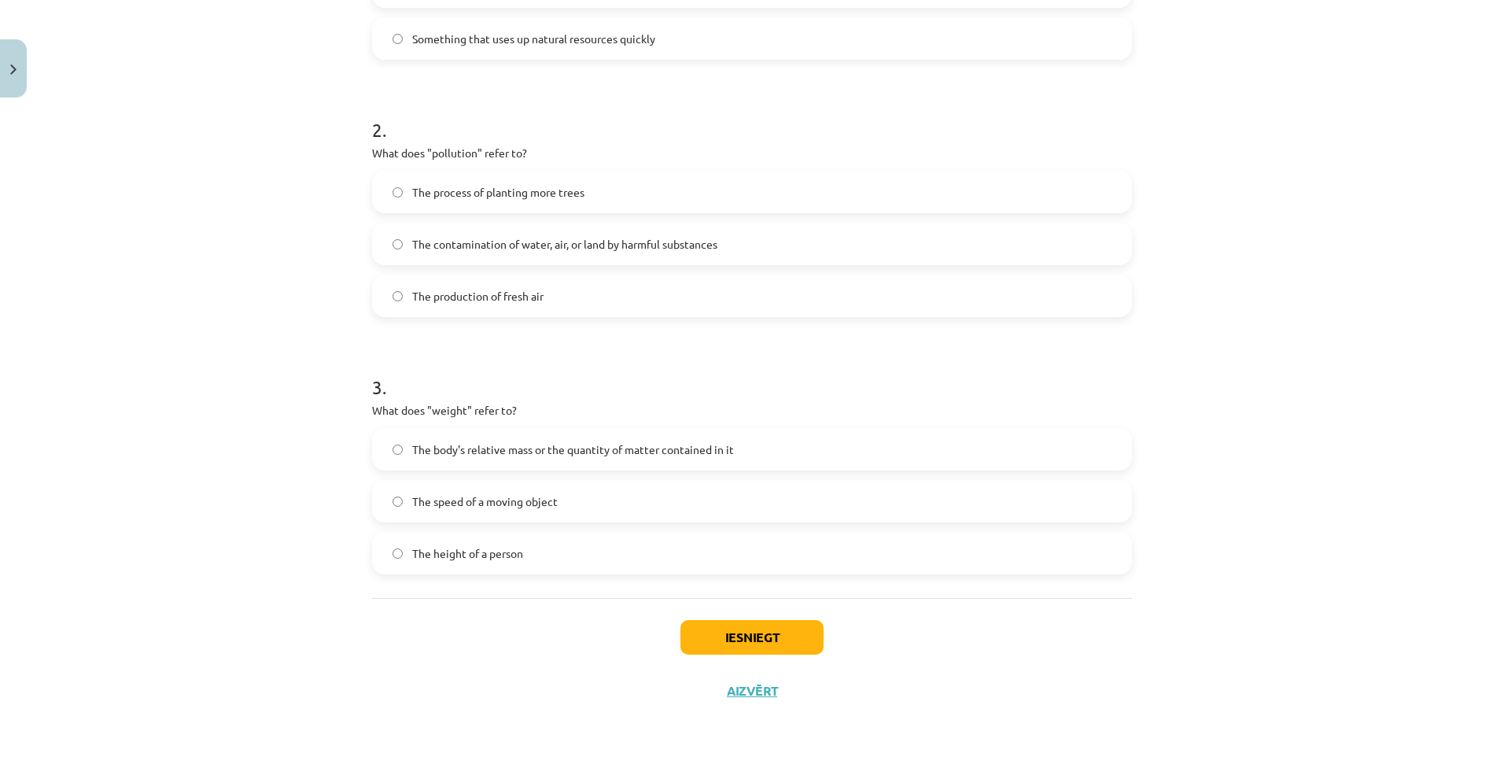
click at [479, 452] on span "The body's relative mass or the quantity of matter contained in it" at bounding box center [573, 449] width 322 height 17
click at [749, 640] on button "Iesniegt" at bounding box center [752, 637] width 143 height 35
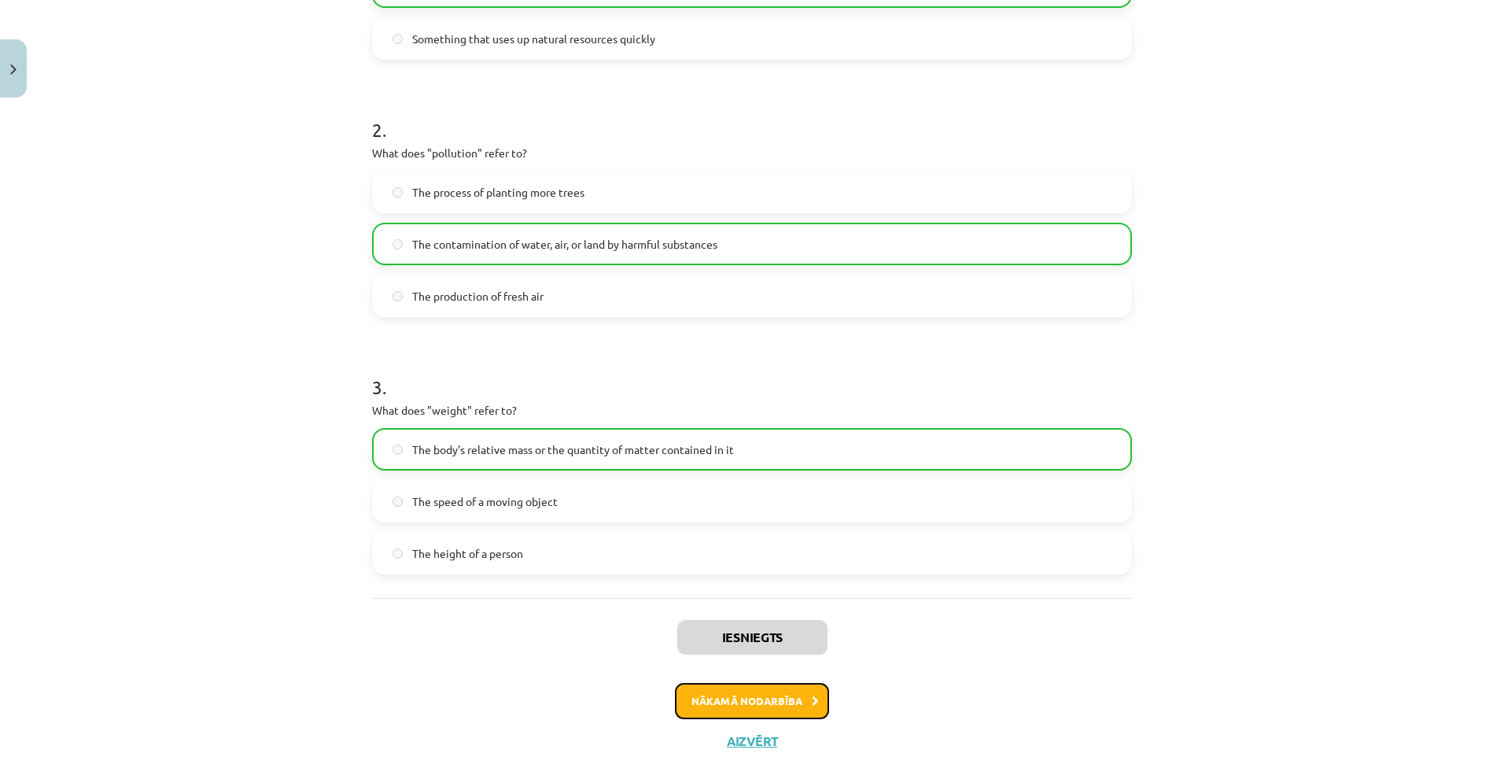
click at [746, 692] on button "Nākamā nodarbība" at bounding box center [752, 701] width 154 height 36
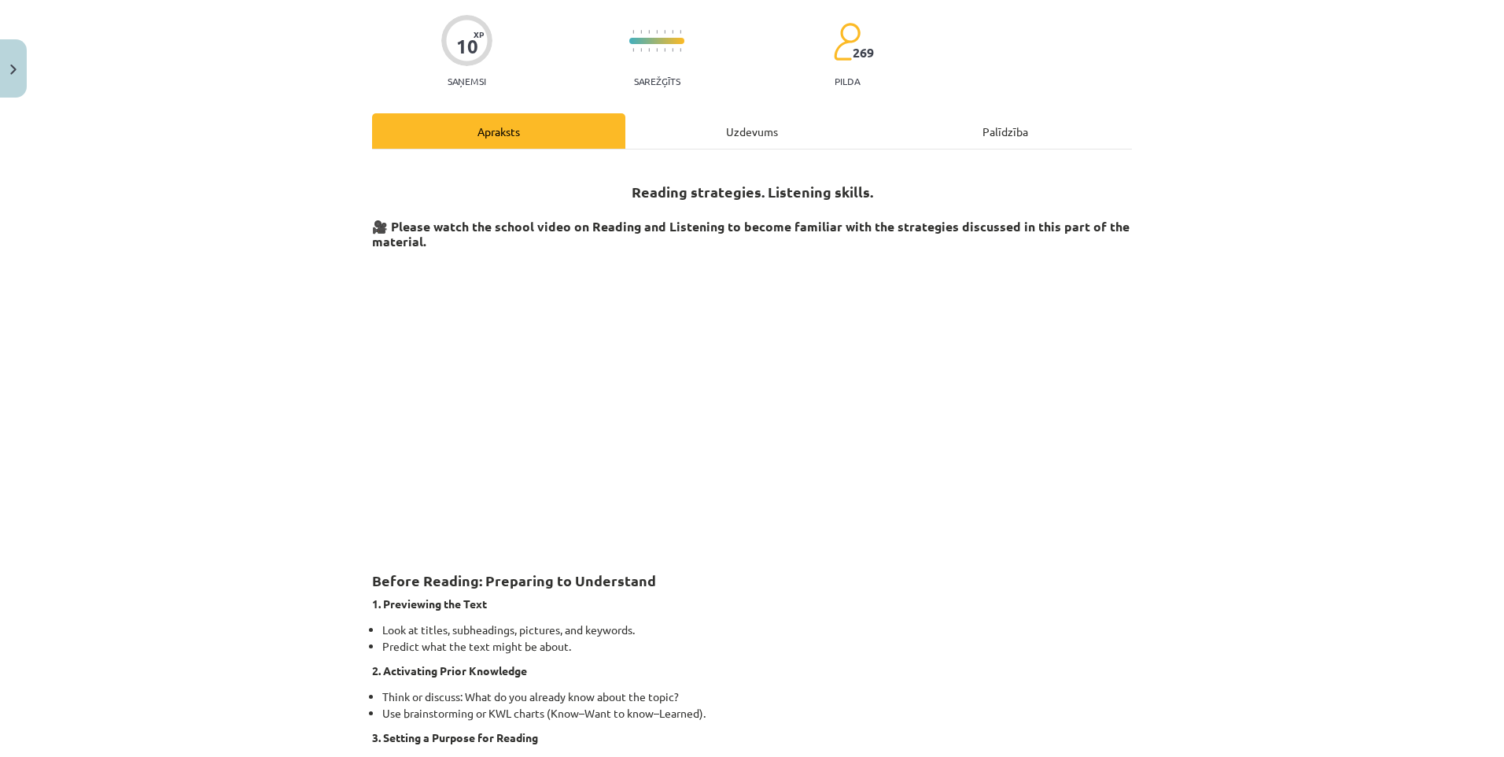
click at [760, 128] on div "Uzdevums" at bounding box center [752, 130] width 253 height 35
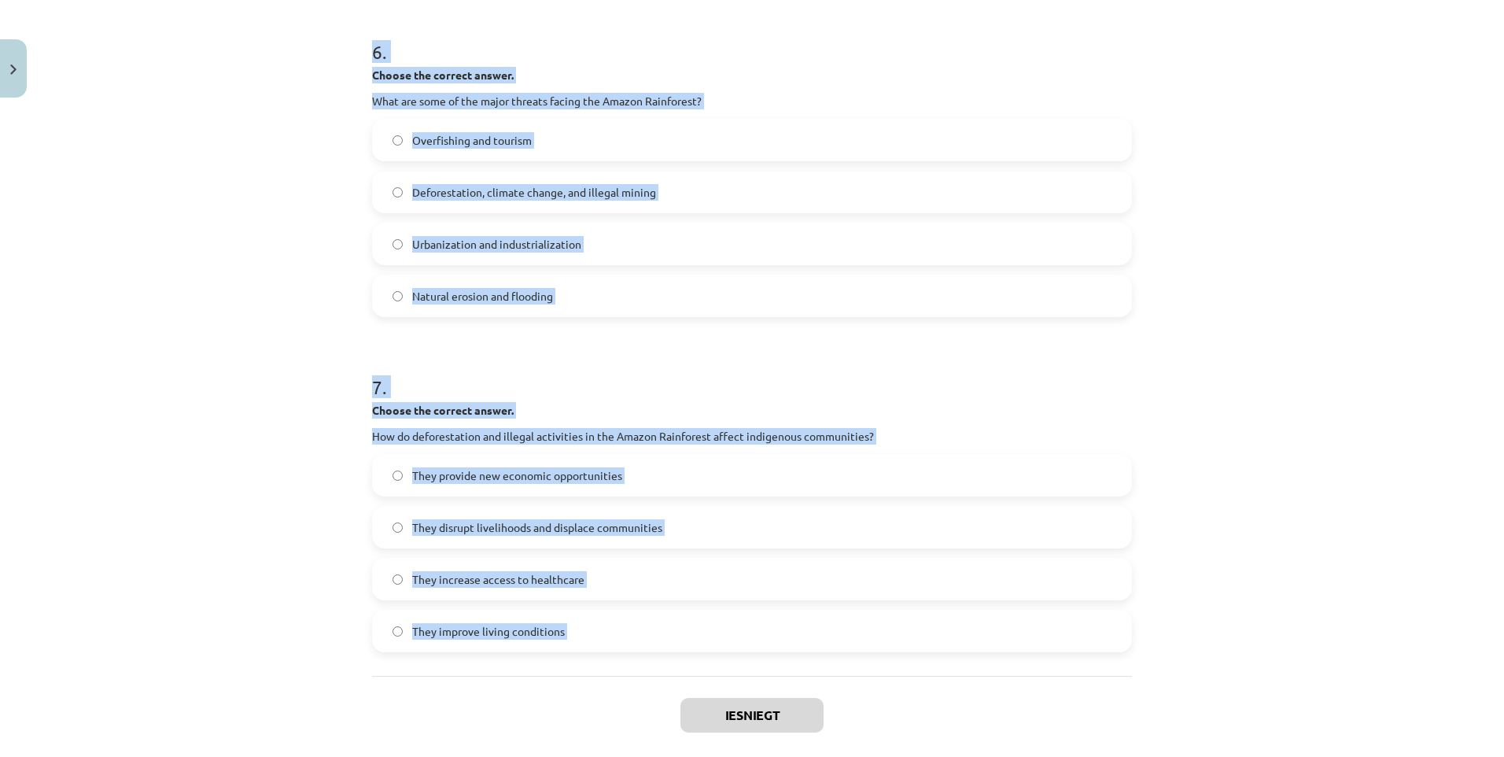
scroll to position [1638, 0]
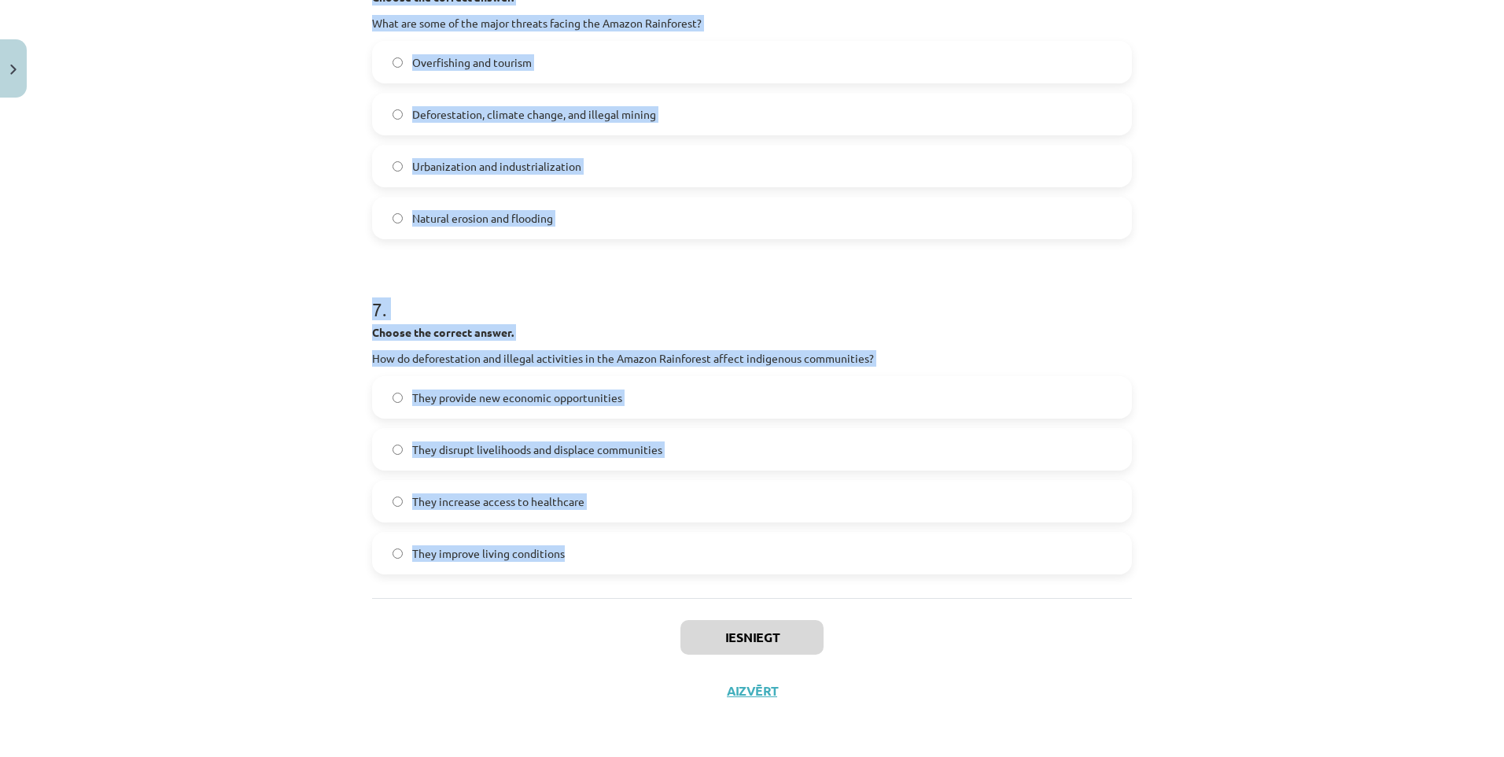
drag, startPoint x: 361, startPoint y: 72, endPoint x: 571, endPoint y: 561, distance: 532.6
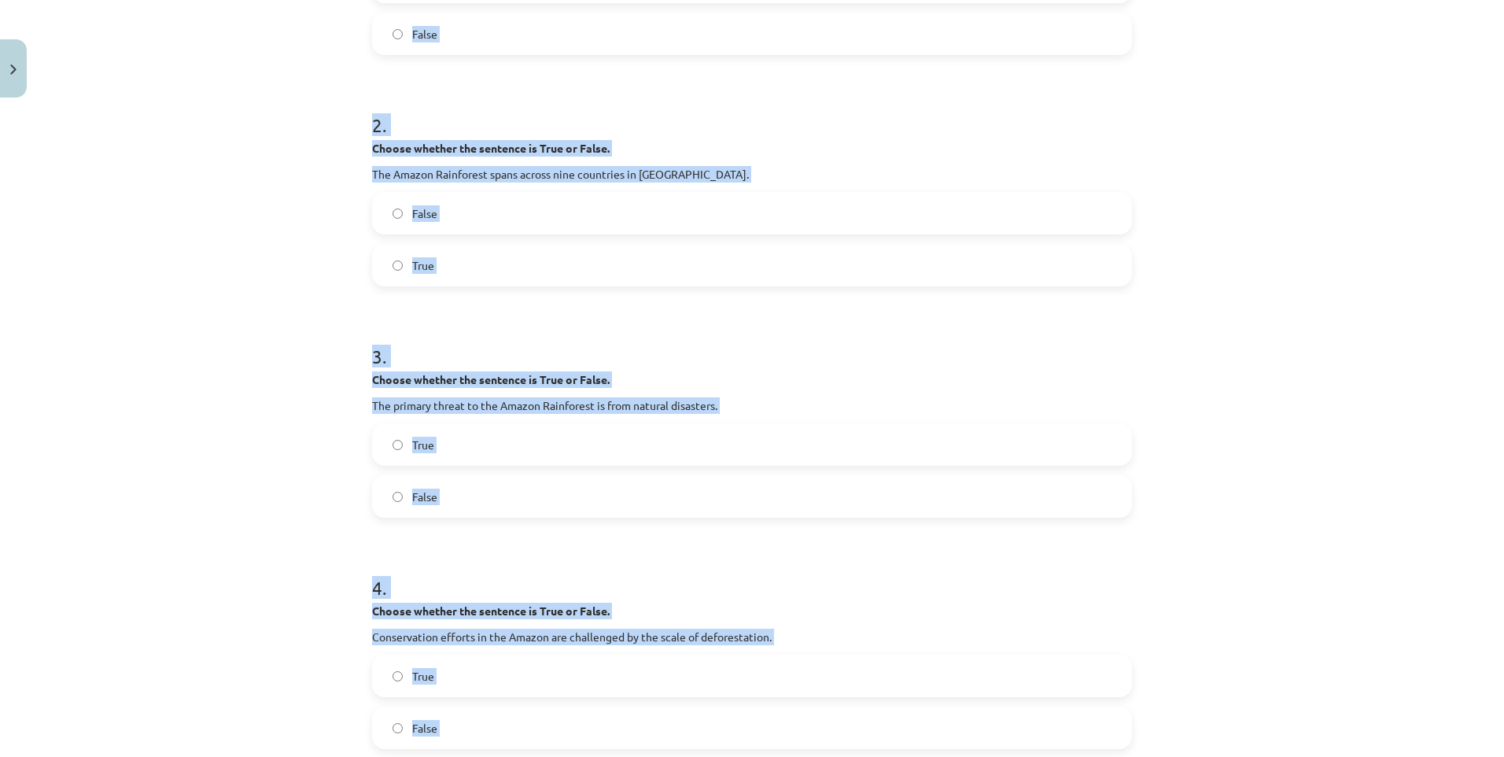
click at [211, 358] on div "Mācību tēma: Angļu valoda i - 10.klase 1.ieskaites mācību materiāls #11 📖 🎧 Top…" at bounding box center [752, 378] width 1504 height 757
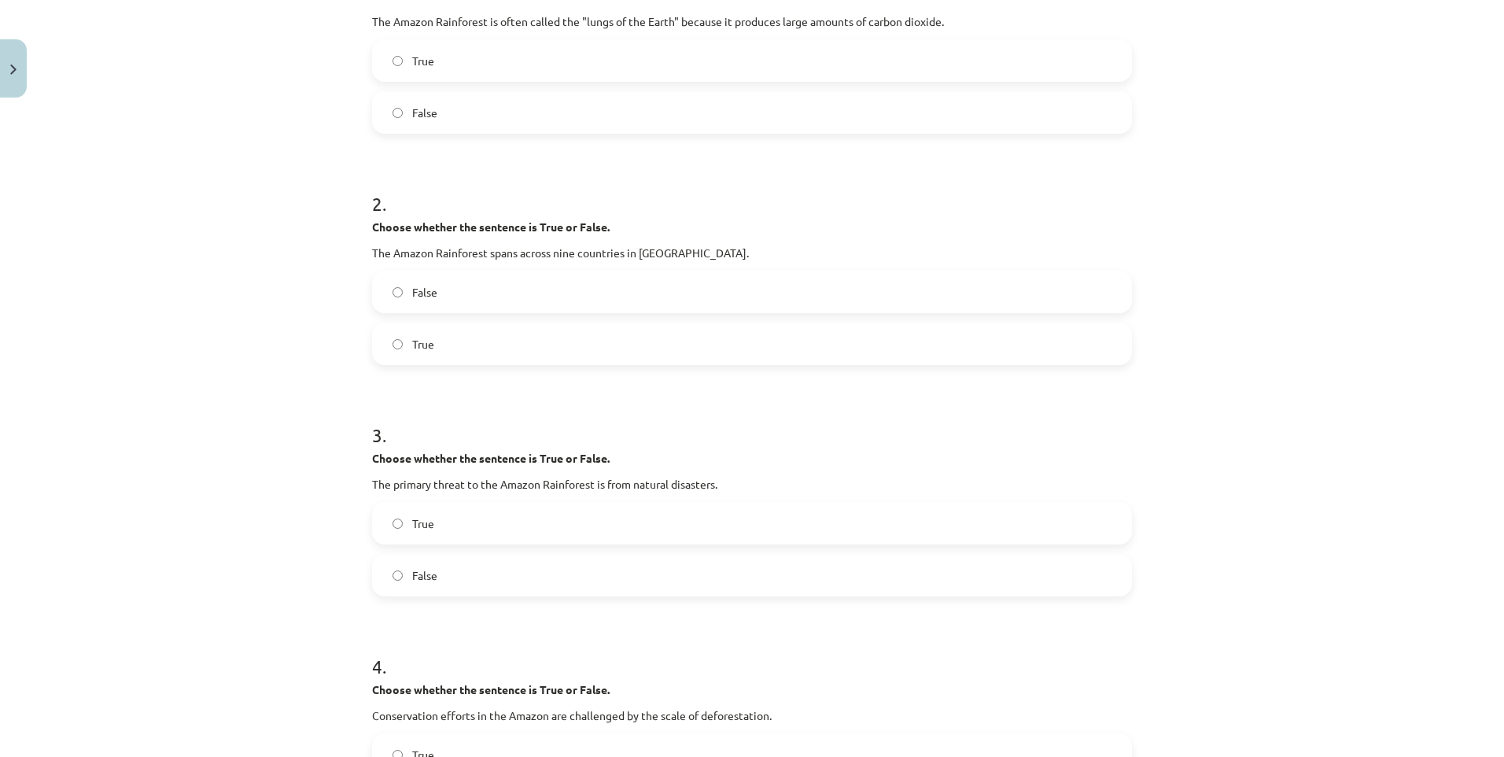
click at [396, 285] on label "False" at bounding box center [752, 291] width 757 height 39
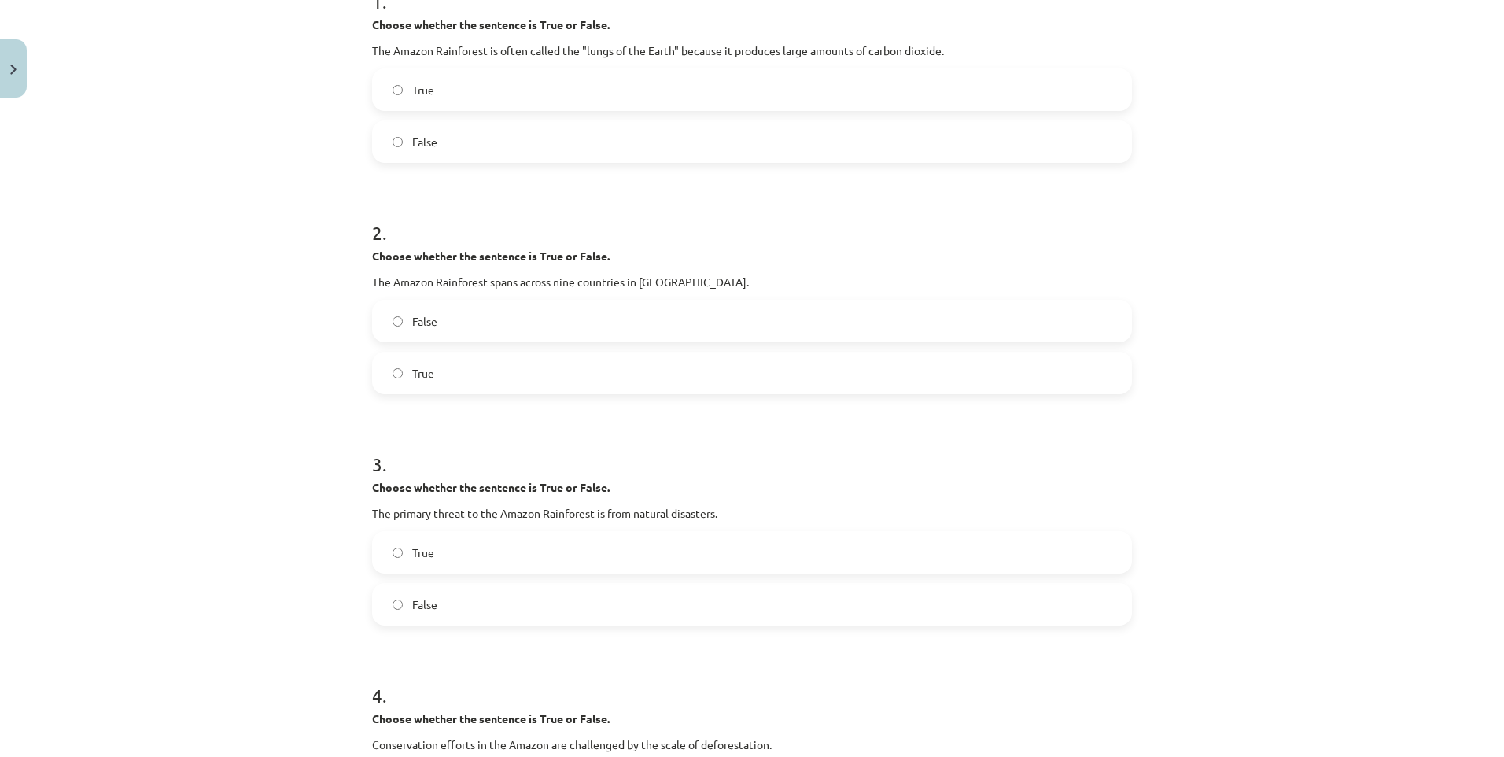
scroll to position [222, 0]
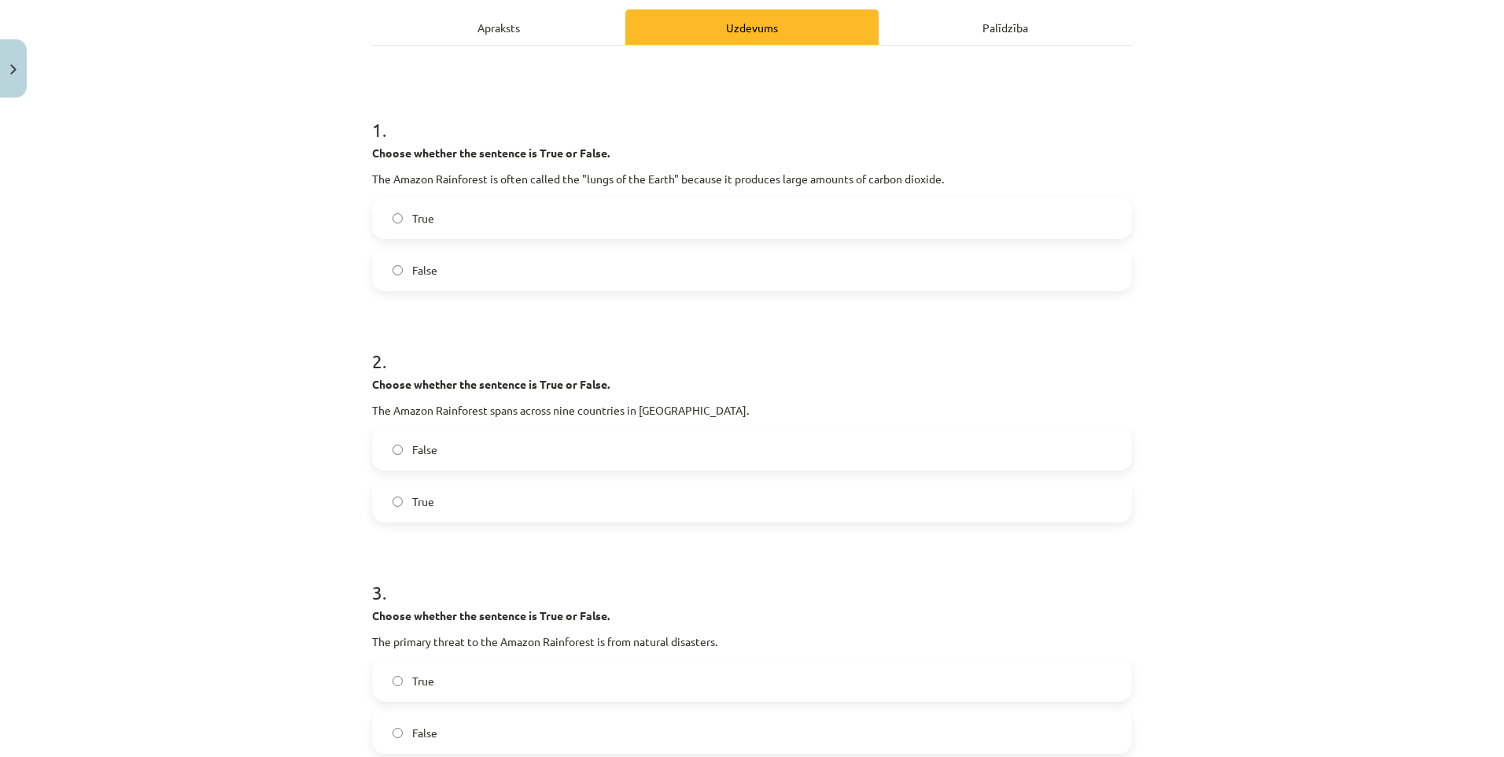
click at [389, 253] on label "False" at bounding box center [752, 269] width 757 height 39
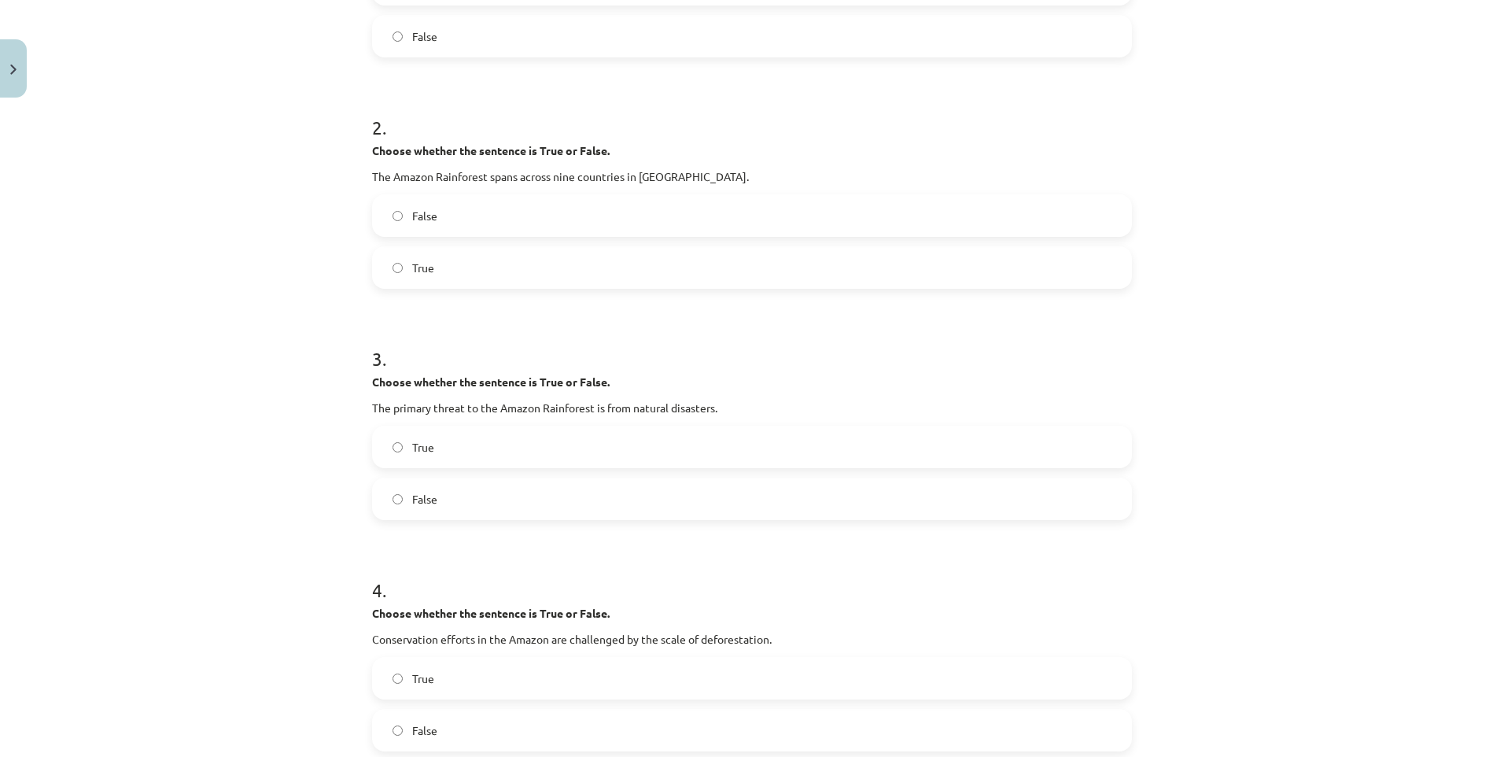
scroll to position [458, 0]
click at [403, 478] on label "False" at bounding box center [752, 496] width 757 height 39
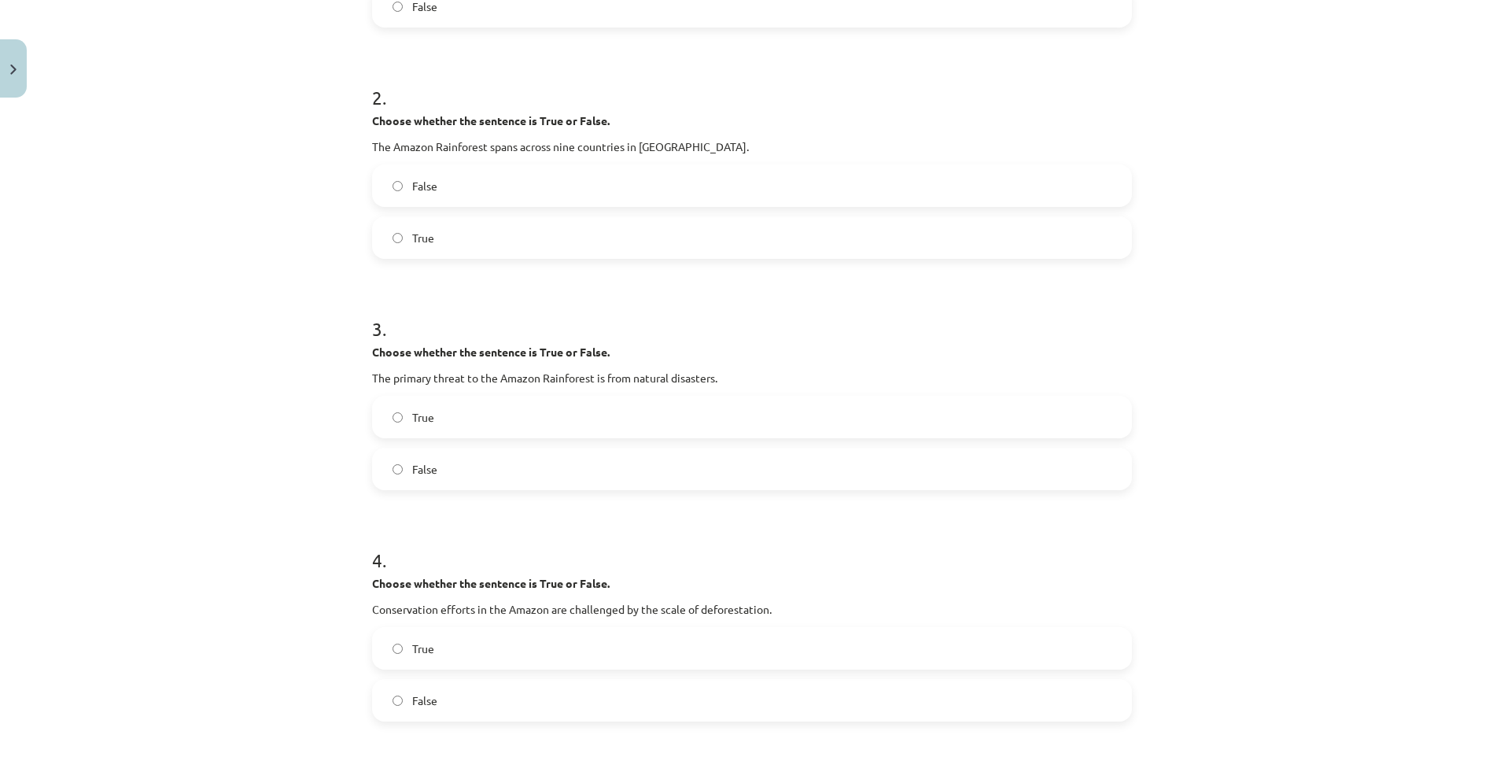
scroll to position [615, 0]
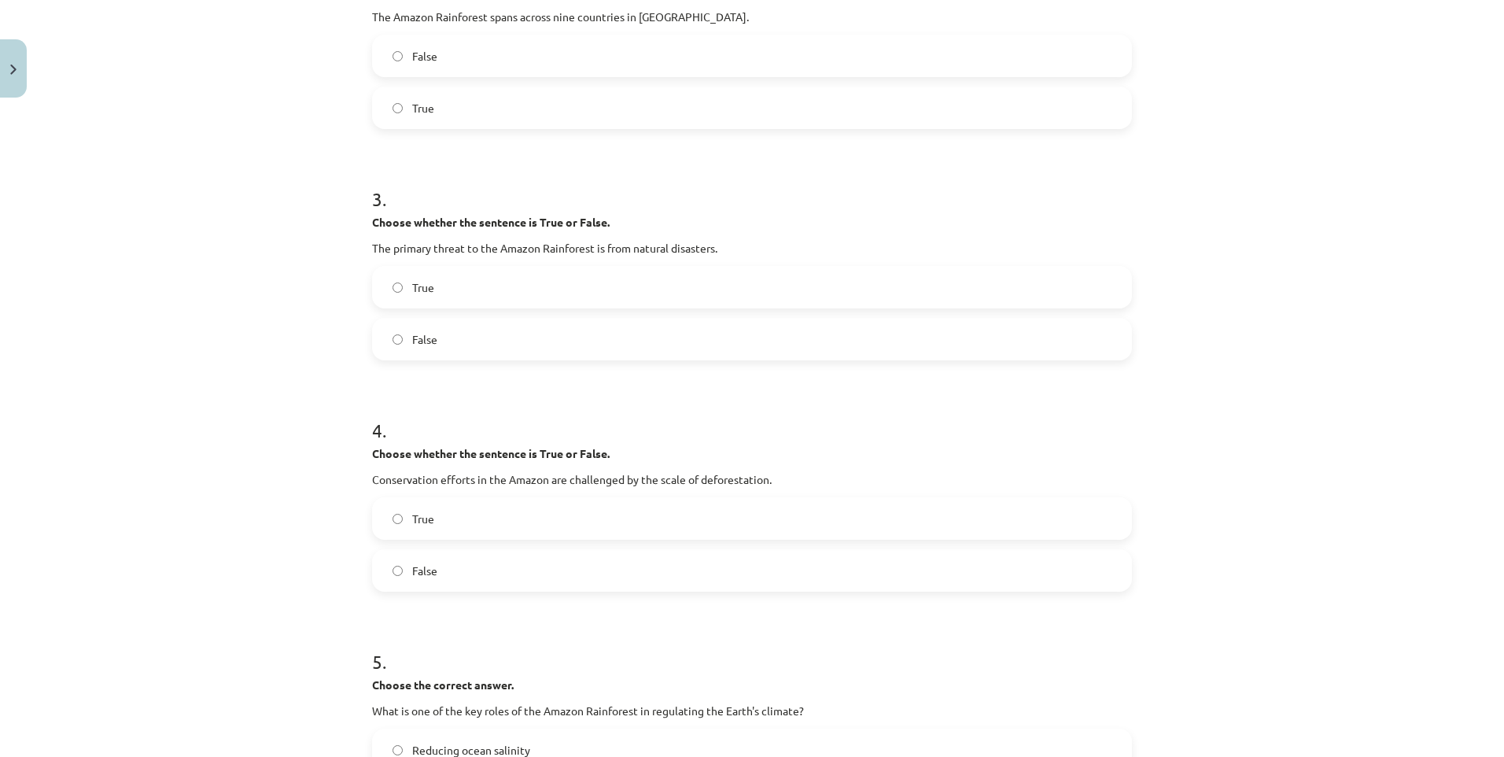
click at [397, 525] on label "True" at bounding box center [752, 518] width 757 height 39
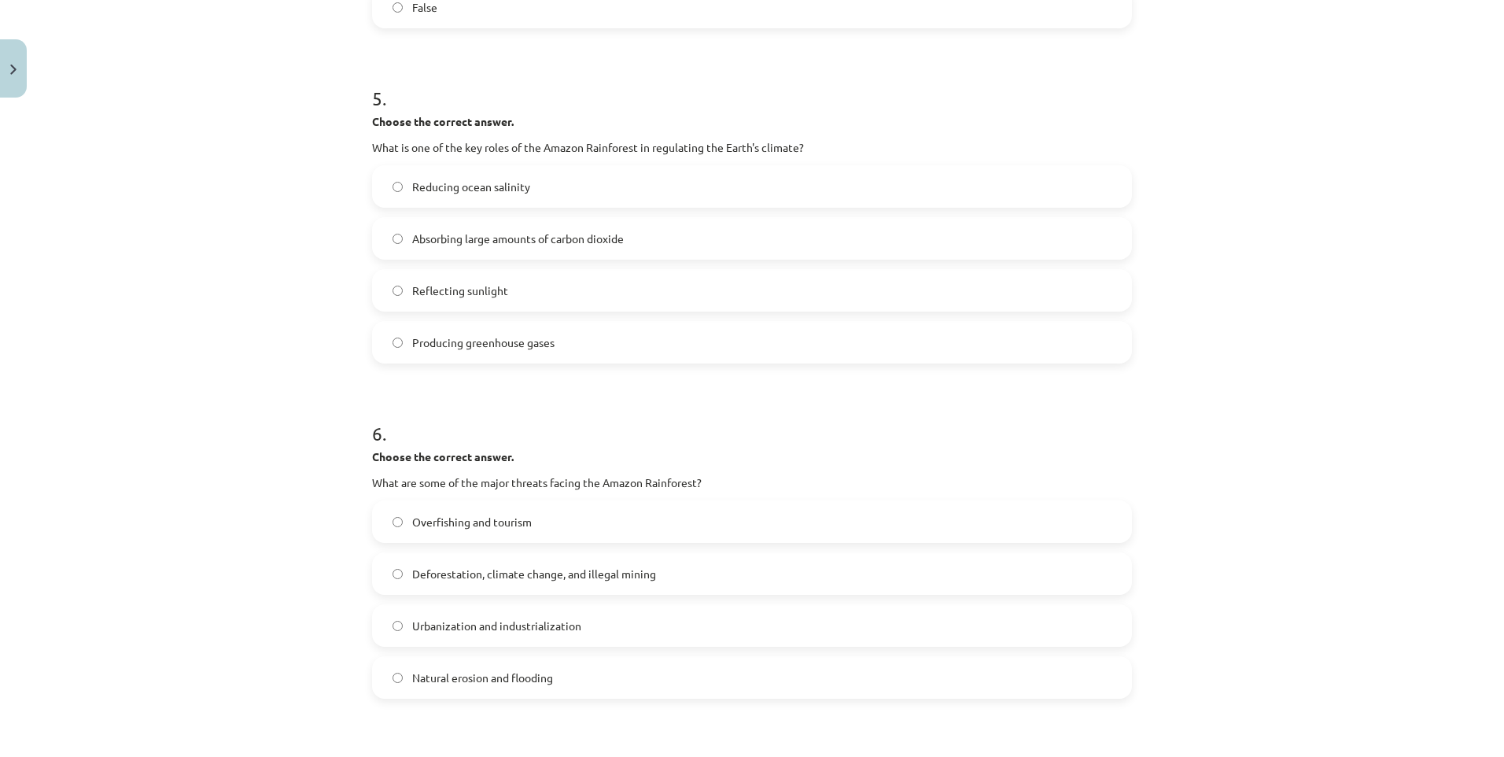
scroll to position [1245, 0]
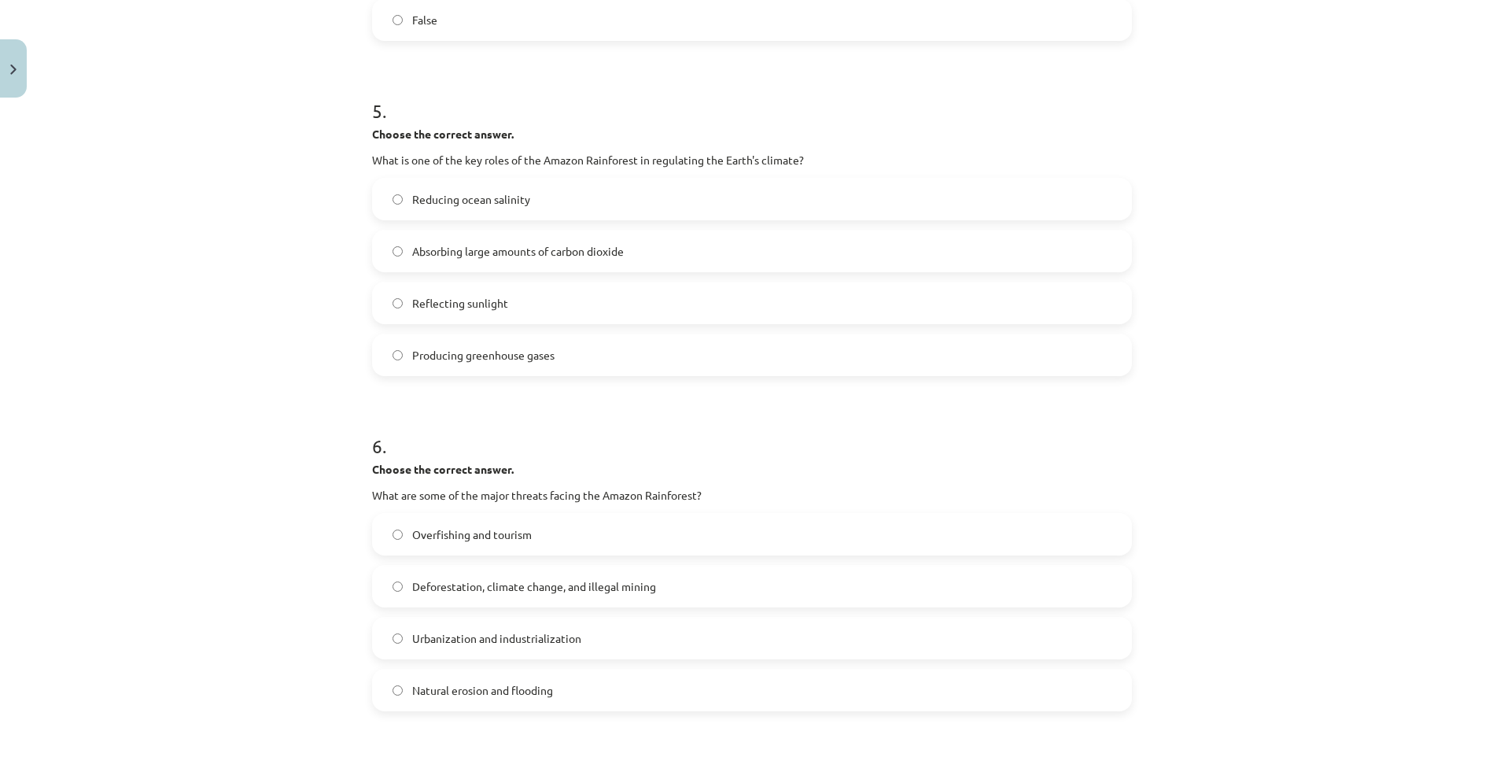
click at [442, 253] on span "Absorbing large amounts of carbon dioxide" at bounding box center [518, 251] width 212 height 17
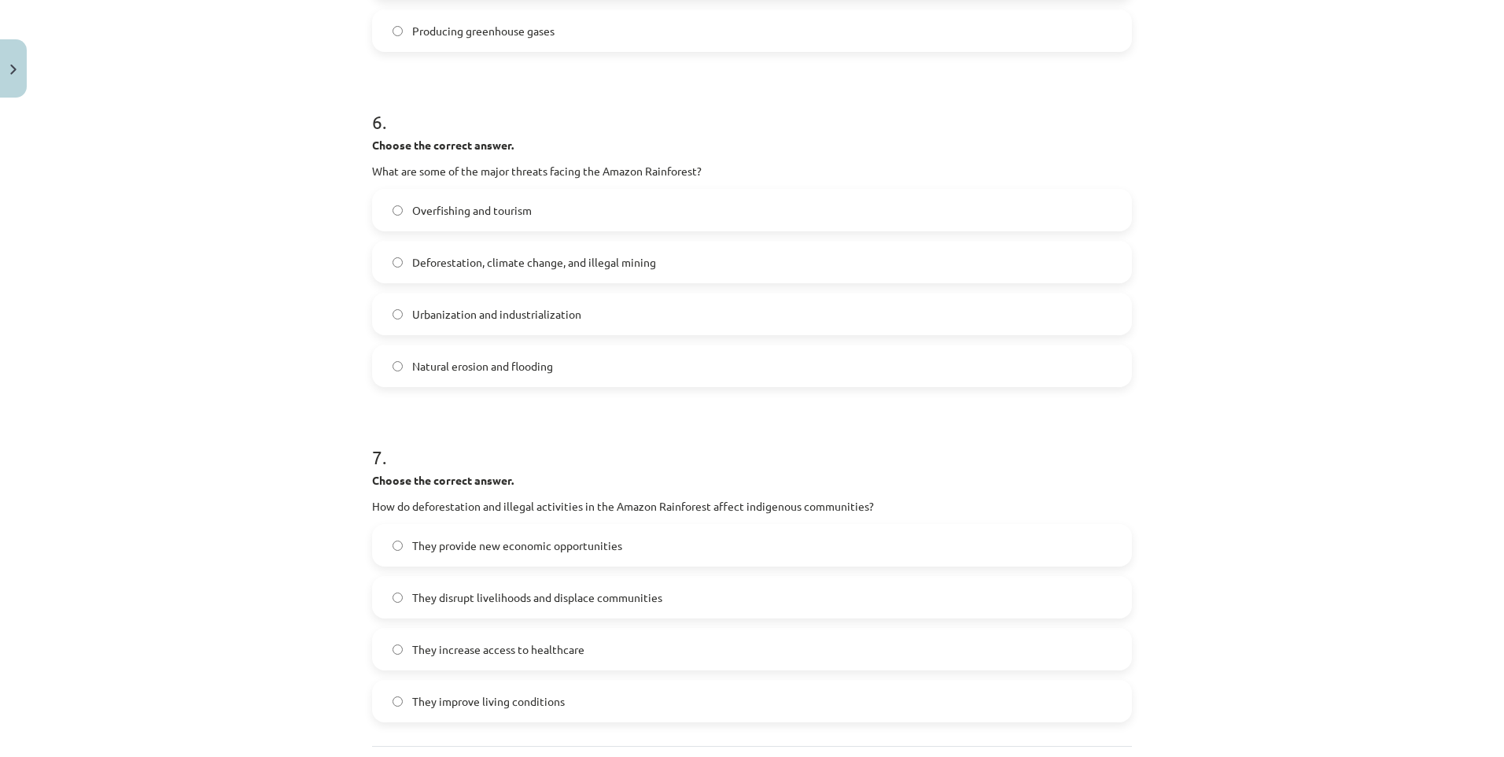
scroll to position [1559, 0]
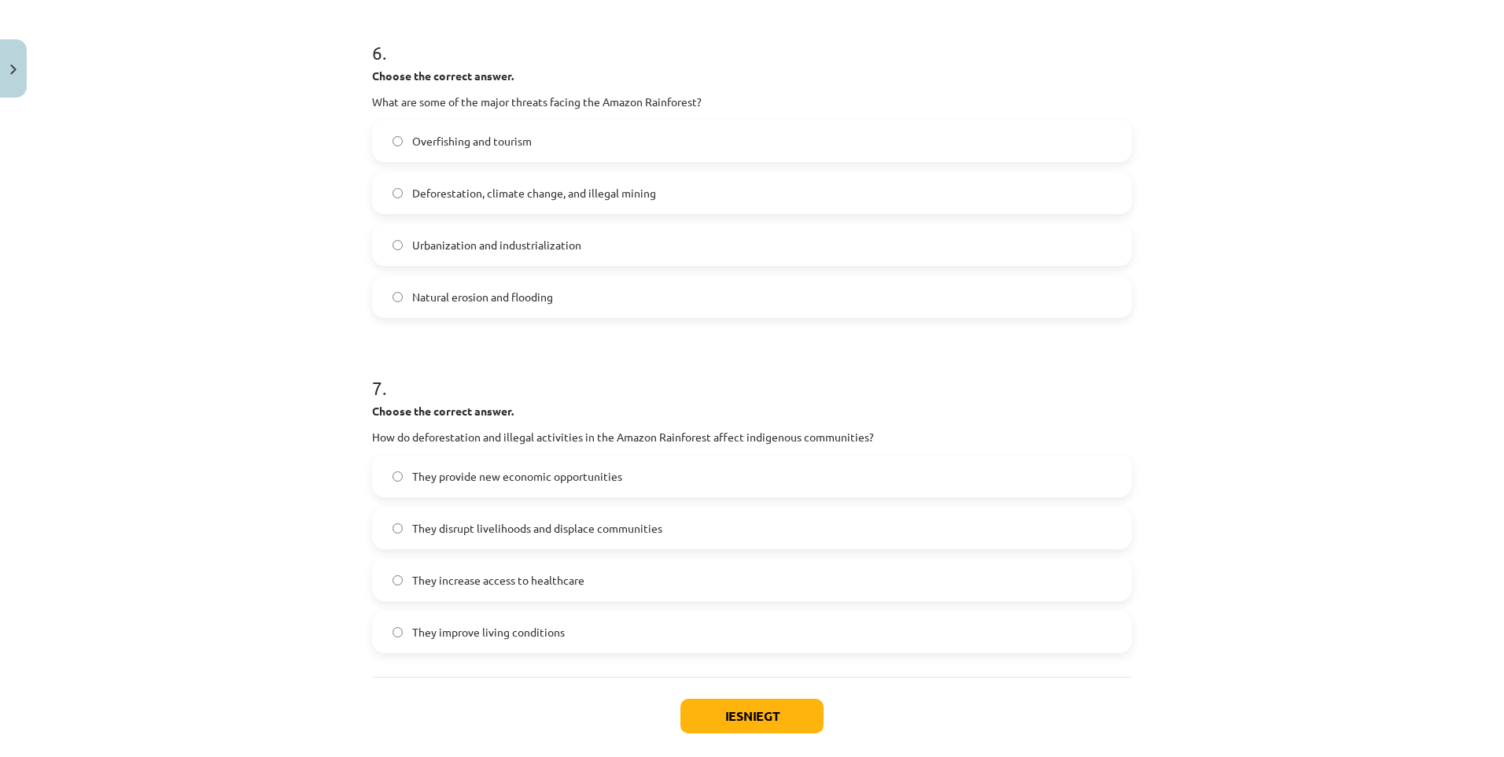
click at [414, 203] on label "Deforestation, climate change, and illegal mining" at bounding box center [752, 192] width 757 height 39
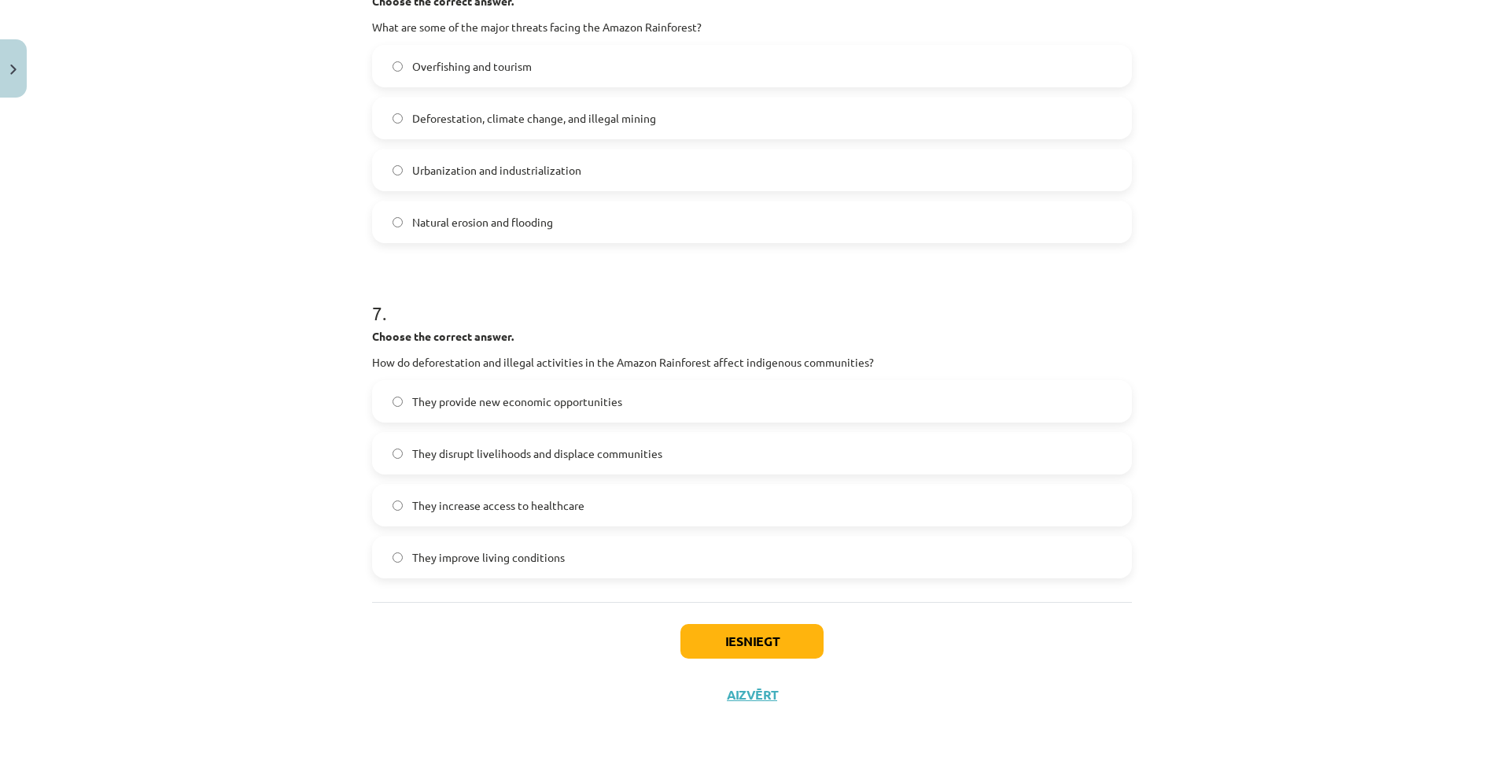
scroll to position [1638, 0]
click at [528, 437] on label "They disrupt livelihoods and displace communities" at bounding box center [752, 449] width 757 height 39
click at [762, 629] on button "Iesniegt" at bounding box center [752, 637] width 143 height 35
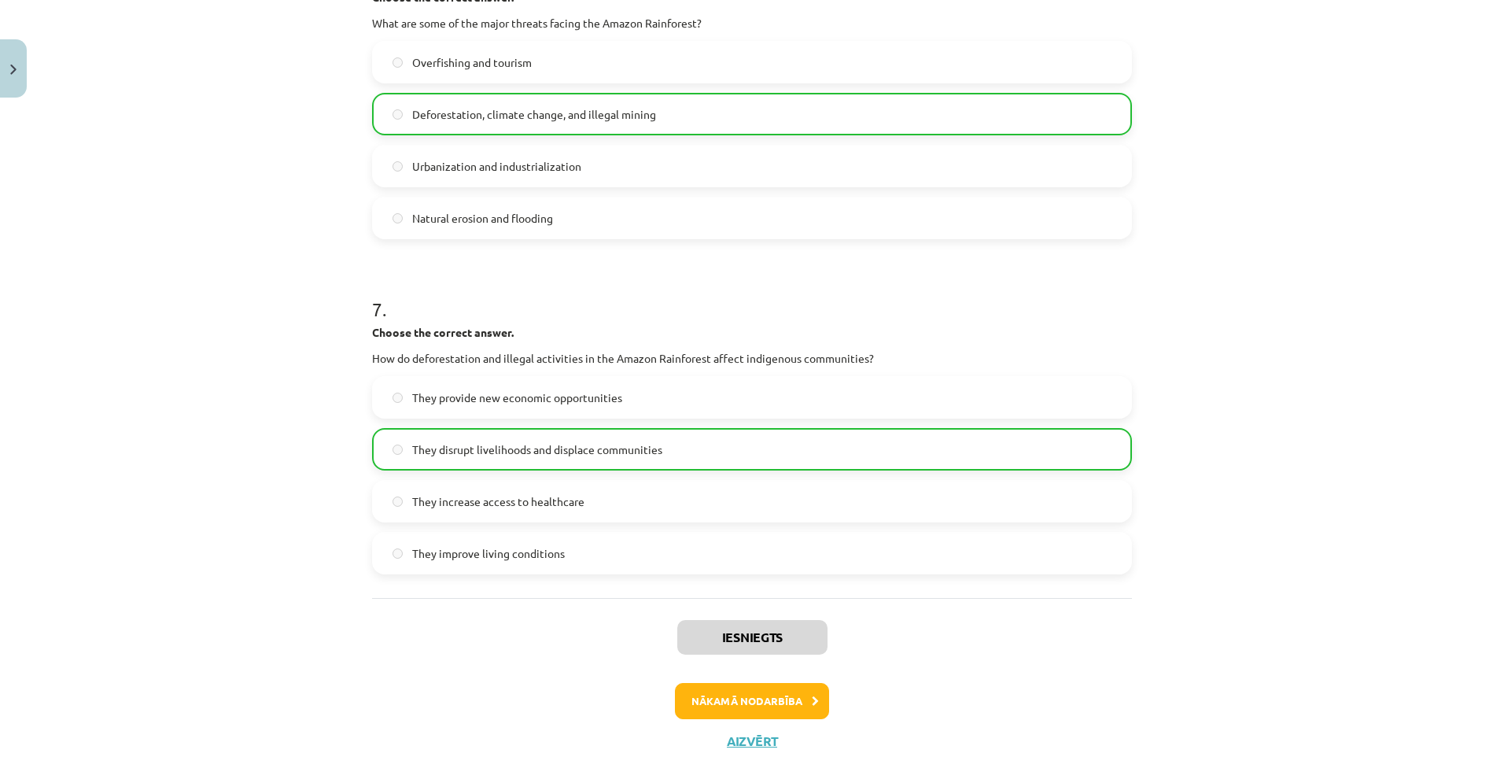
click at [746, 721] on div "Iesniegts Nākamā nodarbība Aizvērt" at bounding box center [752, 678] width 760 height 161
click at [744, 714] on button "Nākamā nodarbība" at bounding box center [752, 701] width 154 height 36
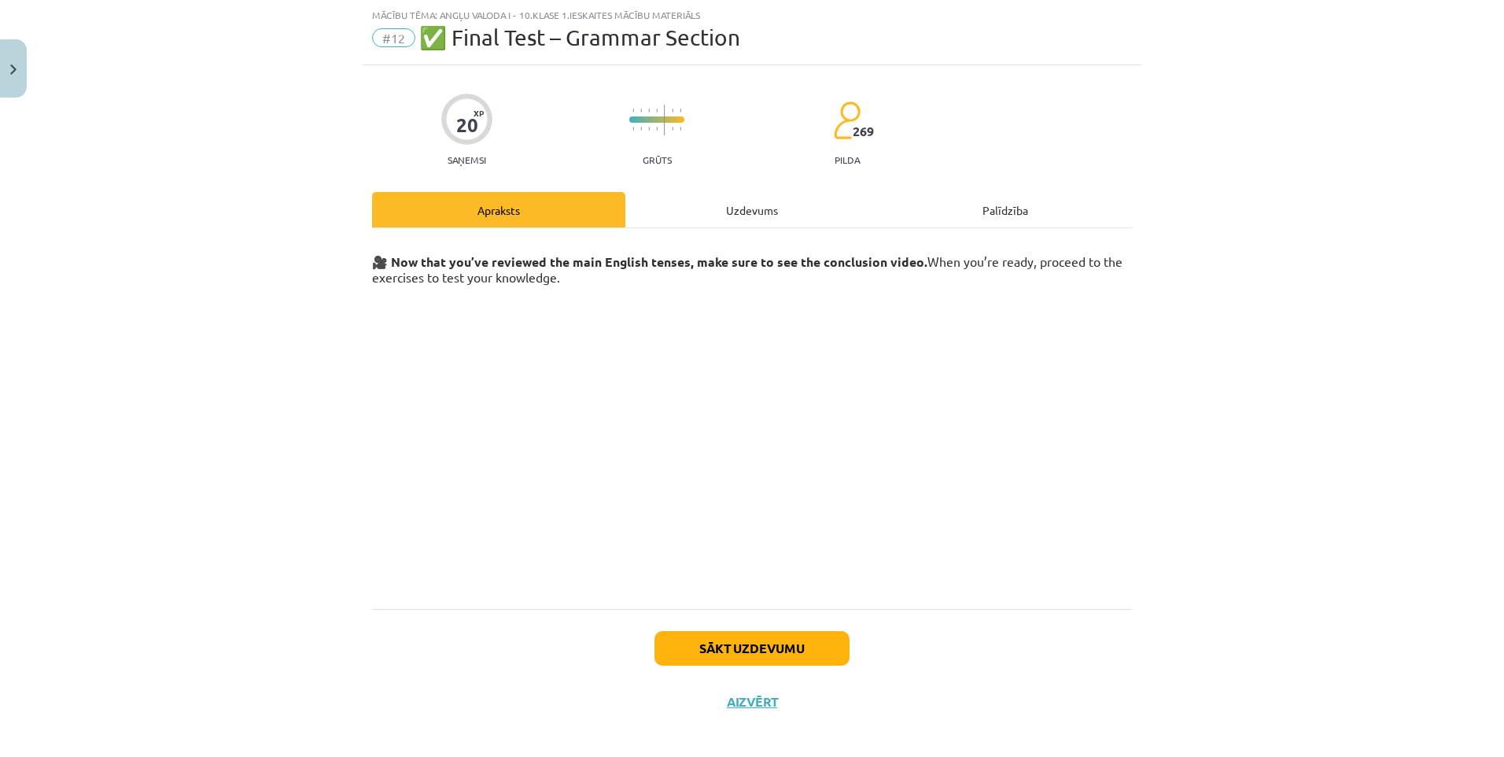
click at [781, 194] on div "Uzdevums" at bounding box center [752, 209] width 253 height 35
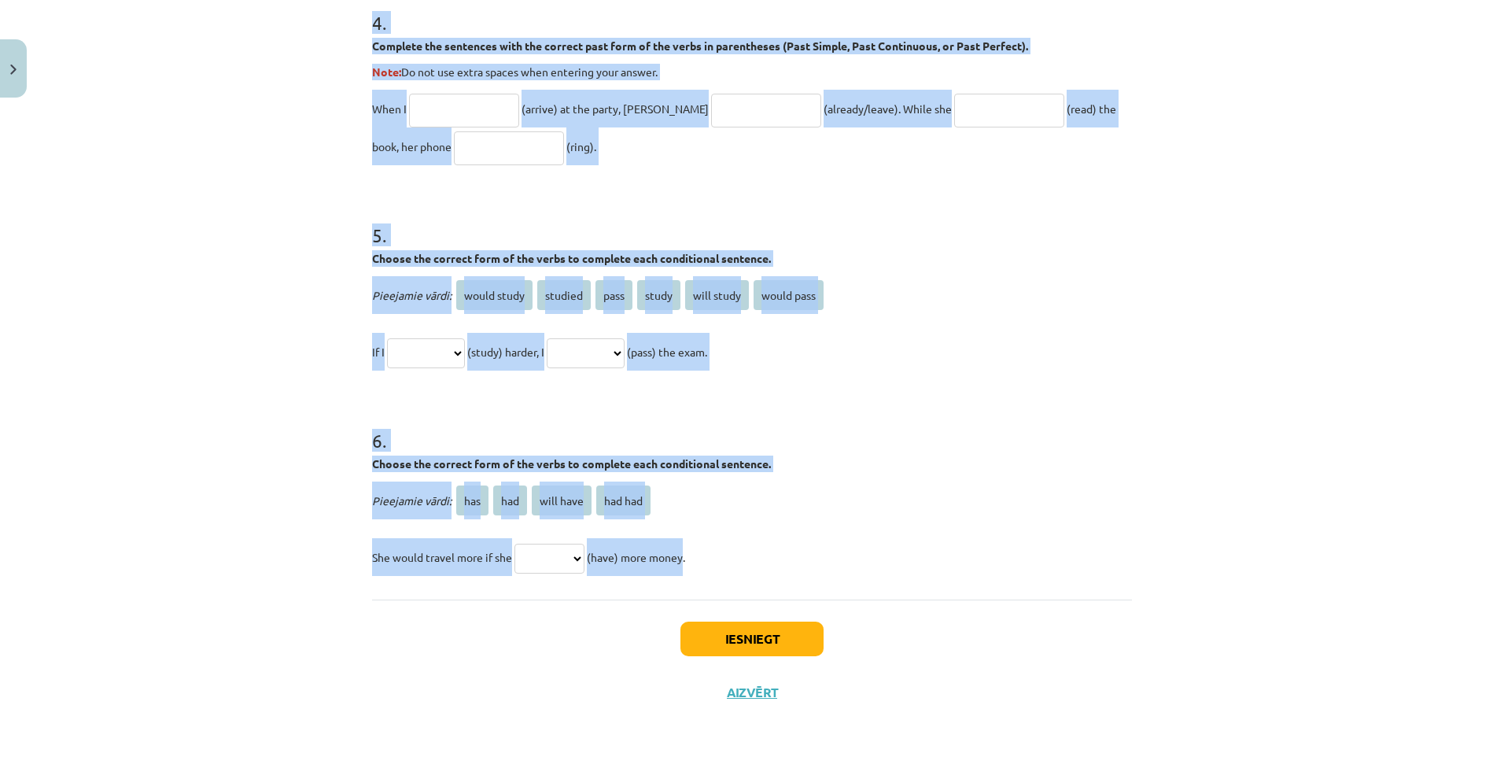
scroll to position [1175, 0]
drag, startPoint x: 335, startPoint y: 304, endPoint x: 688, endPoint y: 541, distance: 424.7
click at [688, 541] on div "Mācību tēma: Angļu valoda i - 10.klase 1.ieskaites mācību materiāls #12 ✅ Final…" at bounding box center [752, 378] width 1504 height 757
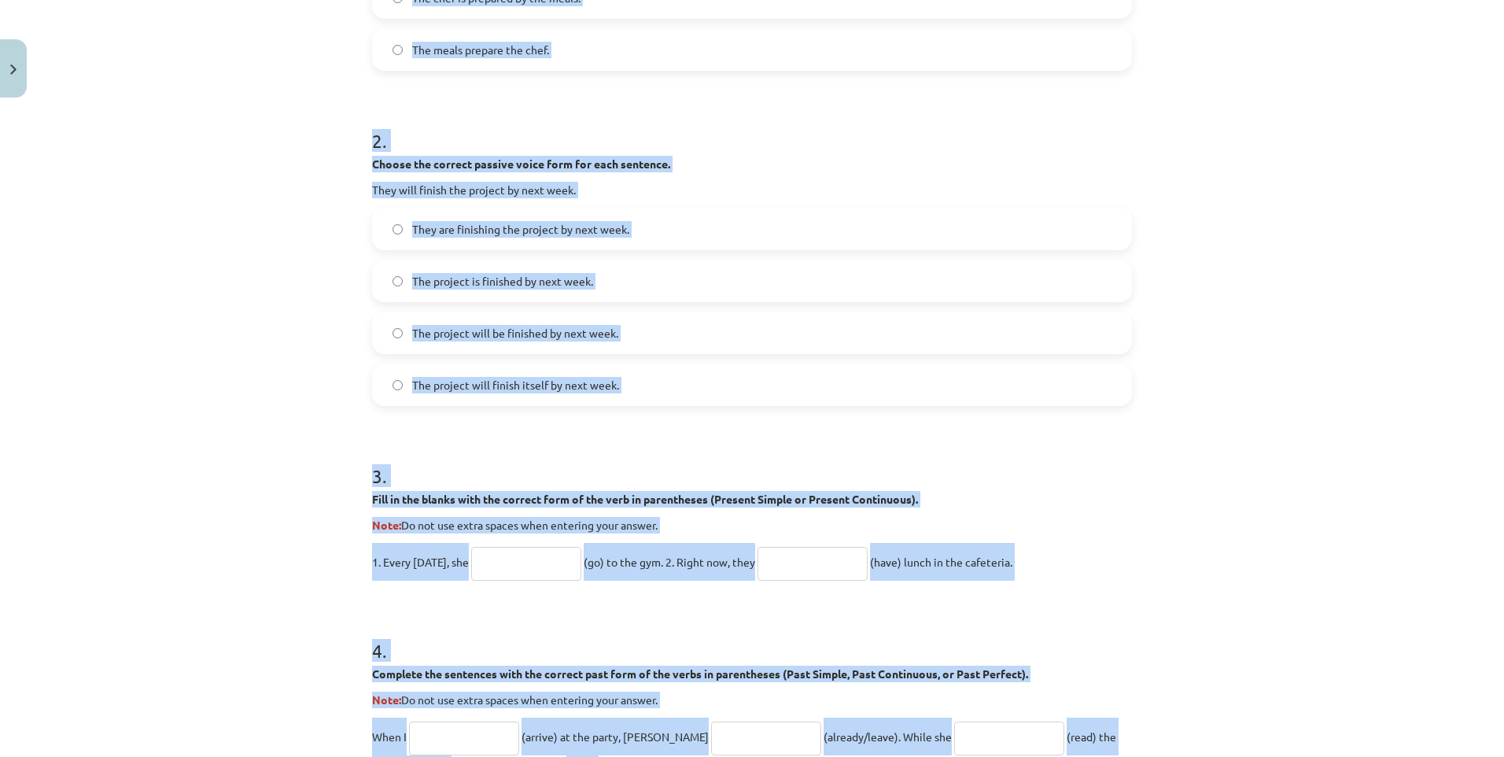
click at [284, 274] on div "Mācību tēma: Angļu valoda i - 10.klase 1.ieskaites mācību materiāls #12 ✅ Final…" at bounding box center [752, 378] width 1504 height 757
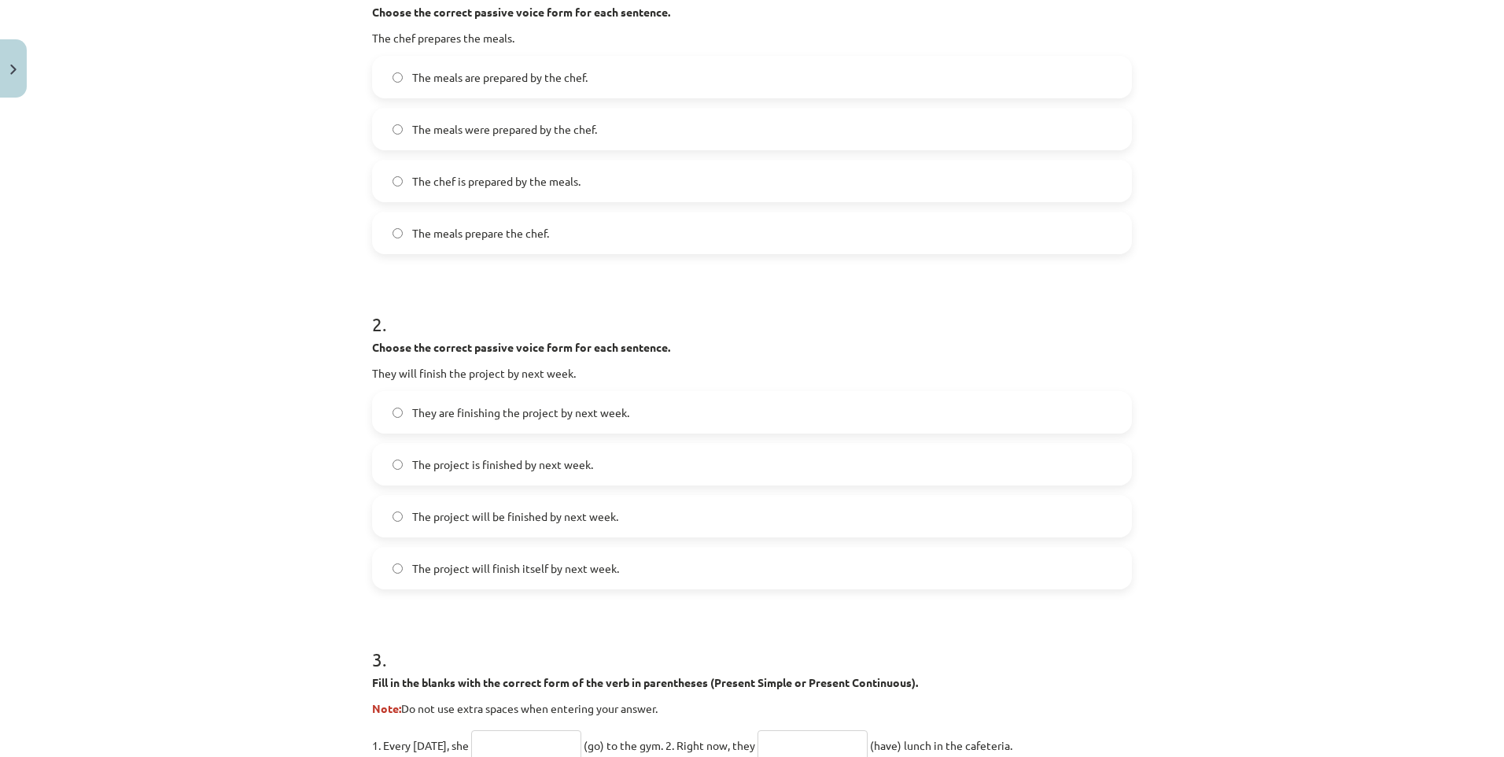
scroll to position [310, 0]
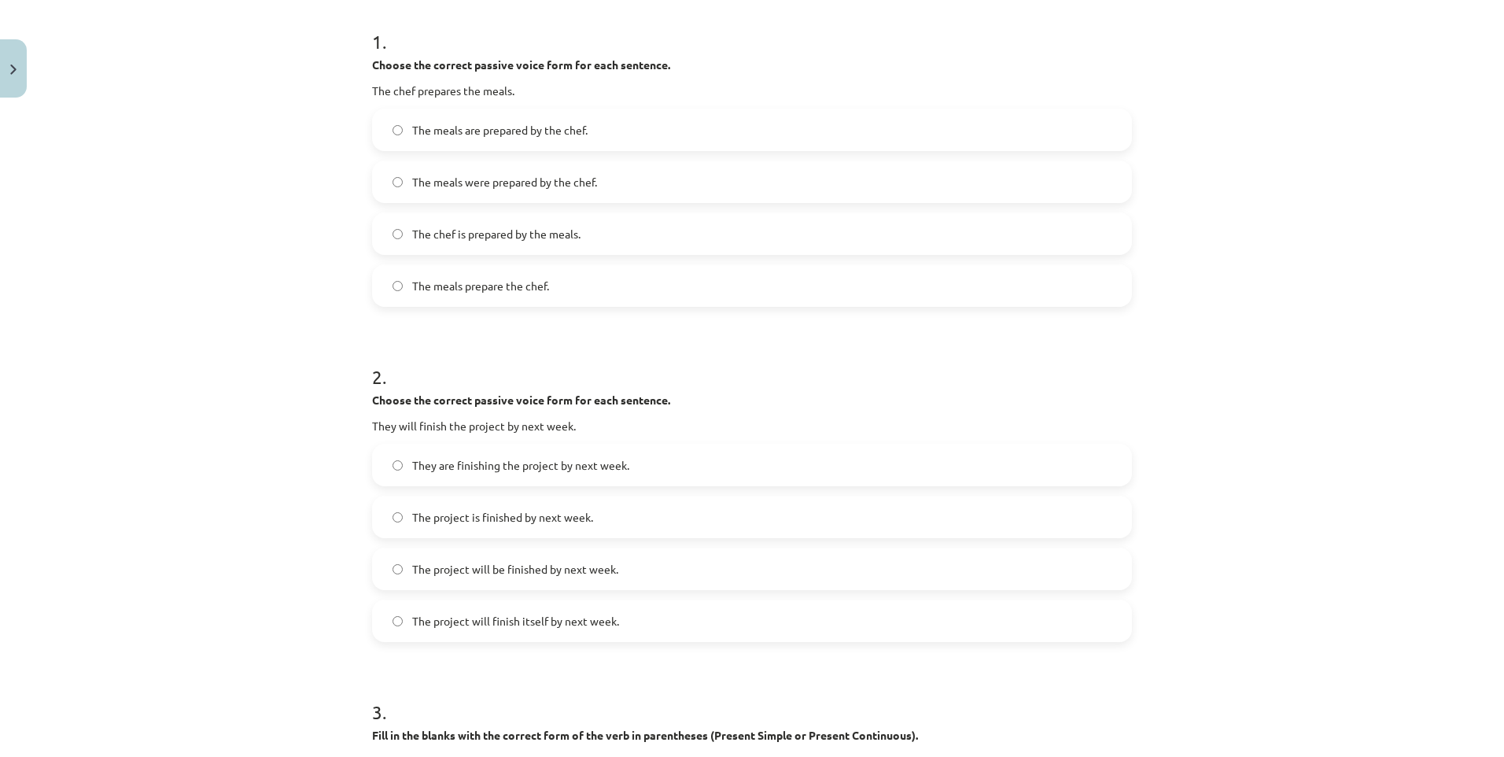
click at [494, 142] on label "The meals are prepared by the chef." at bounding box center [752, 129] width 757 height 39
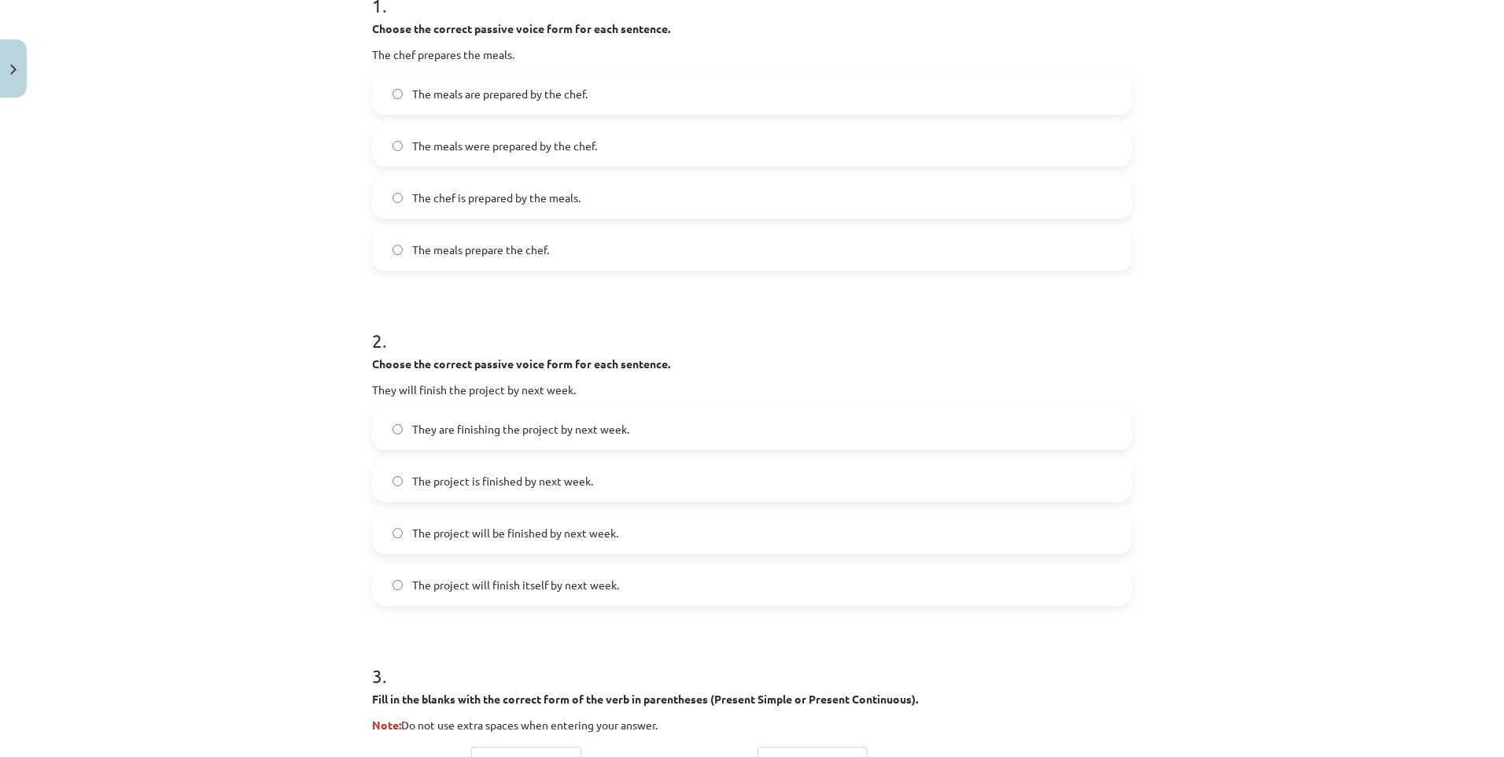
scroll to position [467, 0]
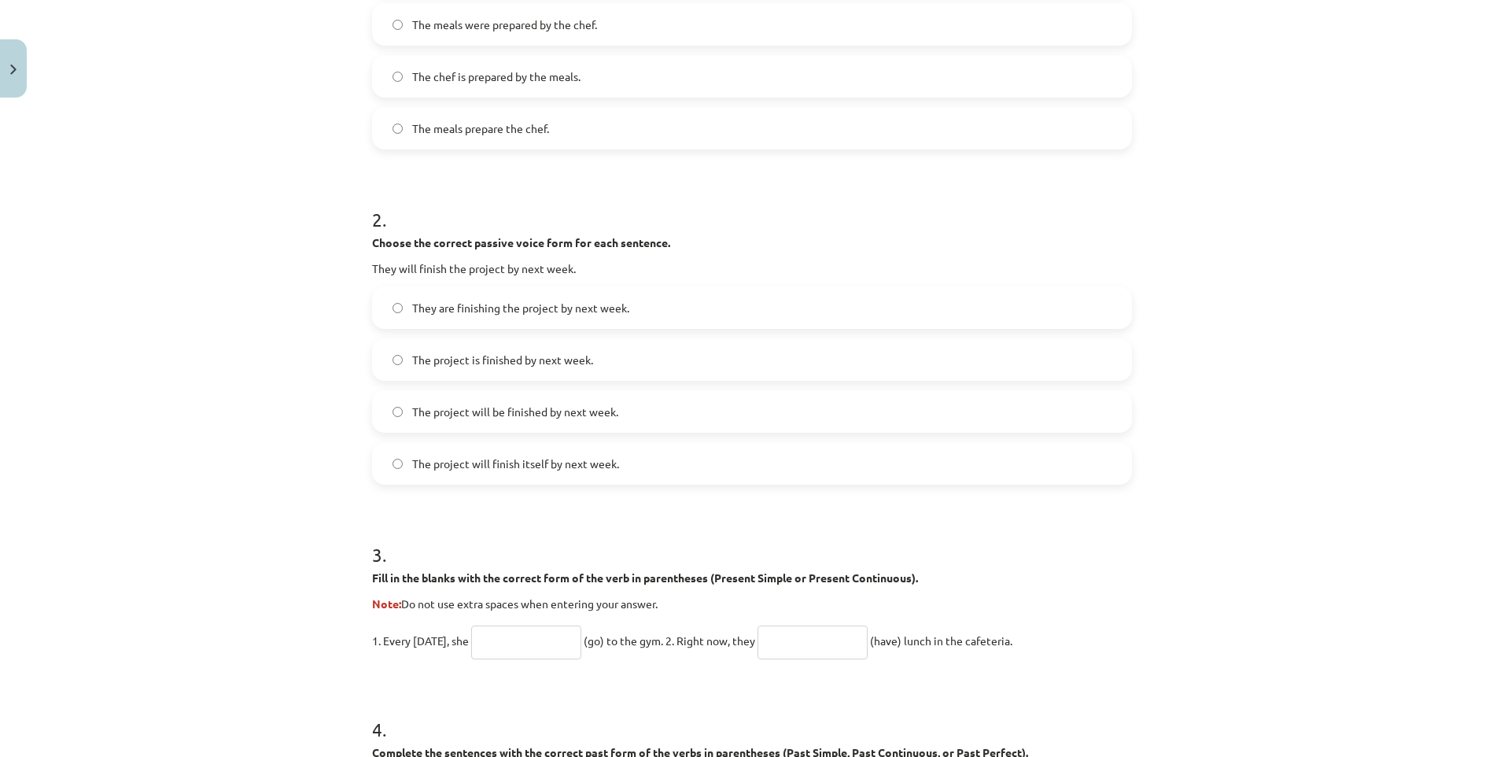
click at [536, 417] on span "The project will be finished by next week." at bounding box center [515, 412] width 206 height 17
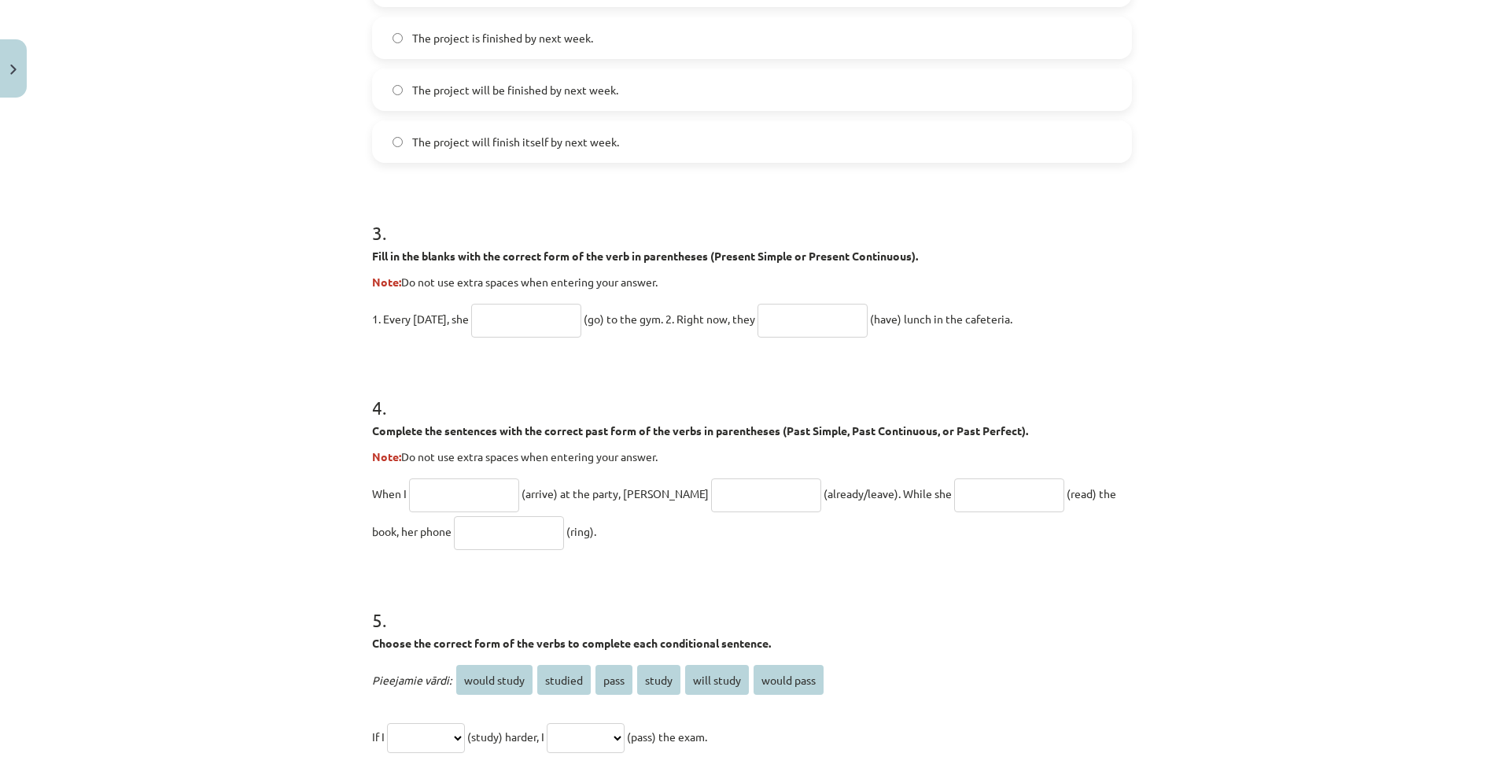
scroll to position [782, 0]
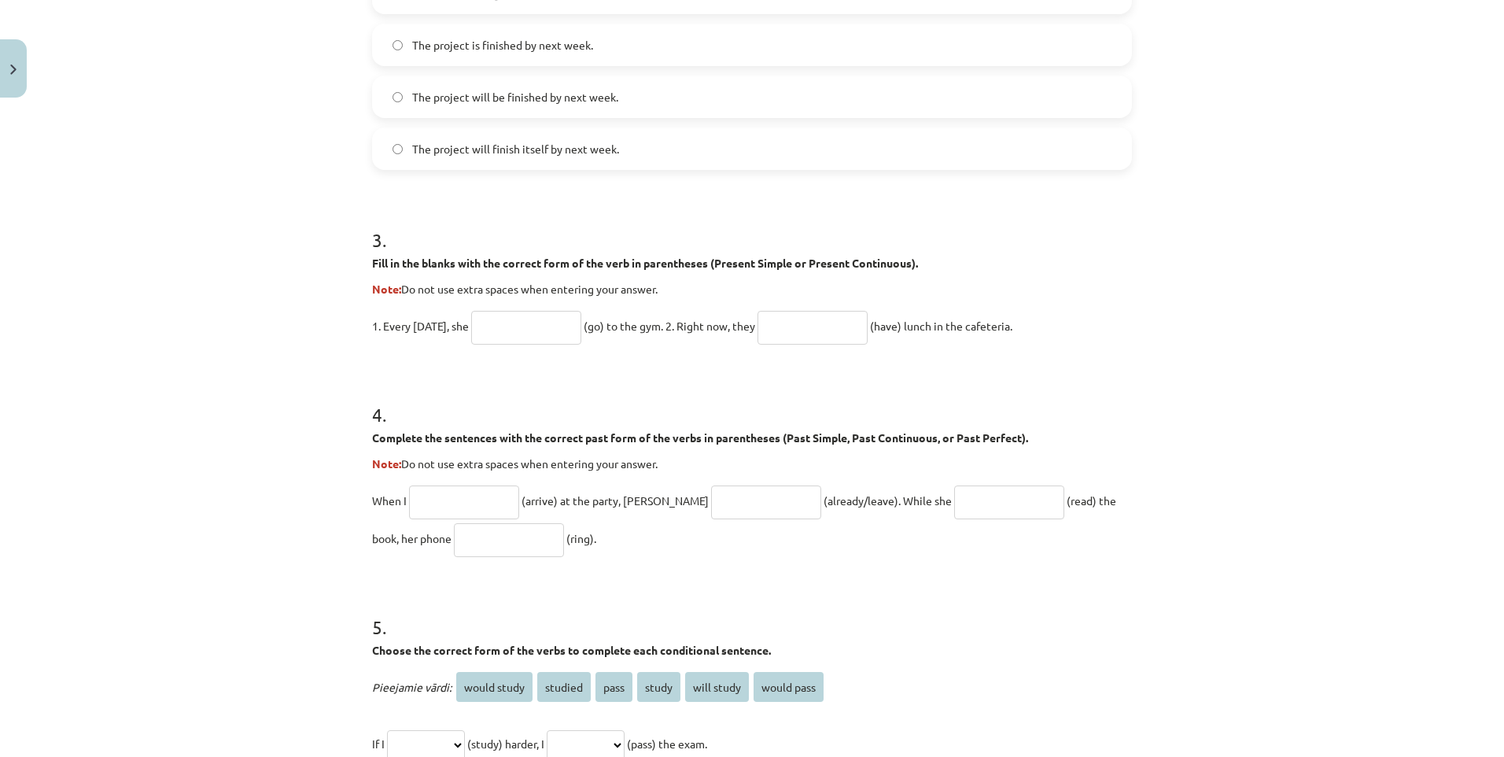
click at [545, 322] on input "text" at bounding box center [526, 328] width 110 height 34
type input "*"
type input "****"
click at [868, 329] on input "text" at bounding box center [813, 328] width 110 height 34
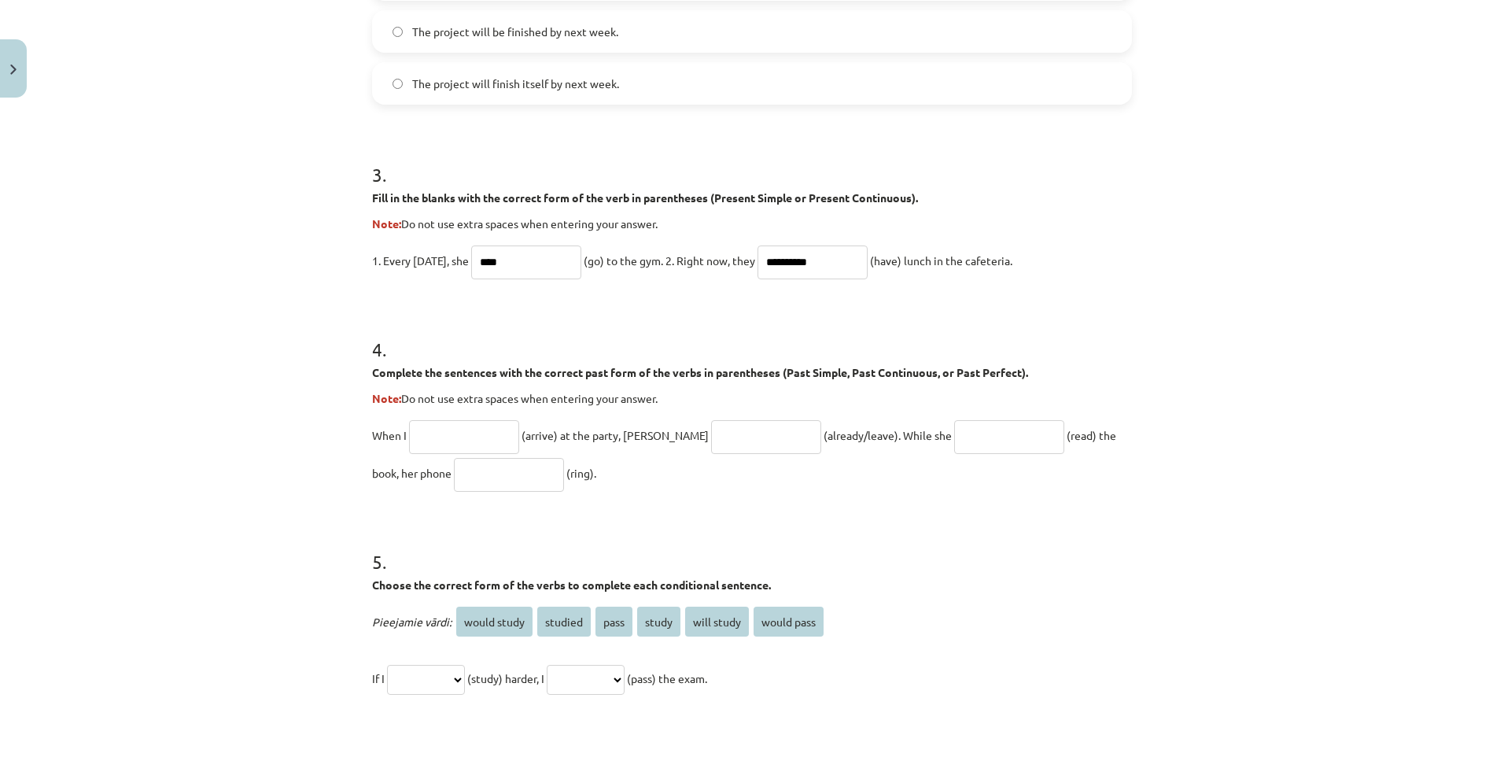
scroll to position [939, 0]
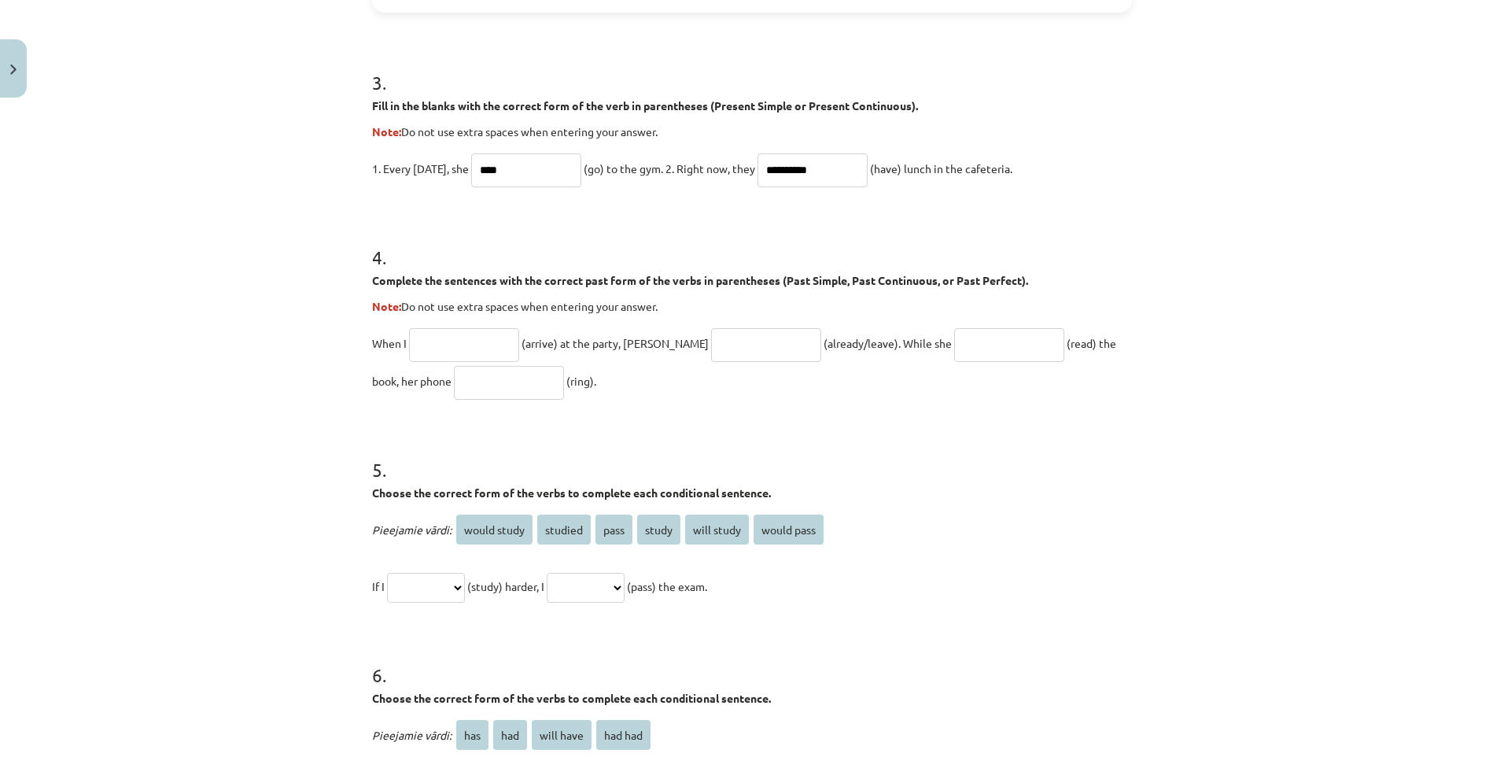
type input "**********"
click at [475, 340] on input "text" at bounding box center [464, 345] width 110 height 34
type input "*******"
click at [721, 341] on input "text" at bounding box center [766, 345] width 110 height 34
type input "**********"
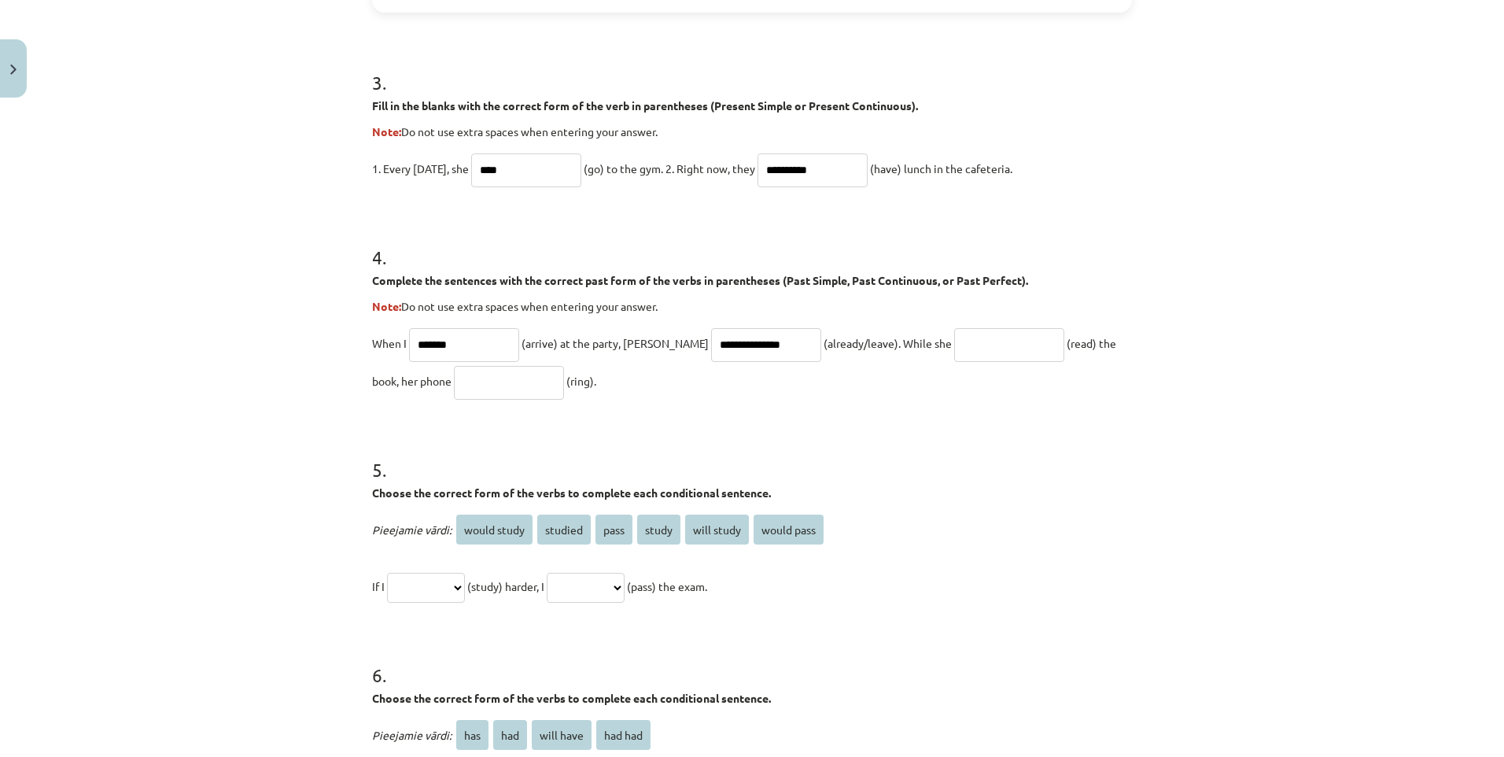
click at [978, 355] on input "text" at bounding box center [1009, 345] width 110 height 34
type input "**********"
click at [893, 402] on form "**********" at bounding box center [752, 92] width 760 height 1437
click at [454, 386] on input "text" at bounding box center [509, 383] width 110 height 34
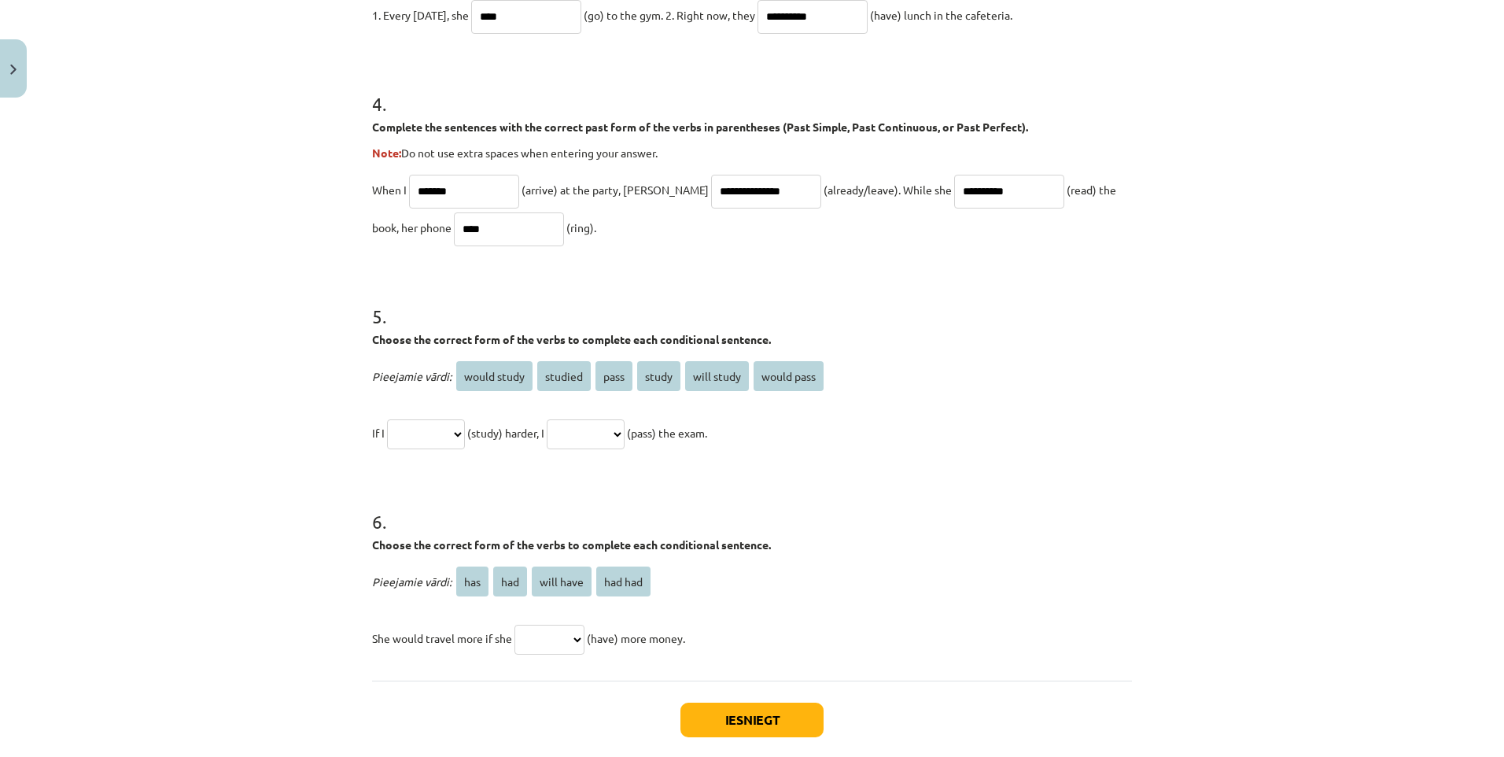
scroll to position [1175, 0]
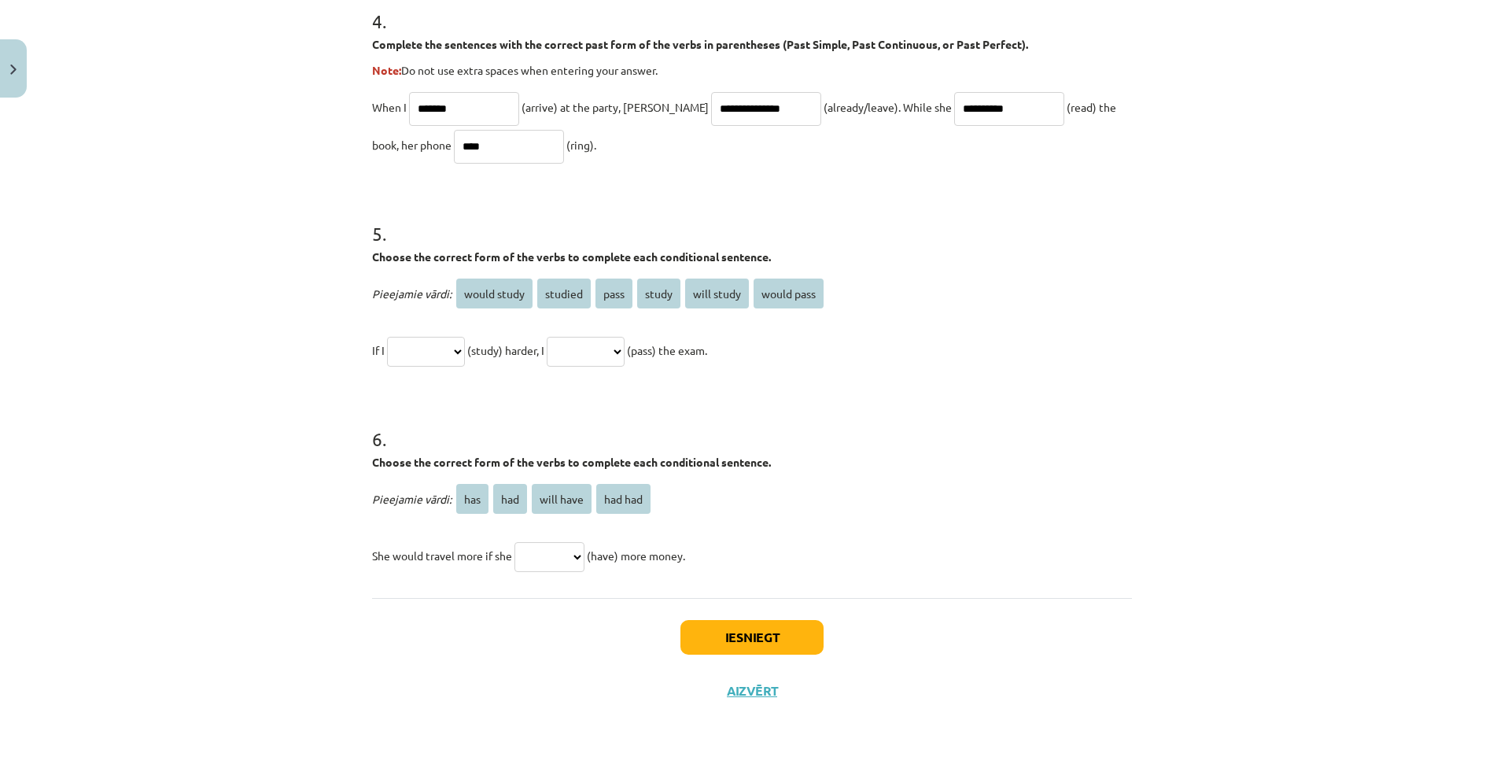
type input "****"
click at [441, 341] on select "**********" at bounding box center [426, 352] width 78 height 30
click at [414, 333] on p "**********" at bounding box center [752, 350] width 760 height 38
click at [425, 340] on select "**********" at bounding box center [426, 352] width 78 height 30
select select "*******"
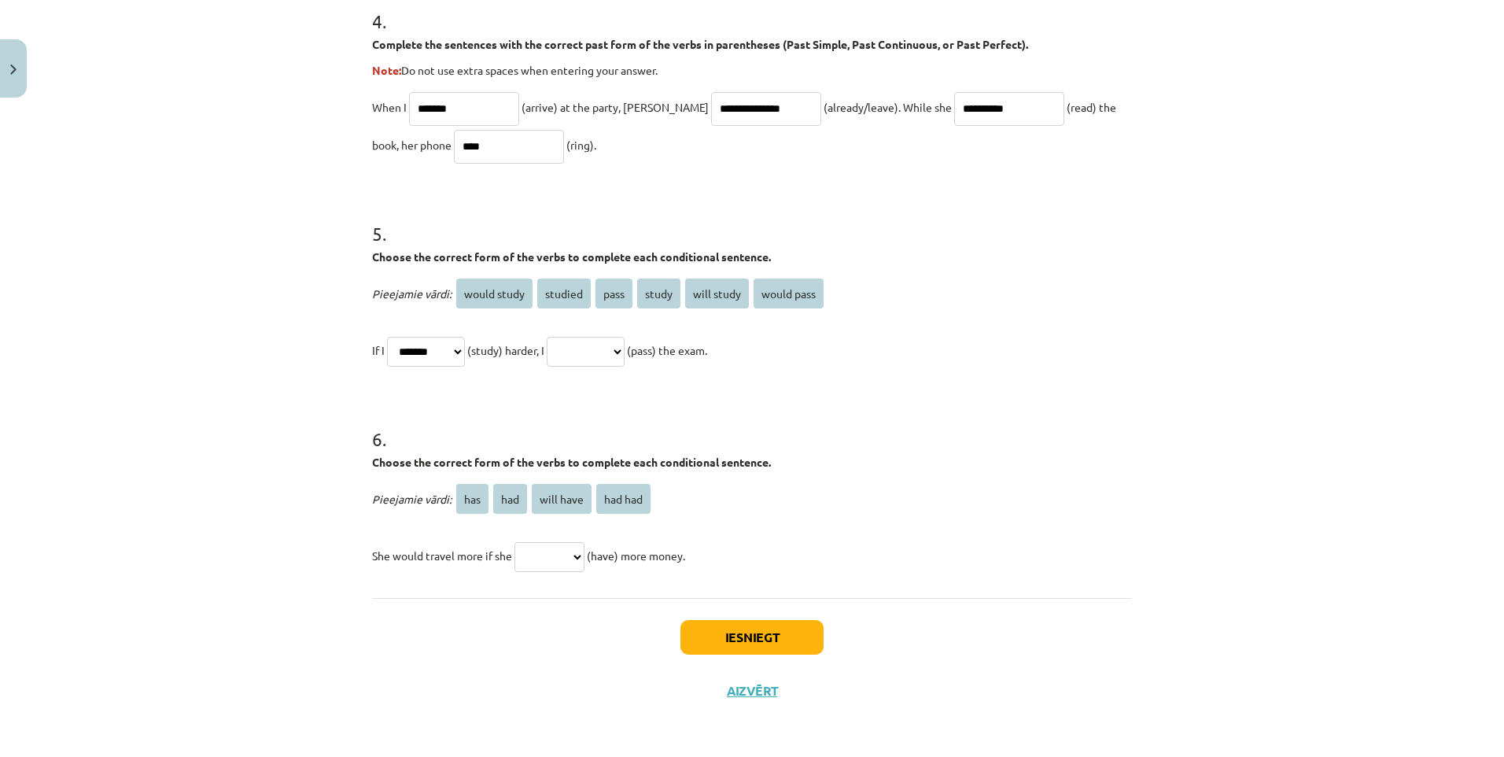
click at [387, 337] on select "**********" at bounding box center [426, 352] width 78 height 30
click at [588, 362] on select "**********" at bounding box center [586, 352] width 78 height 30
select select "**********"
click at [566, 337] on select "**********" at bounding box center [586, 352] width 78 height 30
click at [549, 548] on select "*** *** ********* *******" at bounding box center [550, 557] width 70 height 30
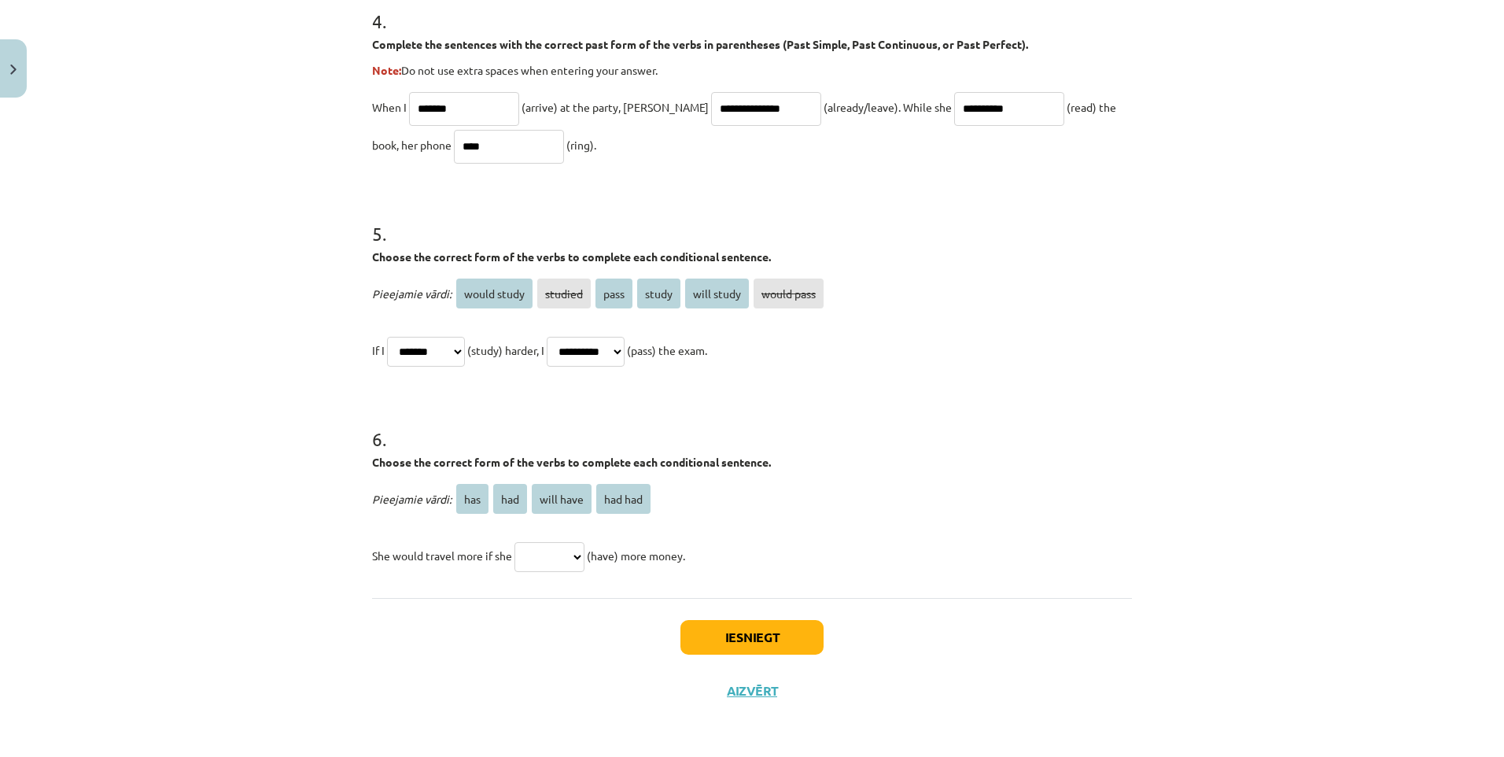
click at [571, 559] on select "*** *** ********* *******" at bounding box center [550, 557] width 70 height 30
select select "***"
click at [515, 542] on select "*** *** ********* *******" at bounding box center [550, 557] width 70 height 30
click at [774, 634] on button "Iesniegt" at bounding box center [752, 637] width 143 height 35
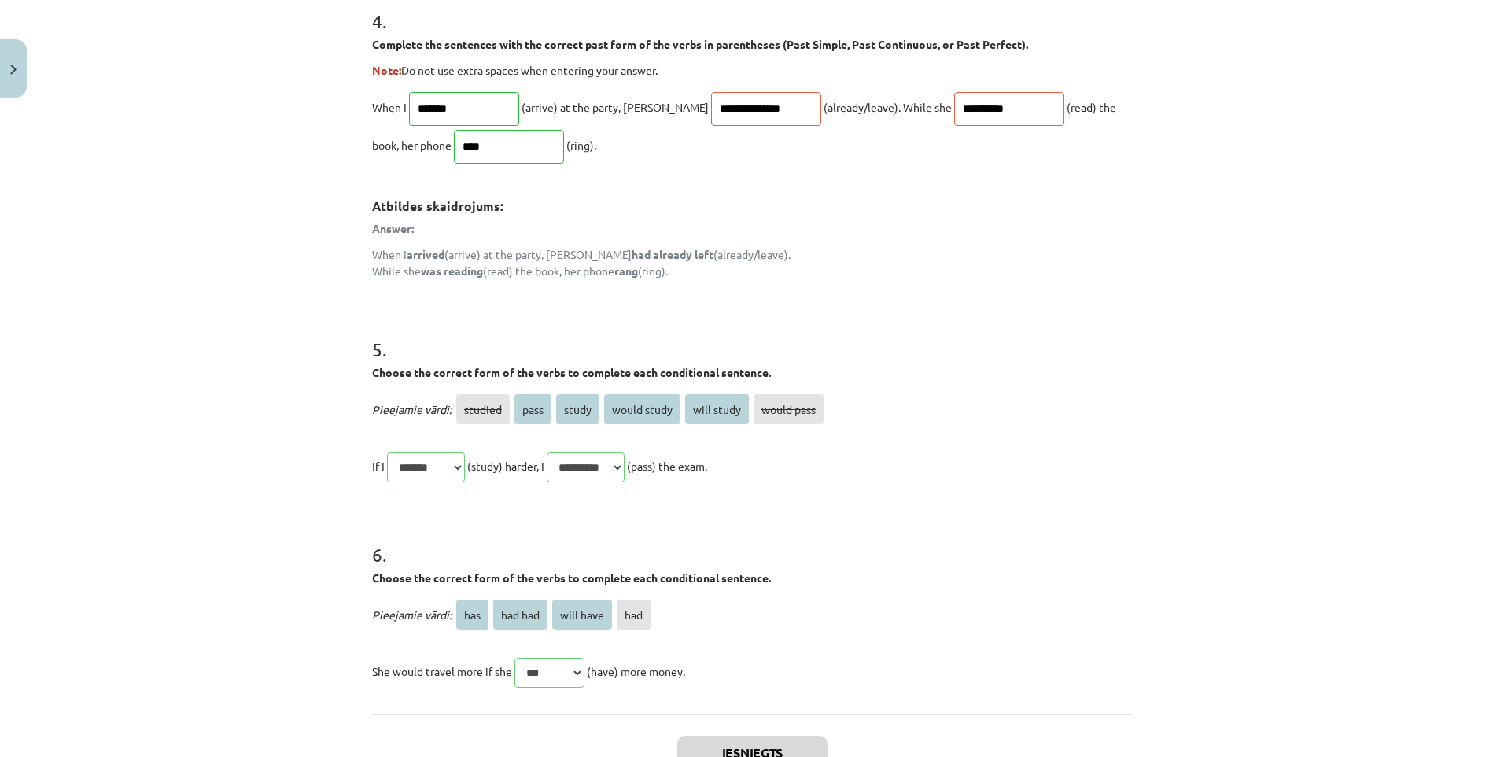
drag, startPoint x: 397, startPoint y: 72, endPoint x: 656, endPoint y: 72, distance: 258.9
click at [656, 72] on p "Note: Do not use extra spaces when entering your answer." at bounding box center [752, 70] width 760 height 17
click at [731, 234] on p "Answer:" at bounding box center [752, 228] width 760 height 17
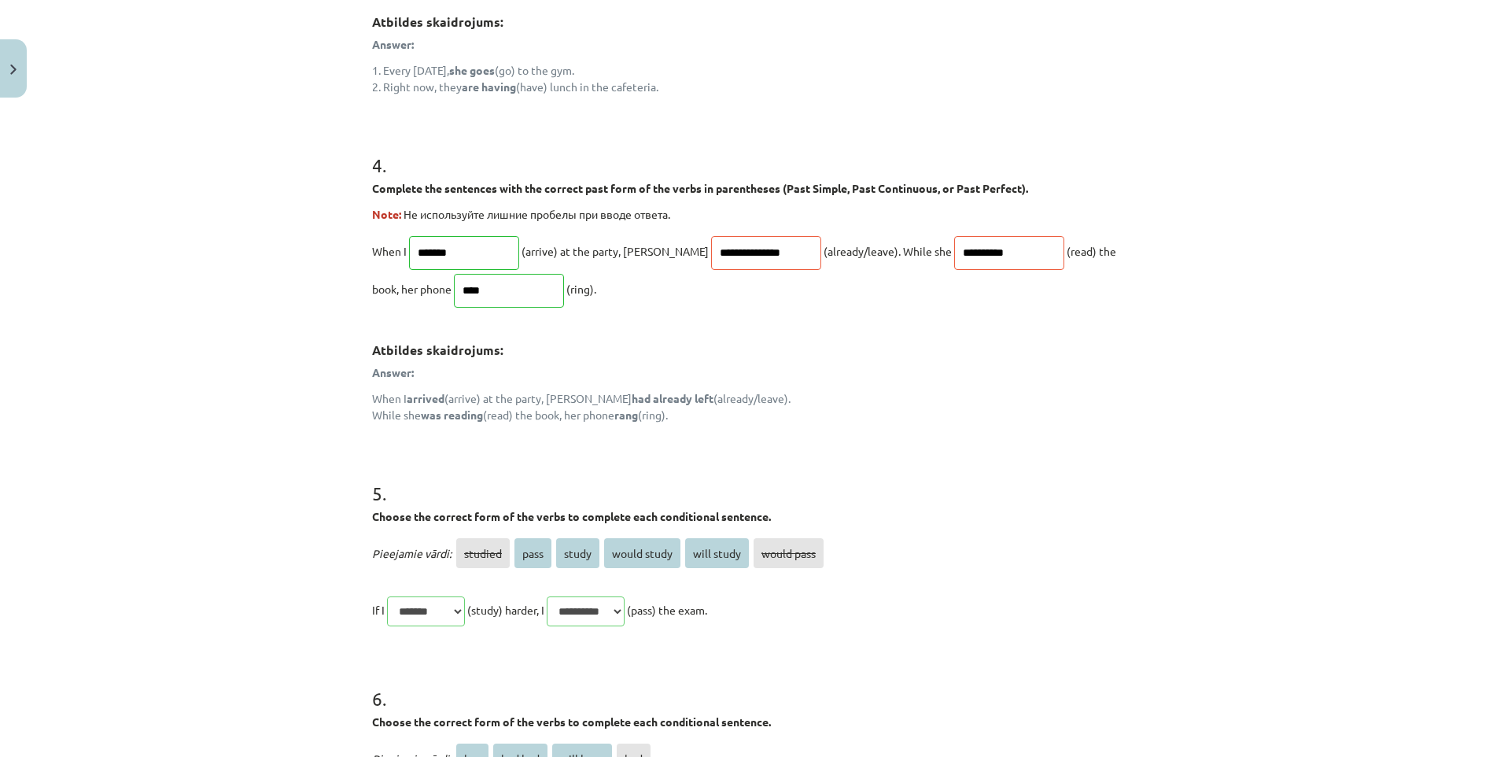
scroll to position [1142, 0]
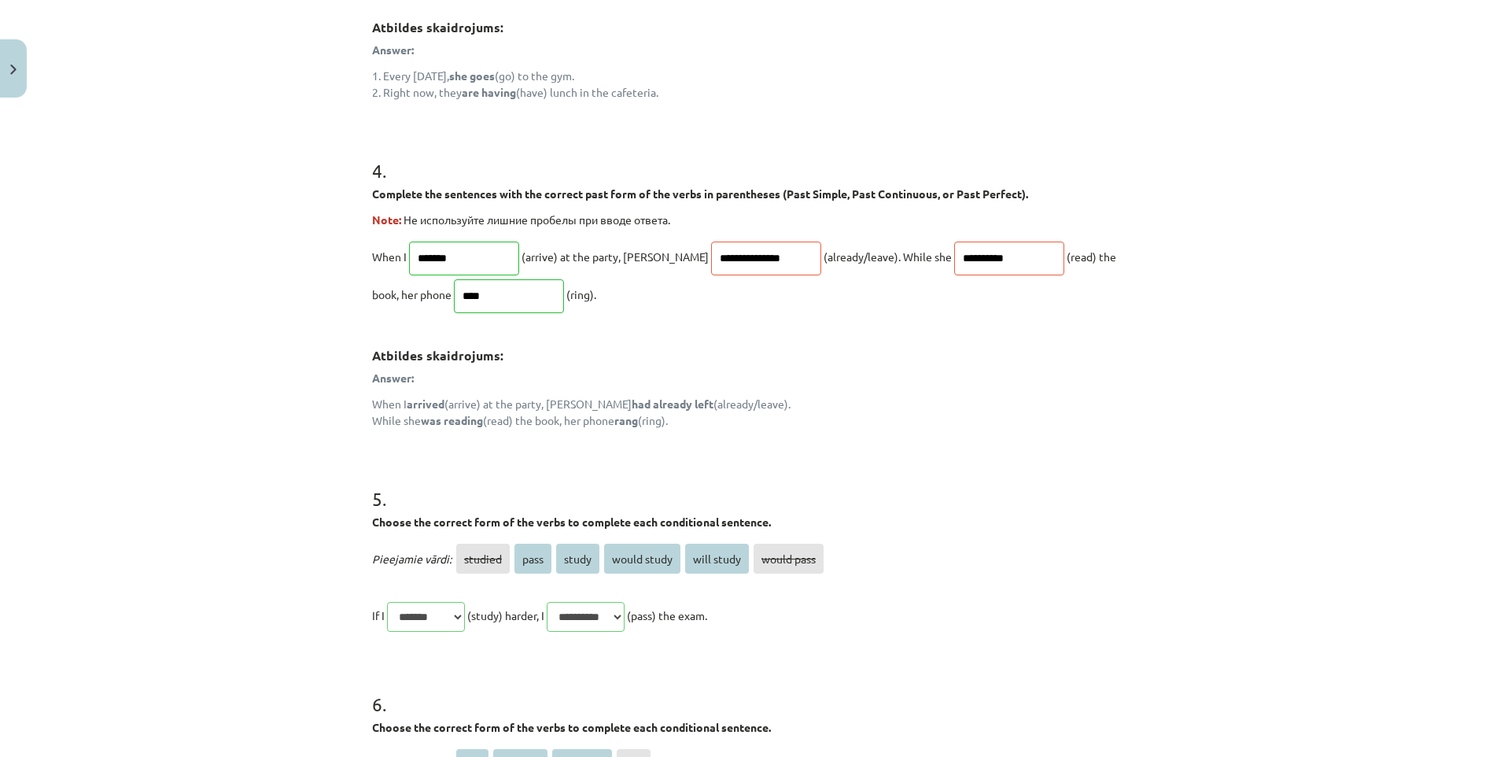
drag, startPoint x: 736, startPoint y: 280, endPoint x: 729, endPoint y: 273, distance: 9.5
click at [735, 280] on p "**********" at bounding box center [752, 276] width 760 height 76
click at [851, 322] on div "**********" at bounding box center [752, 280] width 760 height 297
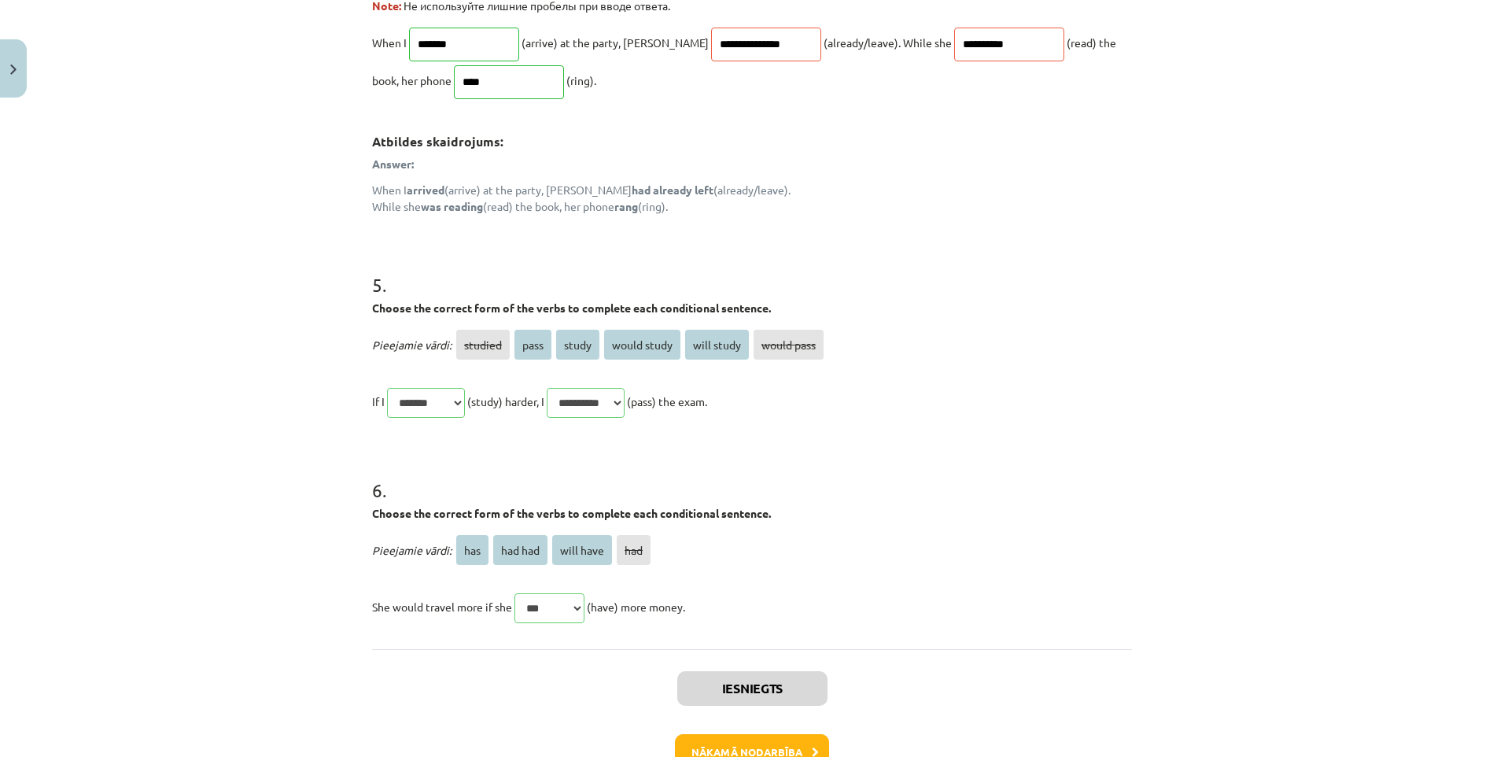
scroll to position [1456, 0]
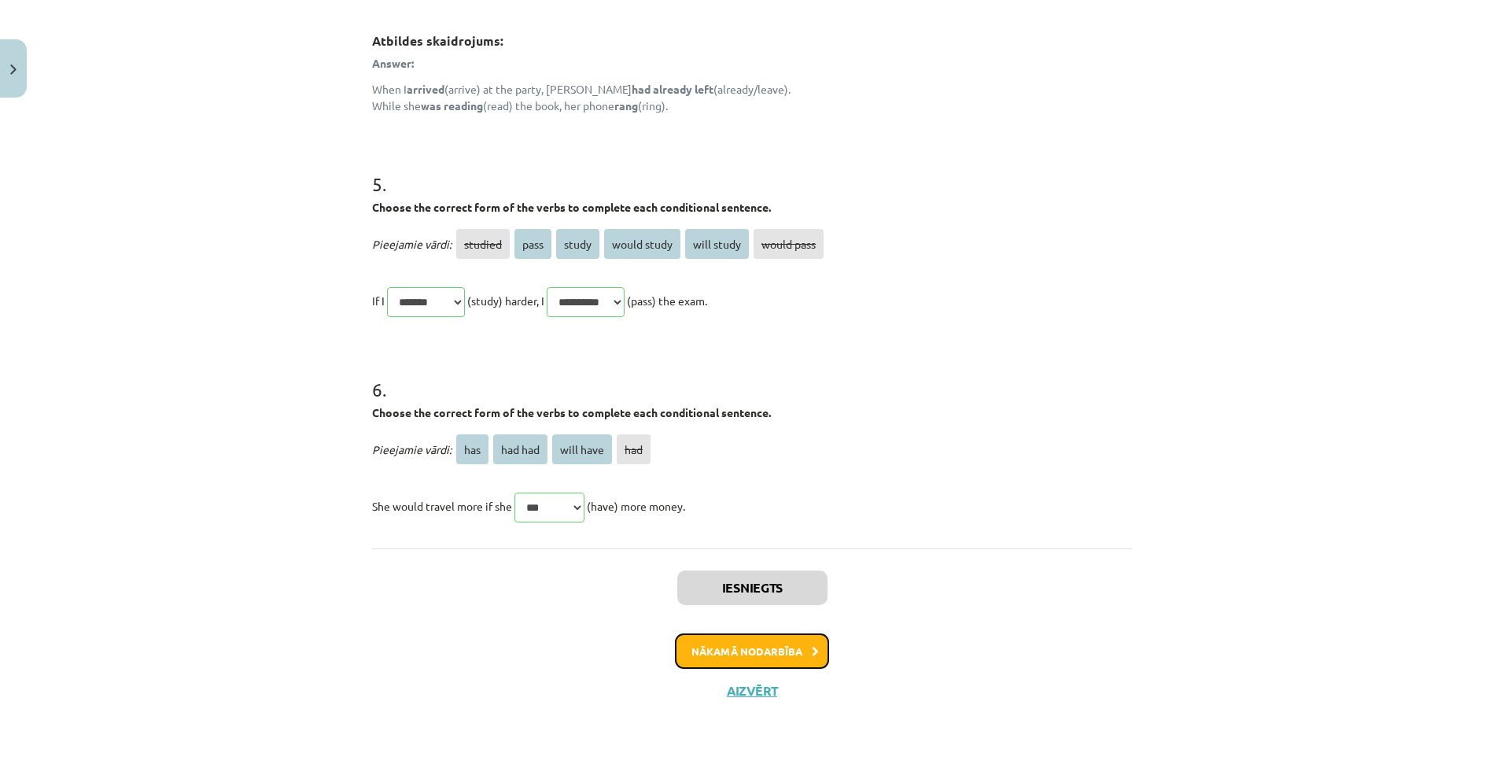
click at [801, 644] on button "Nākamā nodarbība" at bounding box center [752, 651] width 154 height 36
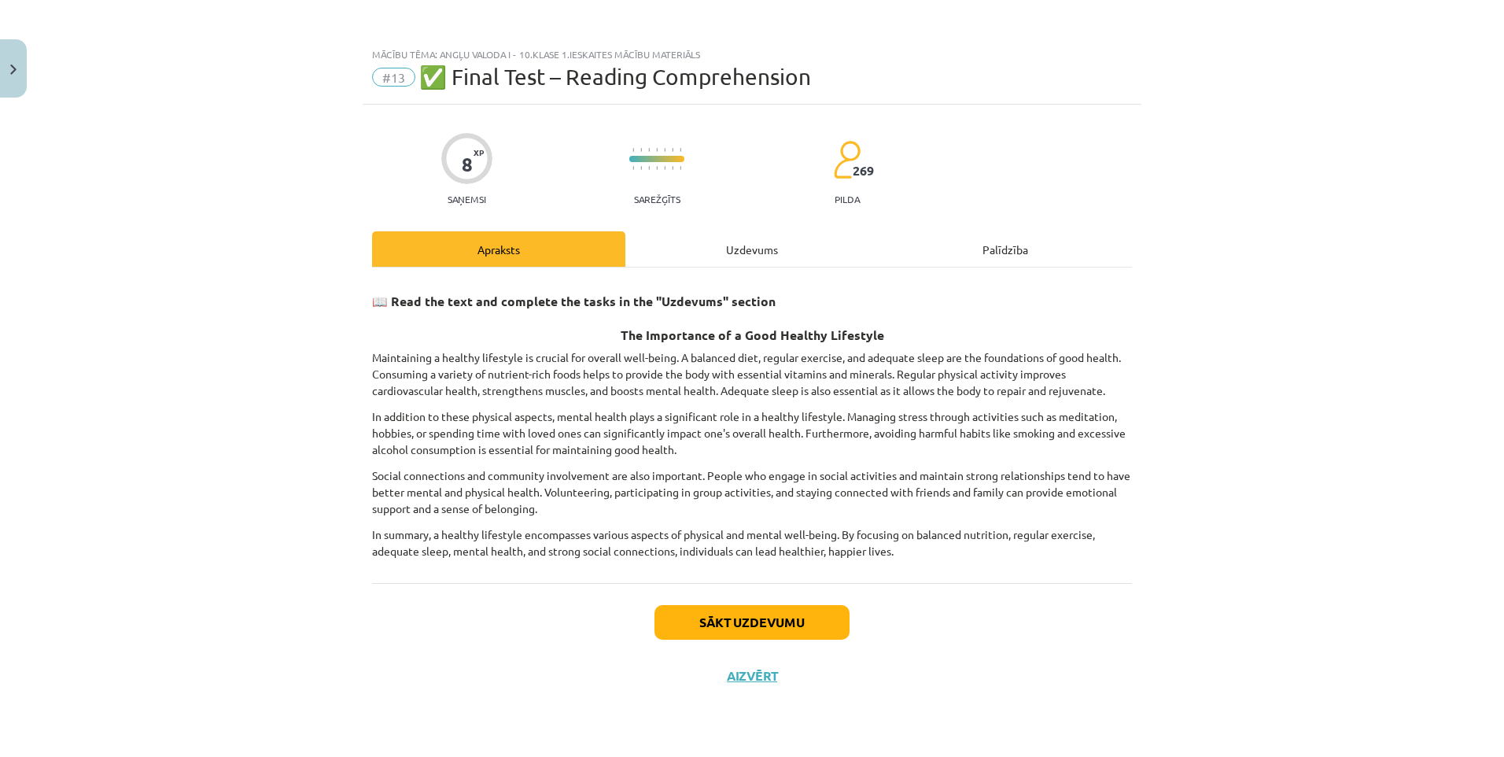
scroll to position [0, 0]
click at [821, 617] on button "Sākt uzdevumu" at bounding box center [752, 622] width 195 height 35
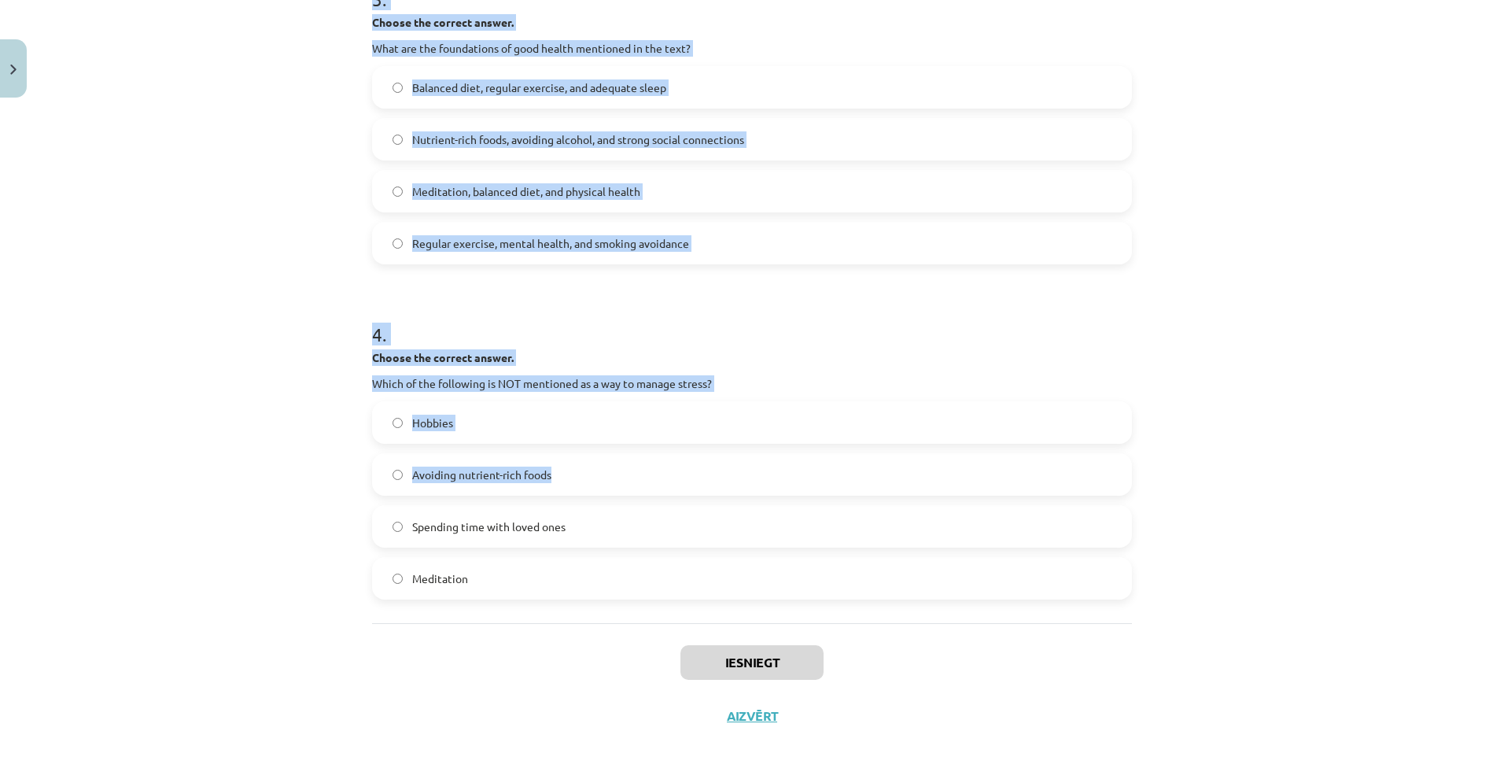
scroll to position [840, 0]
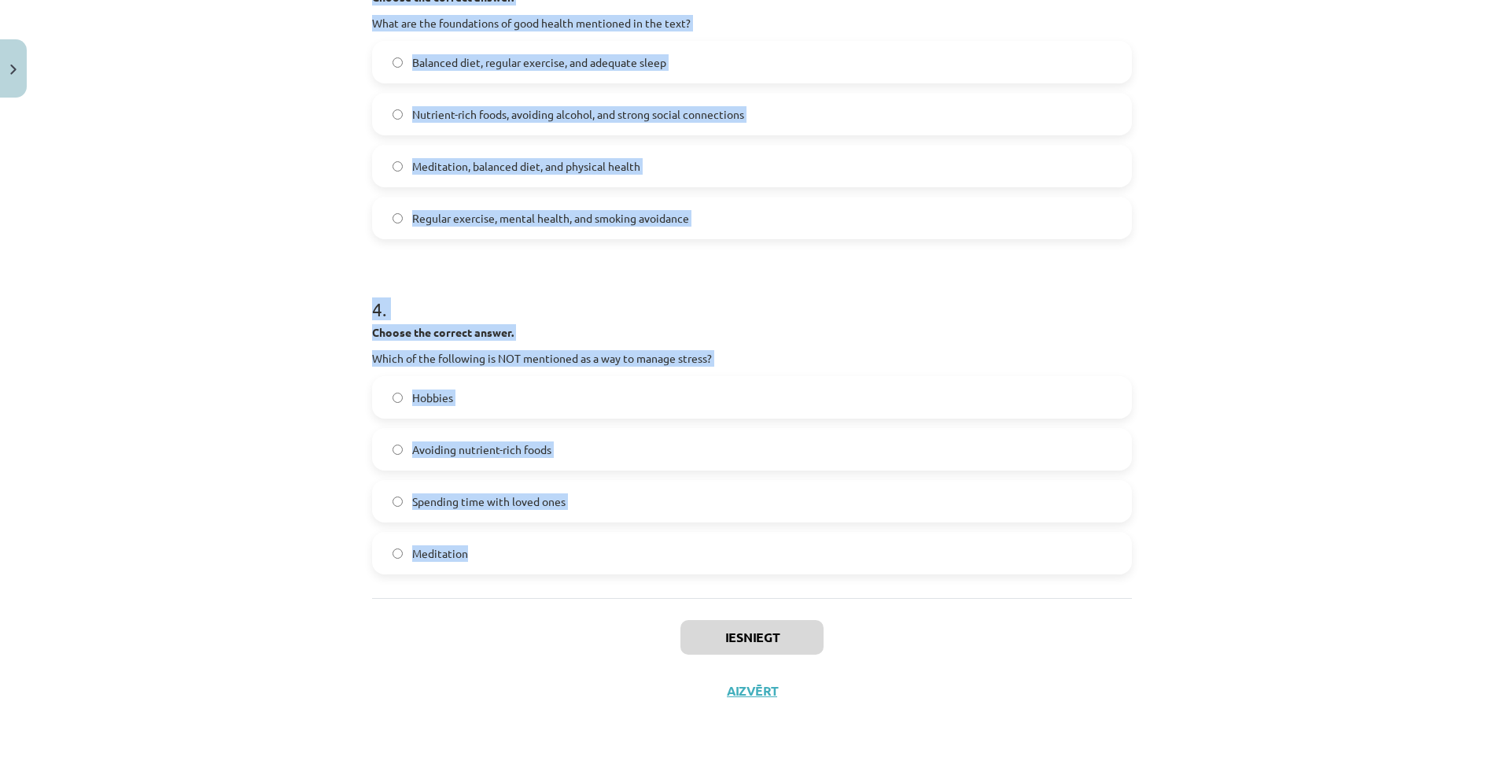
drag, startPoint x: 362, startPoint y: 120, endPoint x: 519, endPoint y: 568, distance: 474.5
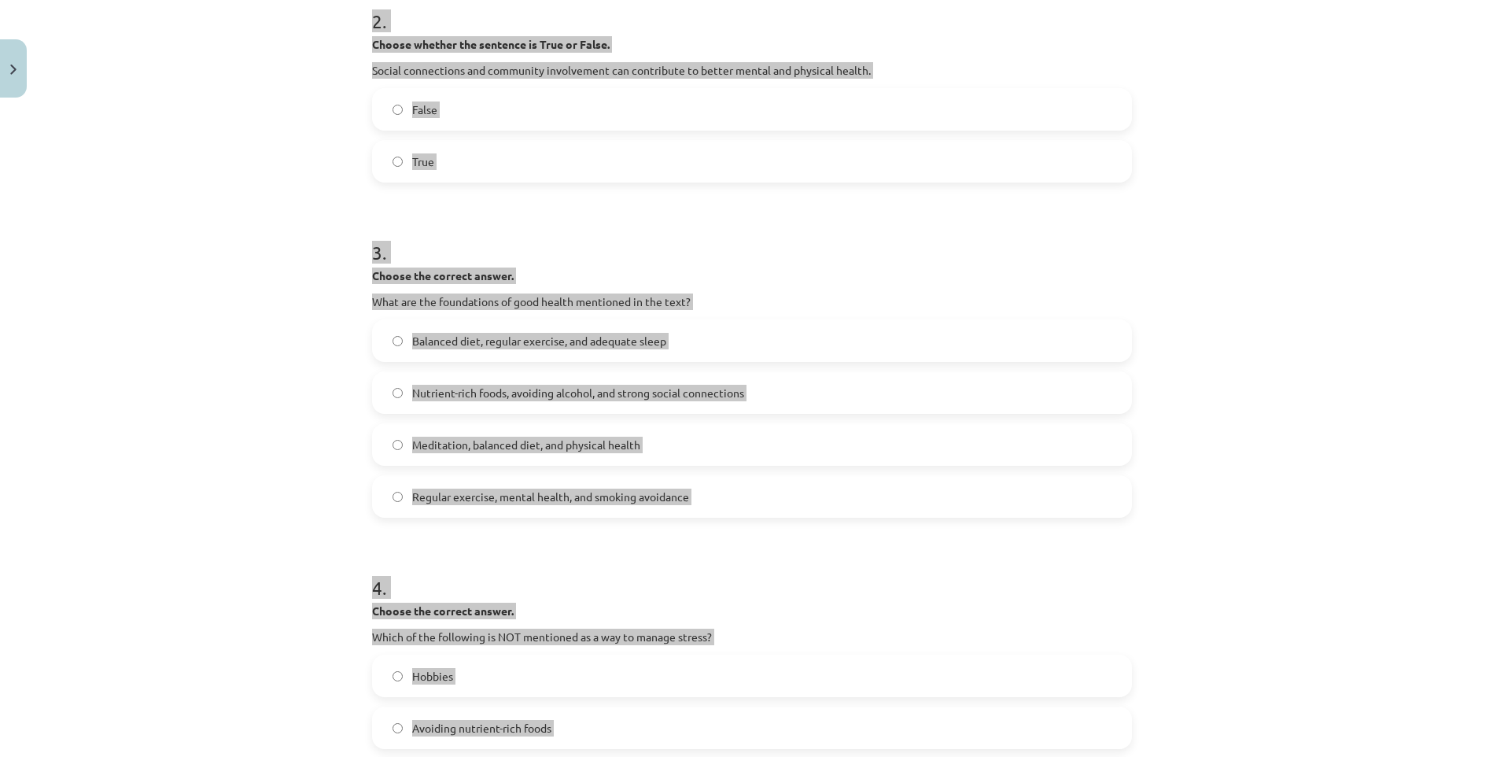
scroll to position [368, 0]
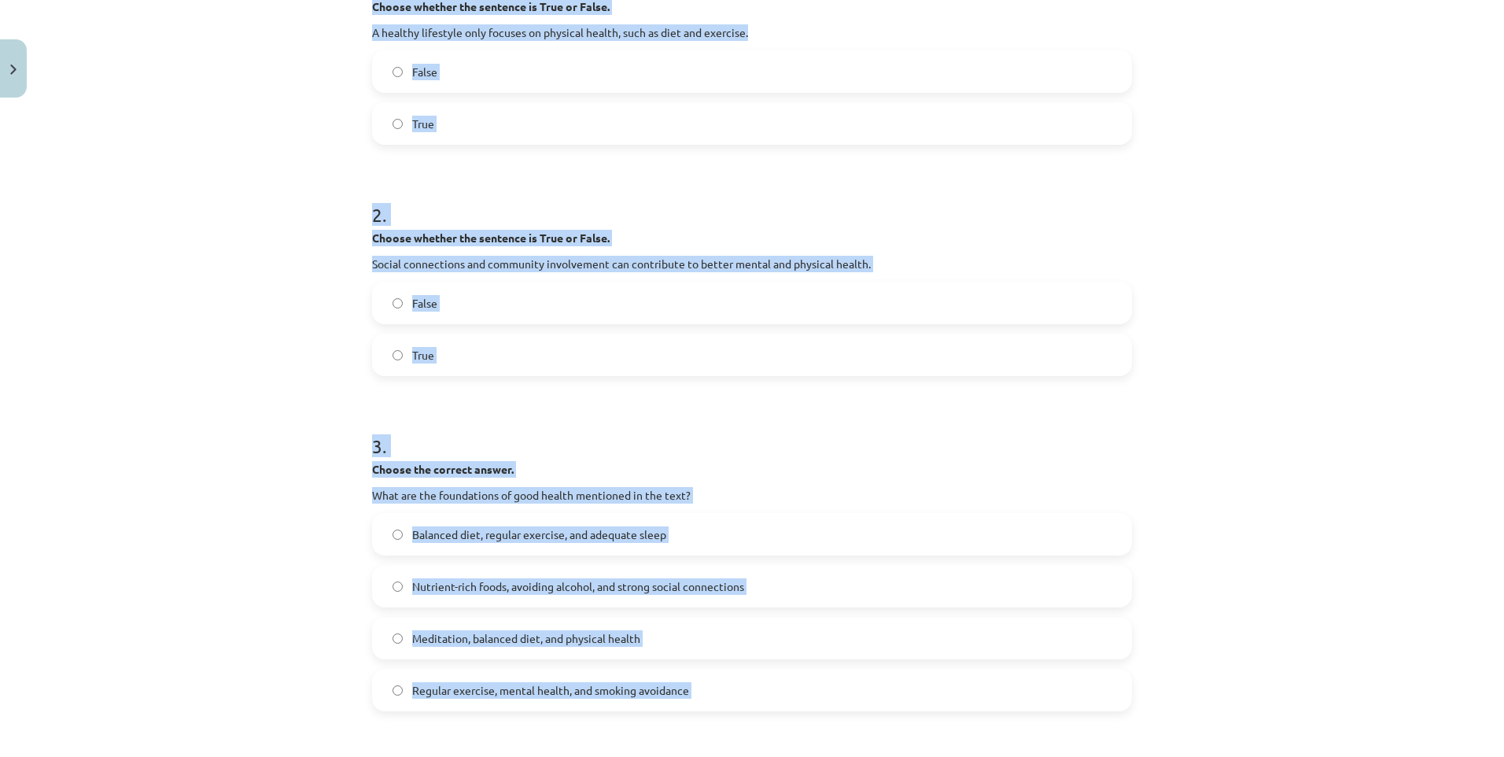
click at [397, 78] on label "False" at bounding box center [752, 71] width 757 height 39
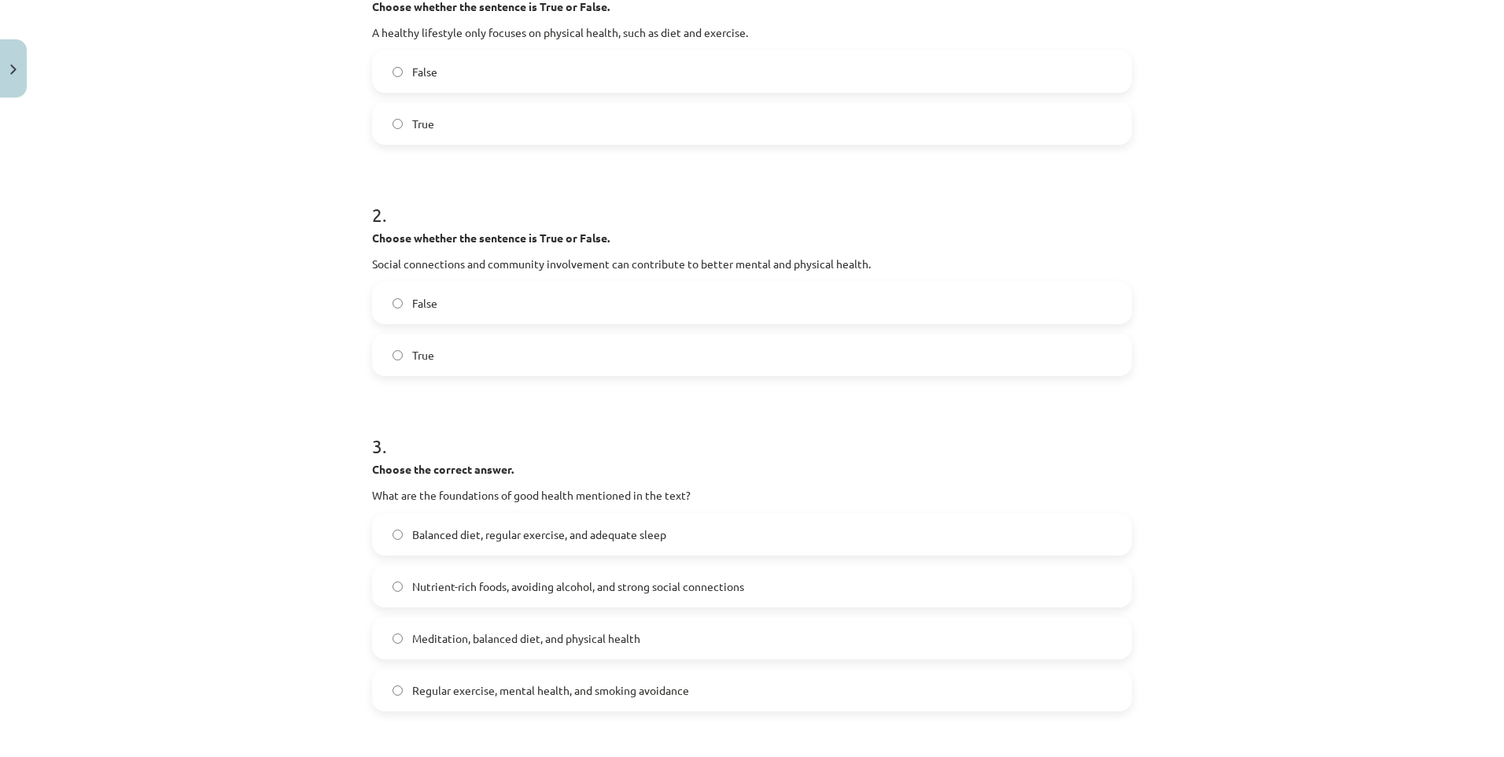
drag, startPoint x: 410, startPoint y: 298, endPoint x: 398, endPoint y: 335, distance: 38.8
click at [412, 299] on span "False" at bounding box center [424, 303] width 25 height 17
click at [397, 343] on label "True" at bounding box center [752, 354] width 757 height 39
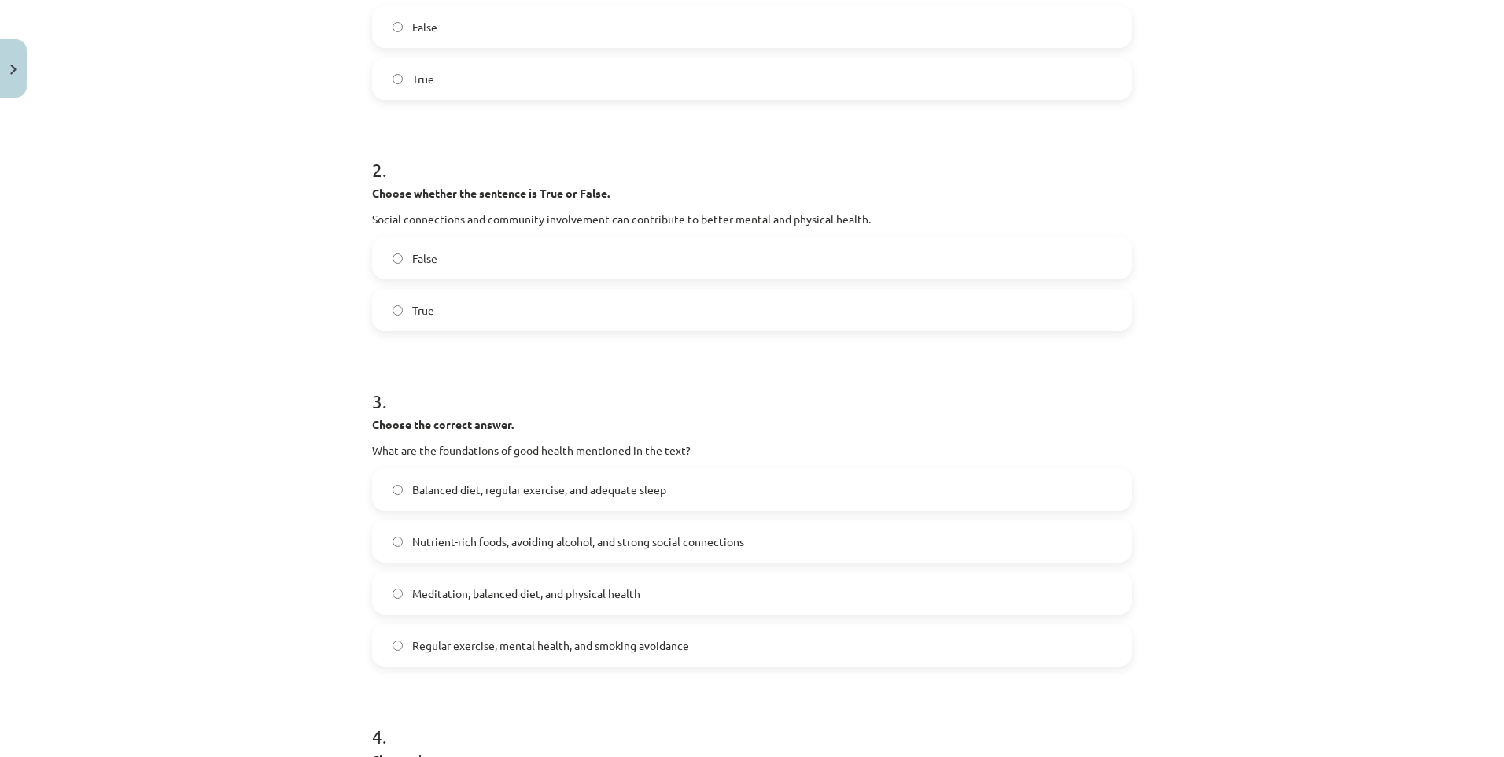
scroll to position [604, 0]
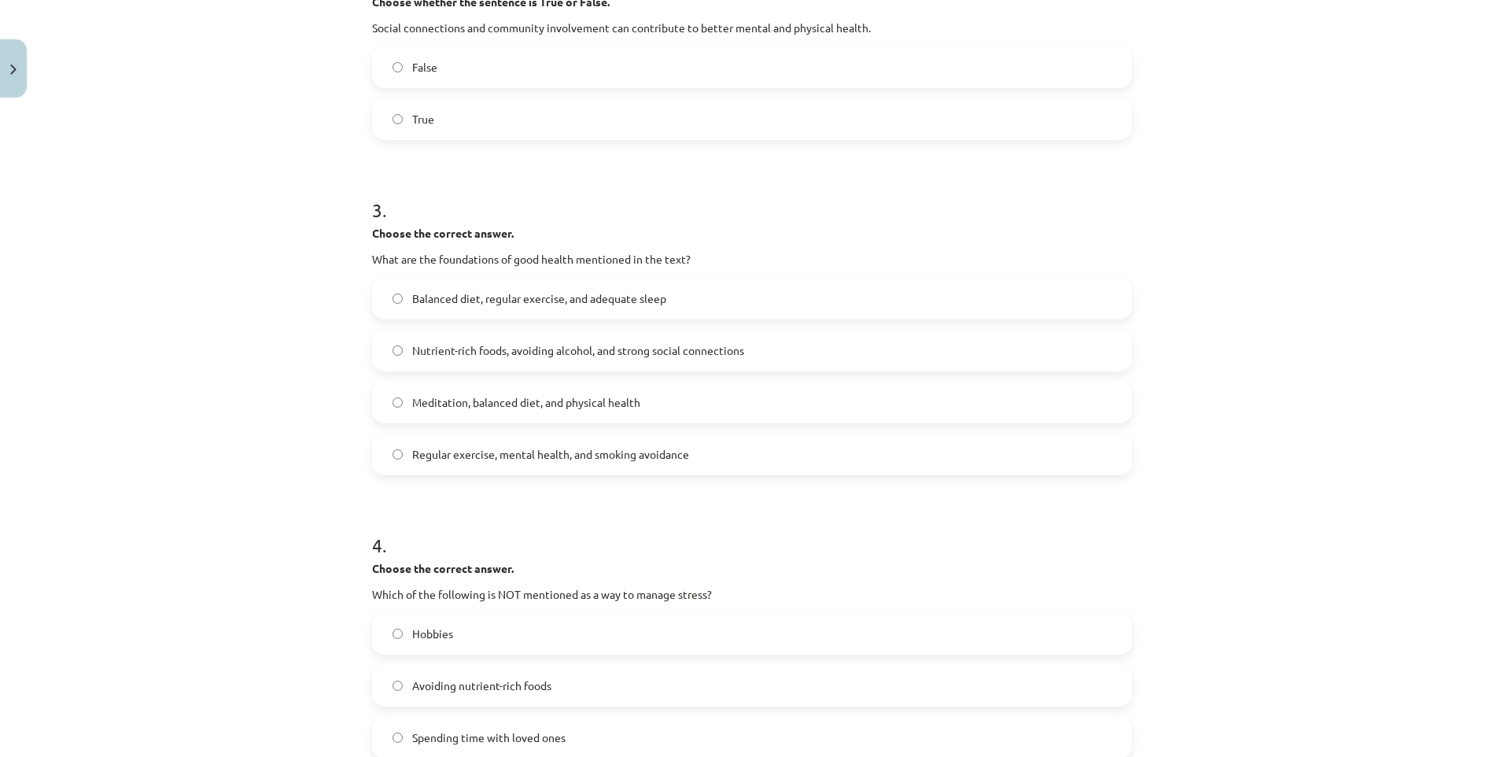
click at [466, 289] on label "Balanced diet, regular exercise, and adequate sleep" at bounding box center [752, 298] width 757 height 39
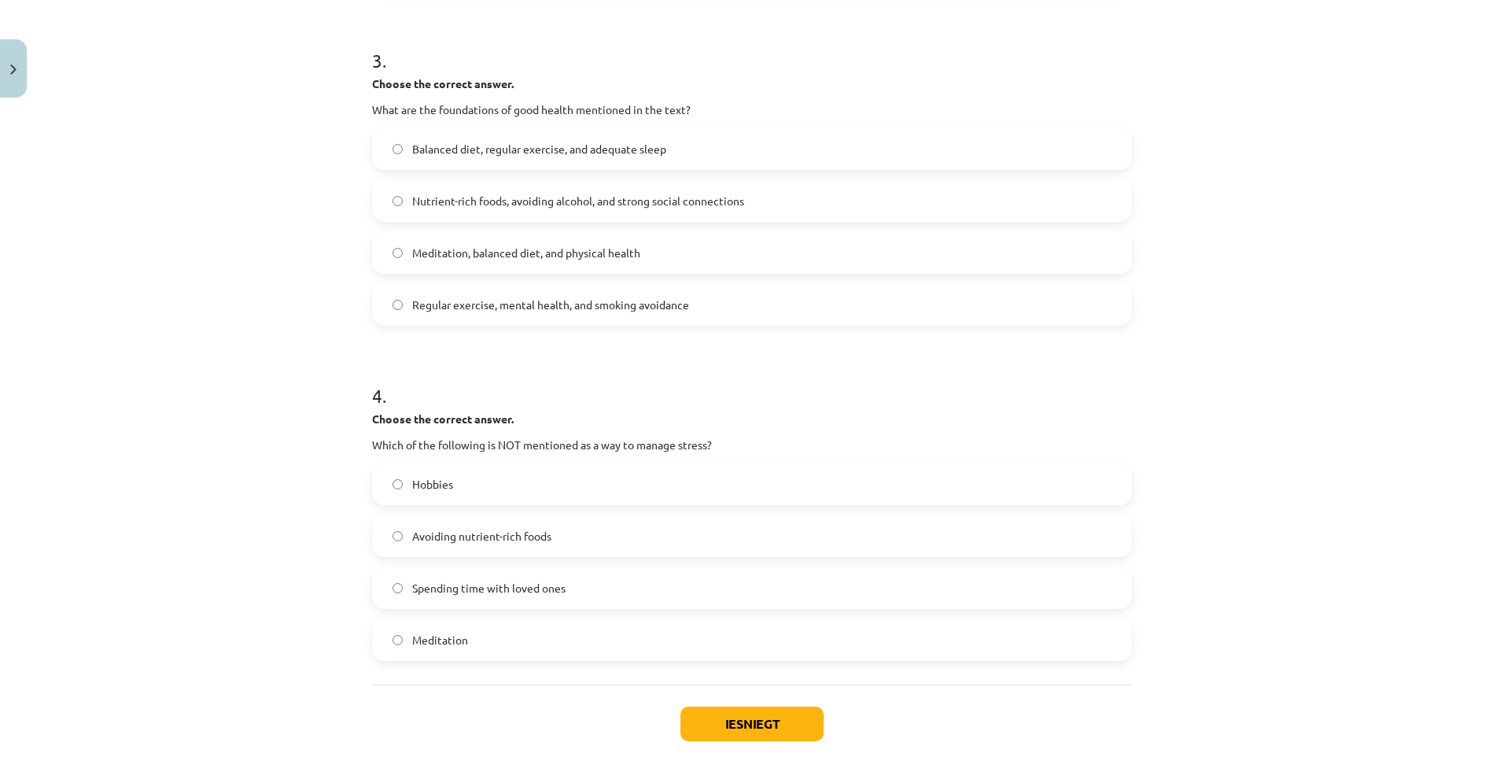
scroll to position [840, 0]
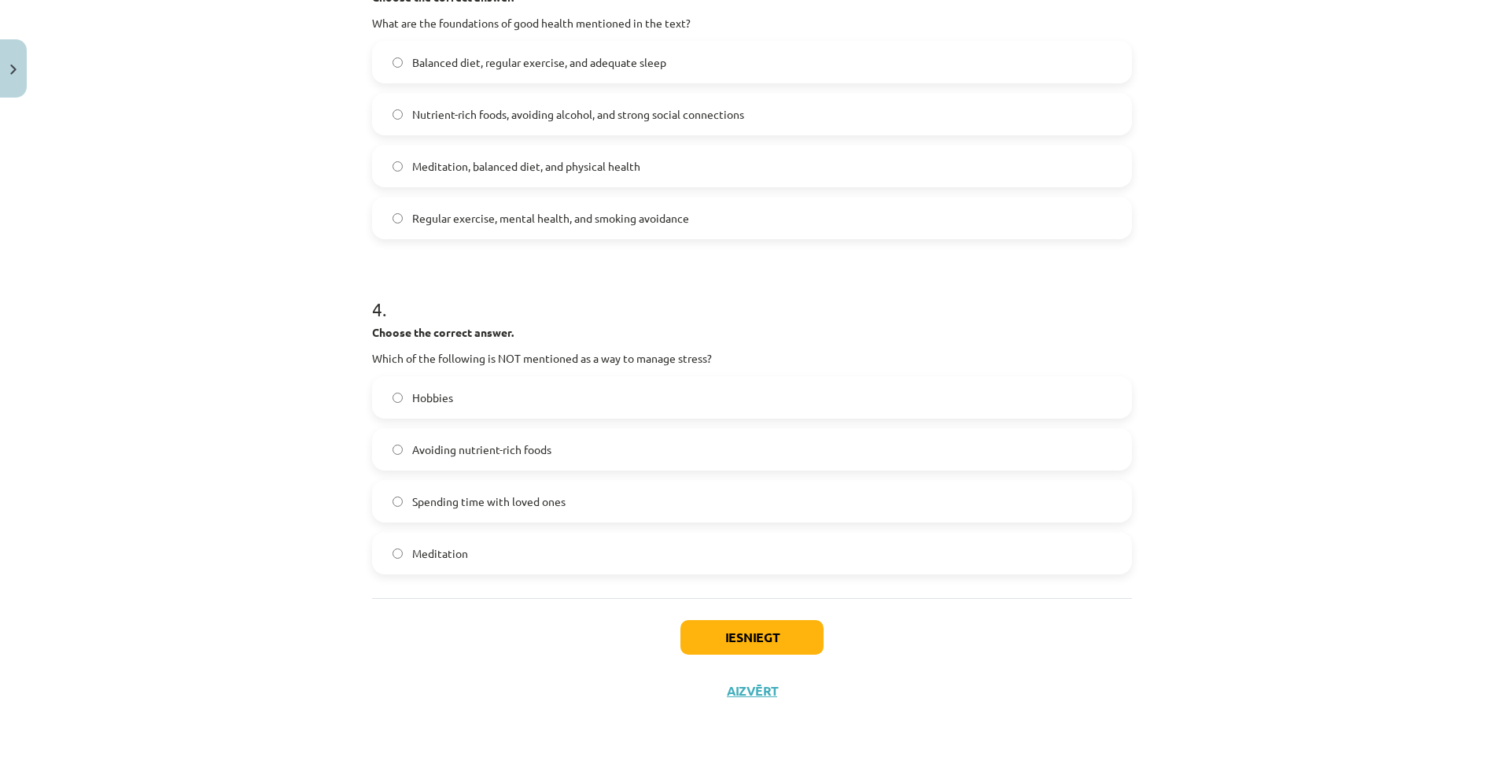
click at [453, 457] on span "Avoiding nutrient-rich foods" at bounding box center [481, 449] width 139 height 17
click at [760, 677] on div "Iesniegt Aizvērt" at bounding box center [752, 653] width 760 height 110
click at [752, 654] on button "Iesniegt" at bounding box center [752, 637] width 143 height 35
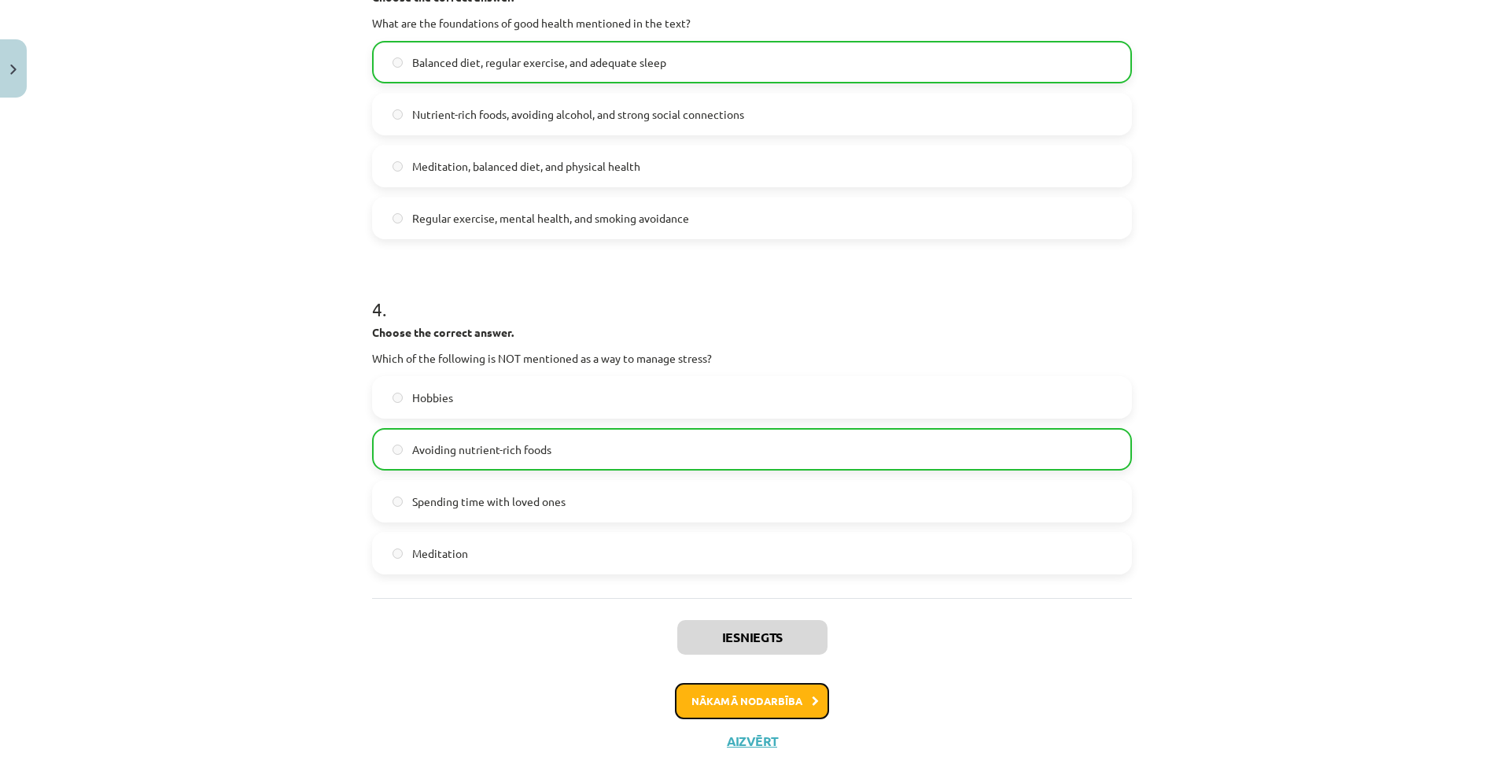
click at [784, 718] on button "Nākamā nodarbība" at bounding box center [752, 701] width 154 height 36
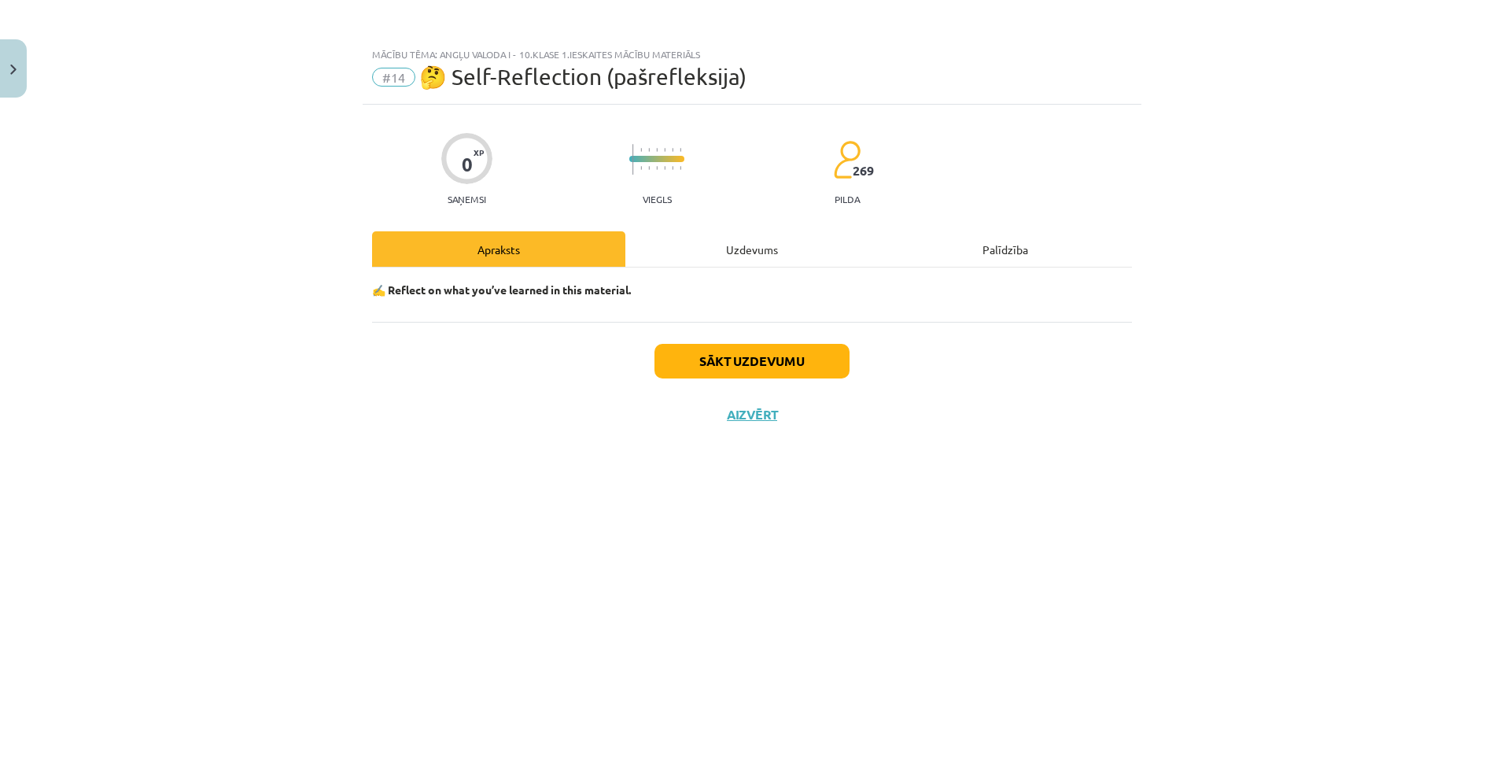
scroll to position [0, 0]
click at [744, 279] on div "✍️ Reflect on what you’ve learned in this material." at bounding box center [752, 295] width 760 height 54
click at [725, 242] on div "Uzdevums" at bounding box center [752, 248] width 253 height 35
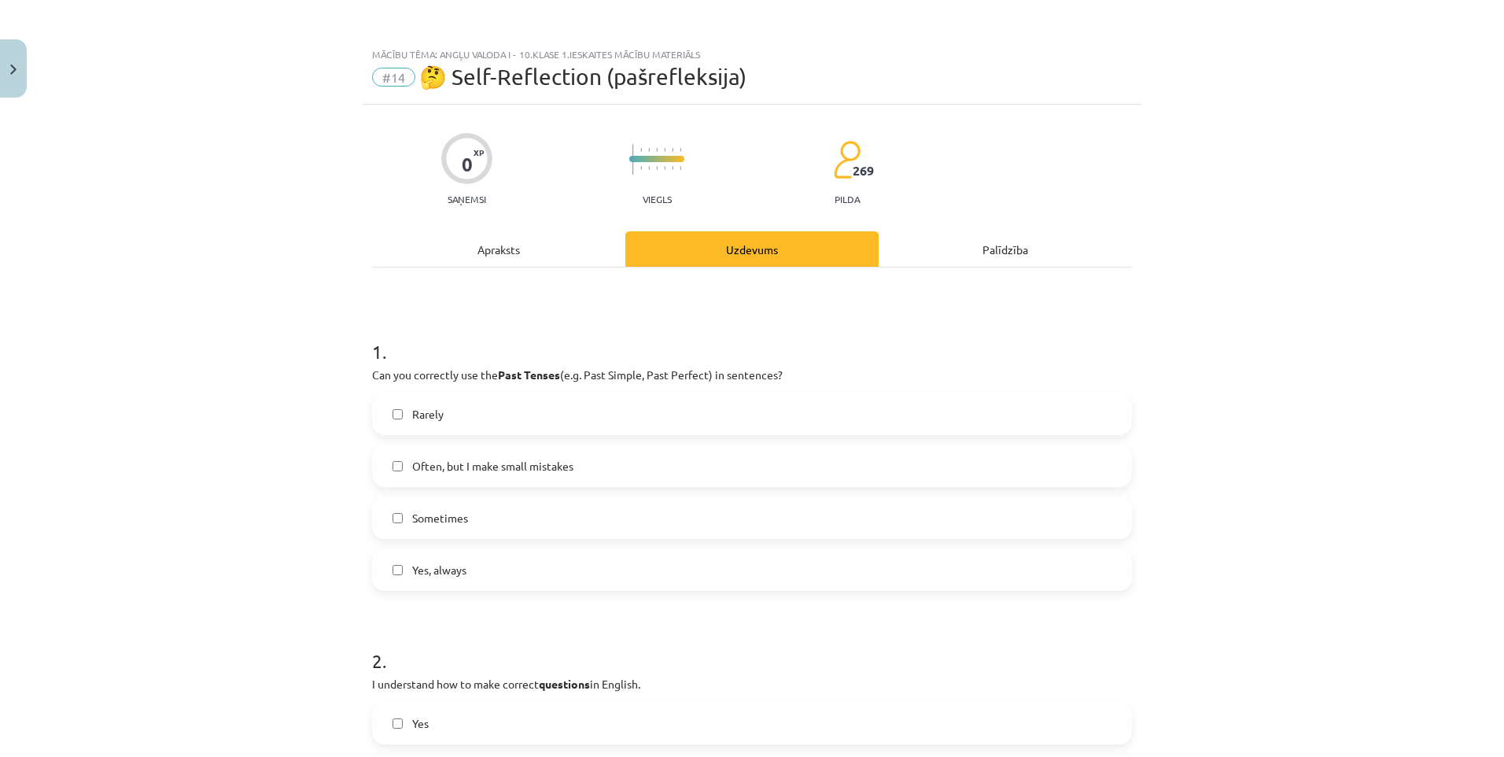
click at [530, 252] on div "Apraksts" at bounding box center [498, 248] width 253 height 35
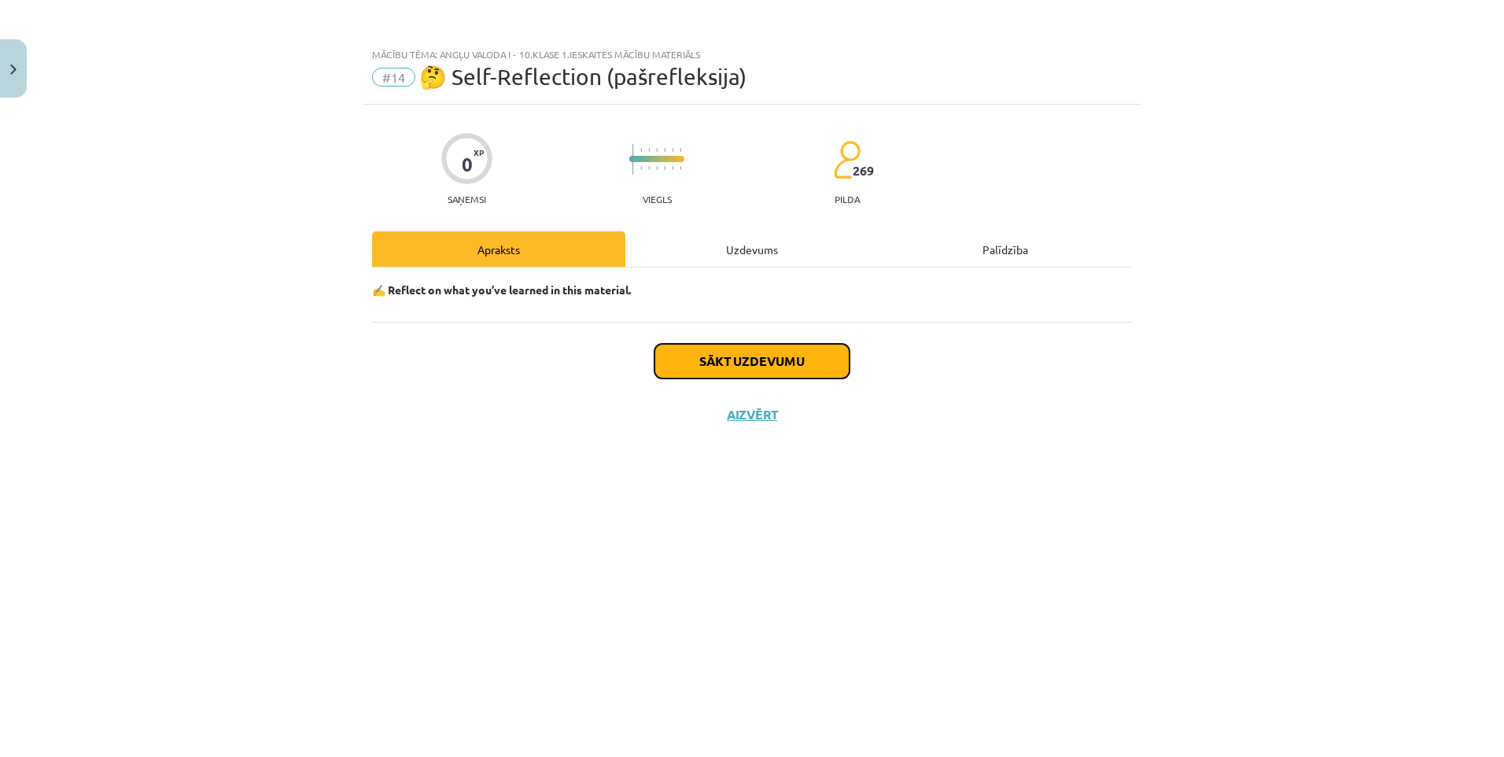
click at [708, 357] on button "Sākt uzdevumu" at bounding box center [752, 361] width 195 height 35
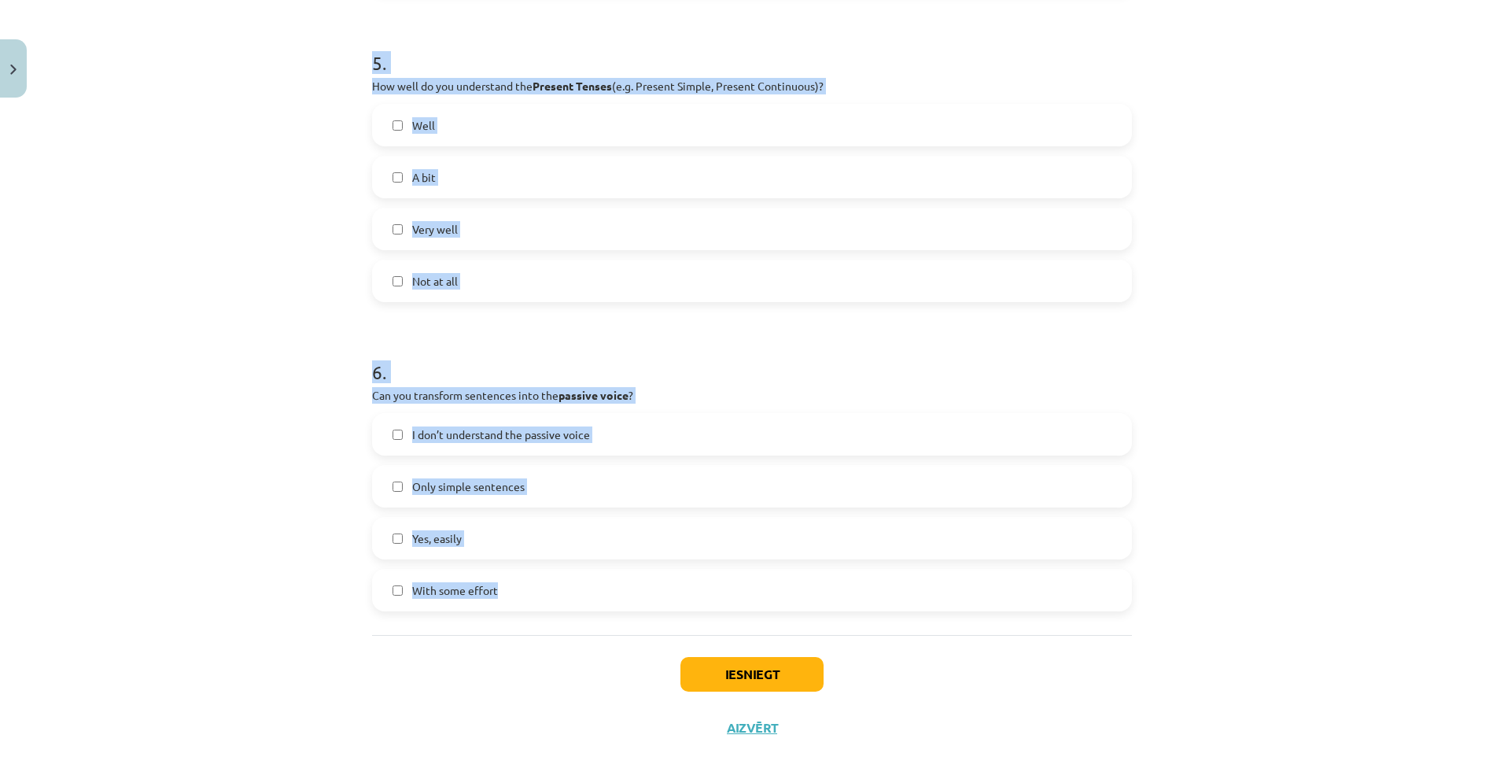
scroll to position [1511, 0]
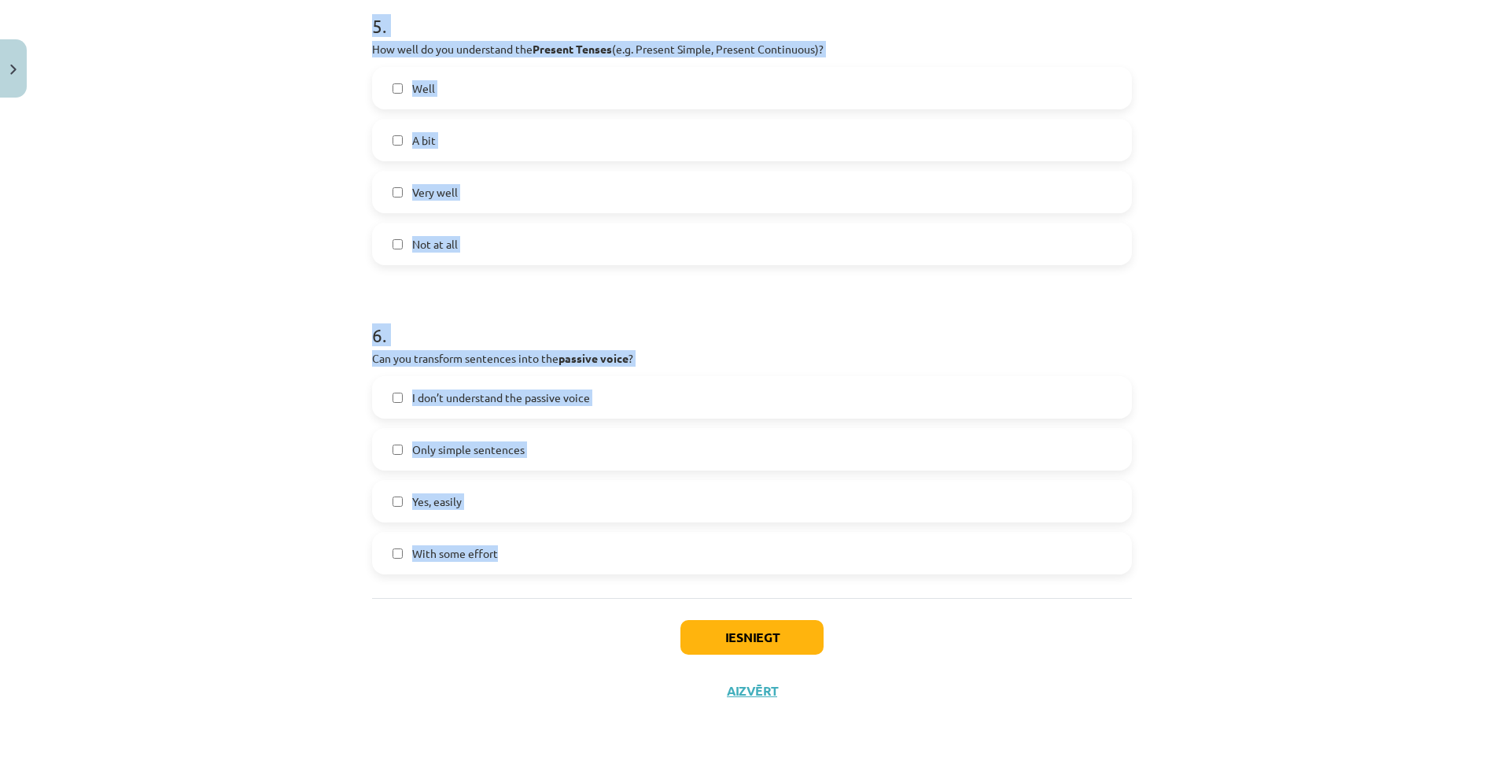
drag, startPoint x: 349, startPoint y: 343, endPoint x: 560, endPoint y: 556, distance: 299.9
click at [560, 556] on div "Mācību tēma: Angļu valoda i - 10.klase 1.ieskaites mācību materiāls #14 🤔 Self-…" at bounding box center [752, 378] width 1504 height 757
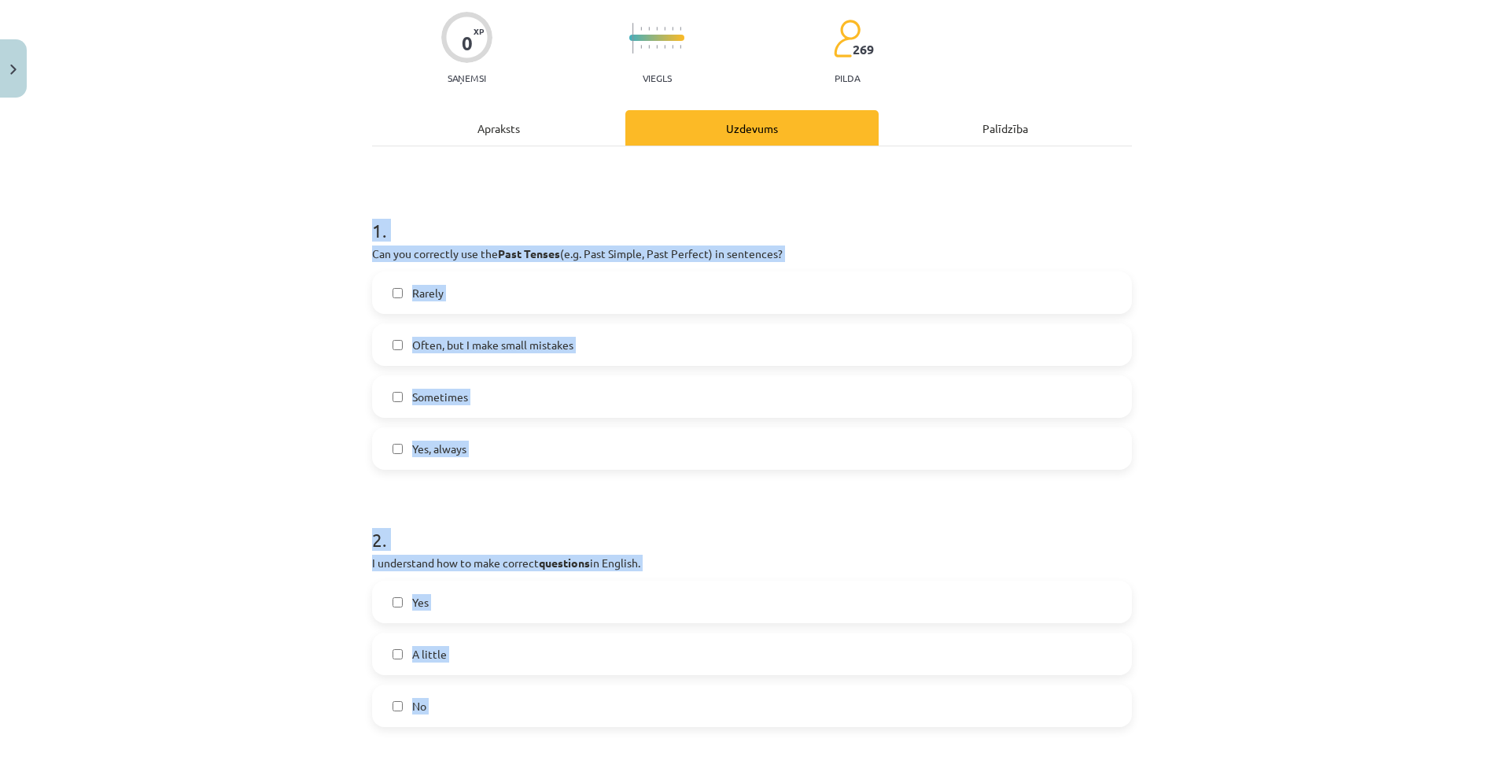
scroll to position [94, 0]
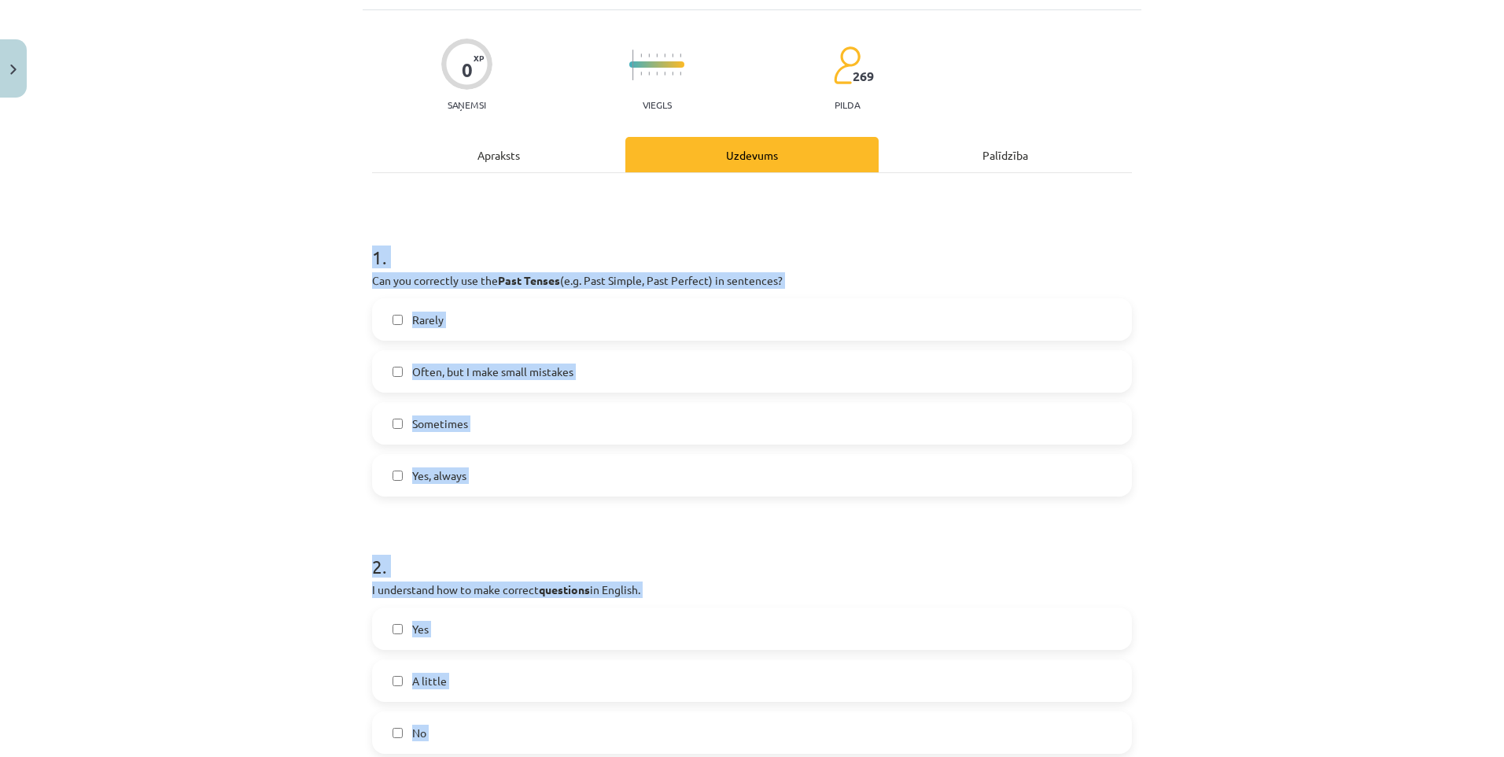
click at [725, 377] on label "Often, but I make small mistakes" at bounding box center [752, 371] width 757 height 39
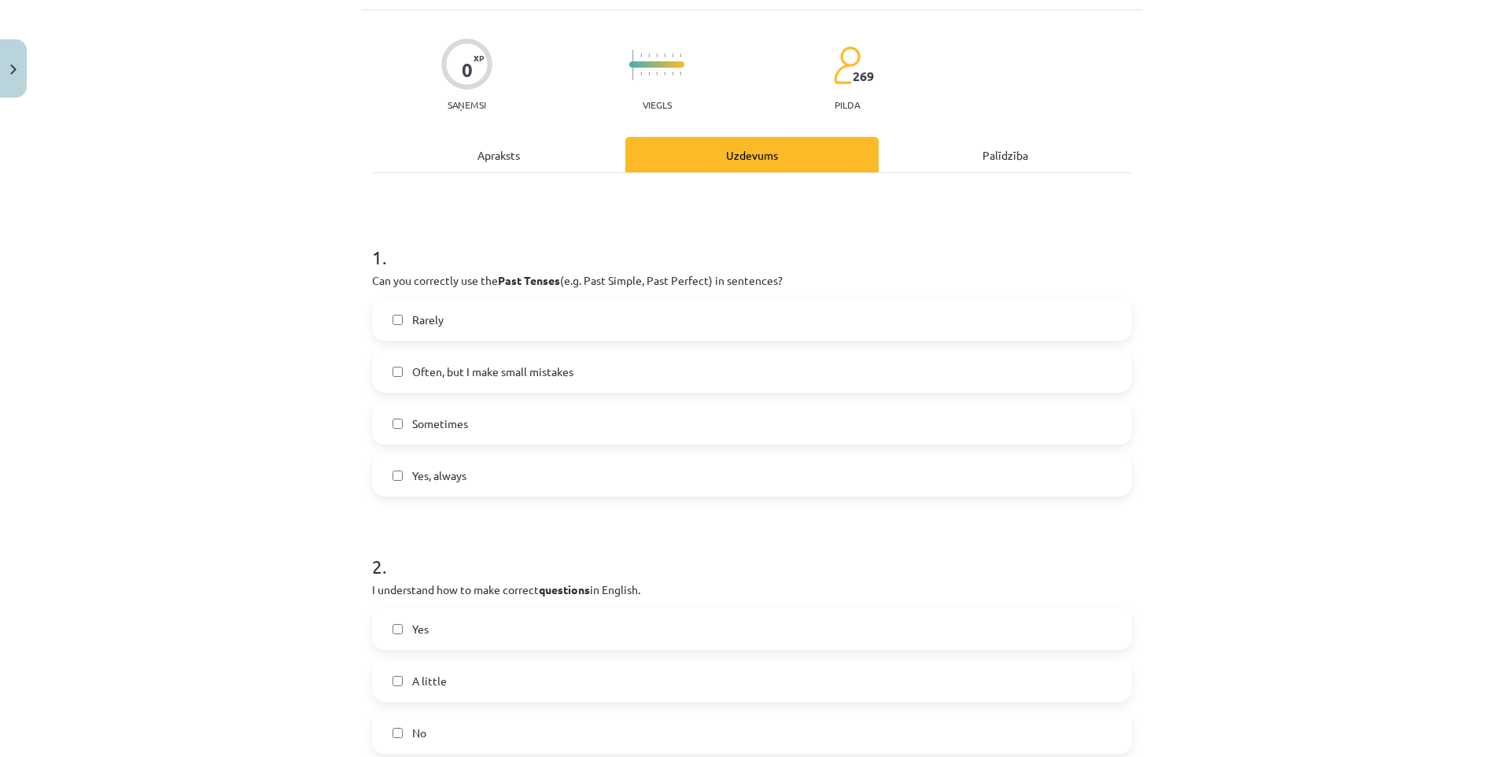
click at [477, 356] on label "Often, but I make small mistakes" at bounding box center [752, 371] width 757 height 39
click at [489, 377] on span "Often, but I make small mistakes" at bounding box center [492, 372] width 161 height 17
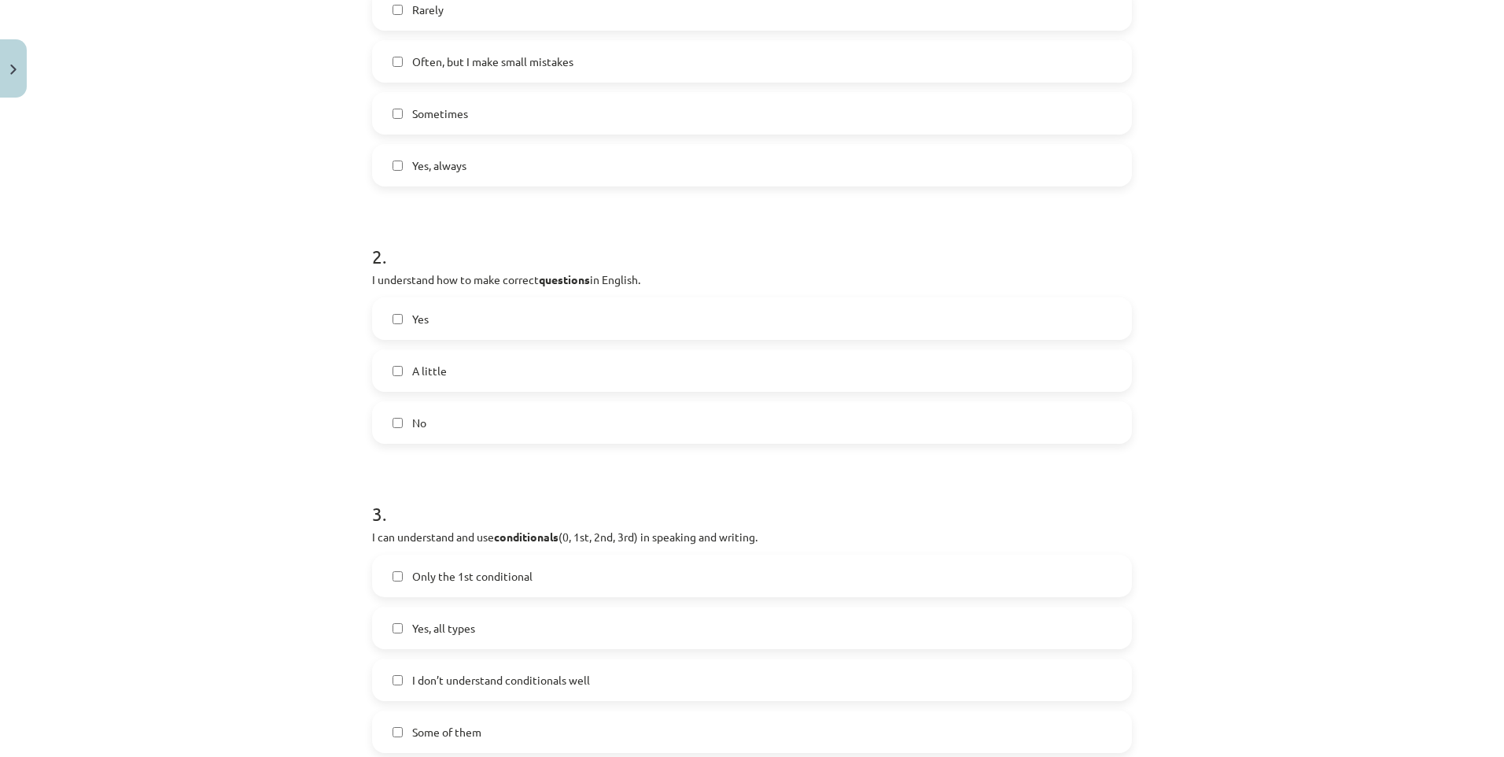
scroll to position [409, 0]
click at [405, 326] on label "Yes" at bounding box center [752, 313] width 757 height 39
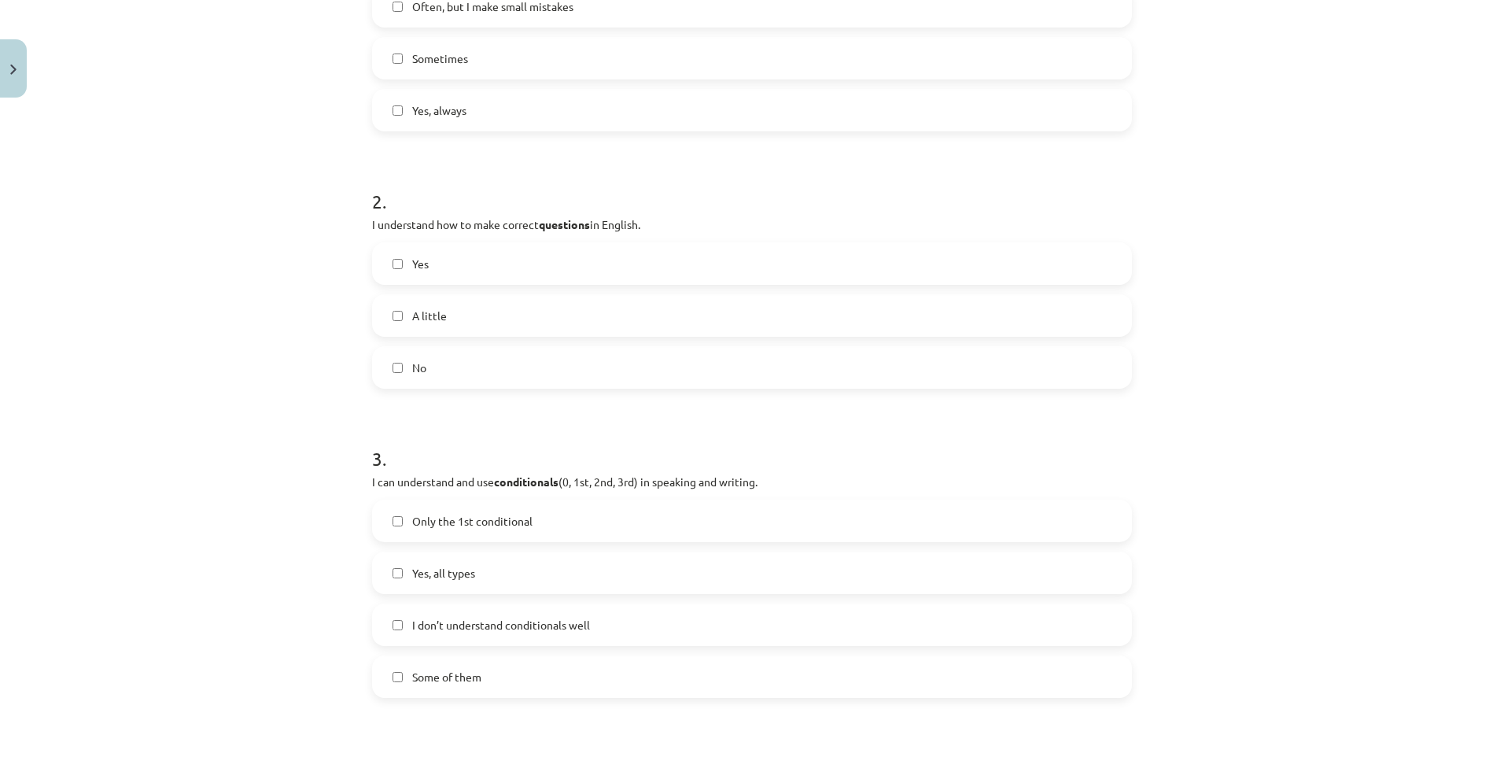
scroll to position [803, 0]
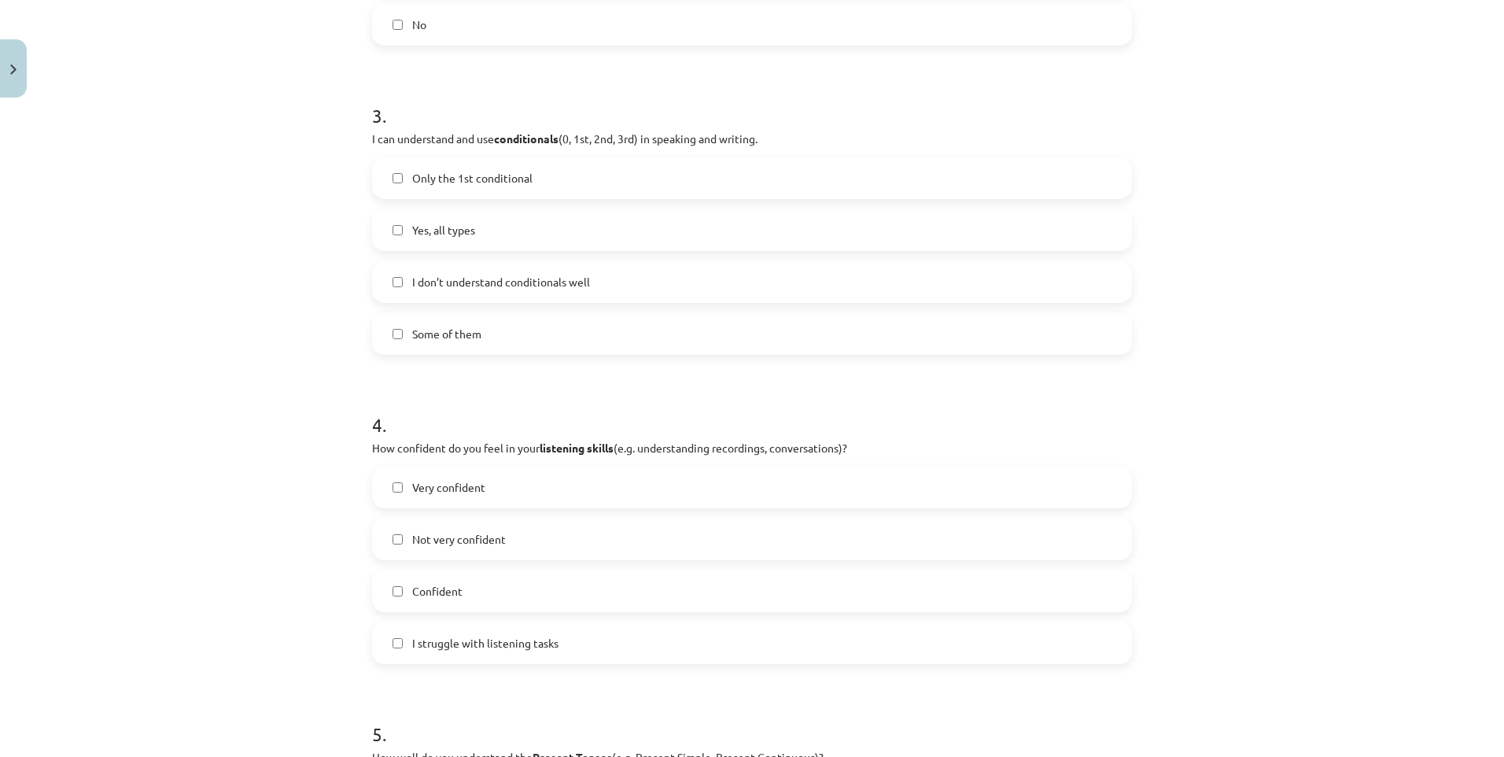
click at [425, 355] on form "1 . Can you correctly use the Past Tenses (e.g. Past Simple, Past Perfect) in s…" at bounding box center [752, 397] width 760 height 1772
click at [426, 339] on span "Some of them" at bounding box center [446, 334] width 69 height 17
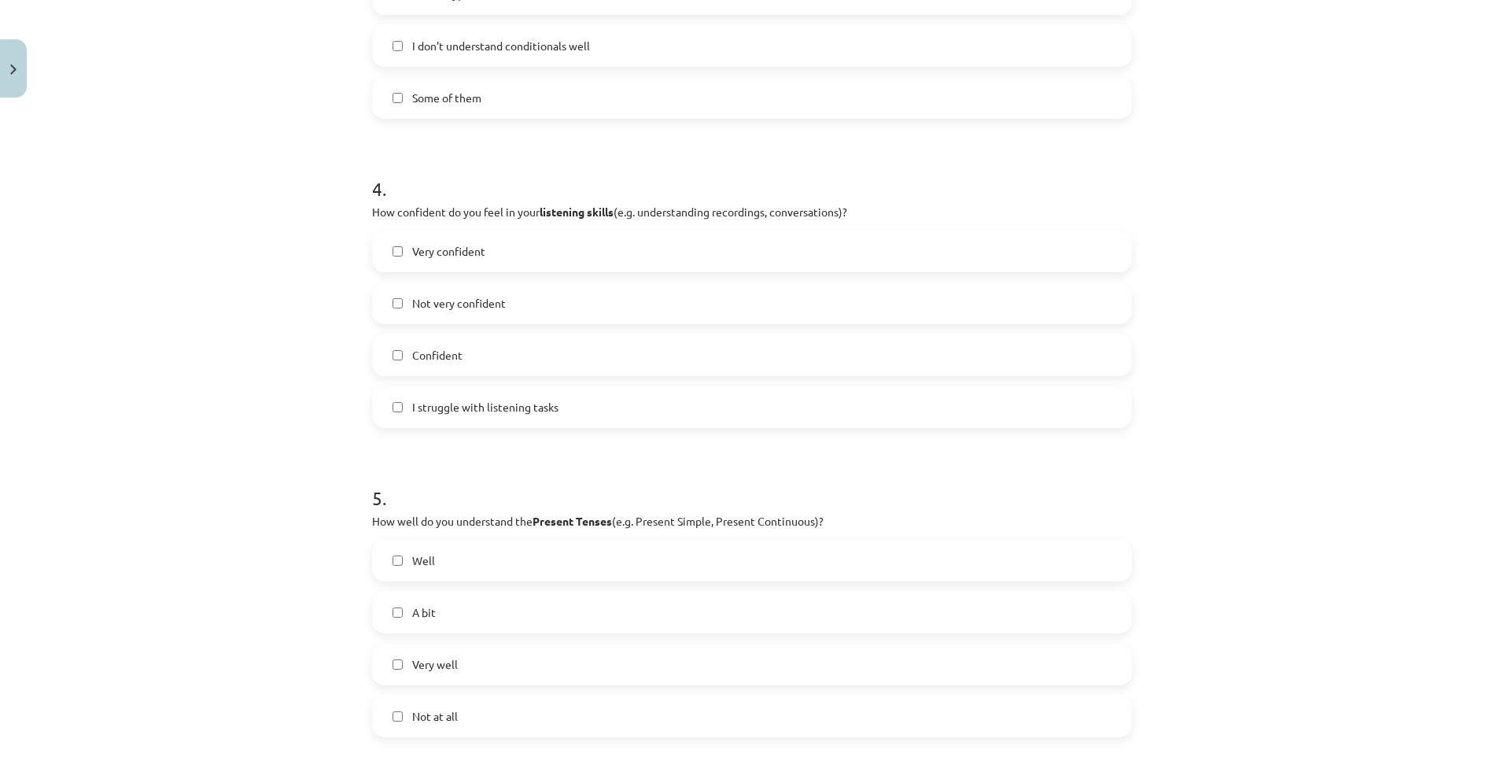
click at [416, 340] on label "Confident" at bounding box center [752, 354] width 757 height 39
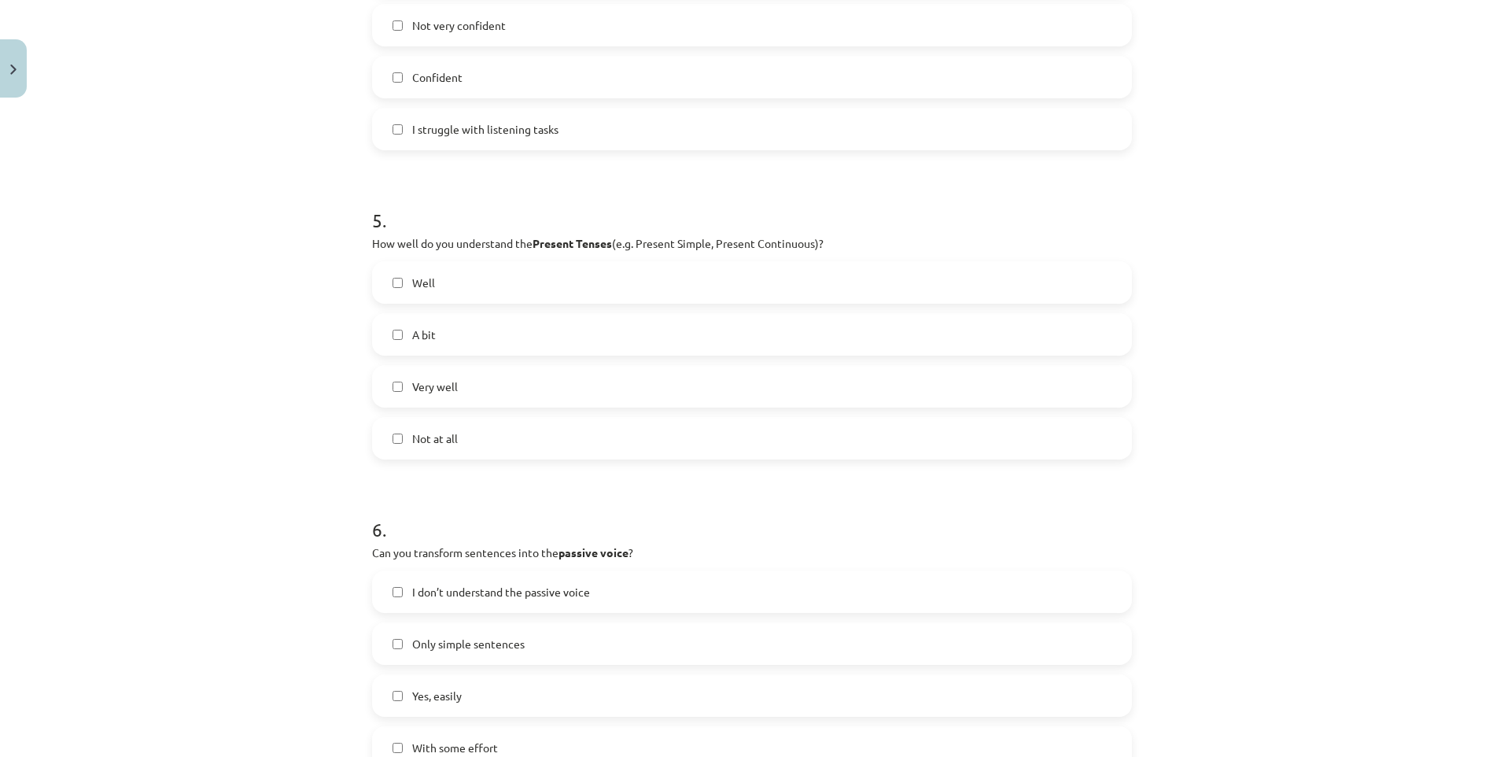
scroll to position [1511, 0]
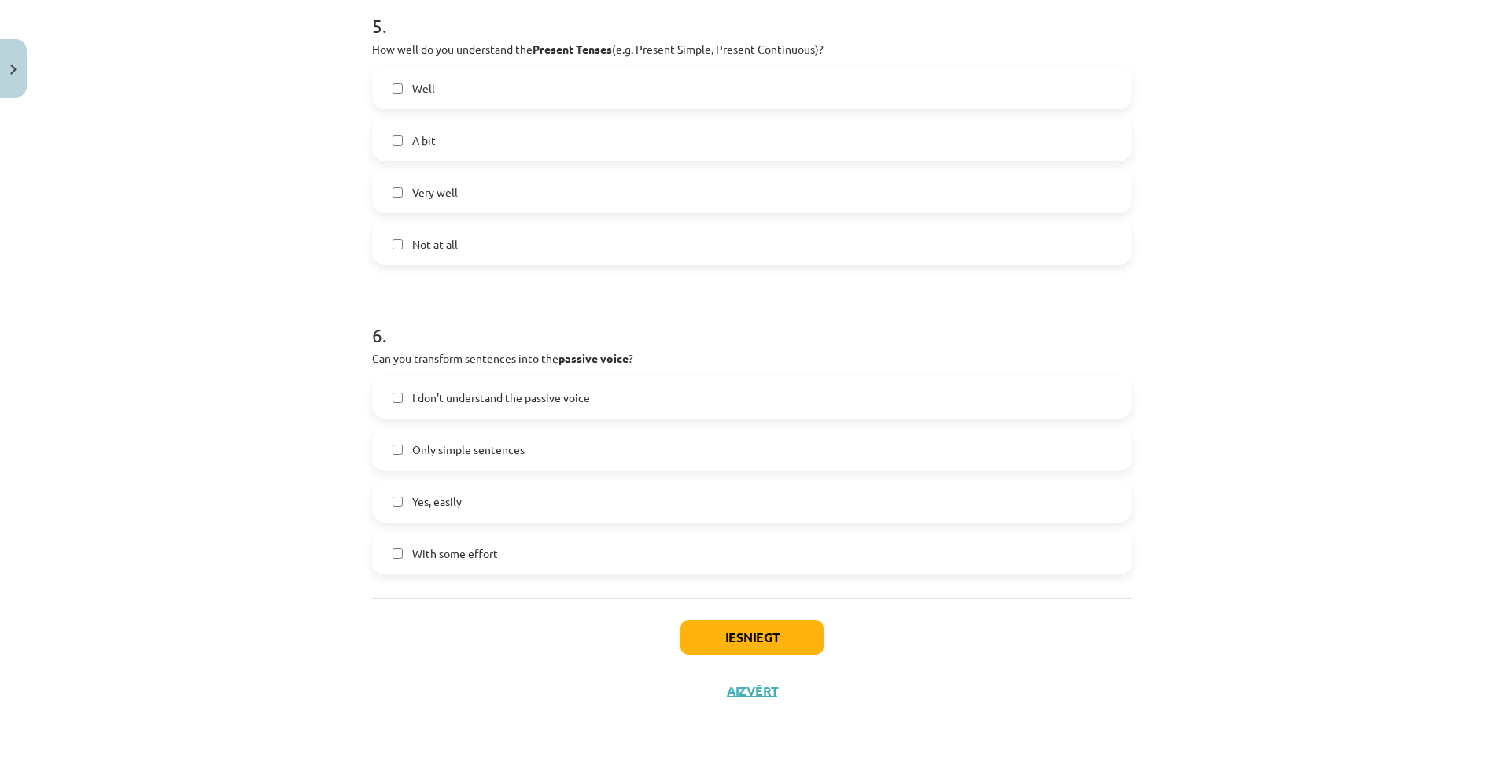
click at [404, 194] on label "Very well" at bounding box center [752, 191] width 757 height 39
click at [429, 555] on span "With some effort" at bounding box center [455, 553] width 86 height 17
click at [766, 637] on button "Iesniegt" at bounding box center [752, 637] width 143 height 35
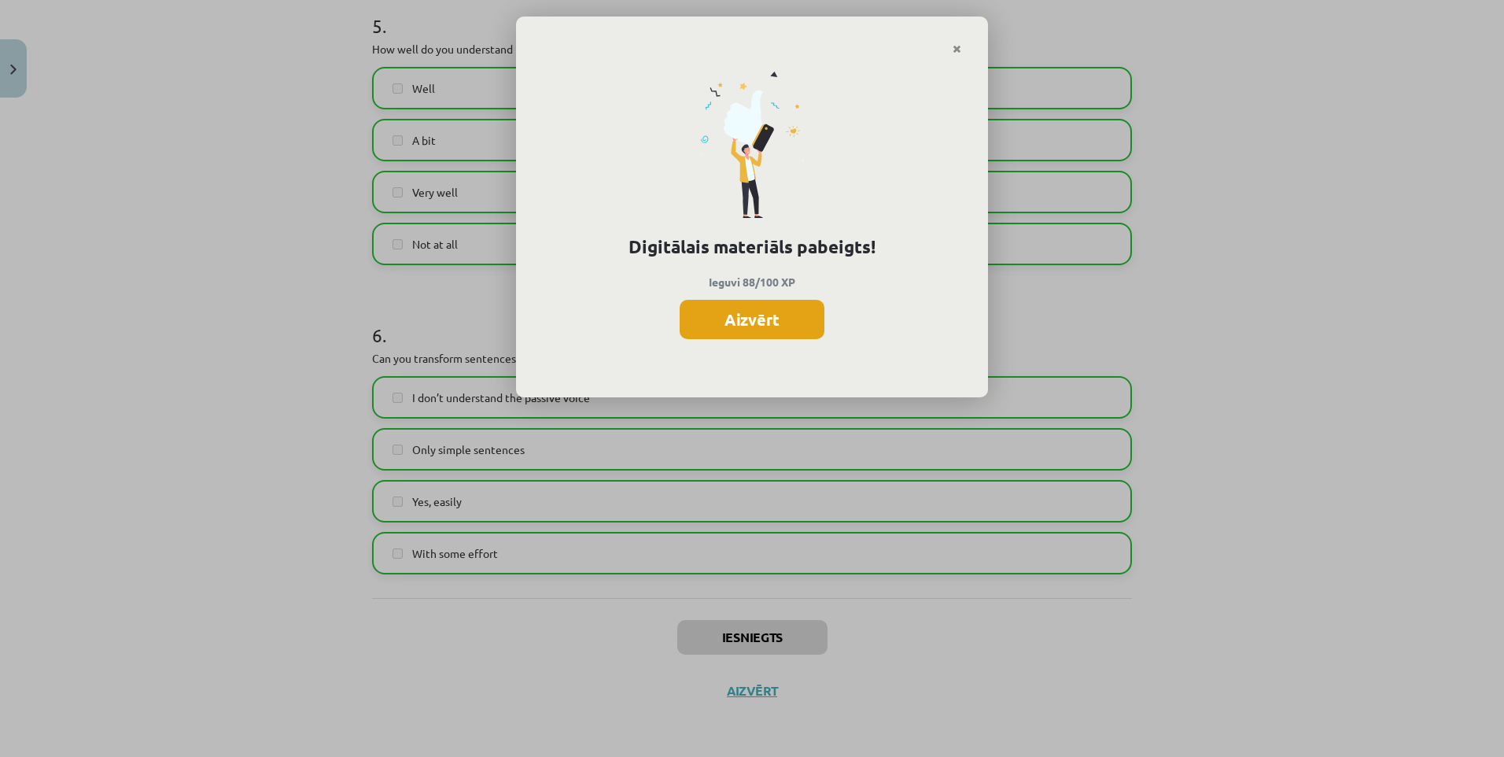
click at [788, 328] on button "Aizvērt" at bounding box center [752, 319] width 145 height 39
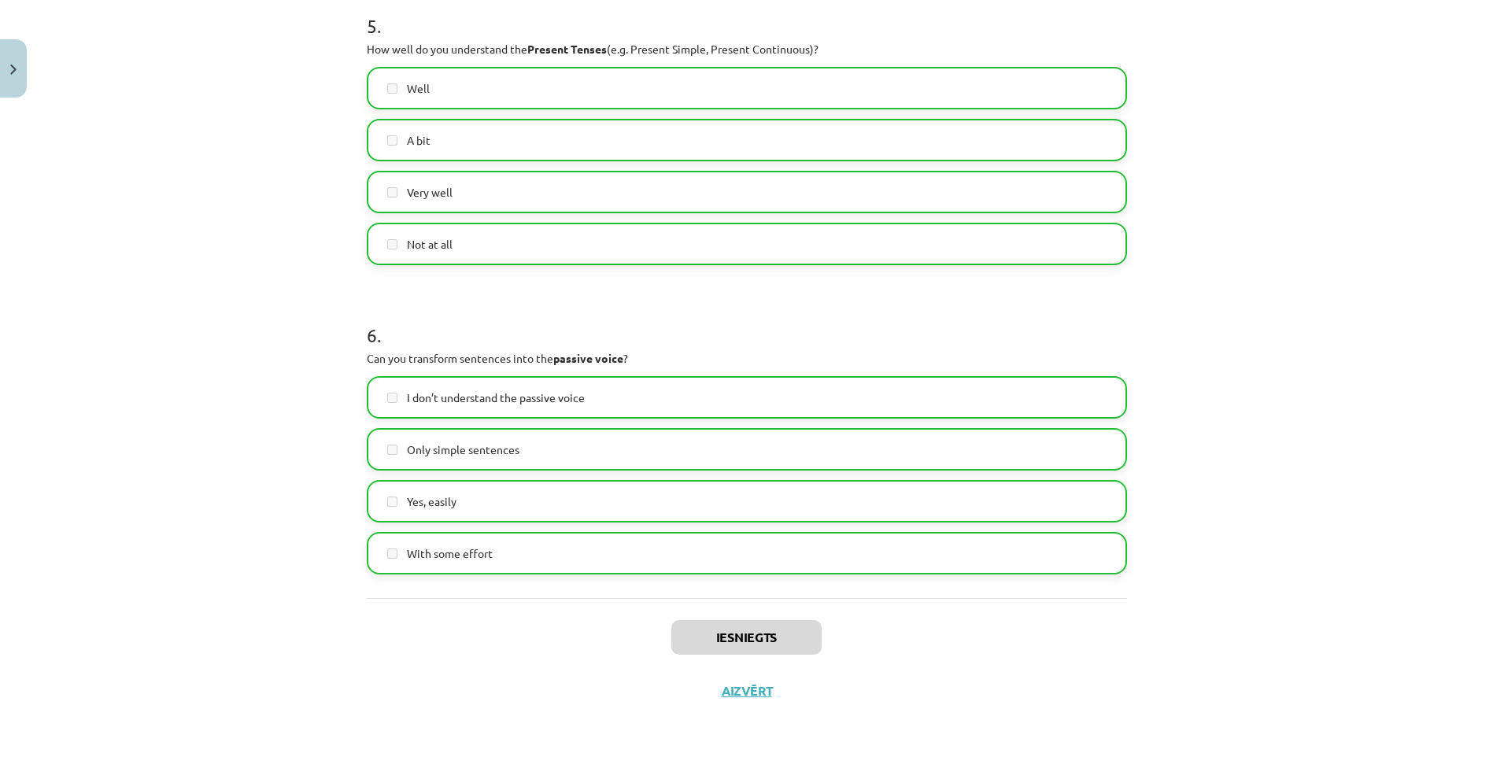
scroll to position [157, 0]
click at [751, 693] on button "Aizvērt" at bounding box center [747, 691] width 60 height 16
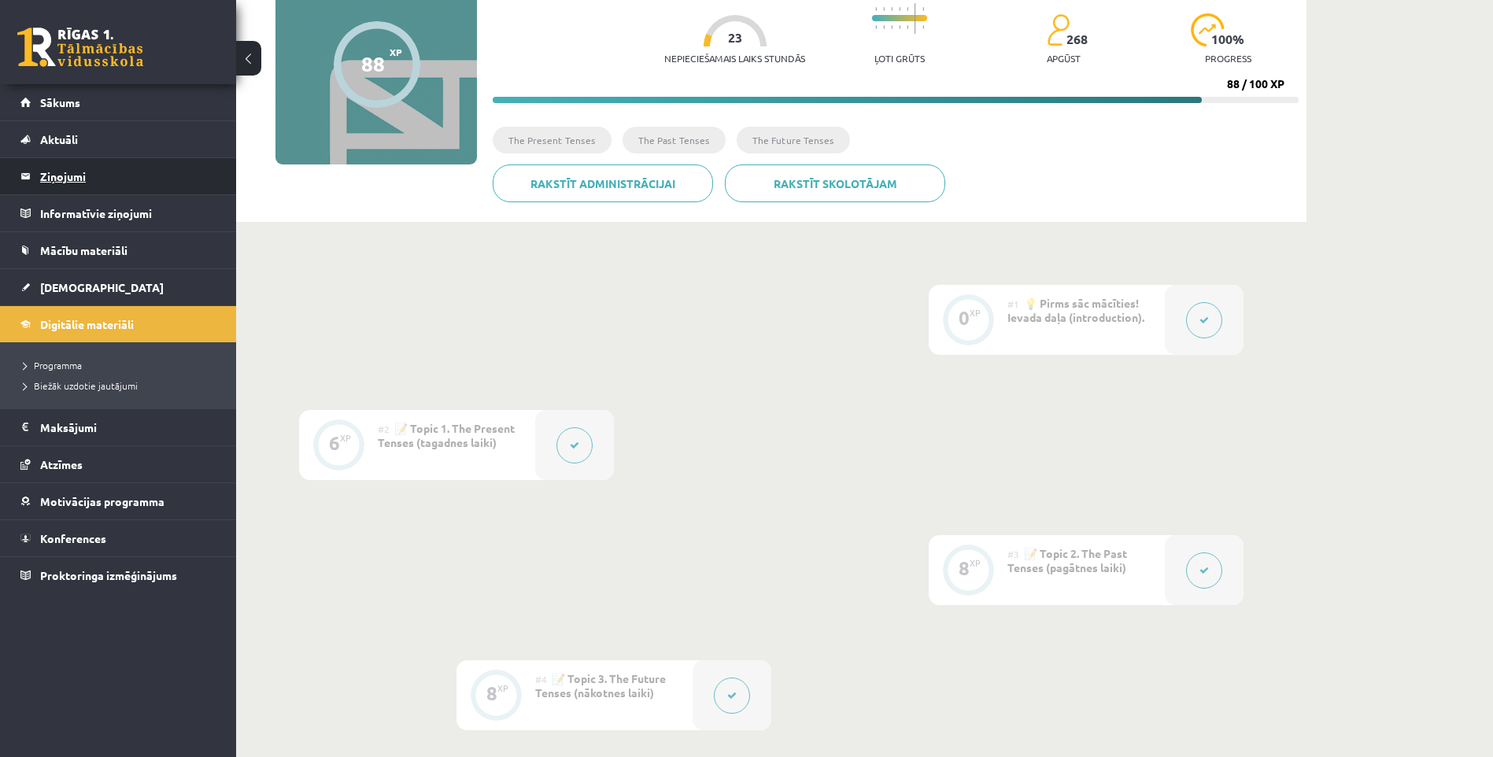
click at [83, 186] on legend "Ziņojumi 0" at bounding box center [128, 176] width 176 height 36
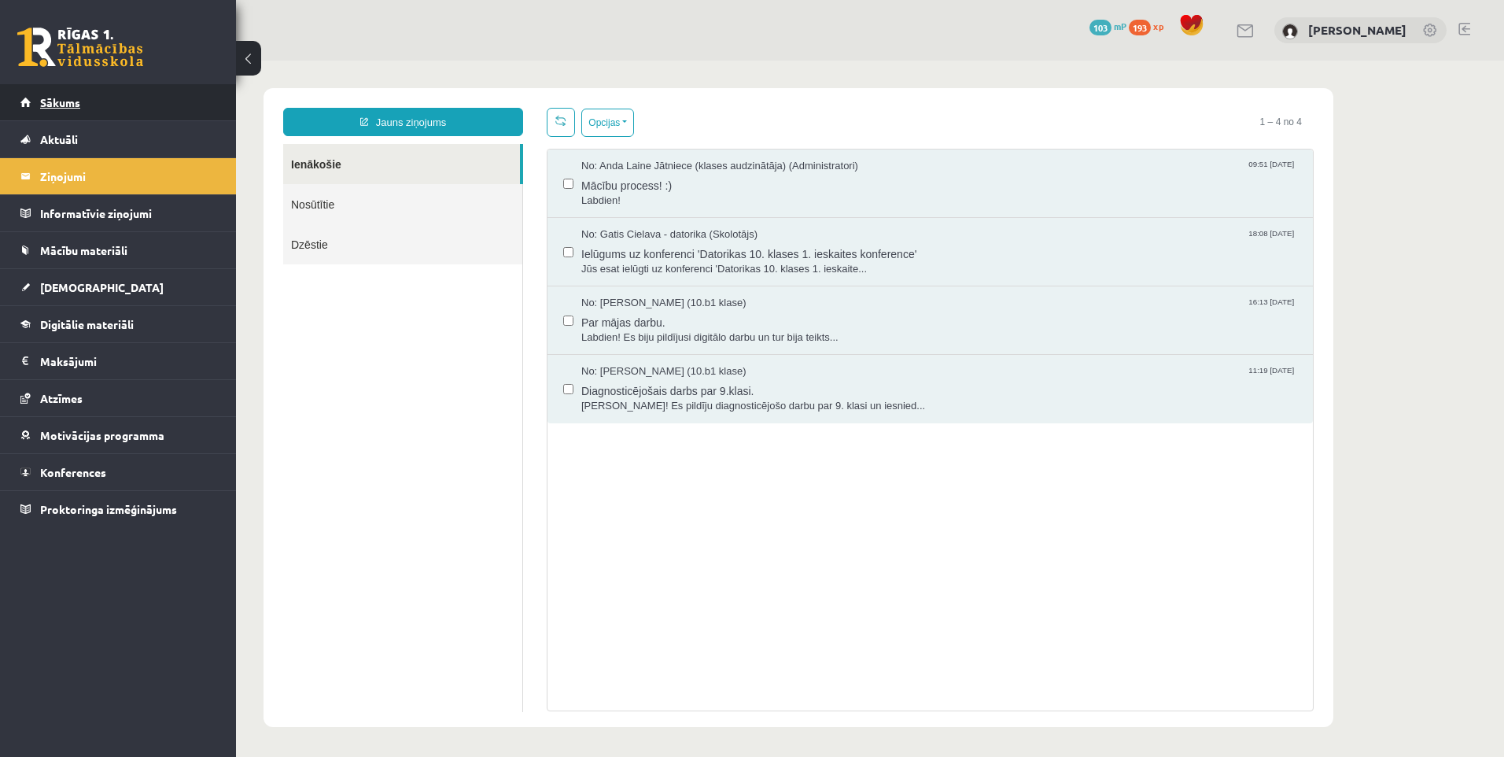
click at [66, 104] on span "Sākums" at bounding box center [60, 102] width 40 height 14
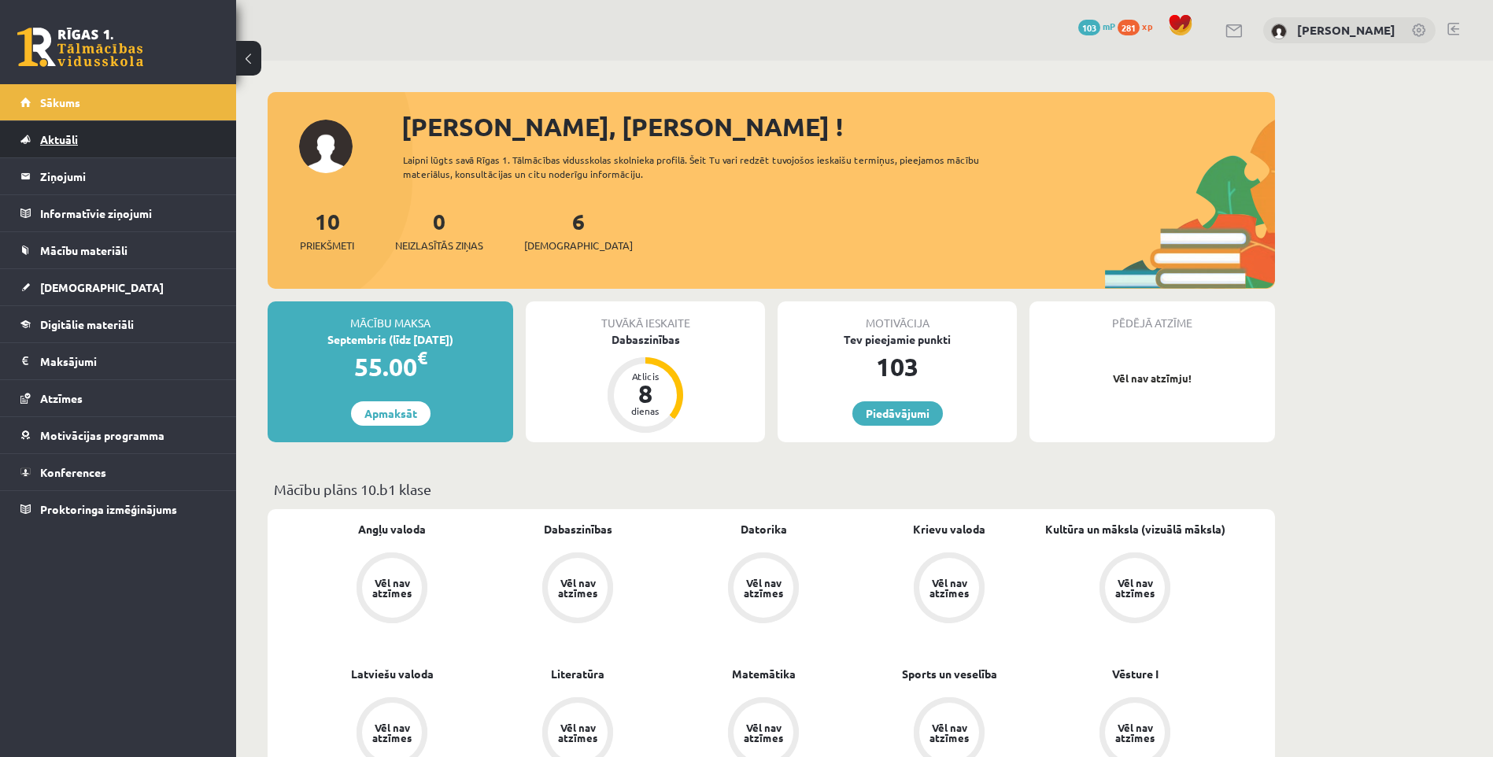
click at [50, 147] on link "Aktuāli" at bounding box center [118, 139] width 196 height 36
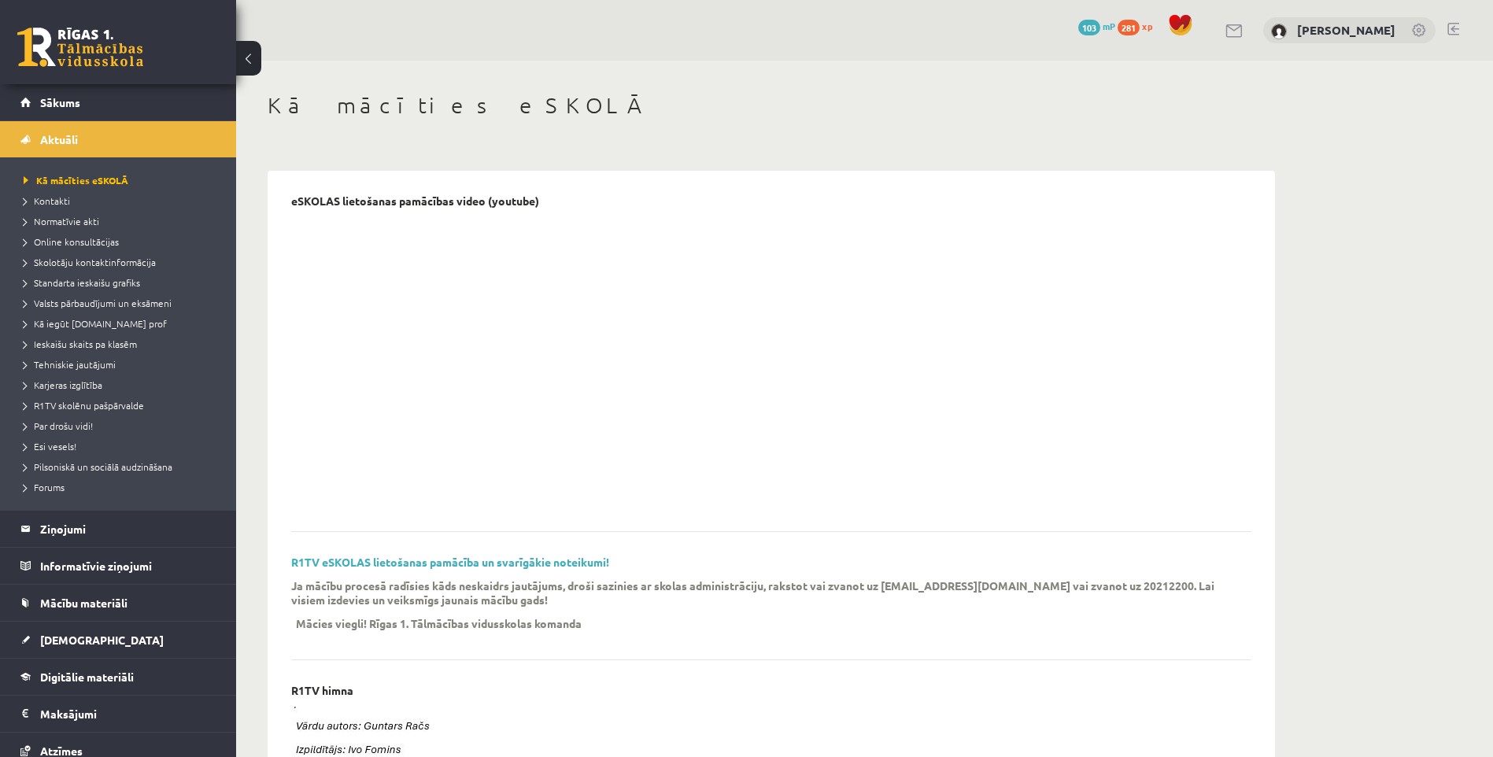
click at [84, 507] on ul "Kā mācīties eSKOLĀ Kontakti Normatīvie akti Online konsultācijas Skolotāju kont…" at bounding box center [118, 333] width 236 height 352
click at [87, 515] on legend "Ziņojumi 0" at bounding box center [128, 529] width 176 height 36
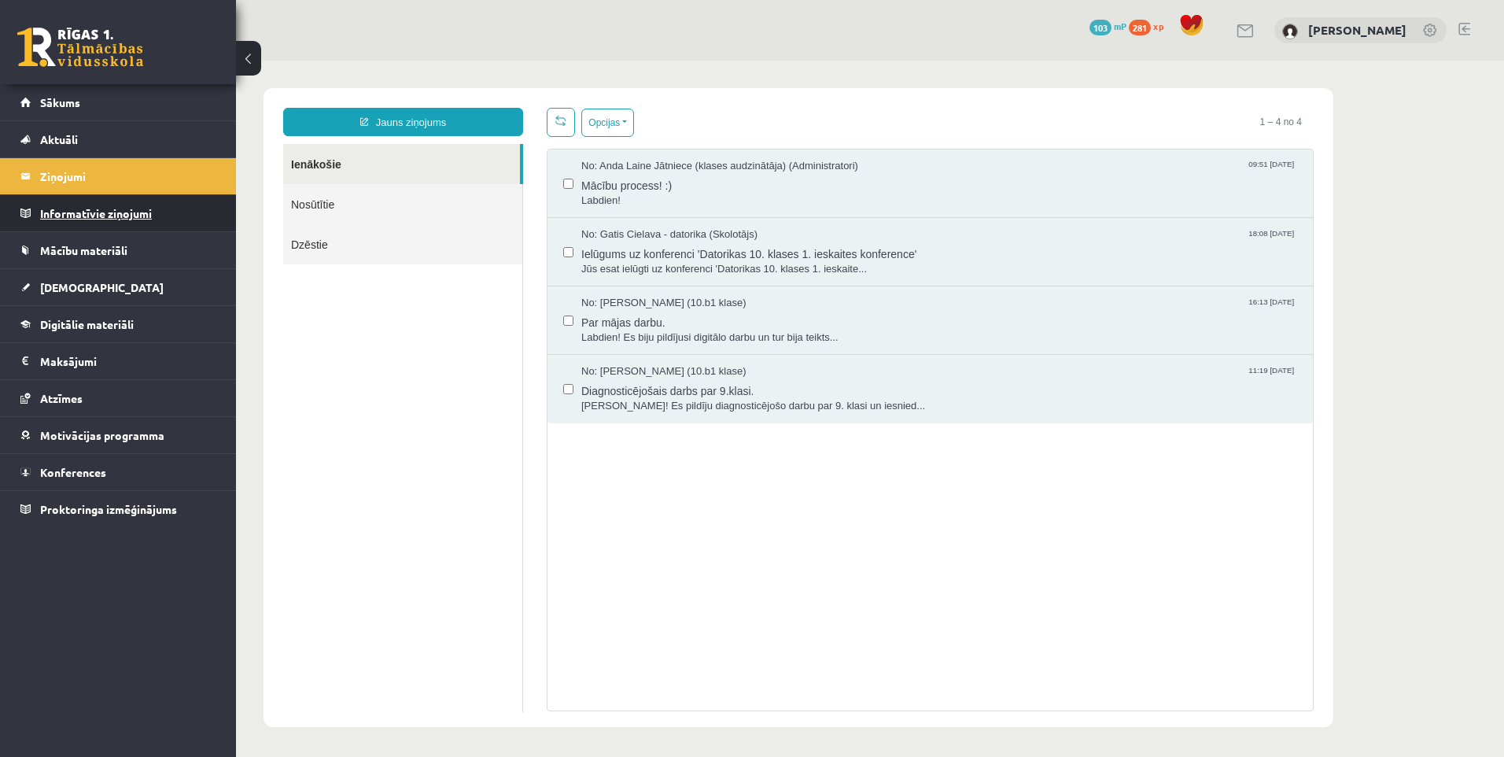
click at [67, 214] on legend "Informatīvie ziņojumi 0" at bounding box center [128, 213] width 176 height 36
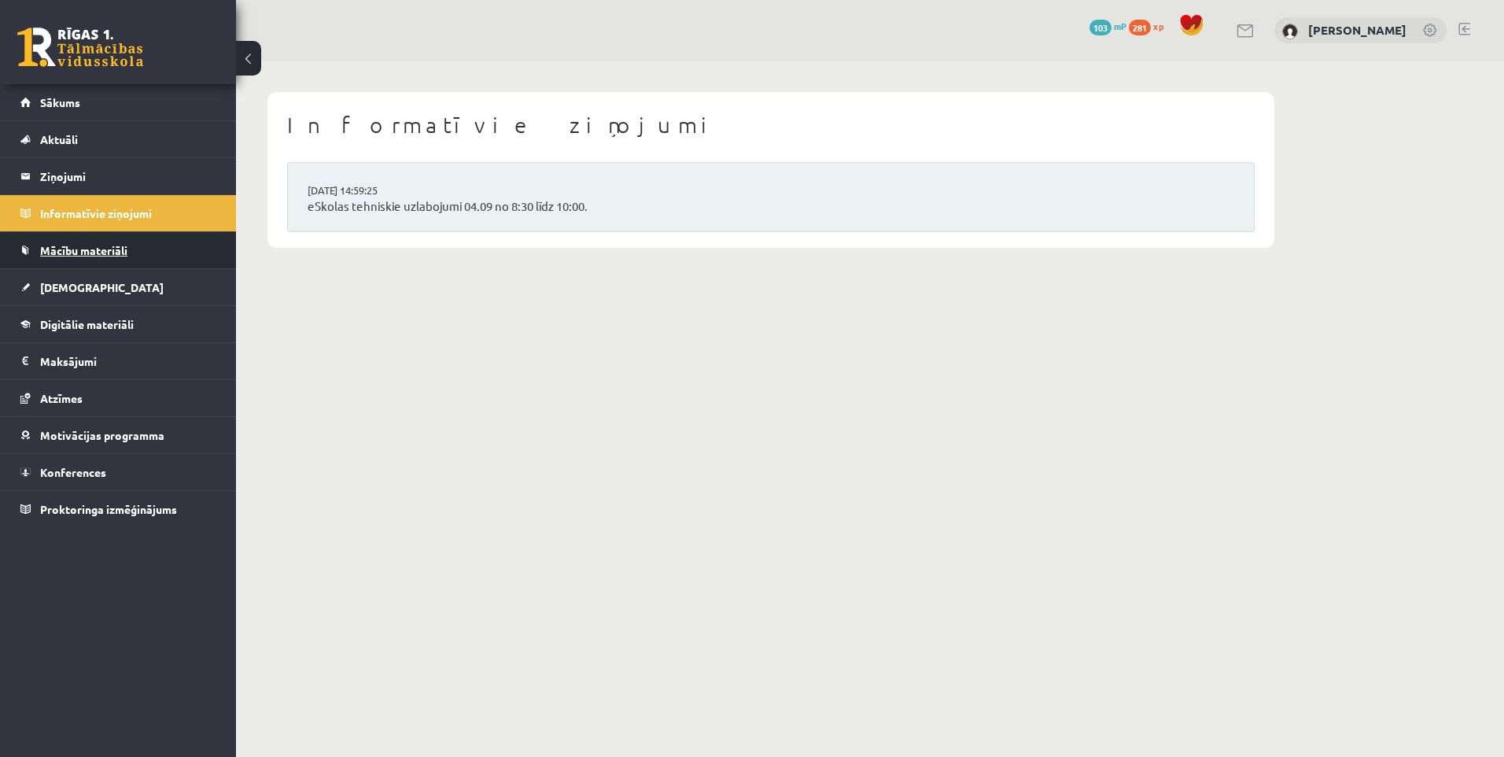
click at [109, 253] on span "Mācību materiāli" at bounding box center [83, 250] width 87 height 14
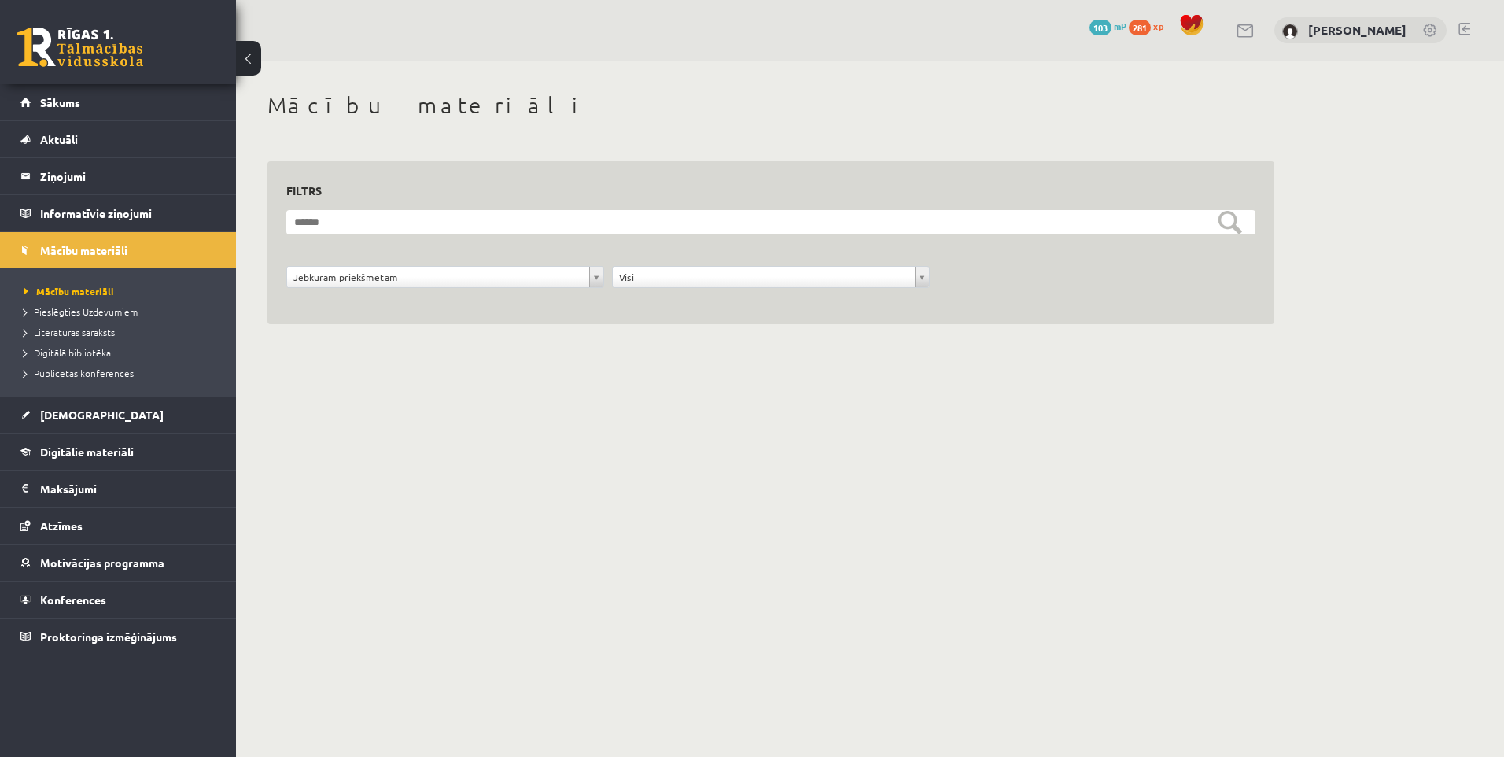
drag, startPoint x: 98, startPoint y: 389, endPoint x: 95, endPoint y: 402, distance: 13.0
click at [98, 390] on ul "Mācību materiāli Pieslēgties Uzdevumiem Literatūras saraksts Digitālā bibliotēk…" at bounding box center [118, 331] width 236 height 127
click at [92, 407] on link "[DEMOGRAPHIC_DATA]" at bounding box center [118, 415] width 196 height 36
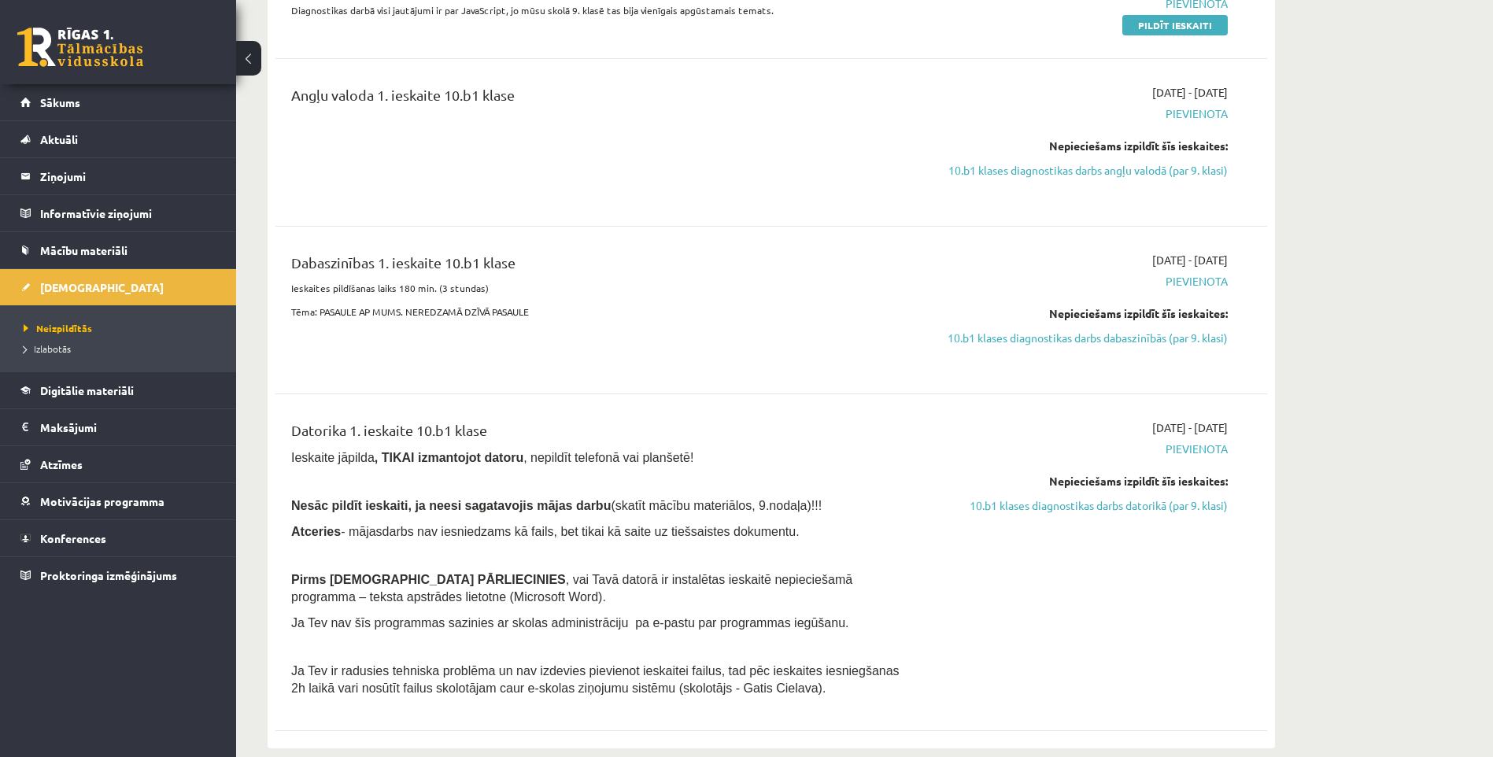
scroll to position [472, 0]
click at [81, 397] on link "Digitālie materiāli" at bounding box center [118, 390] width 196 height 36
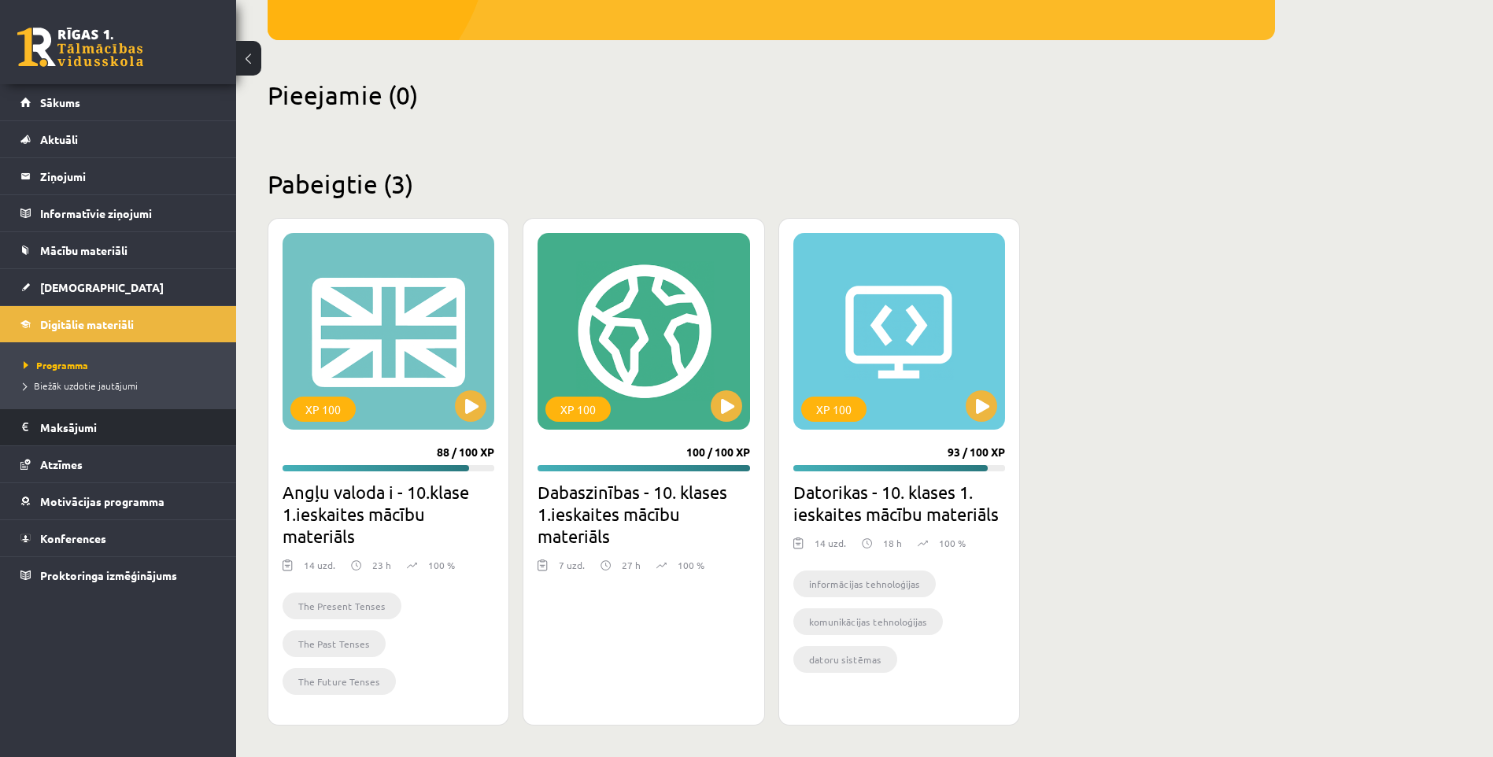
scroll to position [319, 0]
click at [74, 382] on span "Biežāk uzdotie jautājumi" at bounding box center [81, 385] width 114 height 13
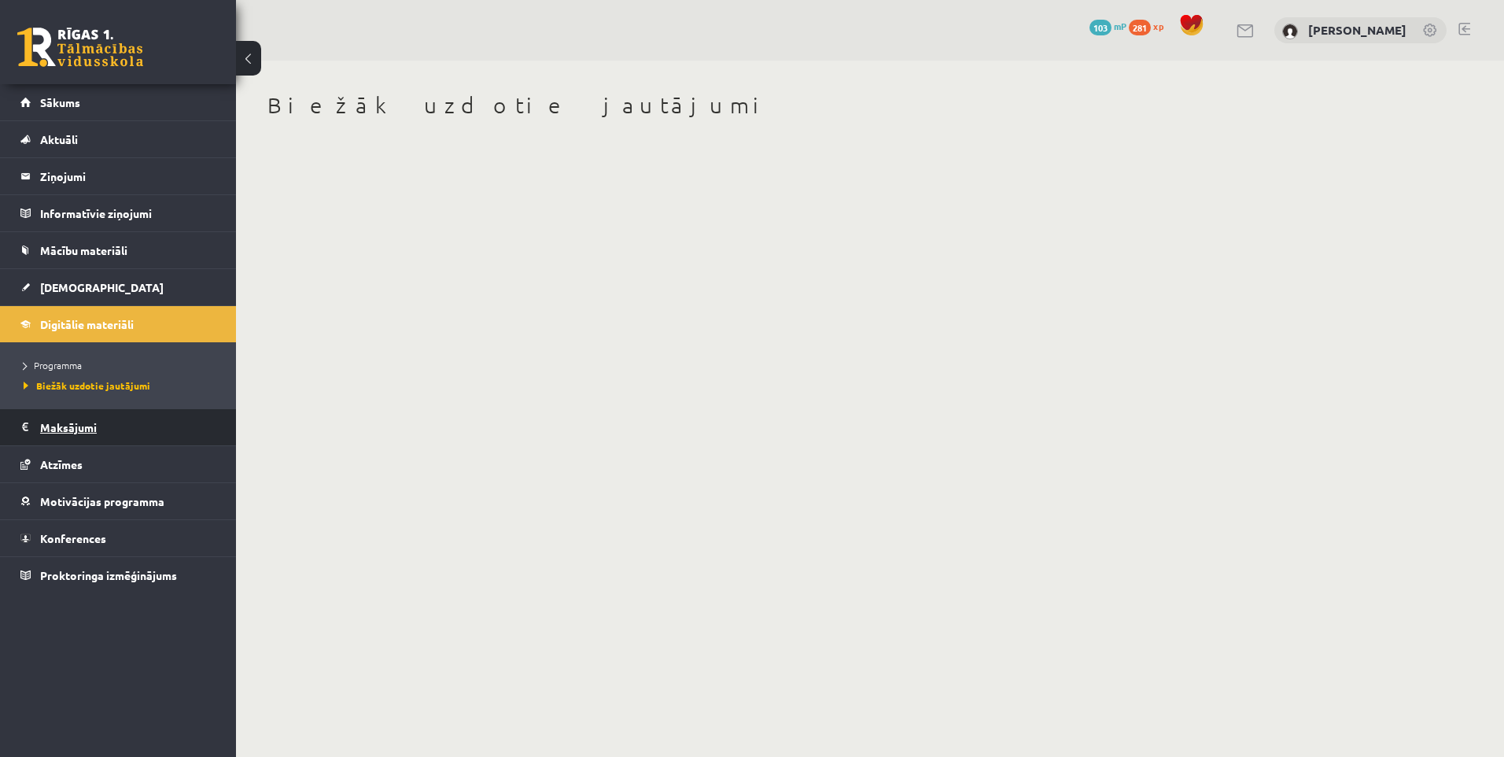
click at [81, 424] on legend "Maksājumi 0" at bounding box center [128, 427] width 176 height 36
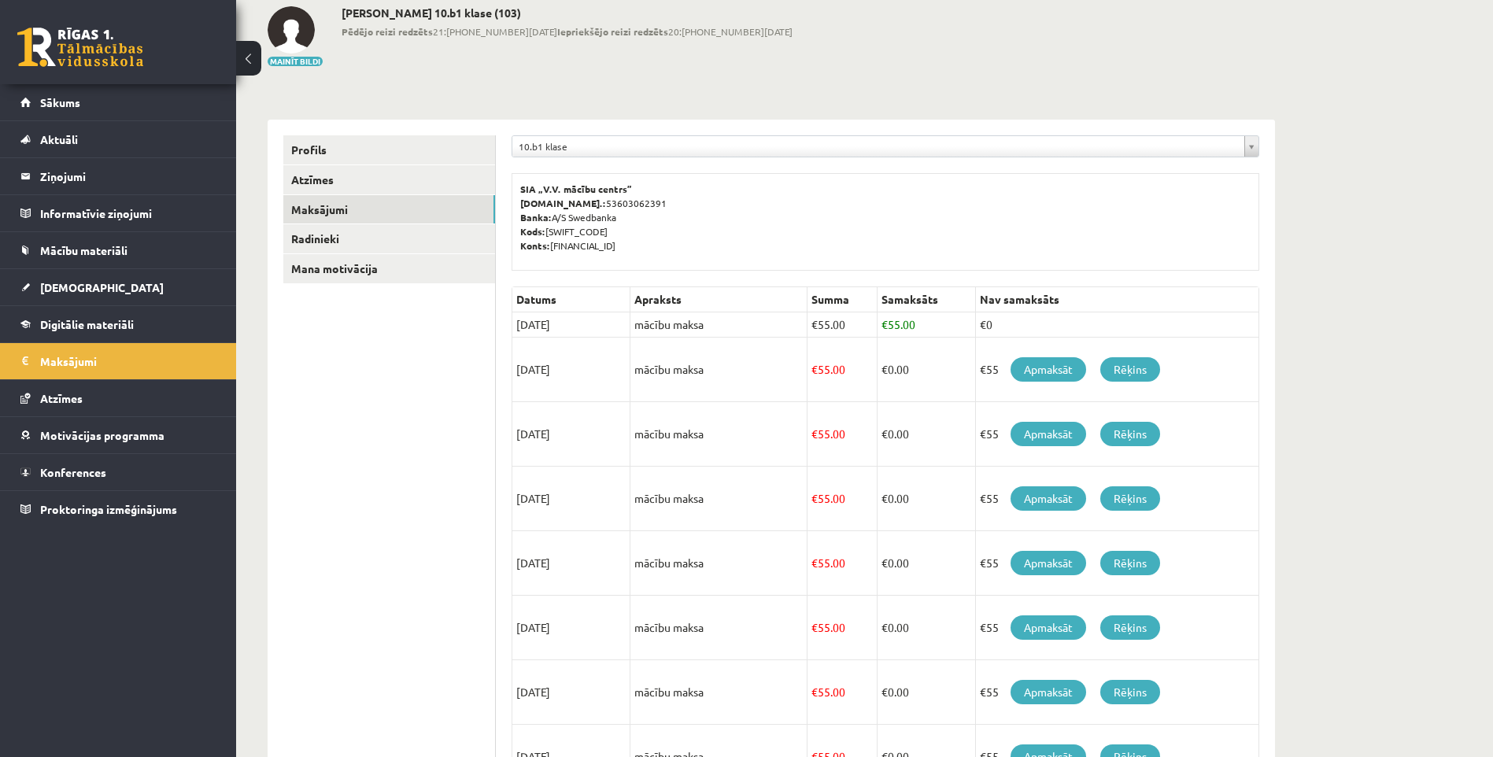
scroll to position [157, 0]
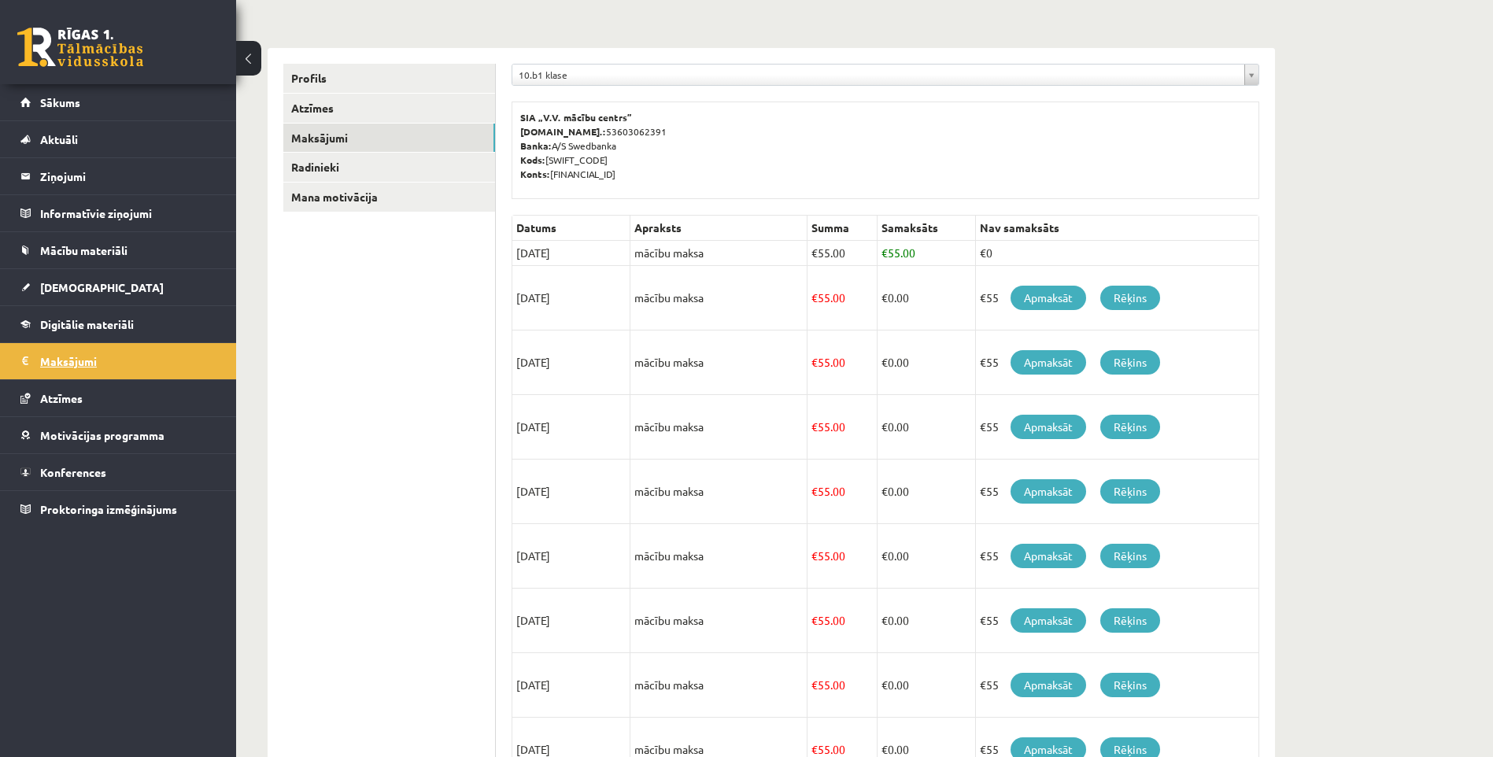
click at [72, 376] on legend "Maksājumi 0" at bounding box center [128, 361] width 176 height 36
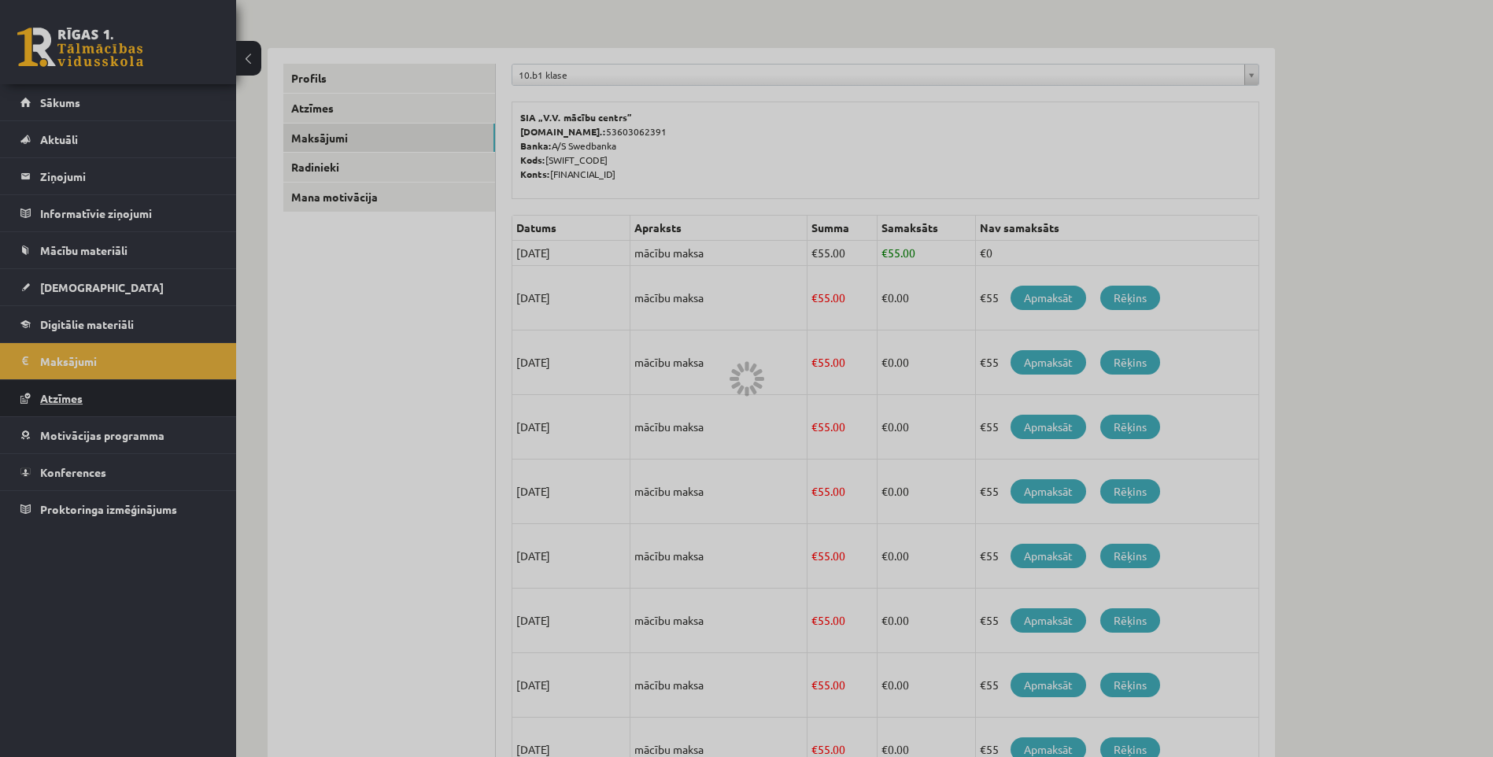
click at [69, 386] on link "Atzīmes" at bounding box center [118, 398] width 196 height 36
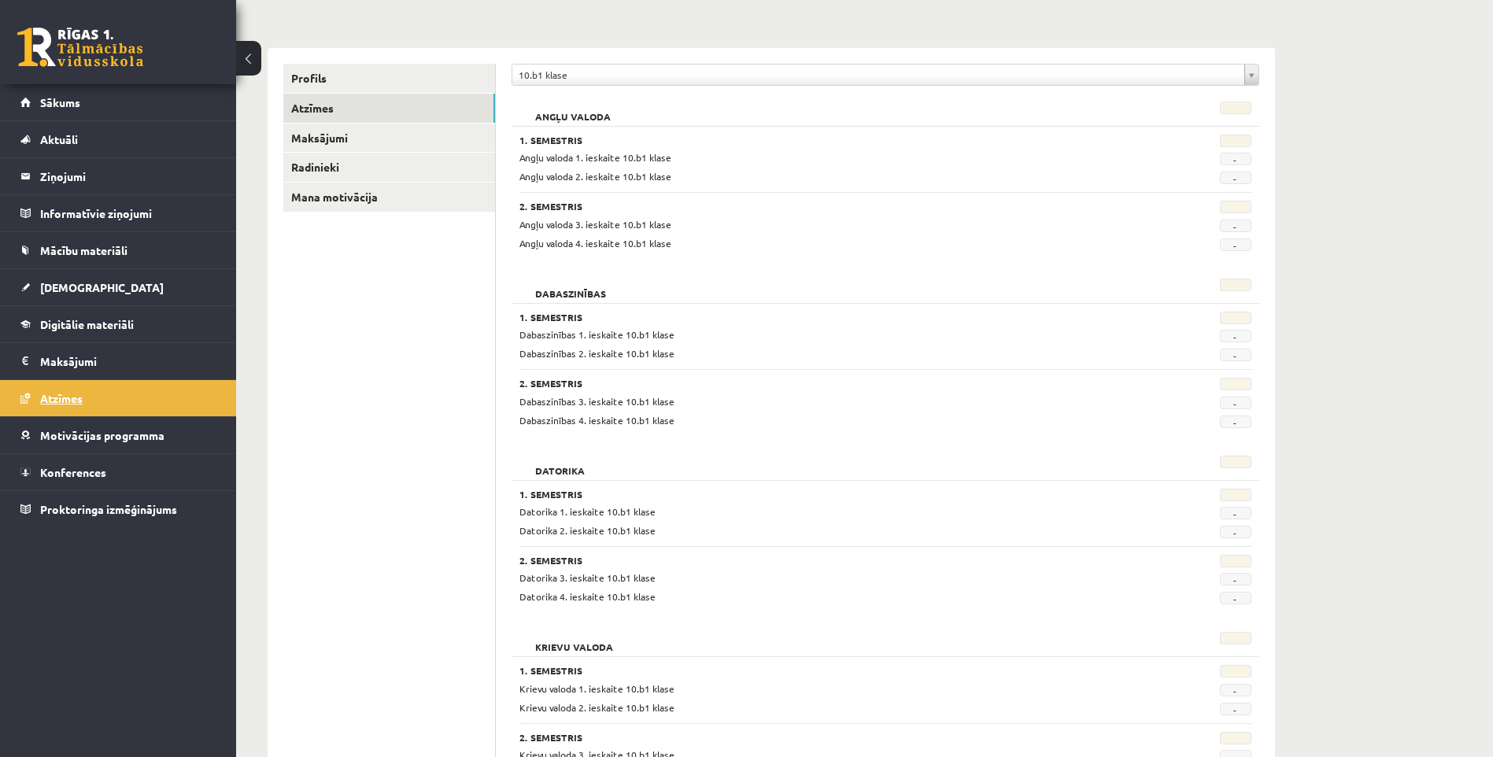
click at [138, 415] on link "Atzīmes" at bounding box center [118, 398] width 196 height 36
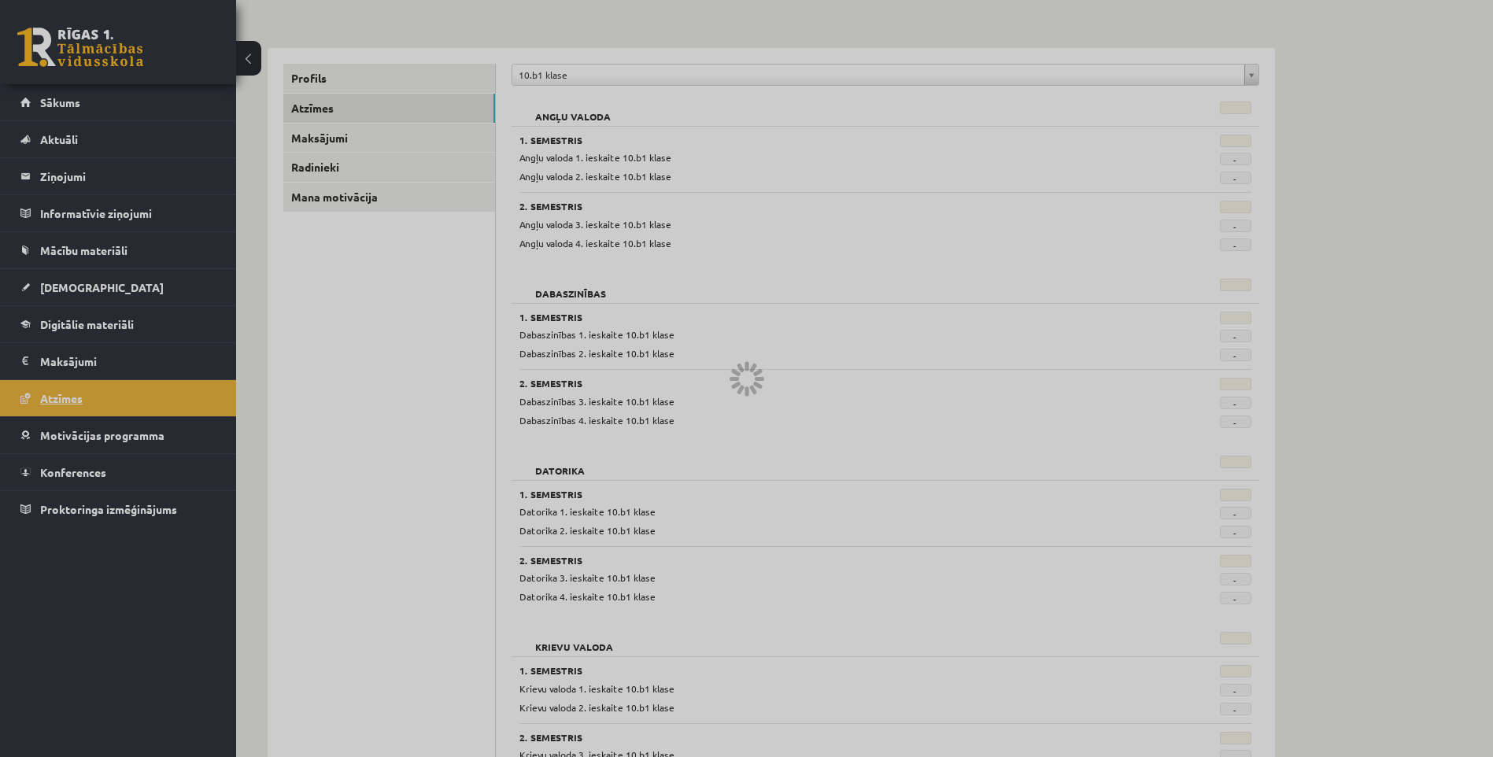
click at [127, 423] on div at bounding box center [746, 378] width 1493 height 757
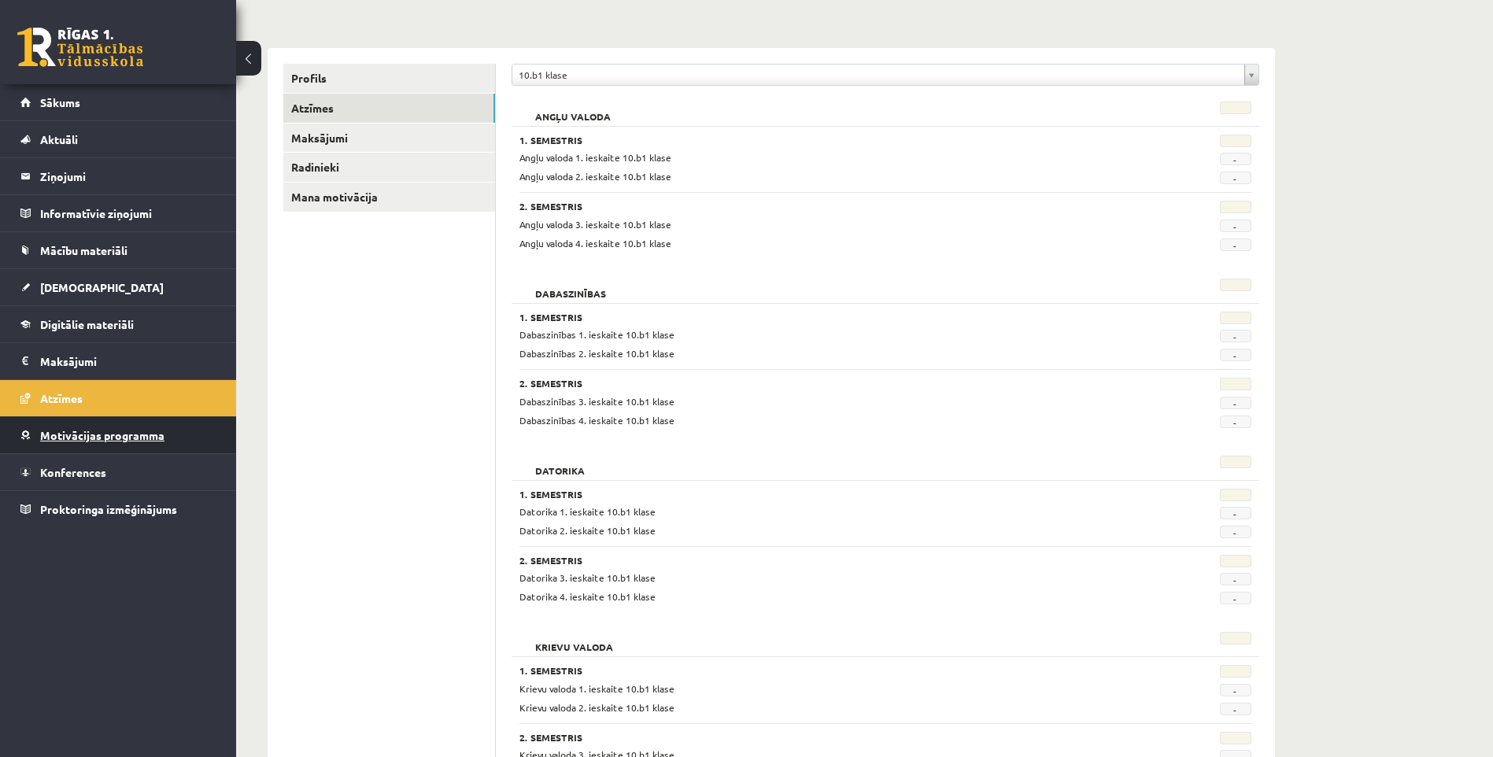
click at [125, 433] on span "Motivācijas programma" at bounding box center [102, 435] width 124 height 14
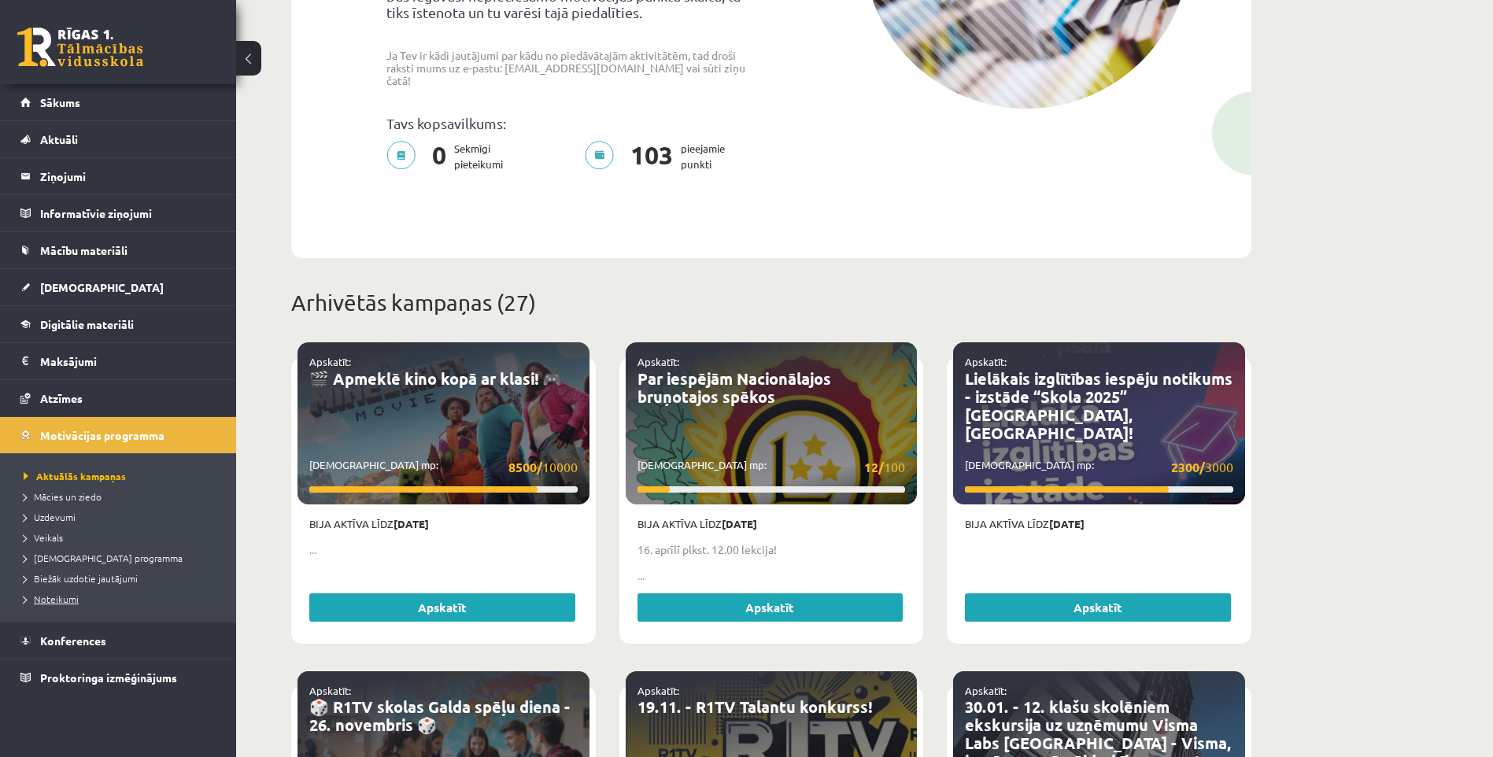
scroll to position [393, 0]
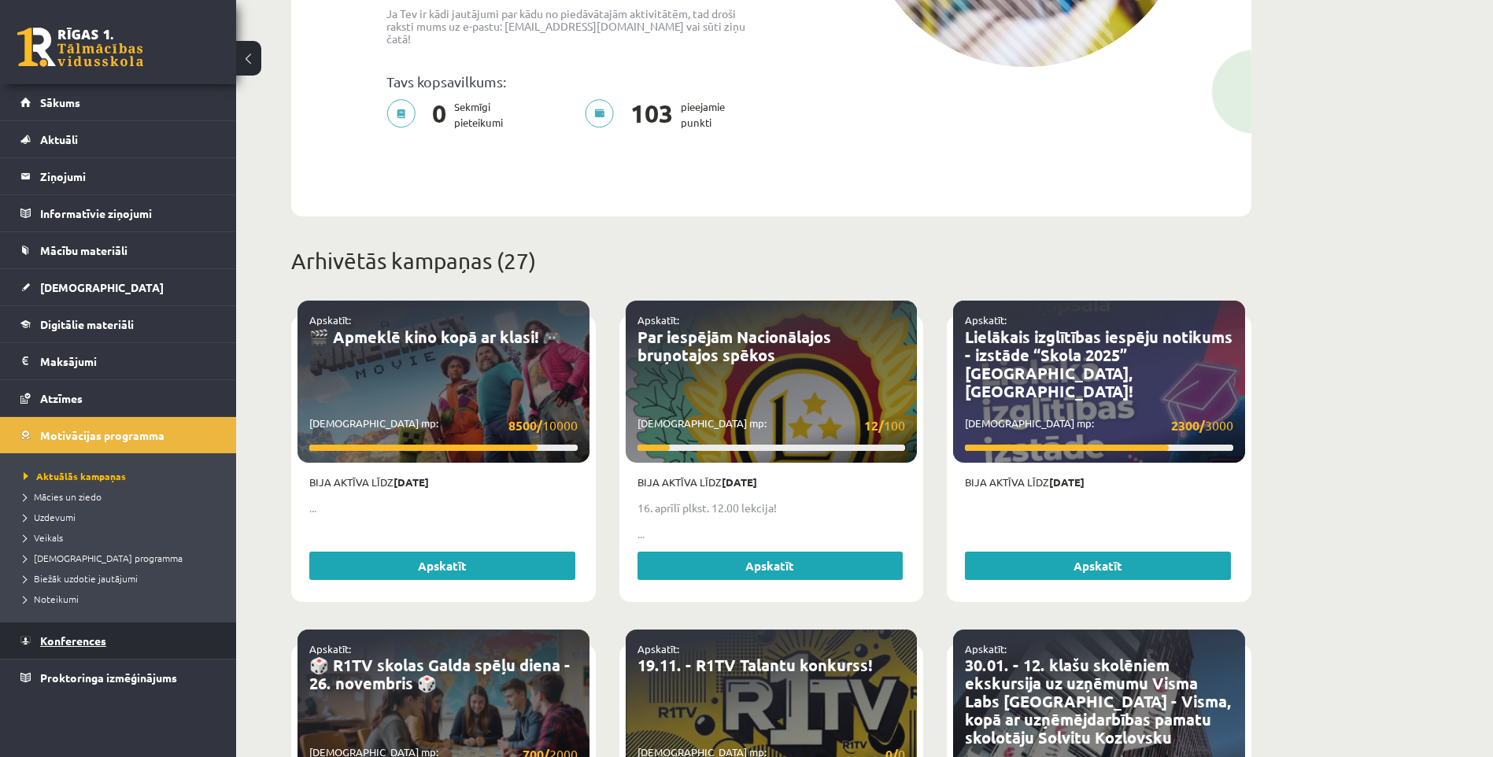
click at [77, 643] on span "Konferences" at bounding box center [73, 640] width 66 height 14
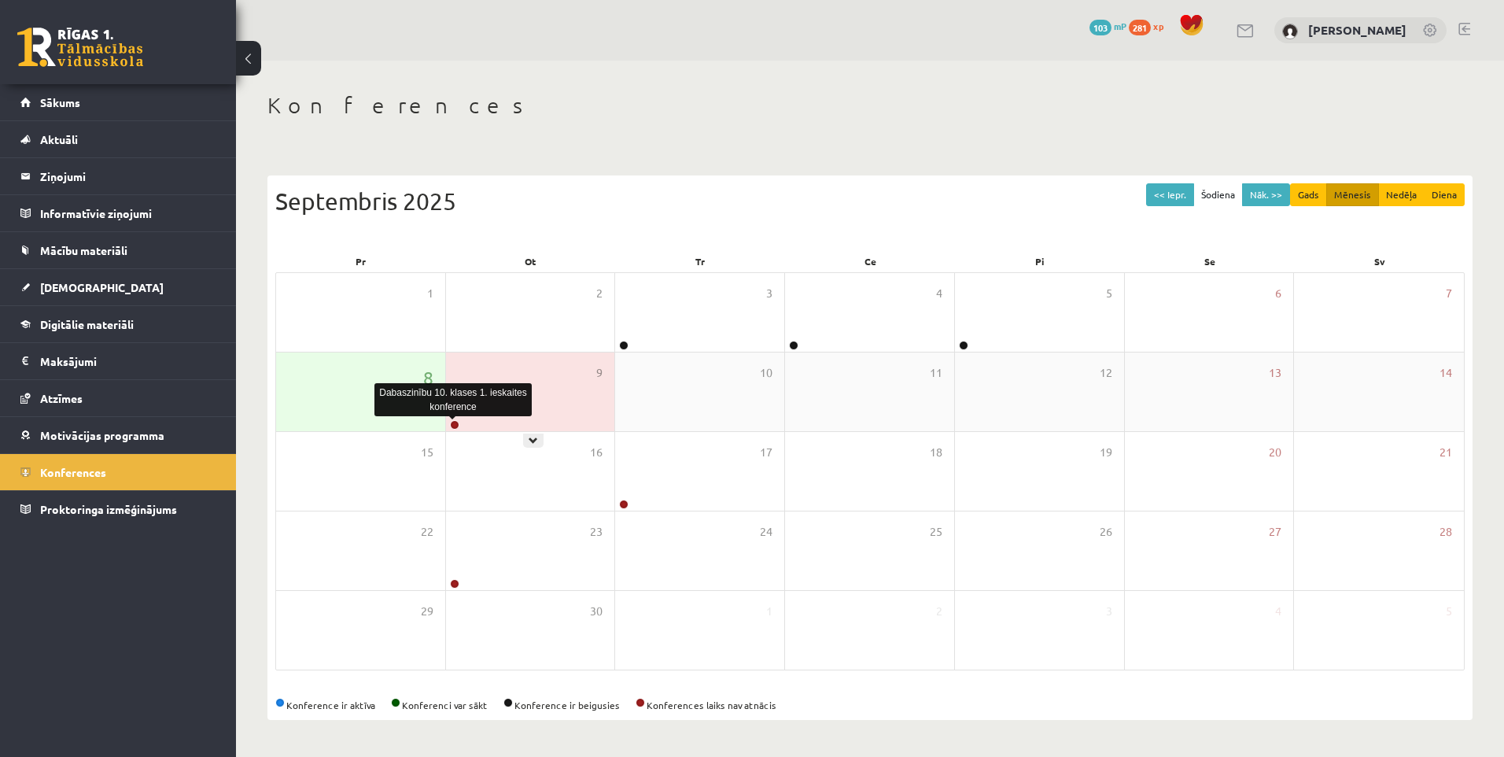
click at [456, 425] on link at bounding box center [454, 424] width 9 height 9
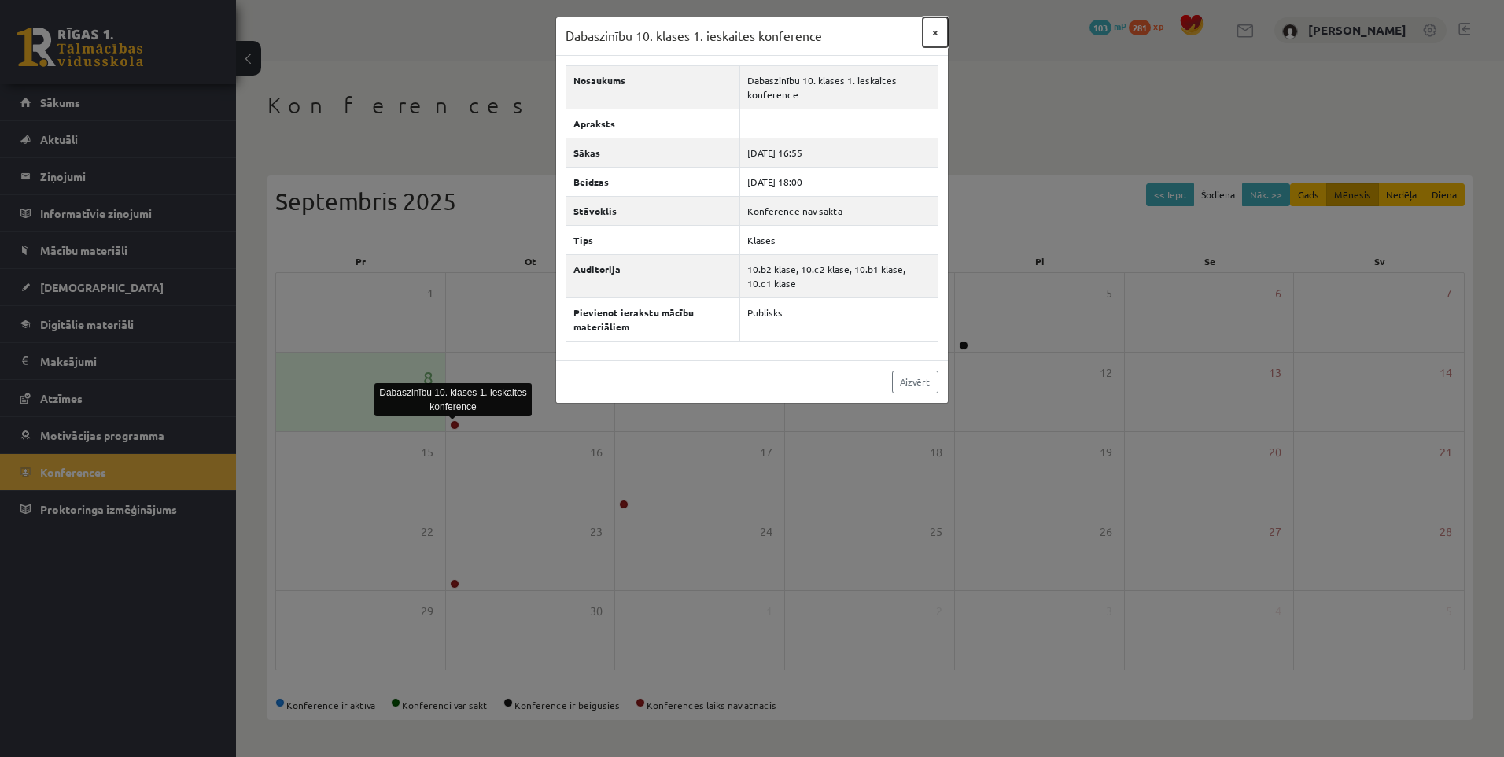
click at [935, 35] on button "×" at bounding box center [935, 32] width 25 height 30
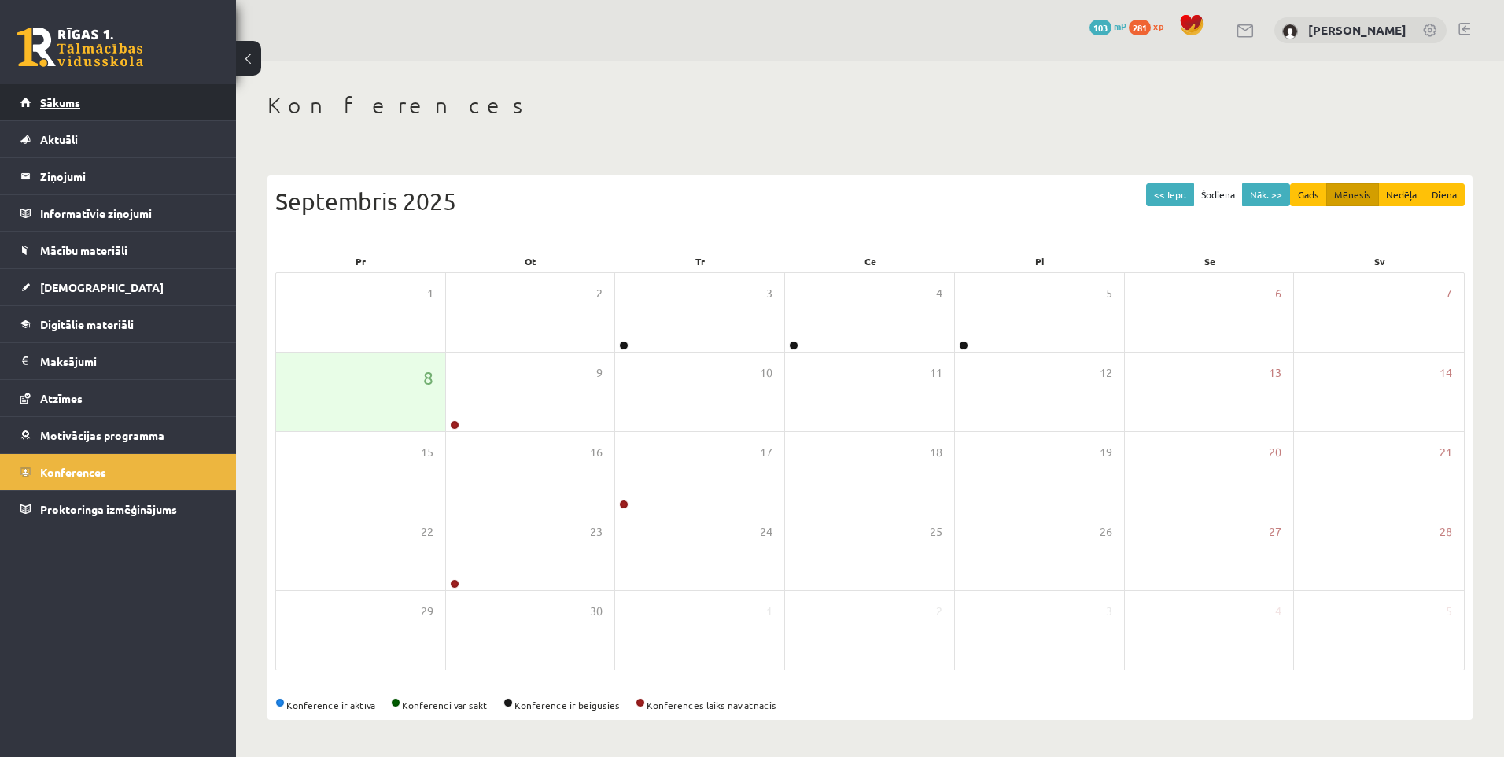
click at [82, 117] on link "Sākums" at bounding box center [118, 102] width 196 height 36
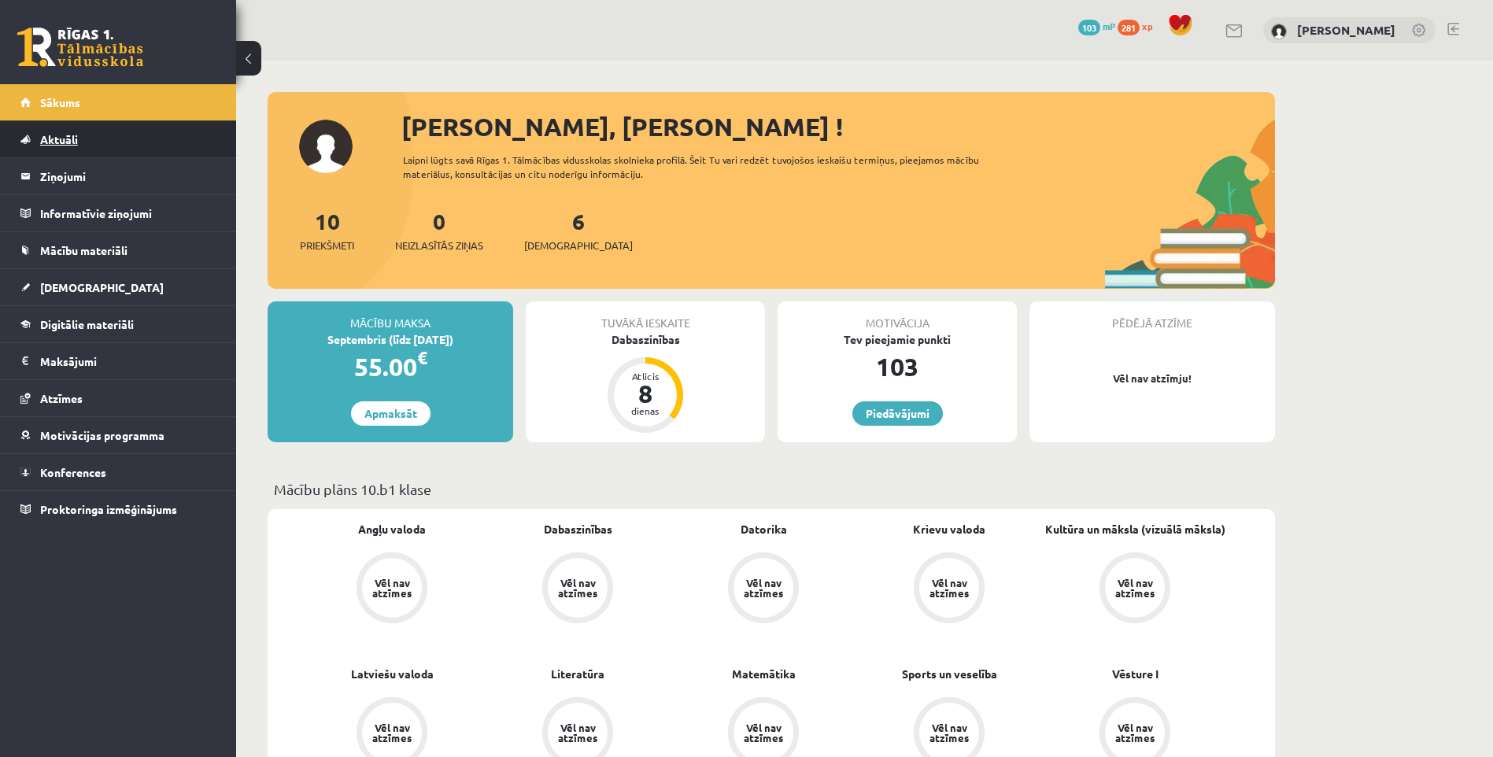
click at [94, 155] on link "Aktuāli" at bounding box center [118, 139] width 196 height 36
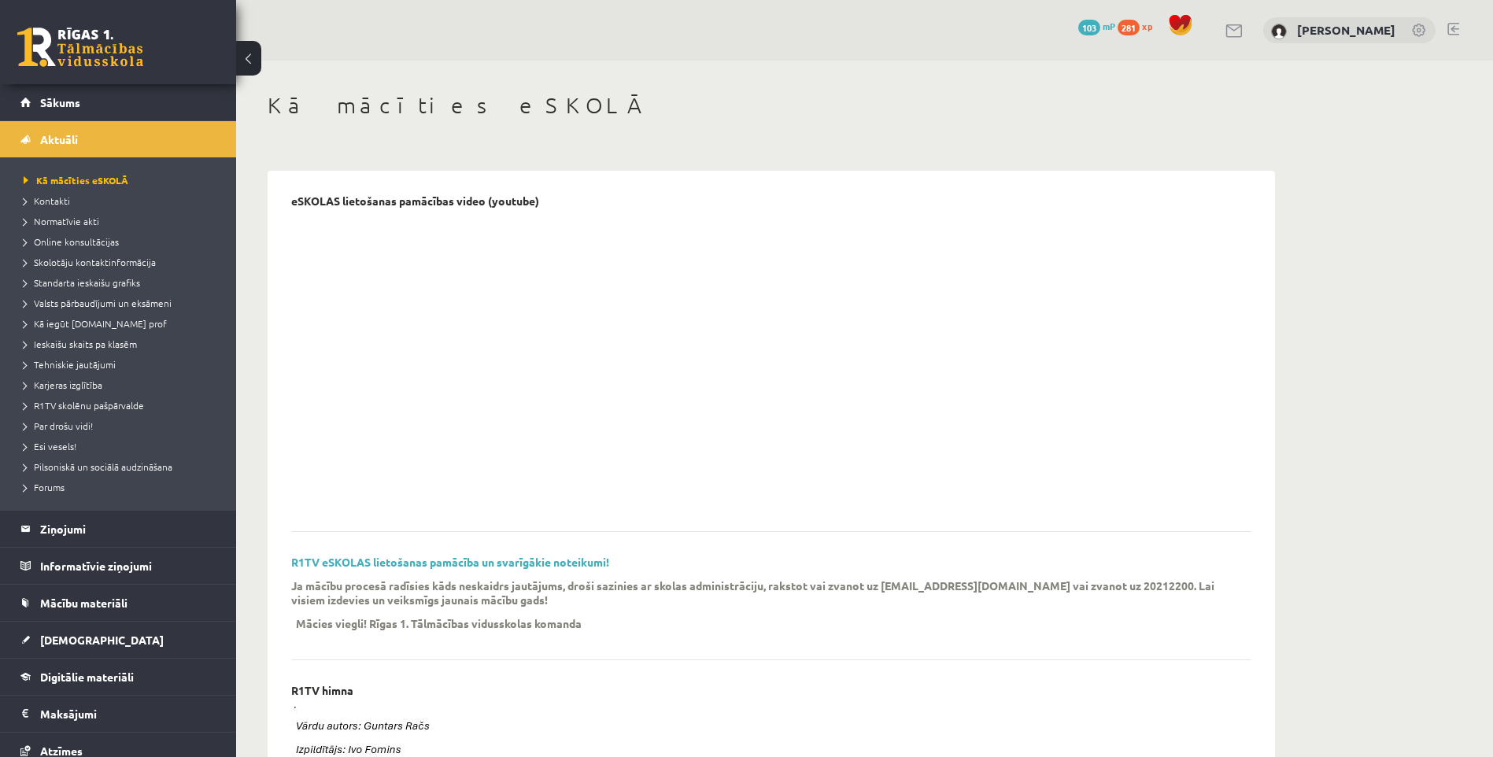
click at [46, 189] on li "Kā mācīties eSKOLĀ" at bounding box center [122, 180] width 197 height 20
click at [41, 200] on span "Kontakti" at bounding box center [47, 200] width 46 height 13
